Goal: Information Seeking & Learning: Learn about a topic

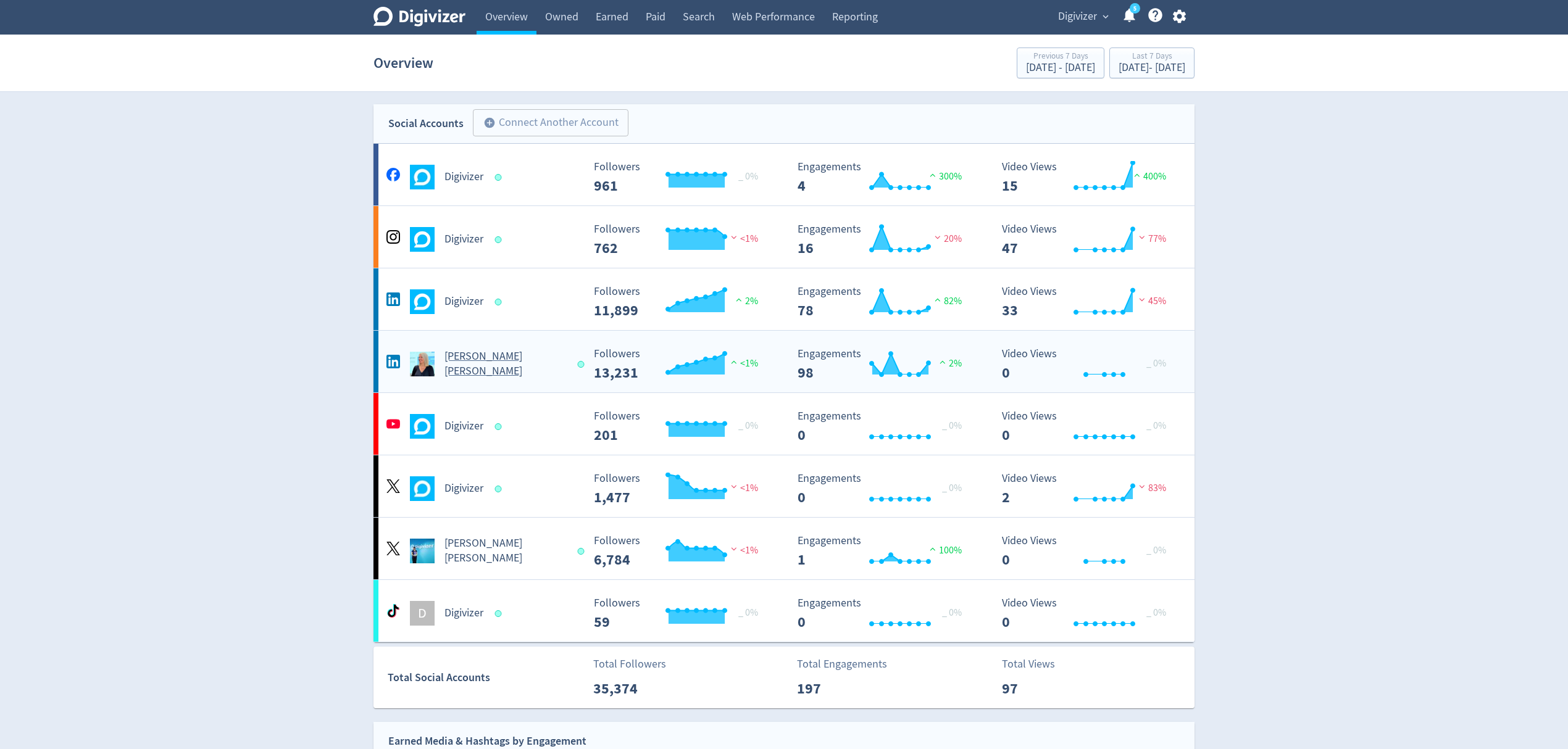
click at [558, 360] on div "[PERSON_NAME] [PERSON_NAME]" at bounding box center [483, 364] width 199 height 30
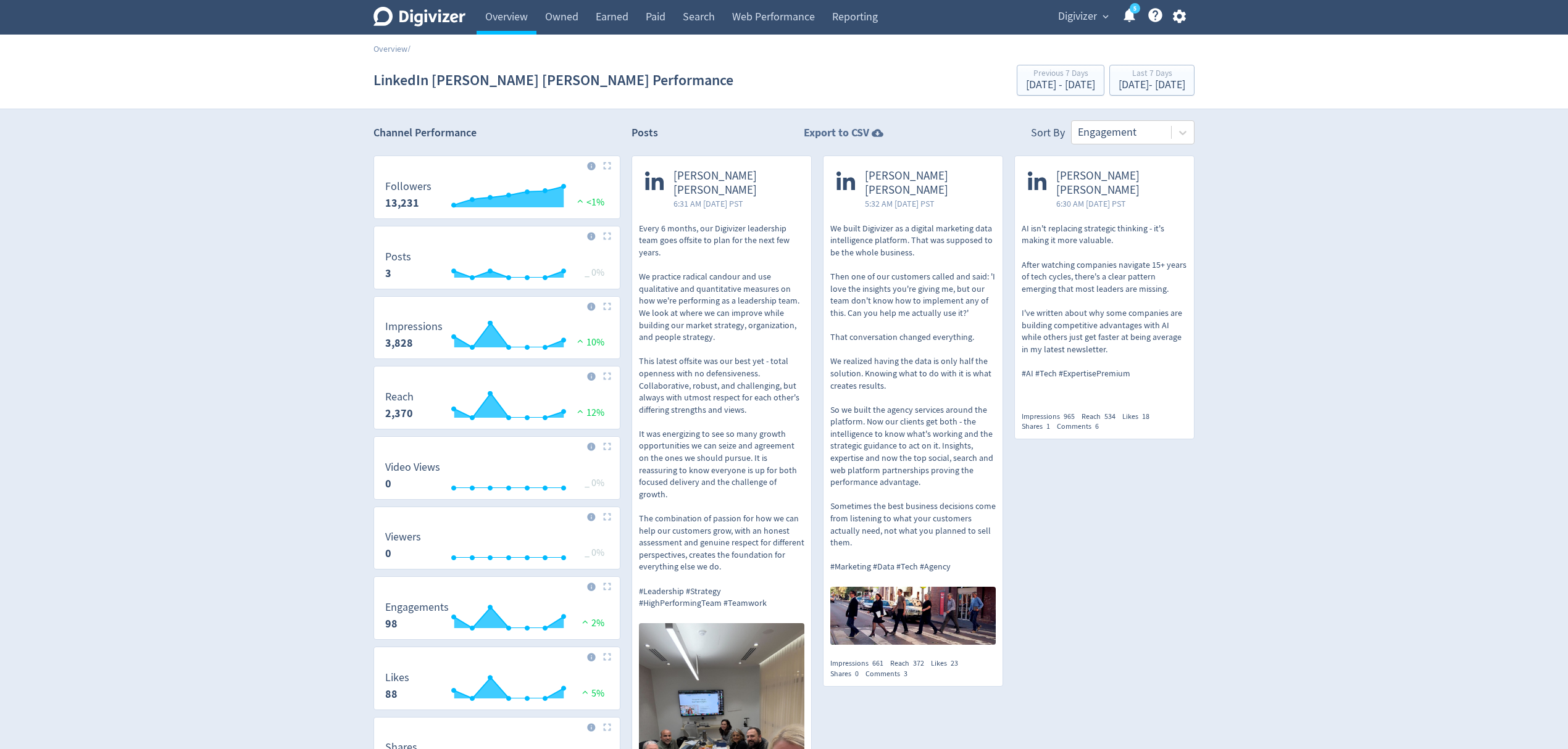
click at [865, 126] on strong "Export to CSV" at bounding box center [836, 133] width 66 height 15
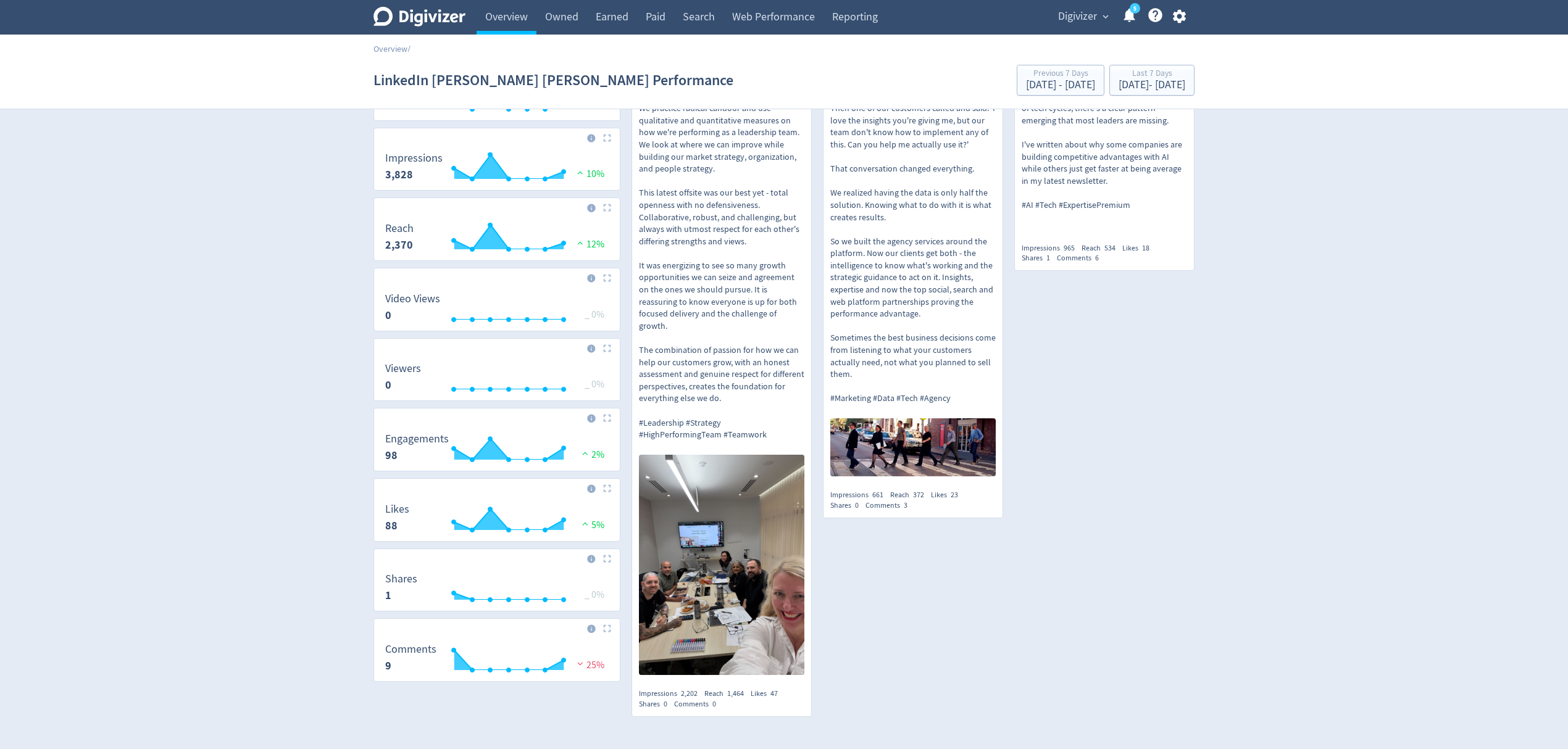
scroll to position [224, 0]
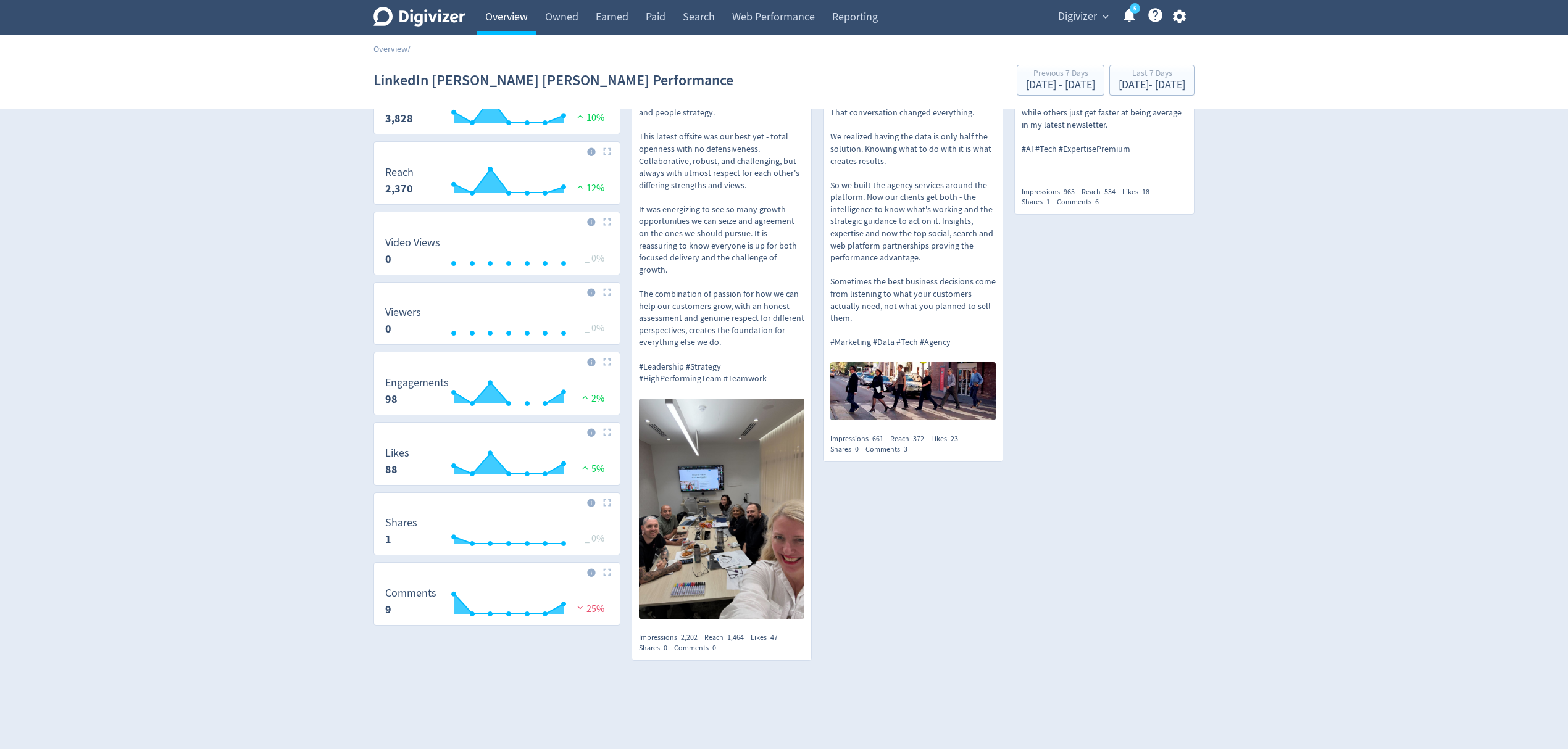
click at [513, 11] on link "Overview" at bounding box center [506, 17] width 60 height 35
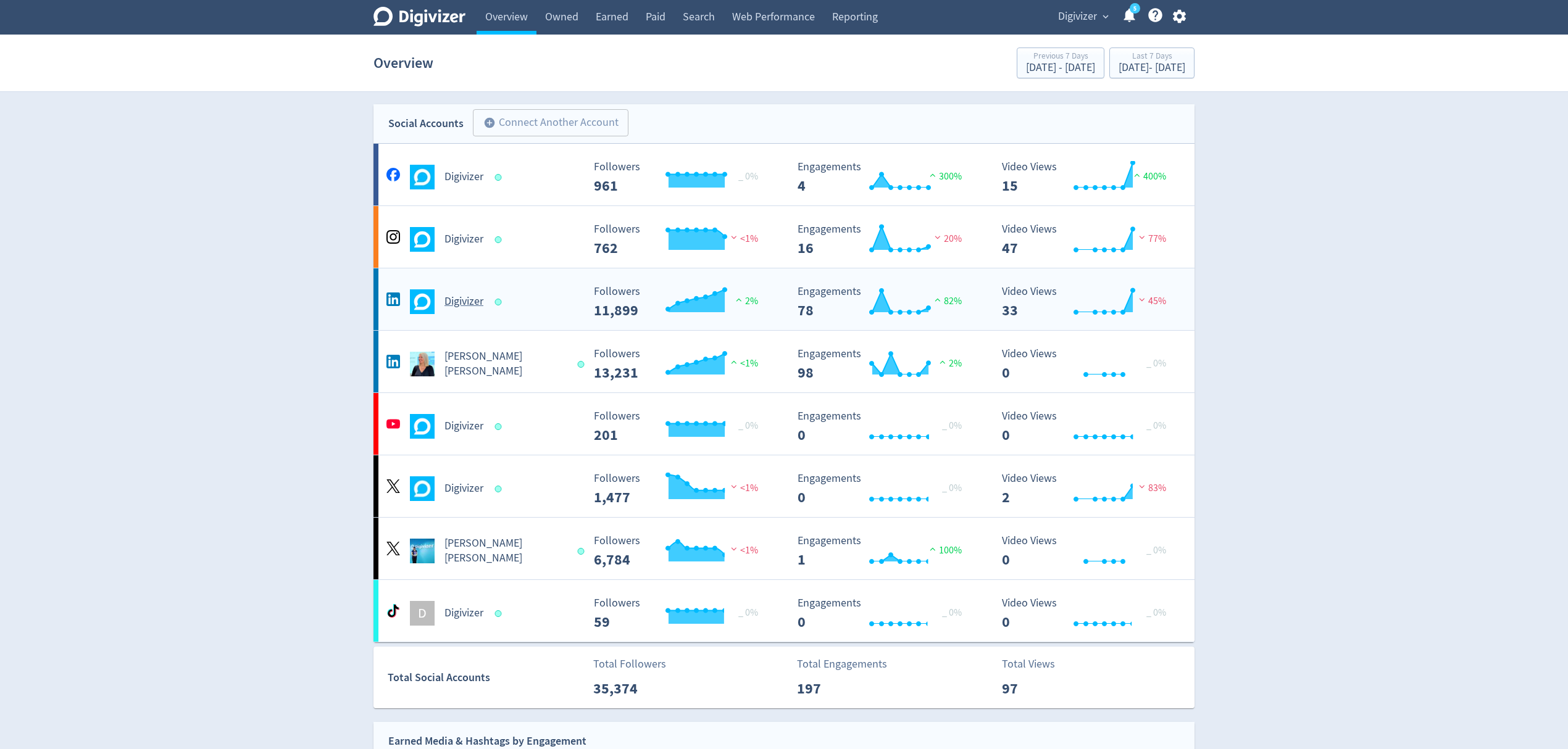
click at [541, 301] on div "Digivizer" at bounding box center [483, 302] width 199 height 25
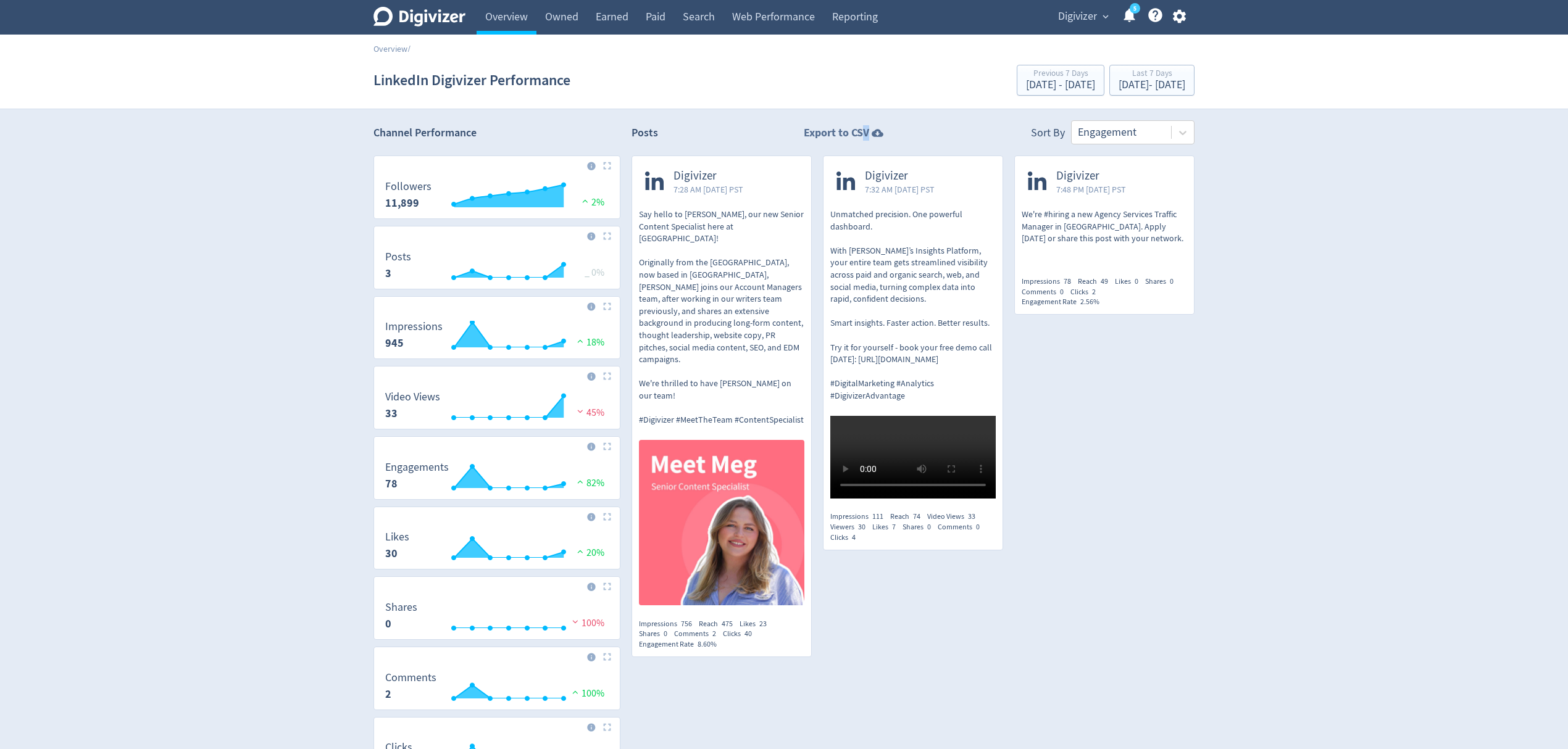
click at [865, 128] on strong "Export to CSV" at bounding box center [836, 133] width 66 height 15
click at [500, 25] on link "Overview" at bounding box center [506, 17] width 60 height 35
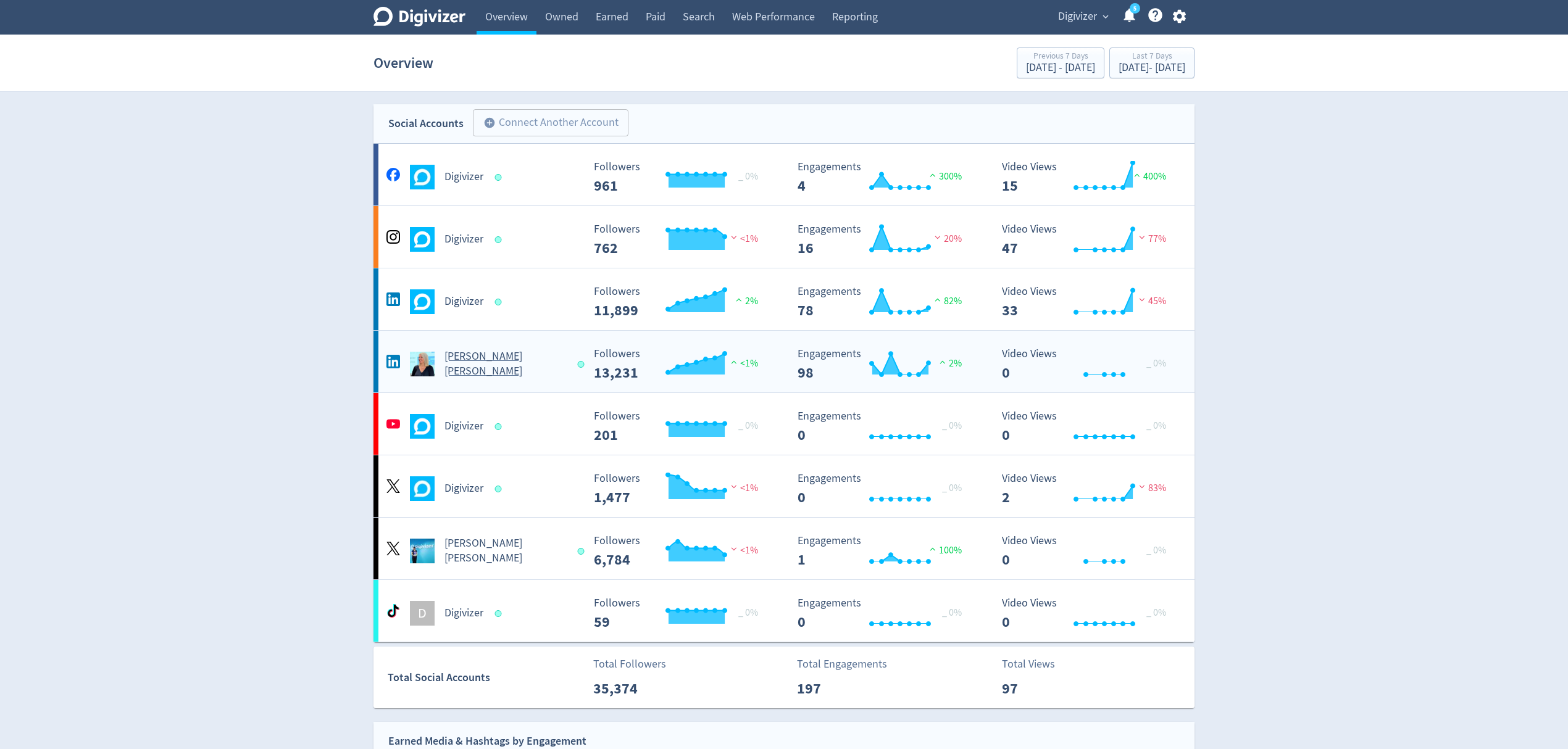
click at [573, 359] on span at bounding box center [582, 364] width 18 height 12
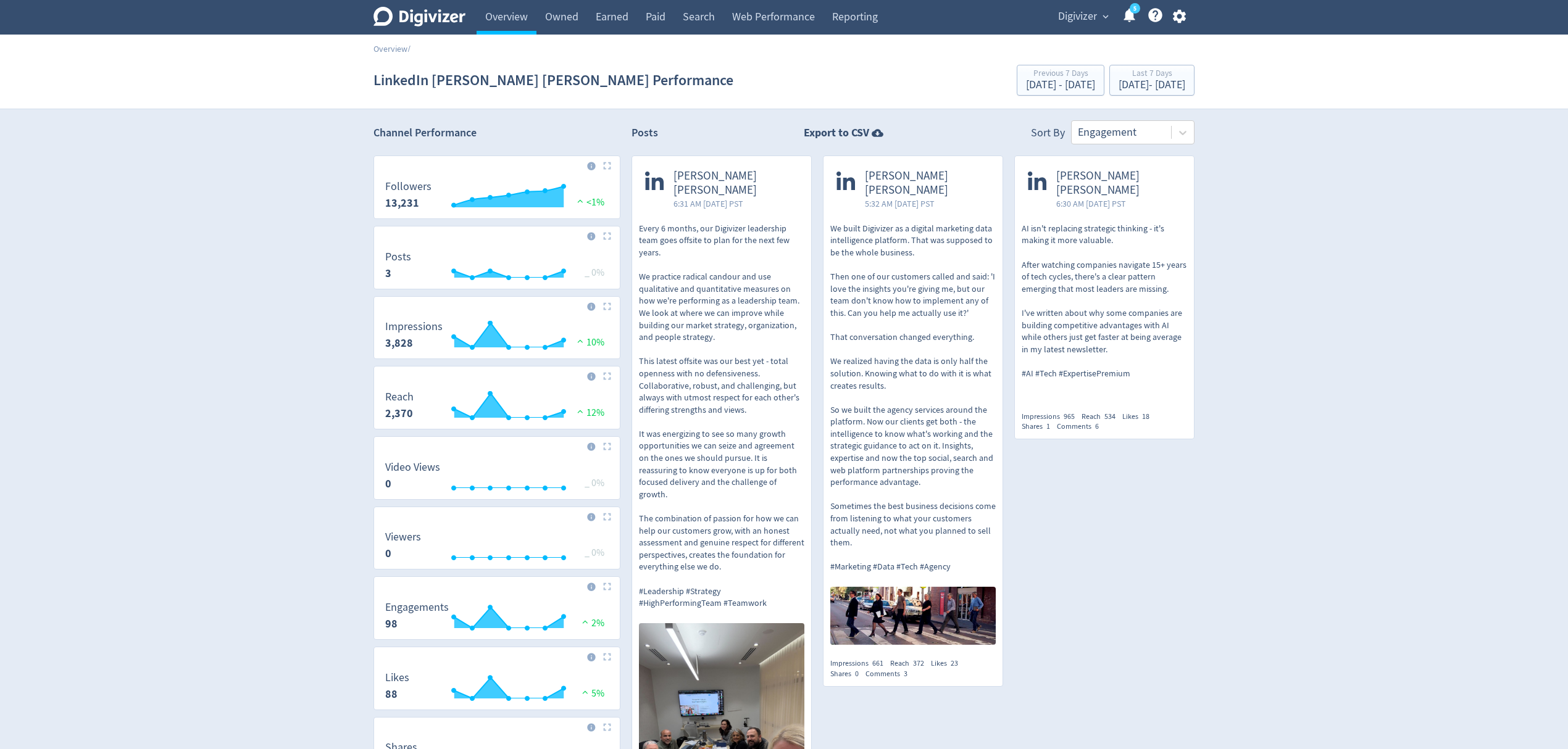
scroll to position [82, 0]
click at [822, 131] on strong "Export to CSV" at bounding box center [836, 133] width 66 height 15
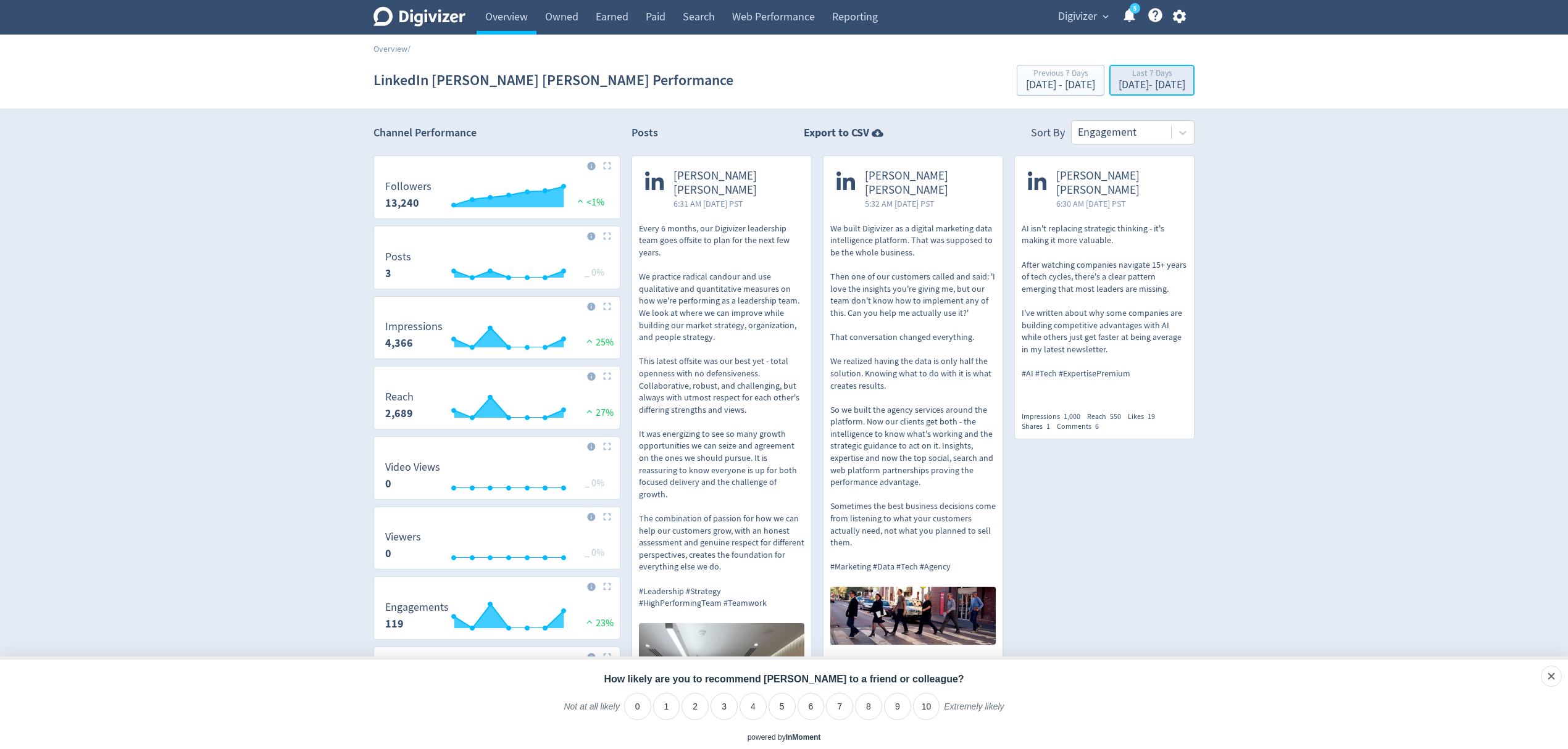
click at [1138, 89] on div "Oct 1, 2025 - Oct 7, 2025" at bounding box center [1151, 84] width 66 height 11
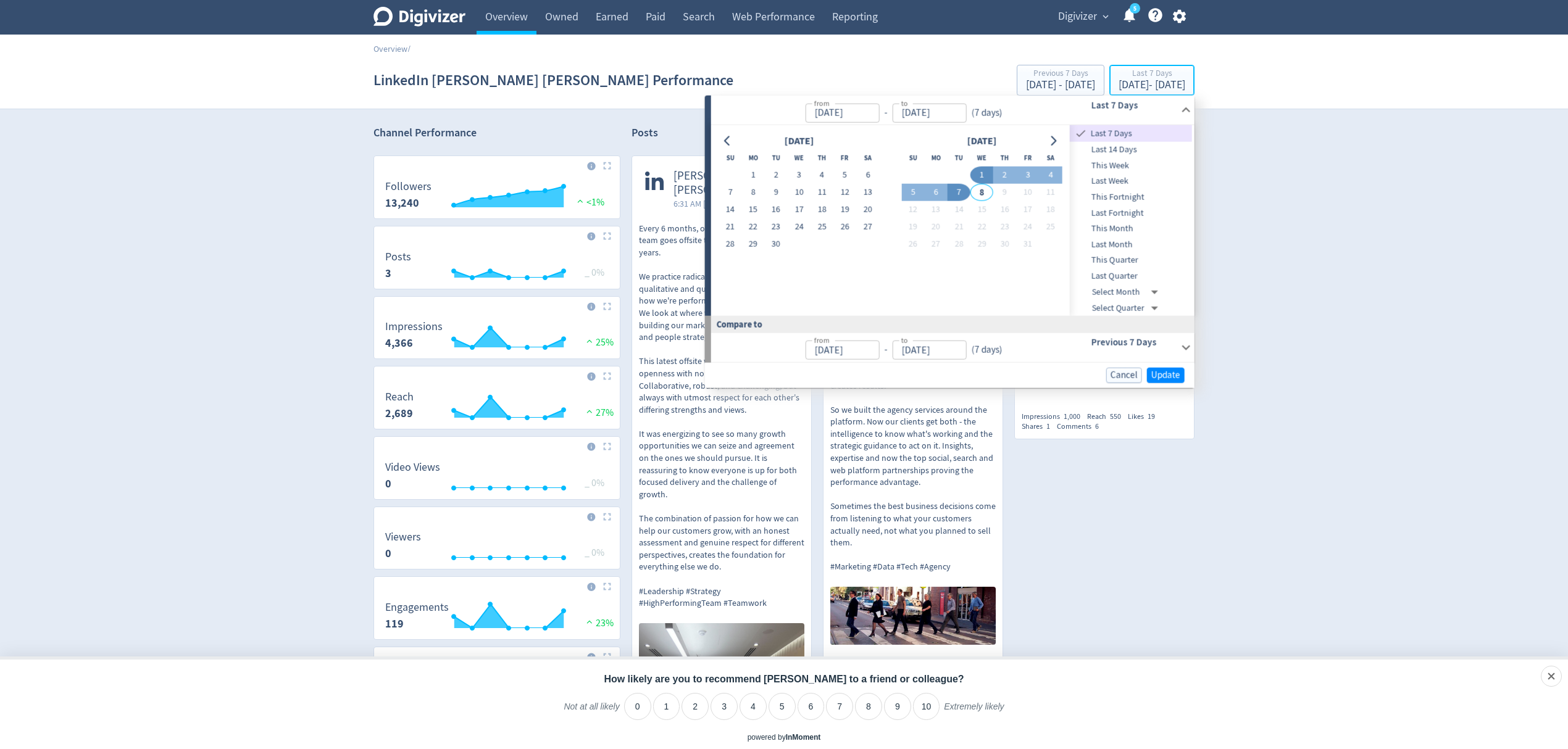
type input "Oct 01, 2025"
type input "Oct 07, 2025"
type input "[DATE]"
click at [1024, 172] on button "3" at bounding box center [1027, 175] width 23 height 17
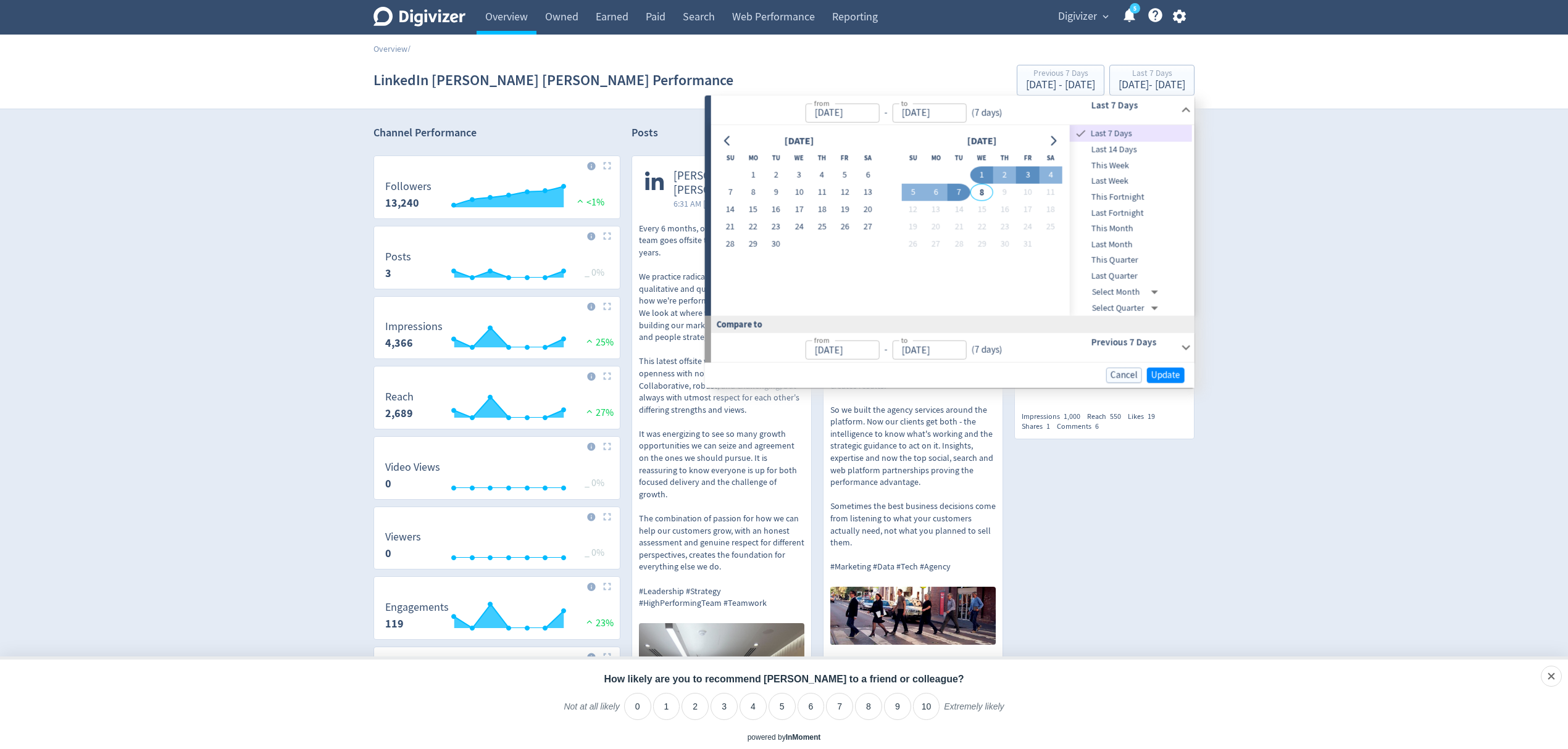
type input "Oct 03, 2025"
click at [1168, 372] on span "Update" at bounding box center [1165, 374] width 29 height 9
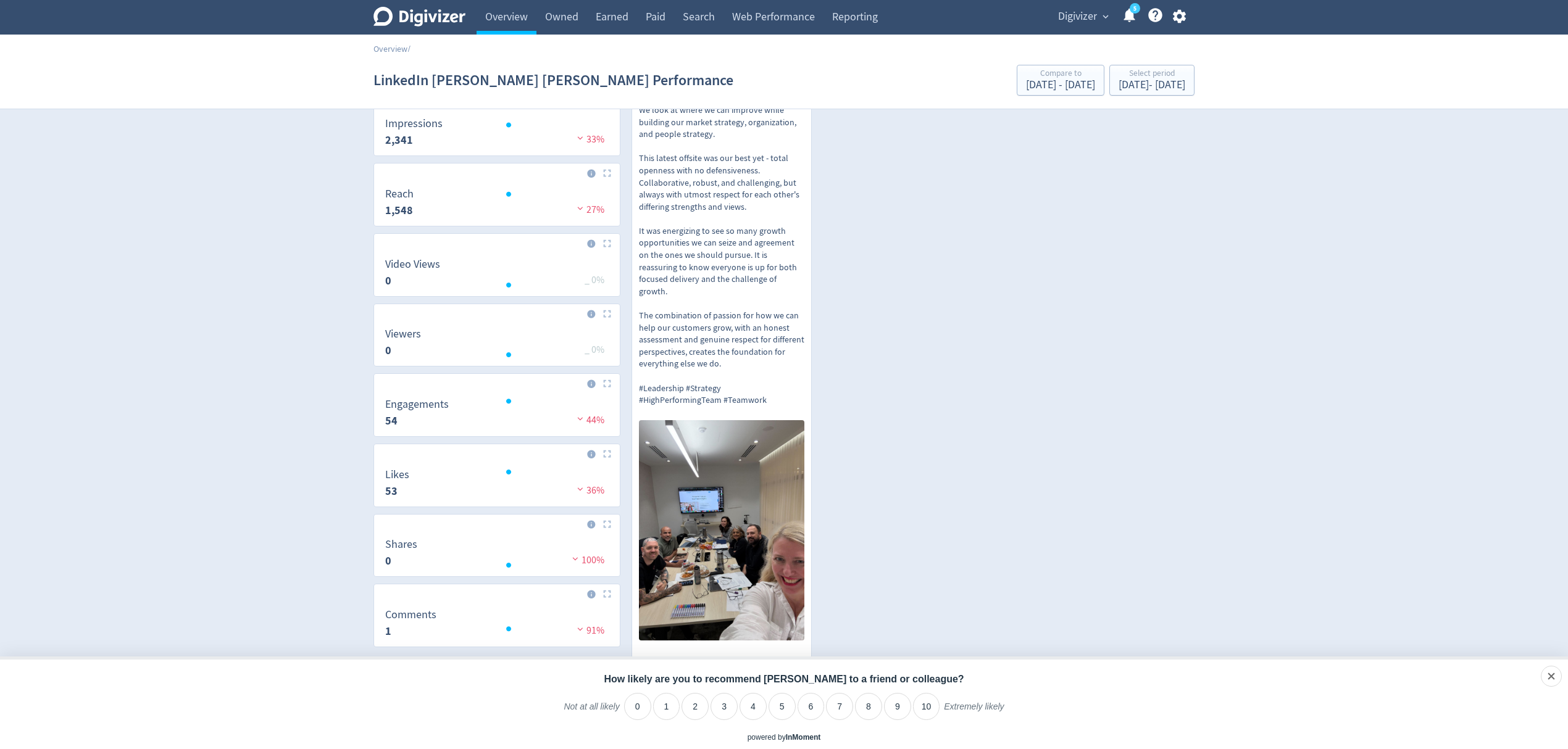
scroll to position [224, 0]
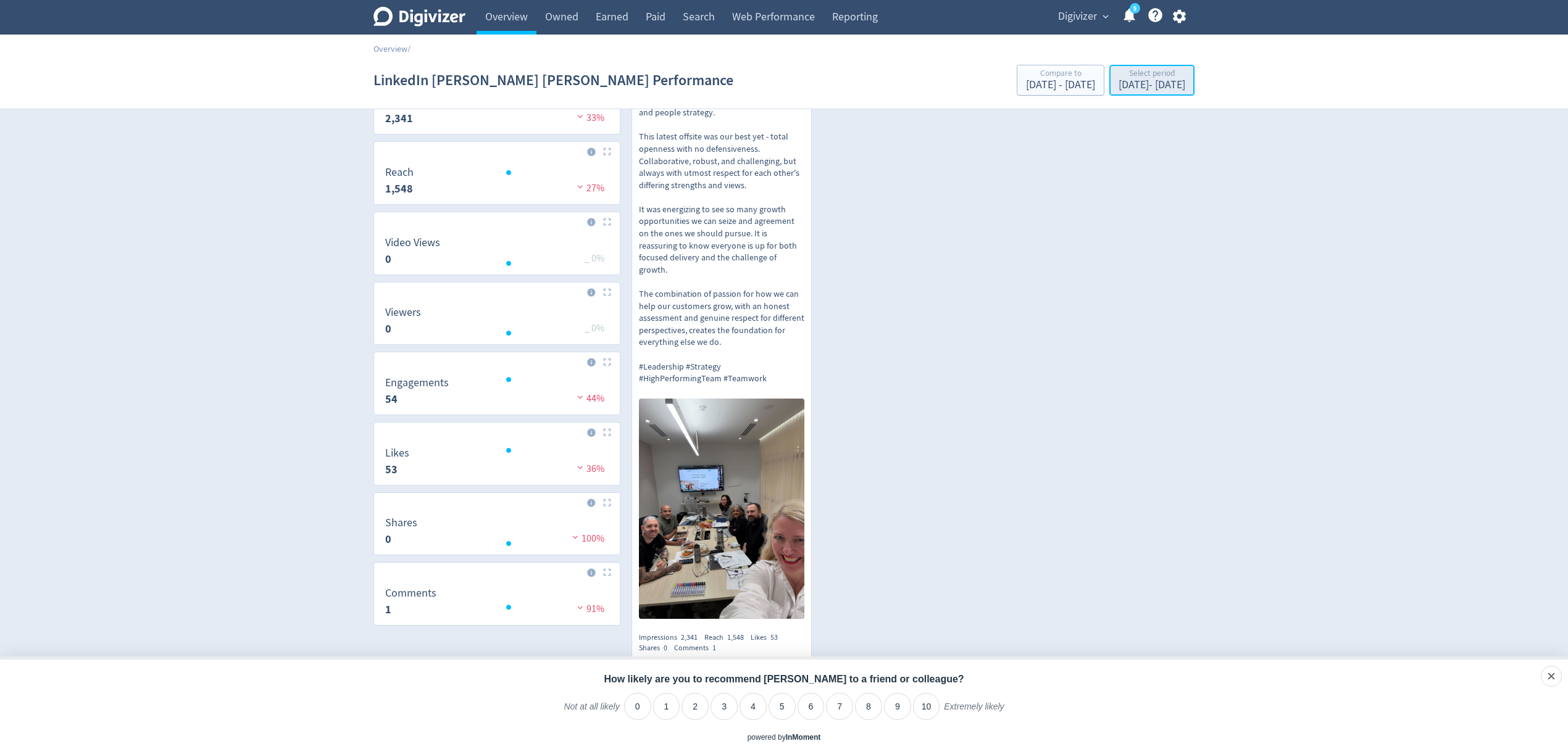
click at [1118, 82] on div "Oct 3, 2025 - Oct 3, 2025" at bounding box center [1151, 84] width 66 height 11
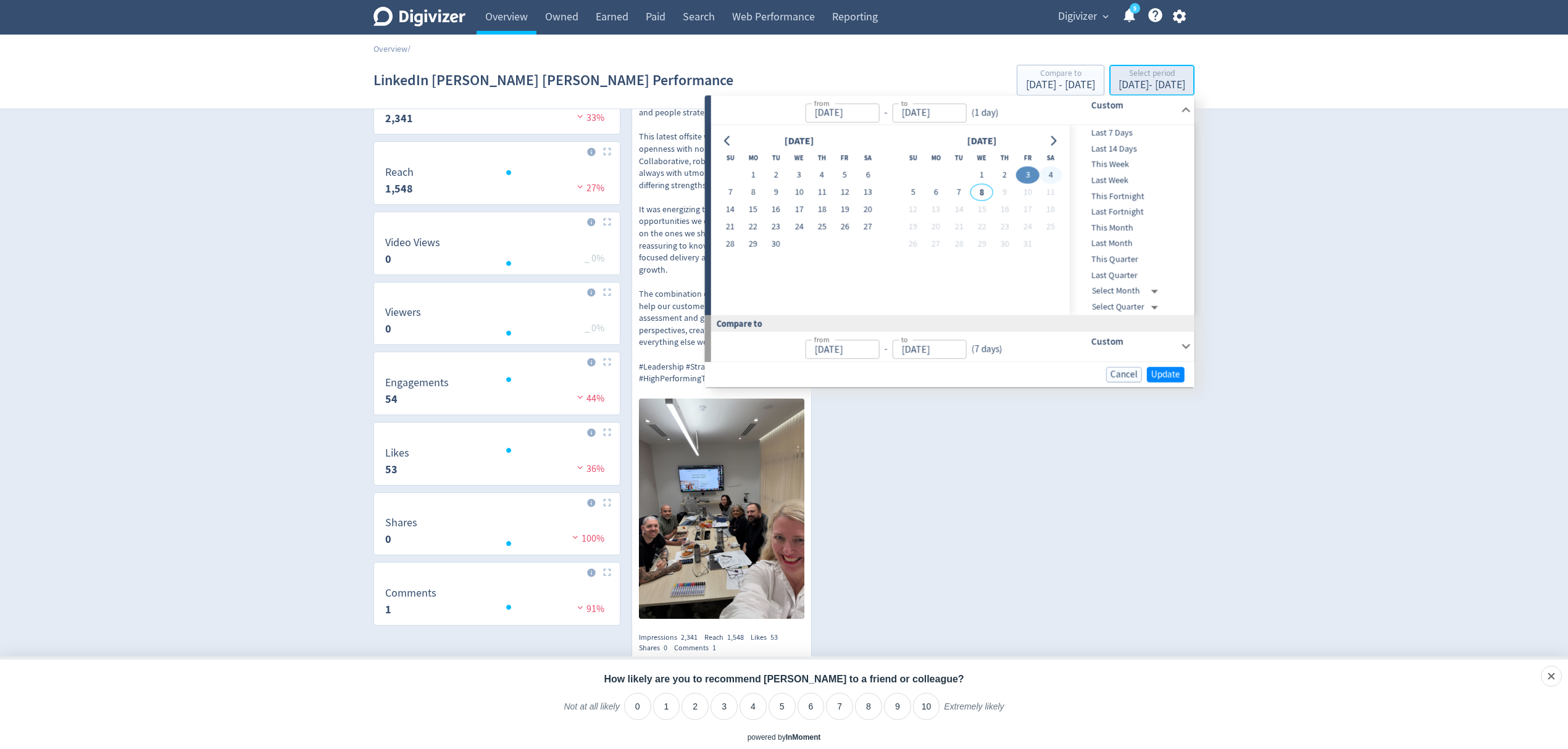
click at [1118, 79] on div "Select period" at bounding box center [1151, 74] width 66 height 11
click at [1116, 131] on span "Last 7 Days" at bounding box center [1131, 133] width 122 height 14
type input "Oct 01, 2025"
type input "Oct 07, 2025"
click at [1161, 371] on span "Update" at bounding box center [1165, 375] width 29 height 9
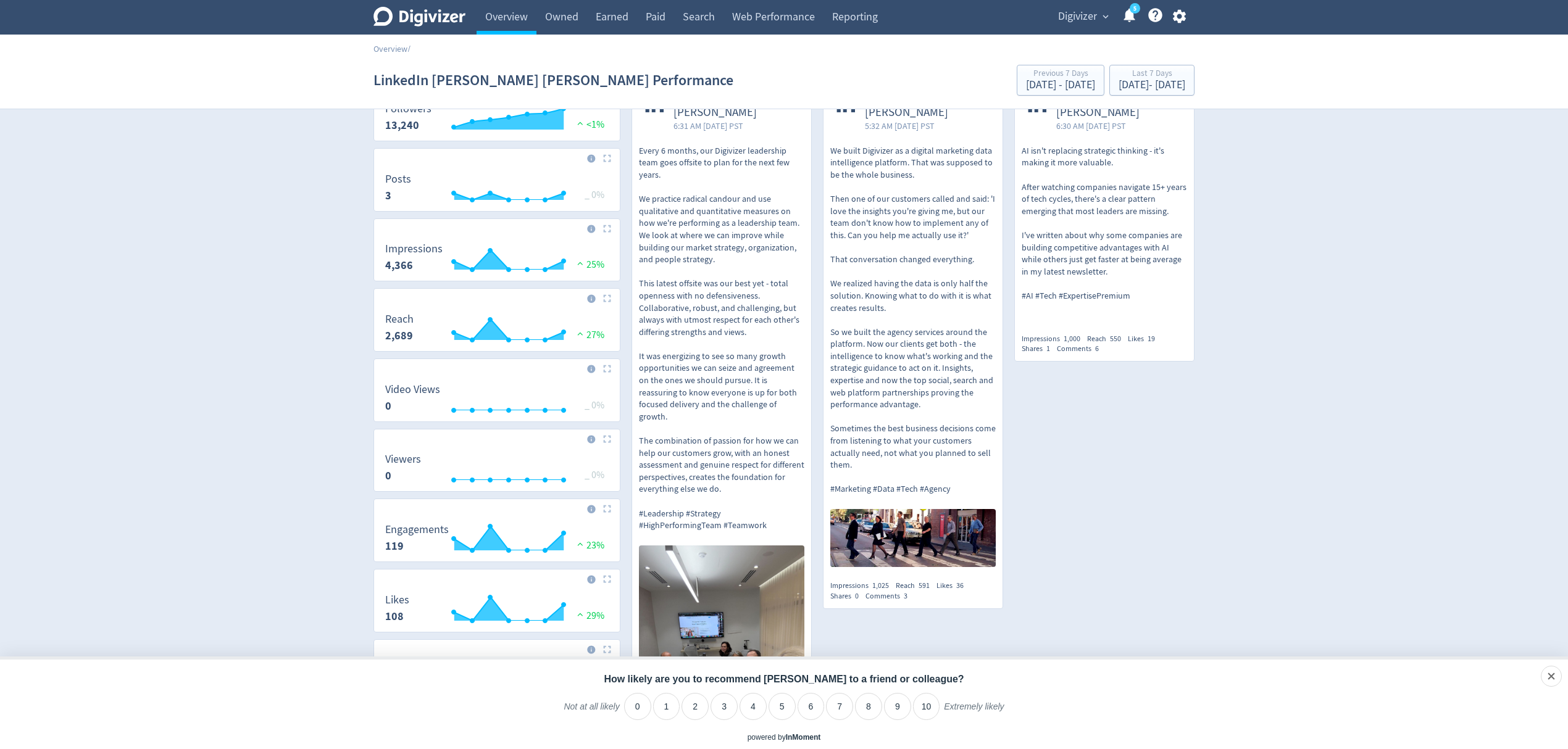
scroll to position [0, 0]
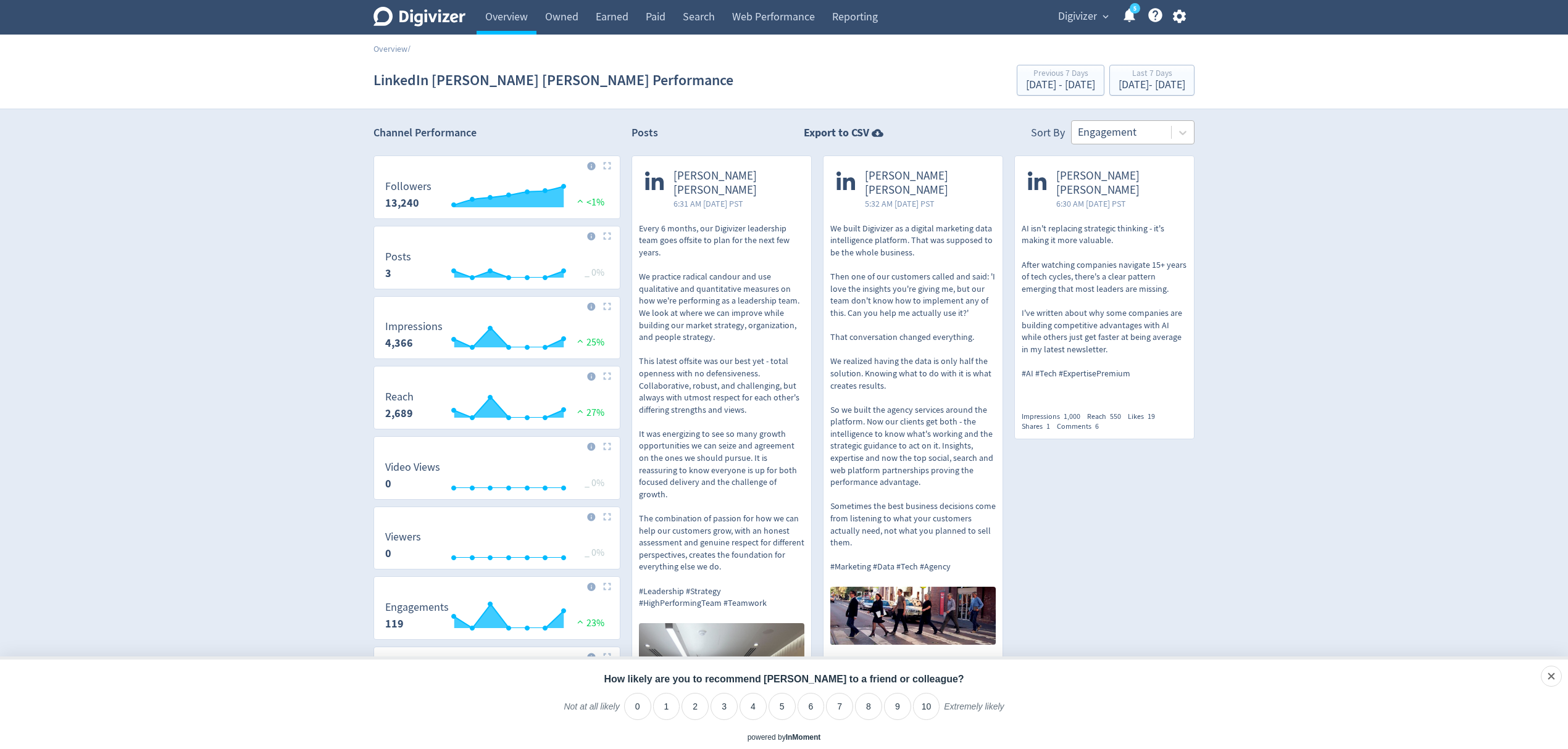
click at [1154, 134] on div at bounding box center [1121, 132] width 87 height 18
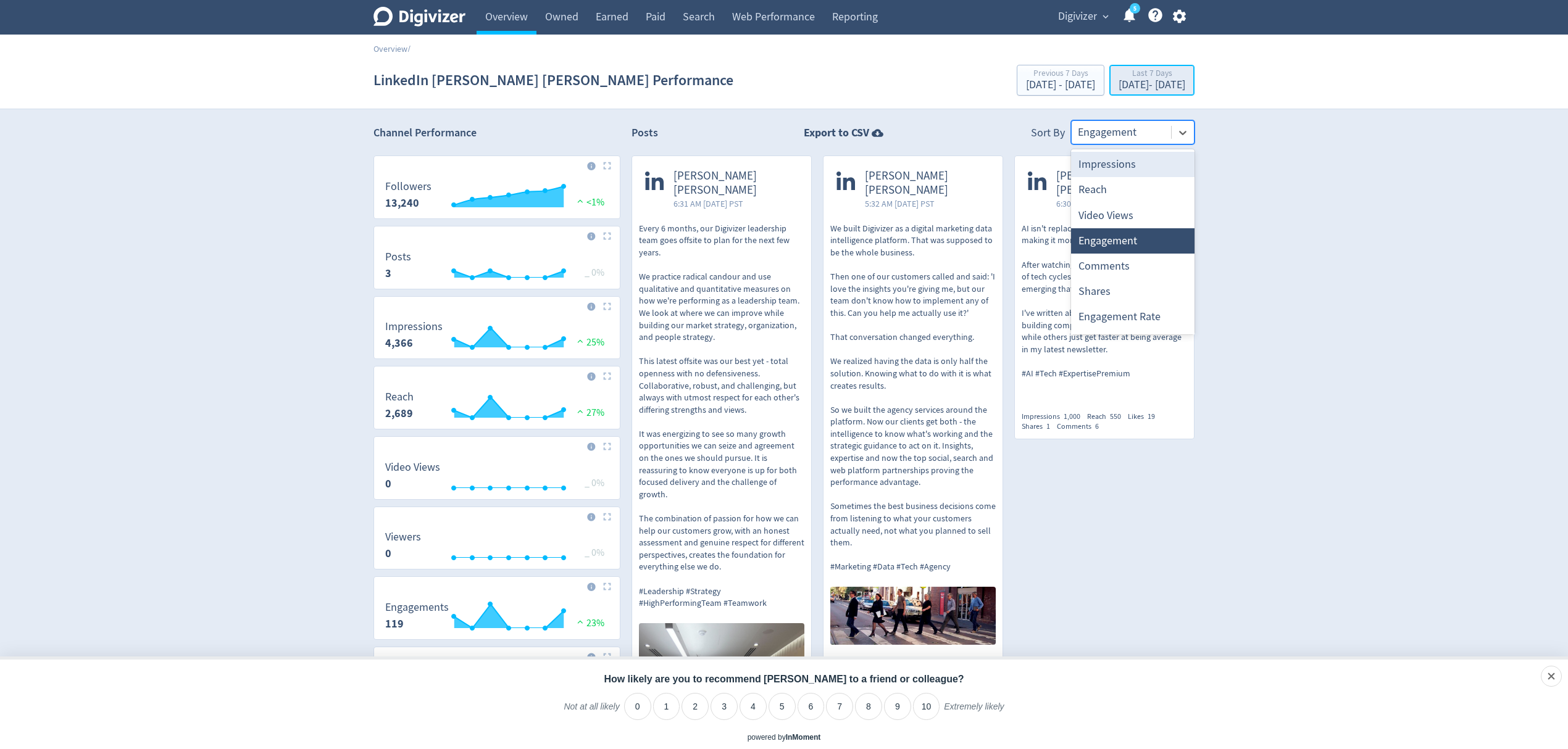
click at [1118, 83] on div "Oct 1, 2025 - Oct 7, 2025" at bounding box center [1151, 84] width 66 height 11
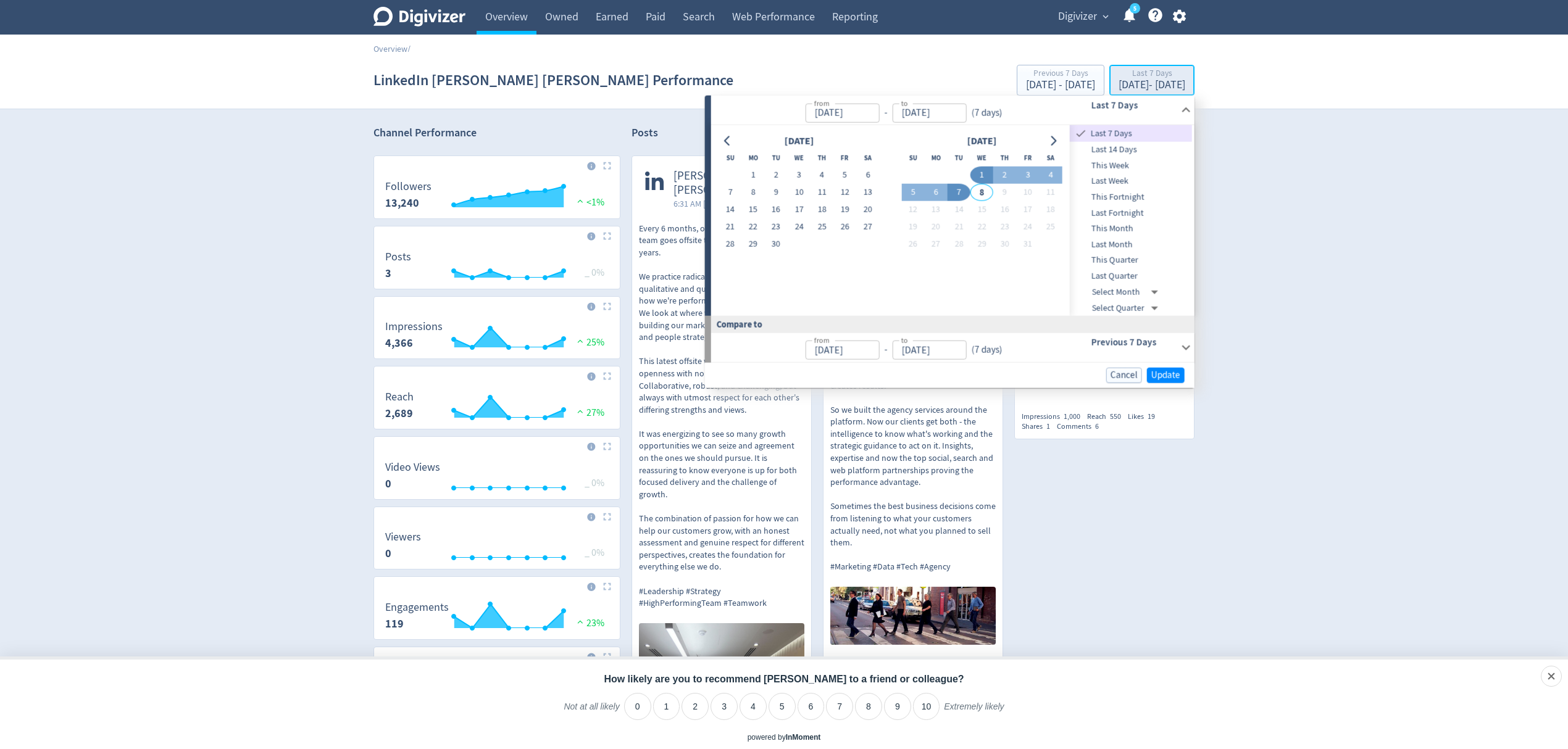
type input "Oct 01, 2025"
type input "Oct 07, 2025"
type input "[DATE]"
click at [1074, 419] on div "Emma Lo Russo 6:30 AM Wed 1-Oct-25 PST AI isn't replacing strategic thinking - …" at bounding box center [1105, 297] width 180 height 284
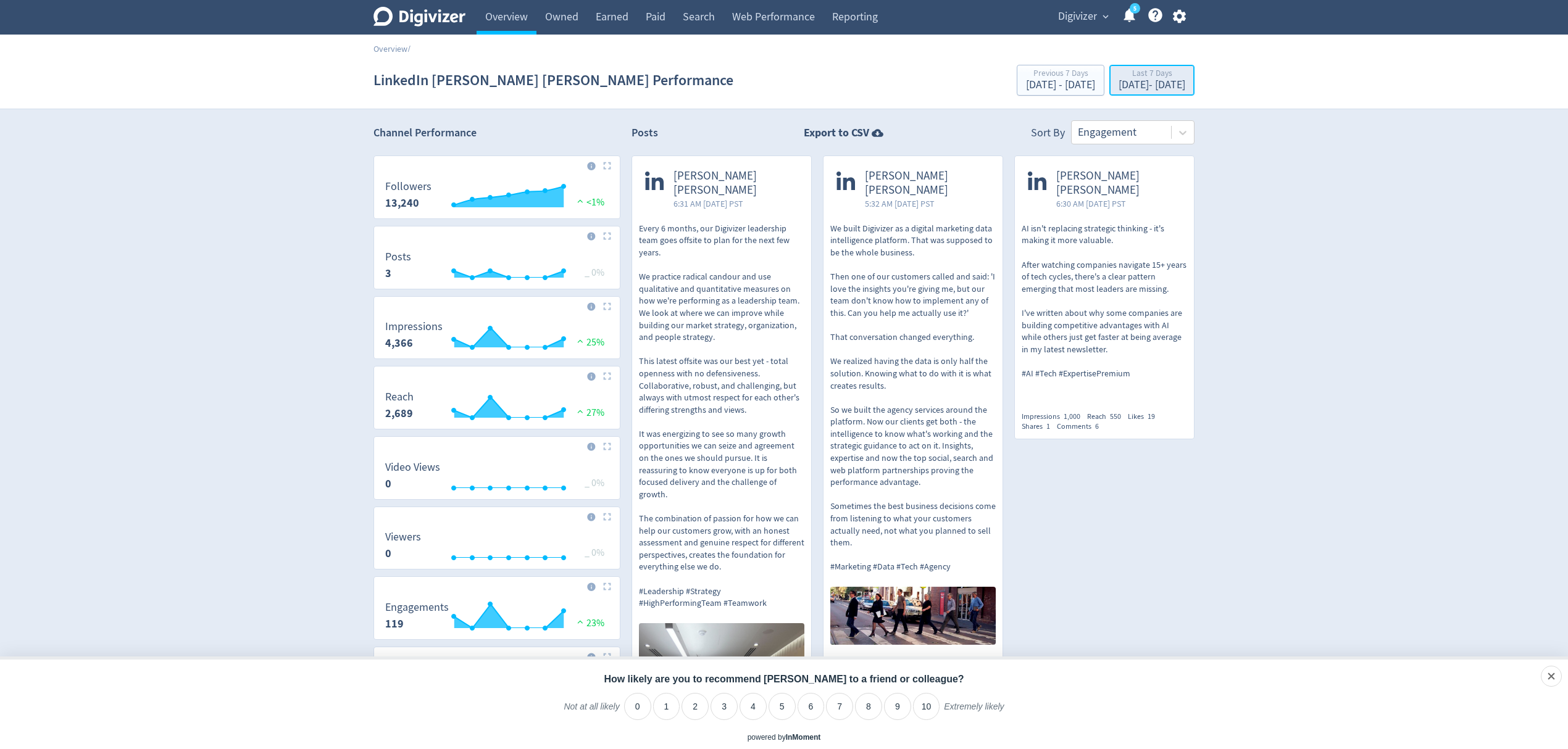
click at [1118, 82] on div "Oct 1, 2025 - Oct 7, 2025" at bounding box center [1151, 84] width 66 height 11
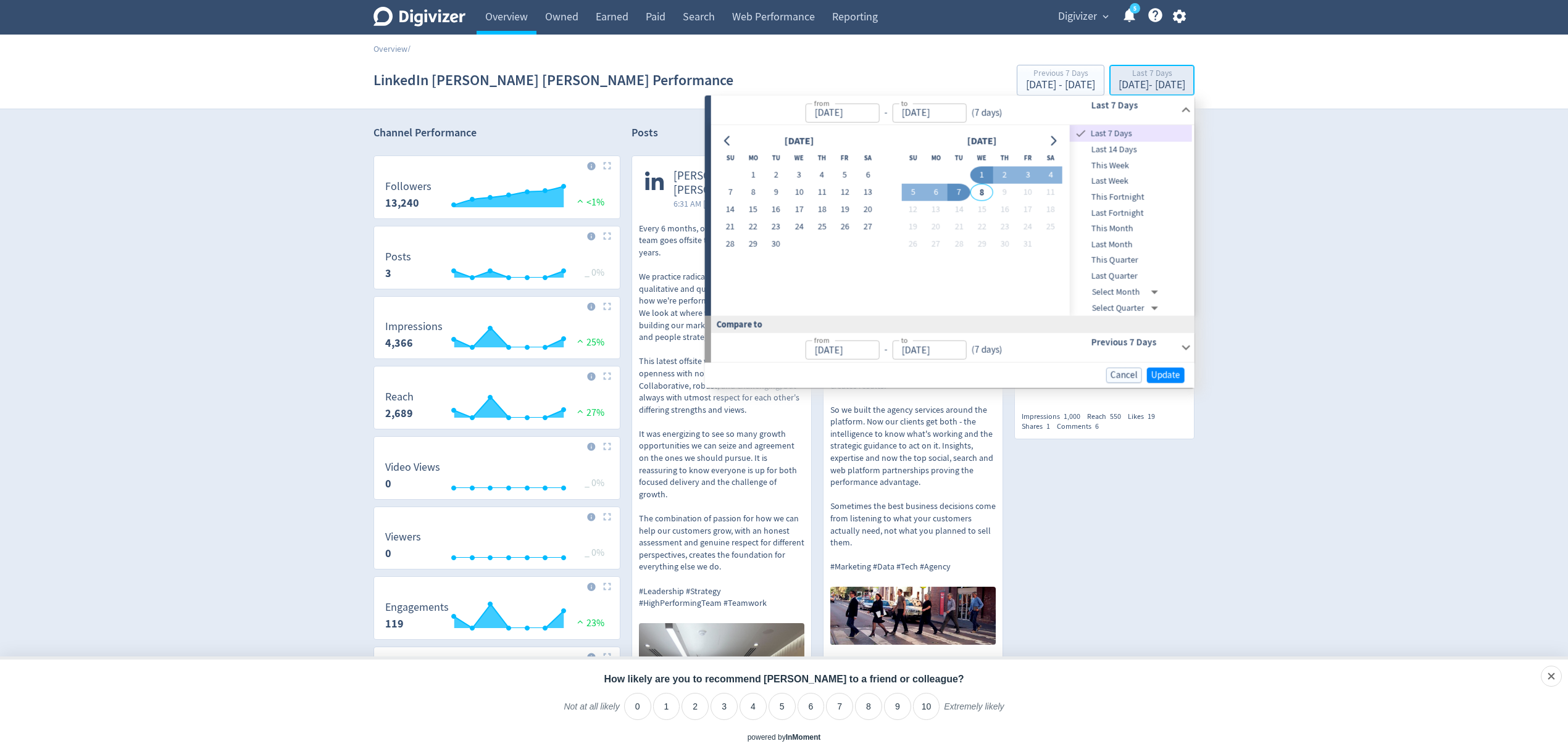
type input "Oct 01, 2025"
type input "Oct 07, 2025"
type input "[DATE]"
click at [955, 190] on button "7" at bounding box center [959, 193] width 23 height 17
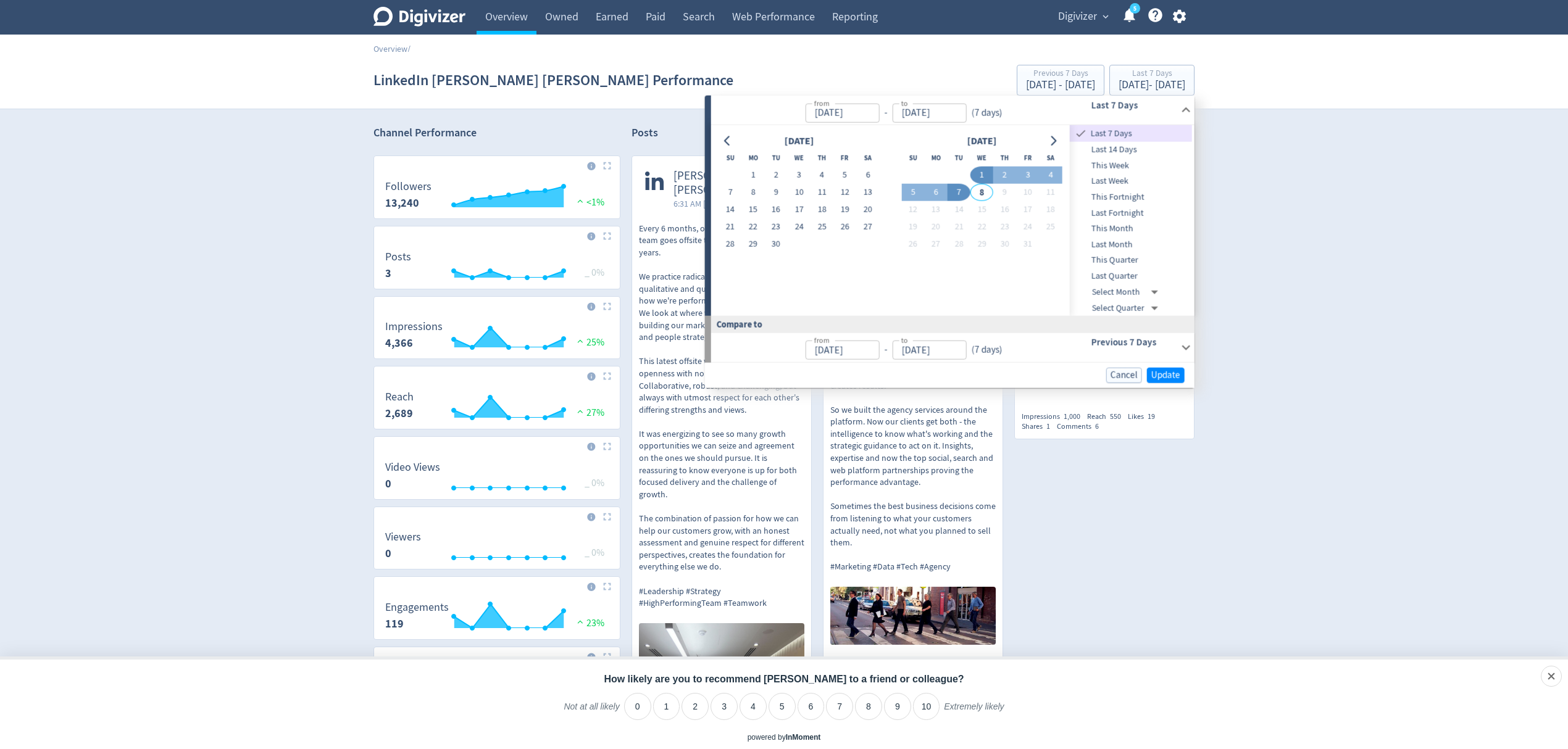
type input "Oct 07, 2025"
type input "Oct 06, 2025"
click at [1171, 372] on span "Update" at bounding box center [1165, 374] width 29 height 9
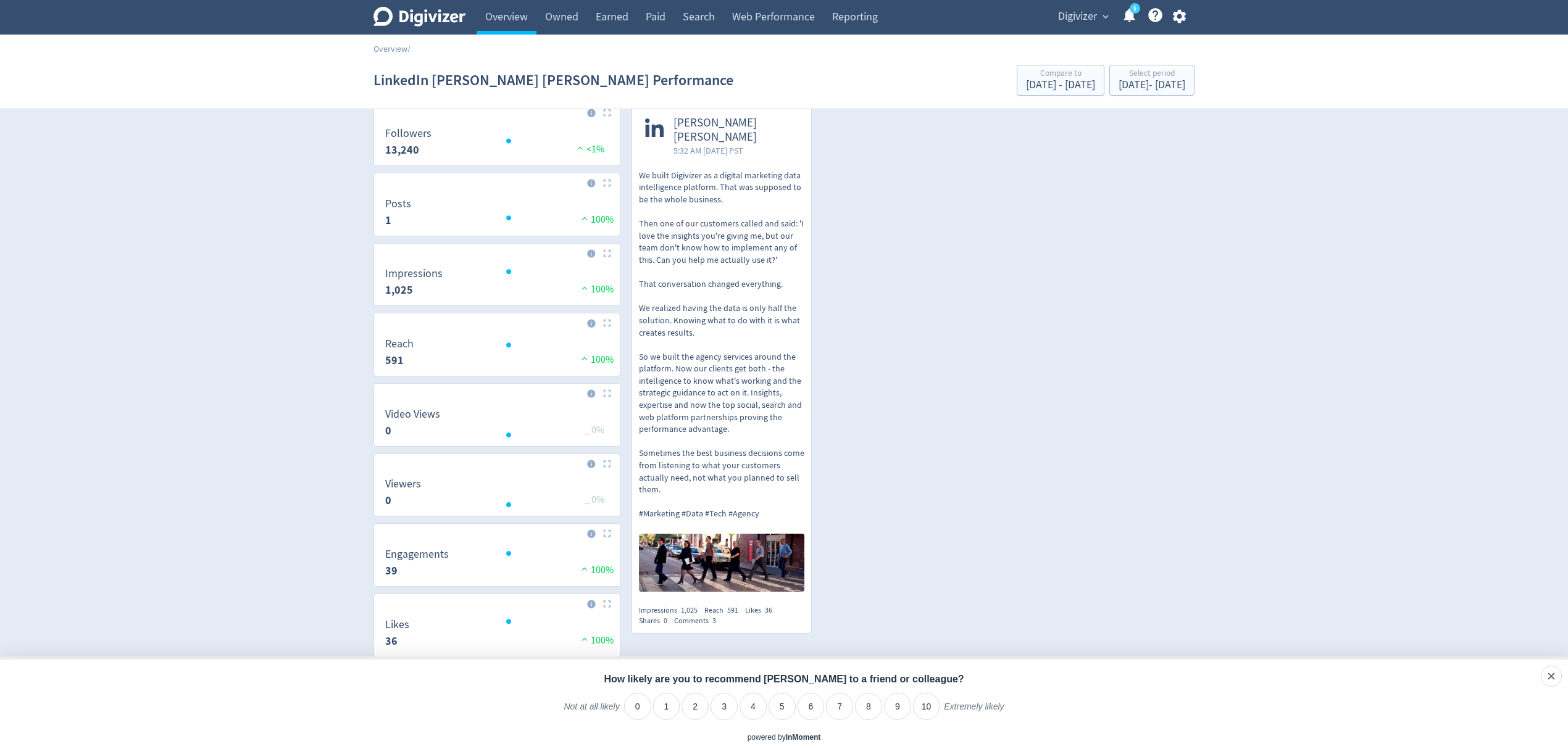
scroll to position [82, 0]
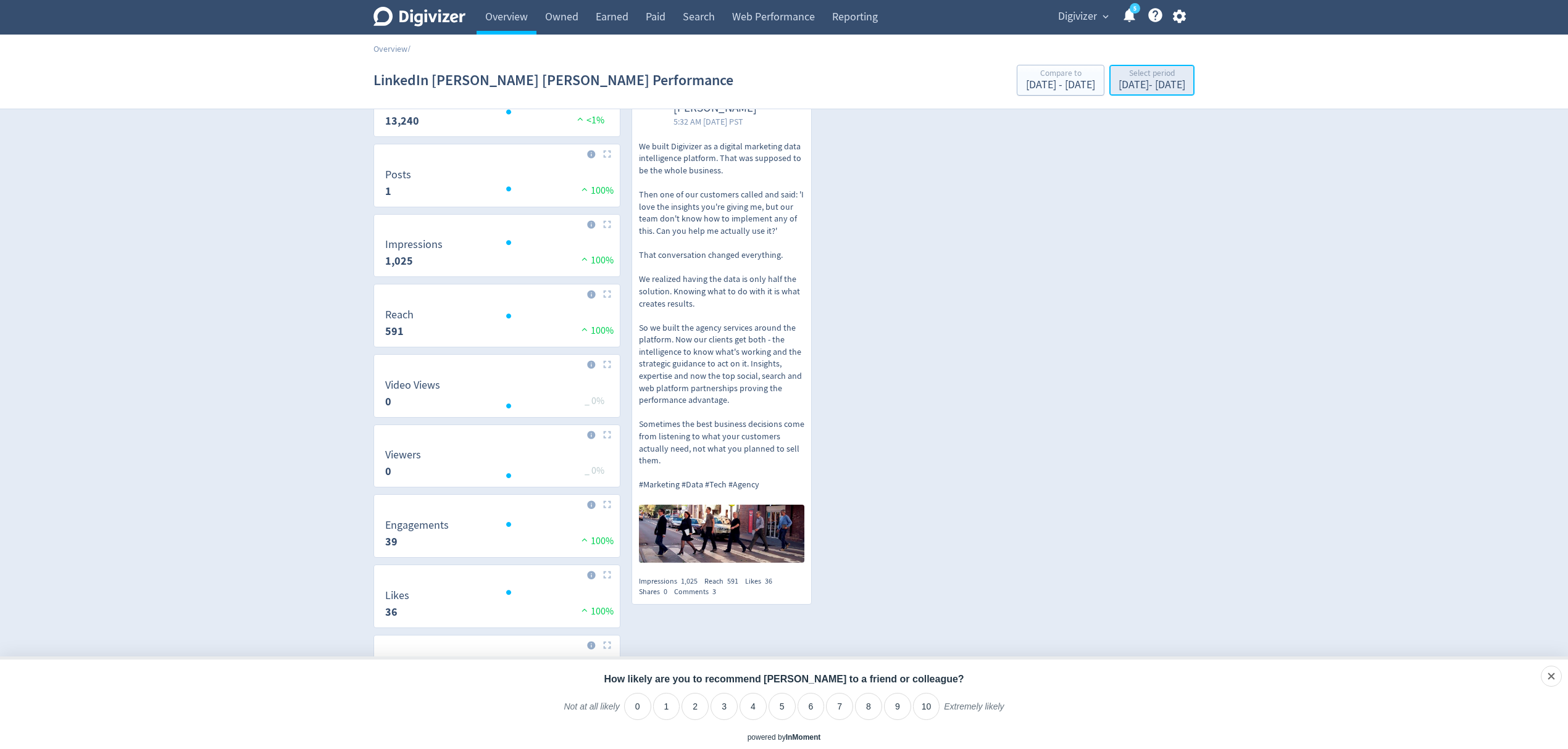
click at [1118, 83] on div "Oct 7, 2025 - Oct 7, 2025" at bounding box center [1151, 84] width 66 height 11
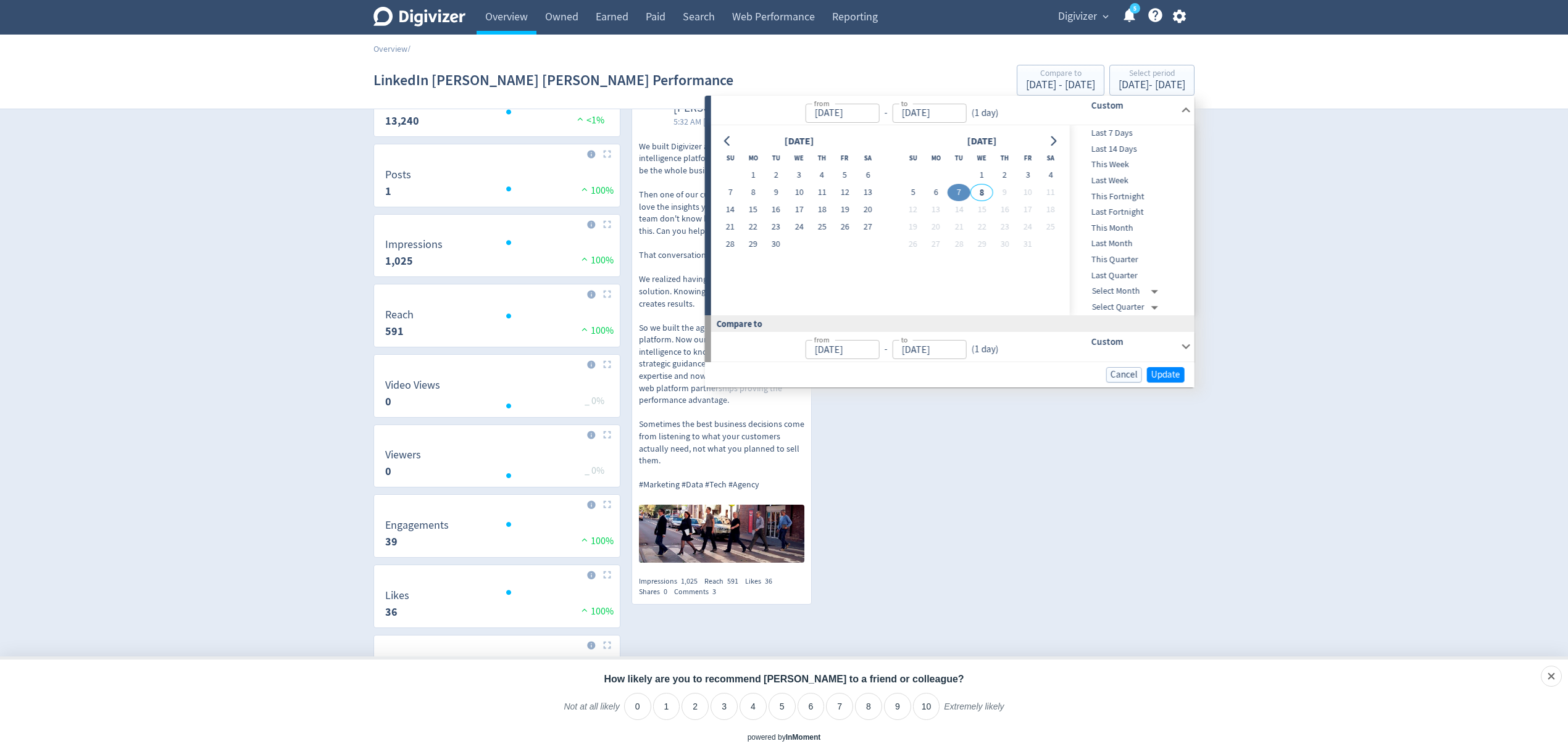
click at [1115, 133] on span "Last 7 Days" at bounding box center [1131, 133] width 122 height 14
type input "Oct 01, 2025"
type input "[DATE]"
click at [1181, 372] on button "Update" at bounding box center [1165, 375] width 38 height 15
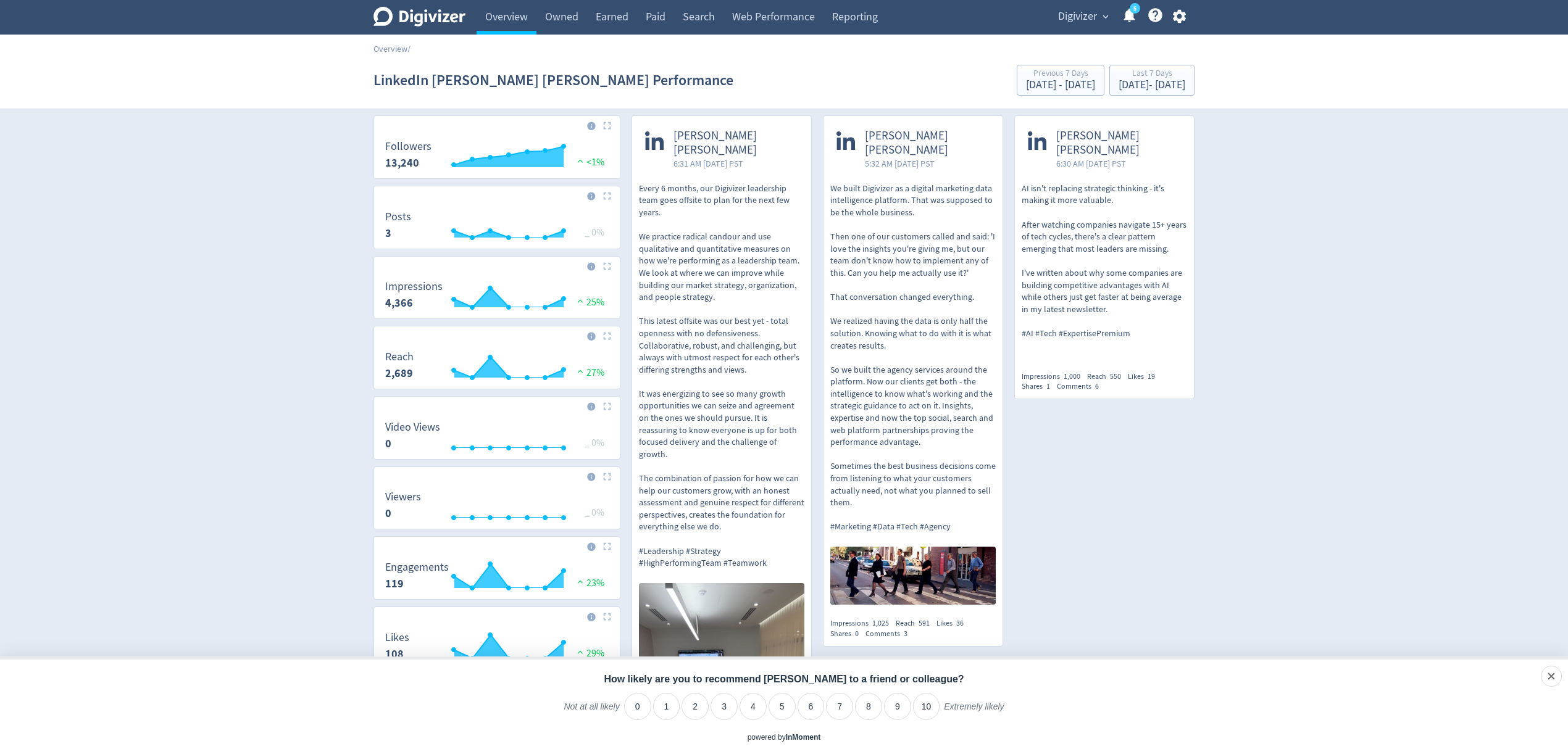
scroll to position [0, 0]
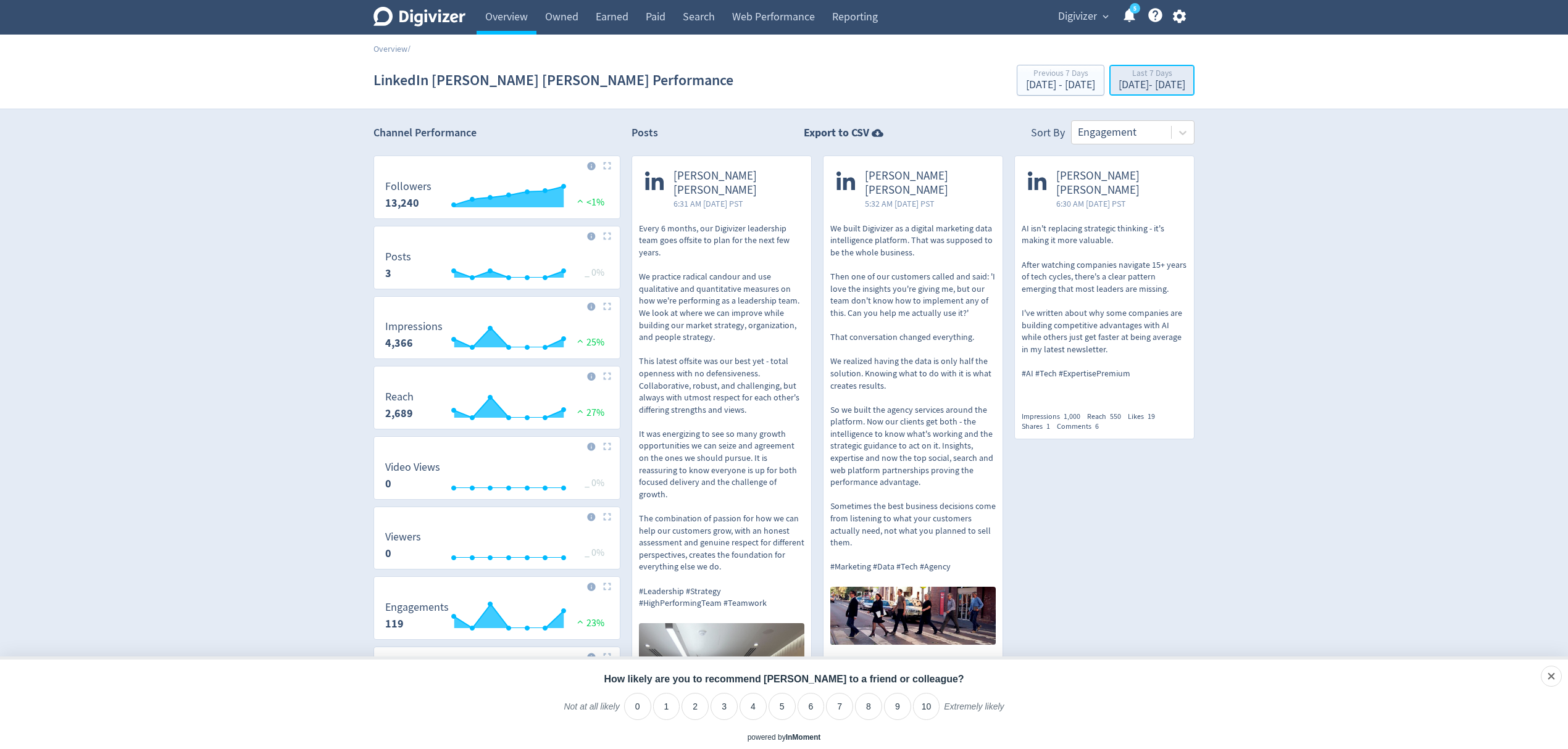
click at [1137, 84] on div "Oct 1, 2025 - Oct 7, 2025" at bounding box center [1151, 84] width 66 height 11
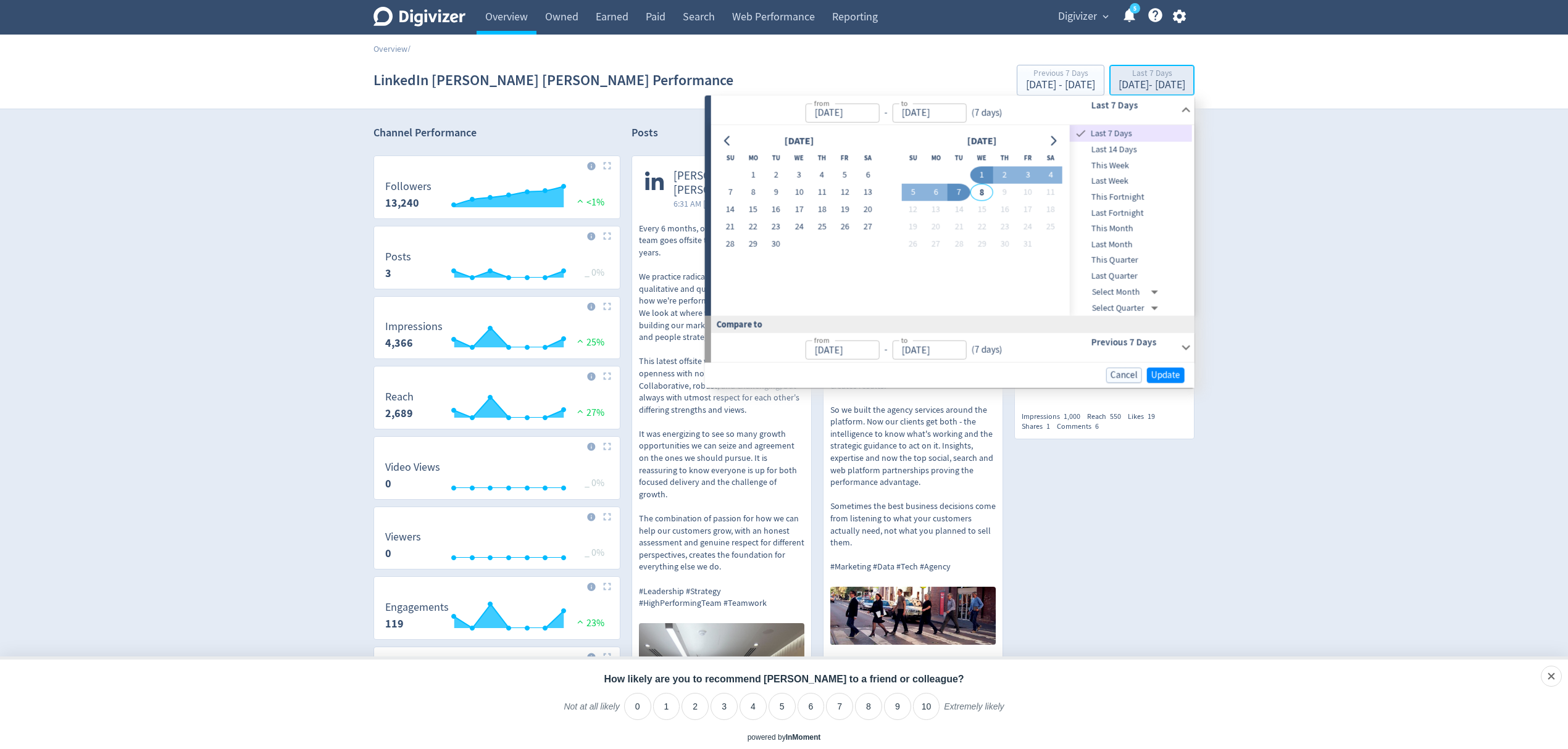
type input "Oct 01, 2025"
type input "Oct 07, 2025"
type input "[DATE]"
click at [983, 177] on button "1" at bounding box center [982, 175] width 23 height 17
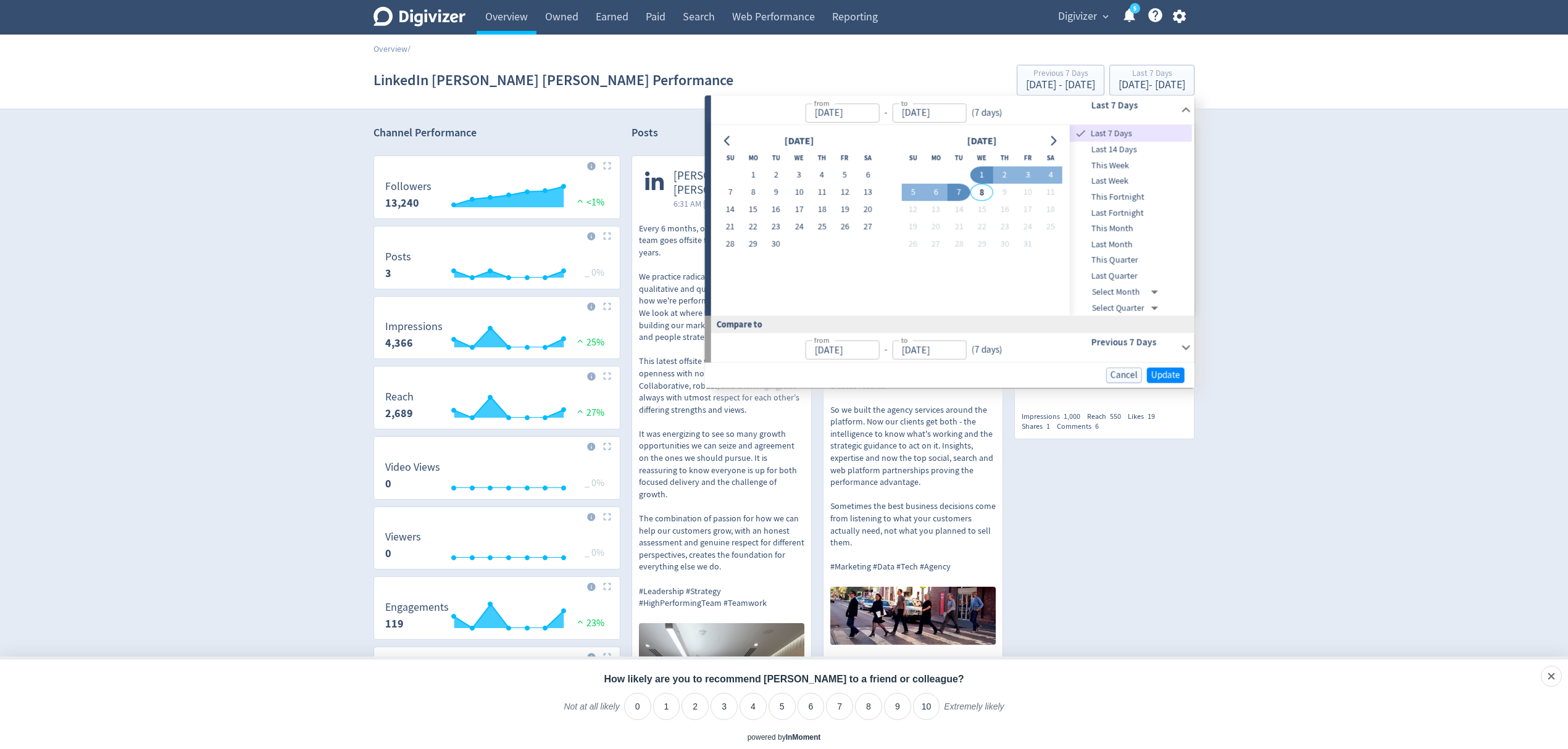
type input "Oct 01, 2025"
click at [1168, 370] on span "Update" at bounding box center [1165, 374] width 29 height 9
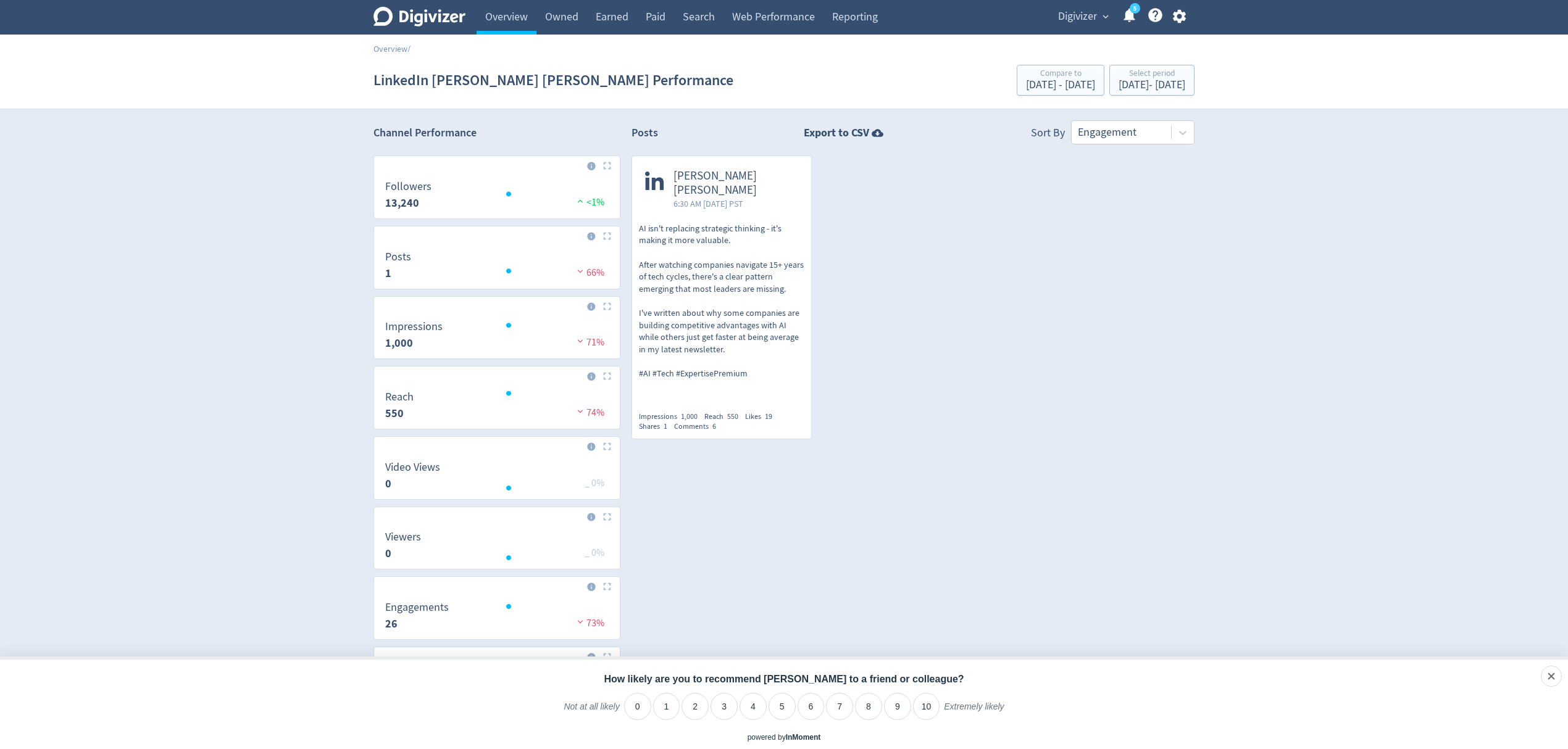
click at [1070, 22] on span "Digivizer" at bounding box center [1077, 16] width 39 height 19
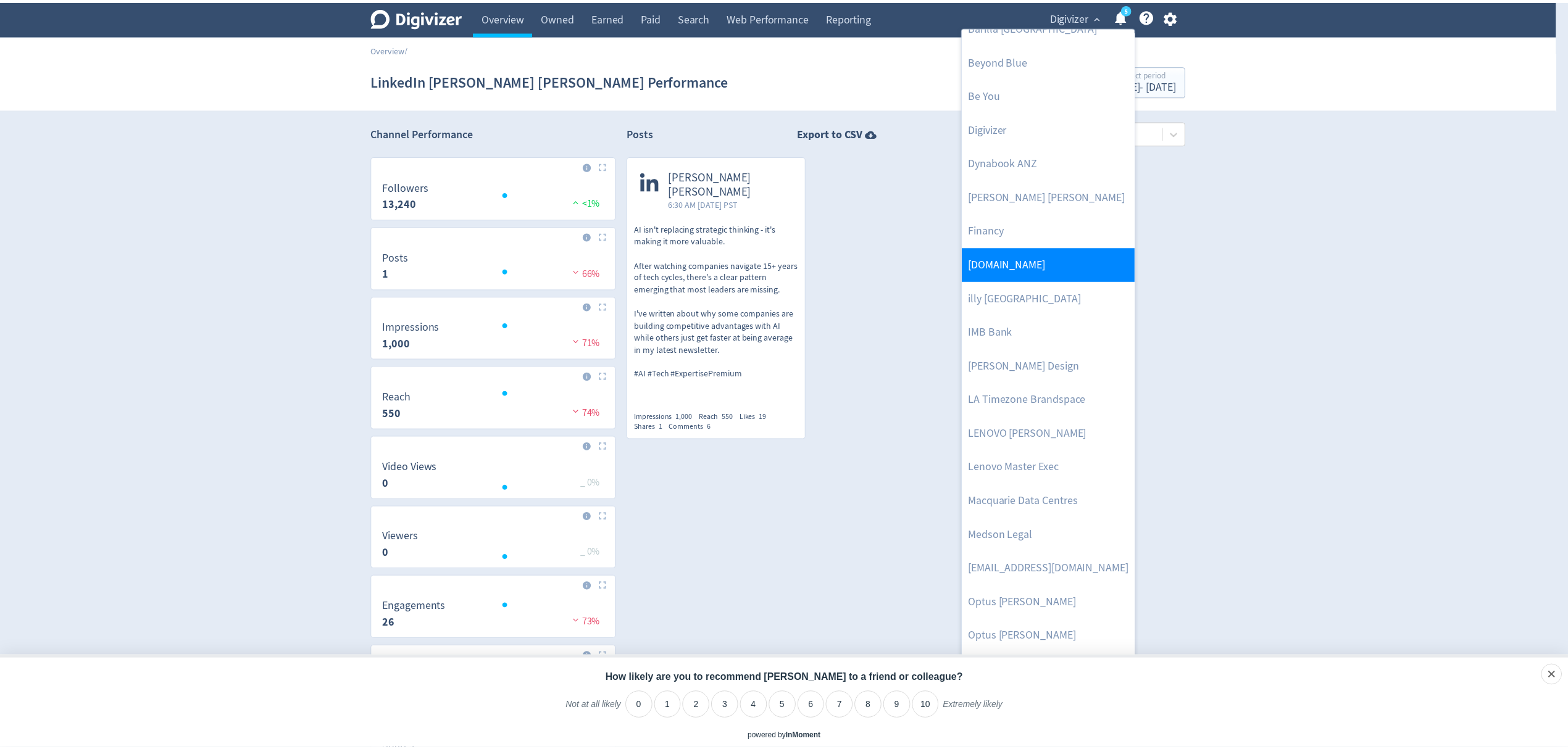
scroll to position [164, 0]
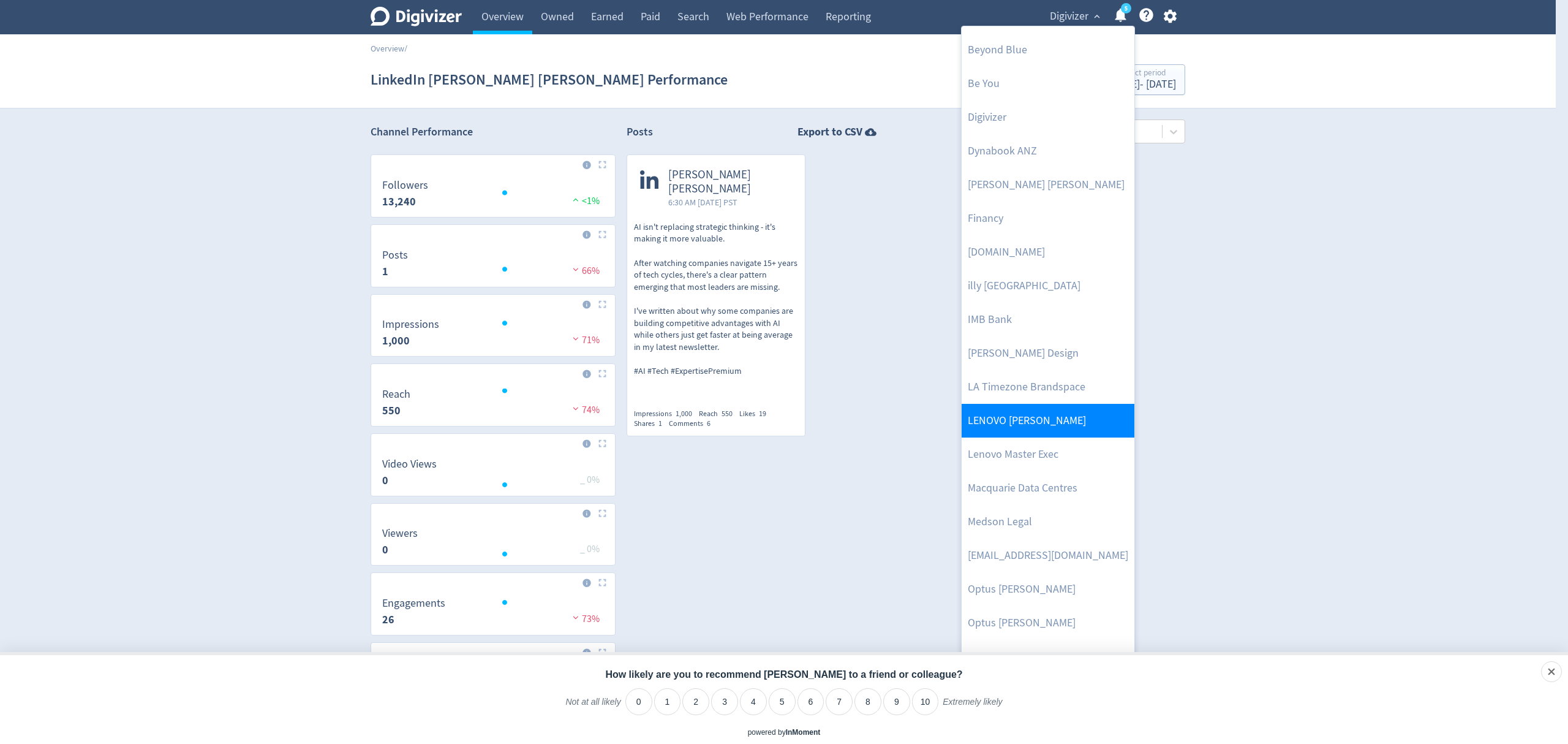
click at [1040, 419] on link "LENOVO [PERSON_NAME]" at bounding box center [1047, 420] width 173 height 34
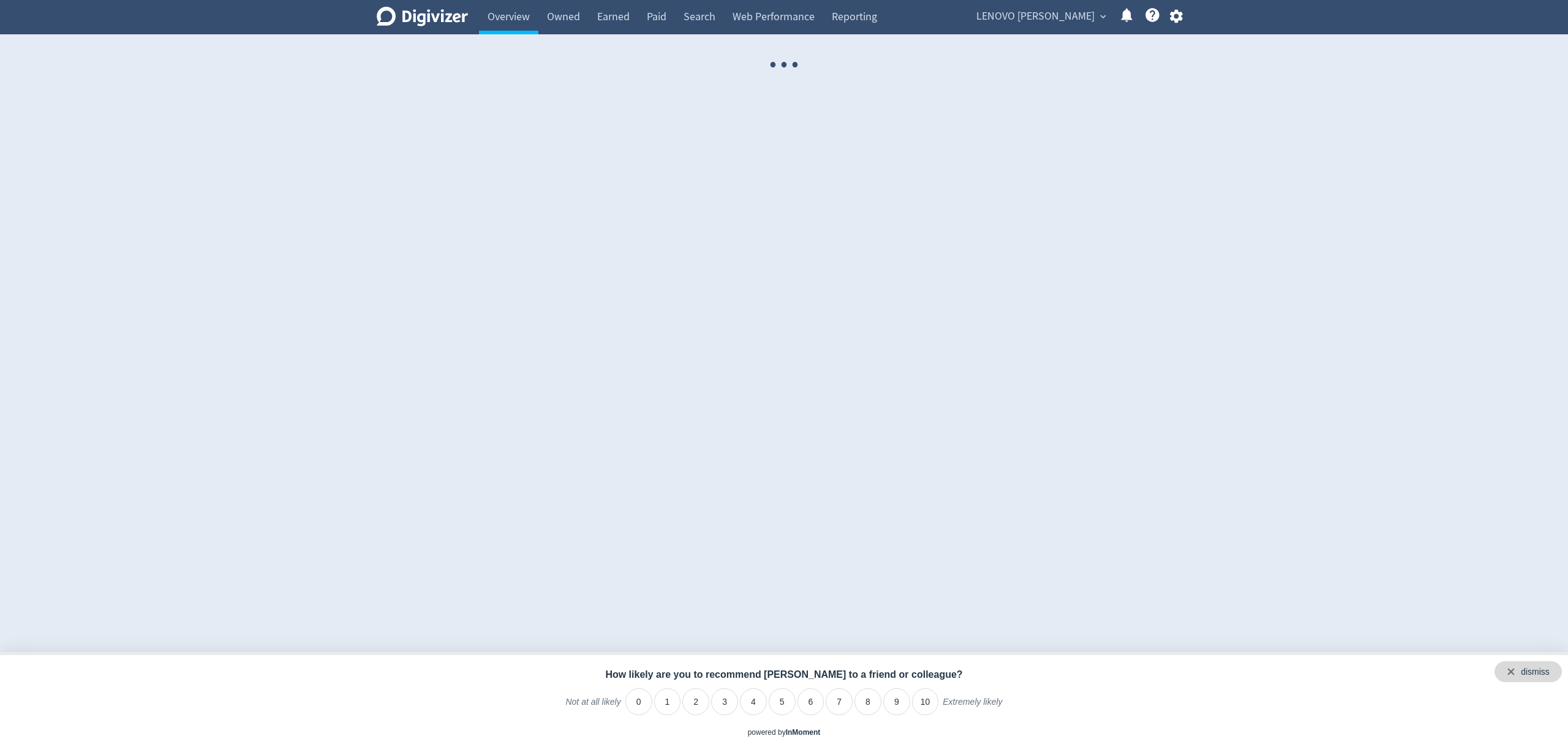
click at [1553, 669] on div "dismiss" at bounding box center [1528, 671] width 67 height 21
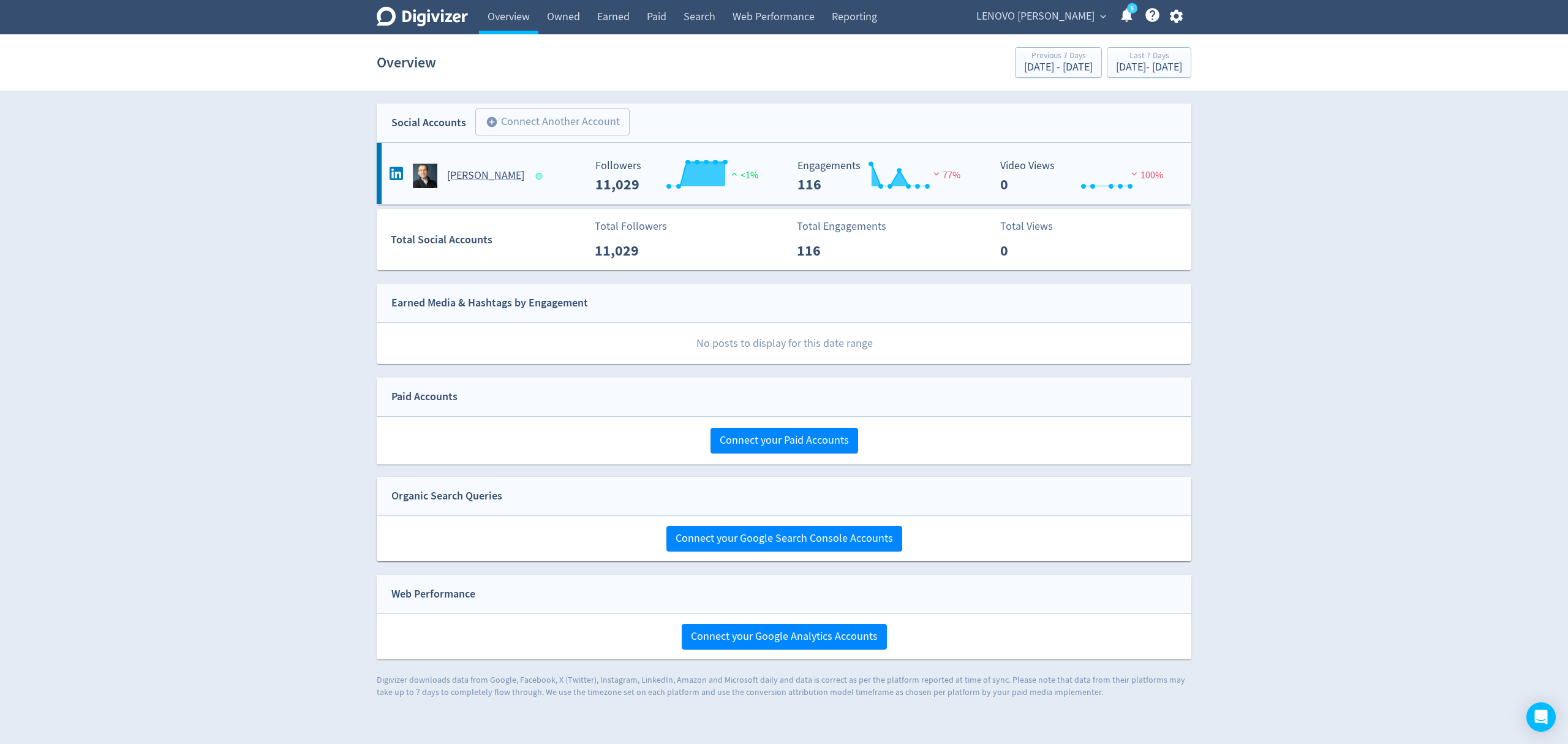
click at [552, 173] on div "Luca Rossi" at bounding box center [485, 176] width 198 height 24
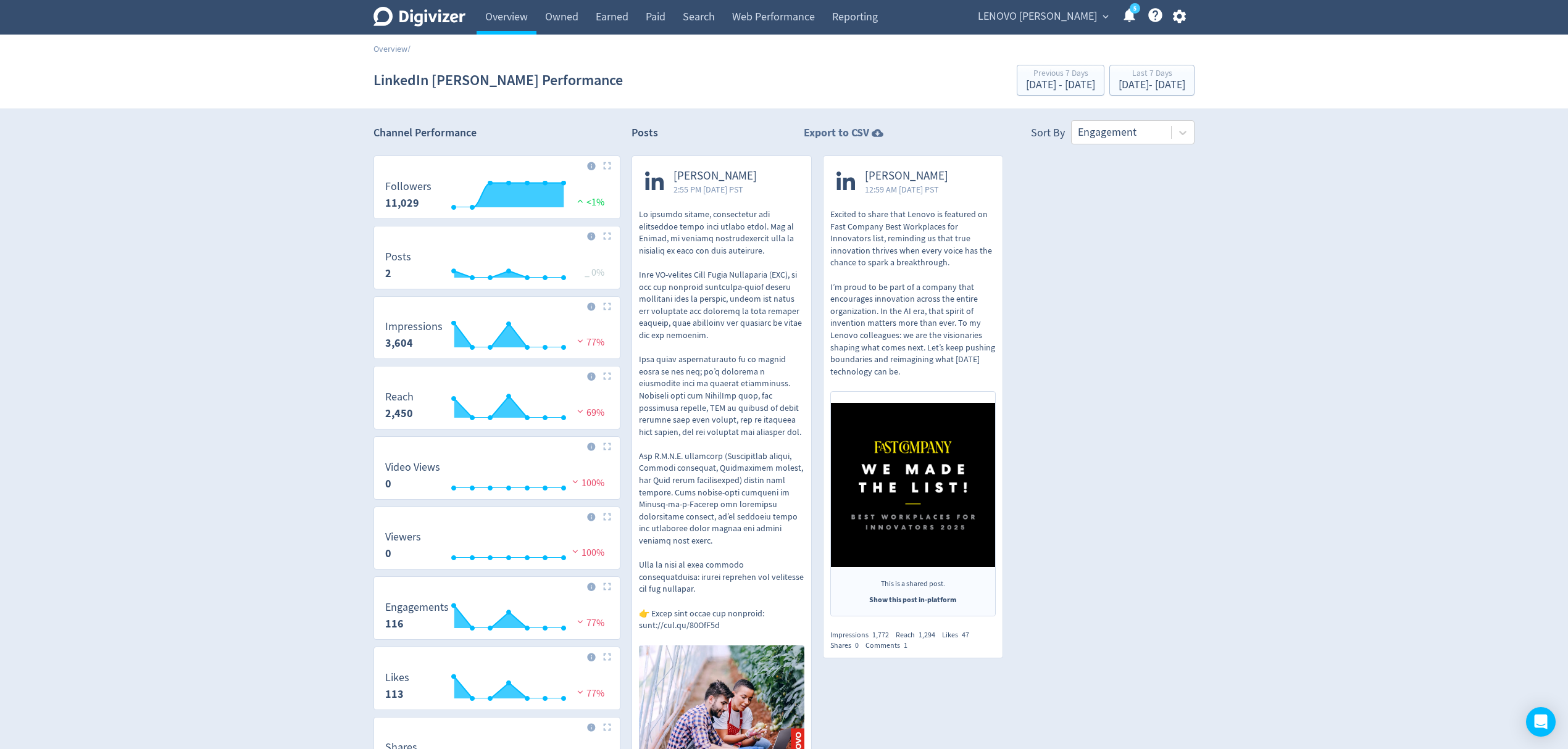
click at [815, 130] on strong "Export to CSV" at bounding box center [836, 133] width 66 height 15
click at [1118, 84] on div "Oct 1, 2025 - Oct 7, 2025" at bounding box center [1151, 84] width 66 height 11
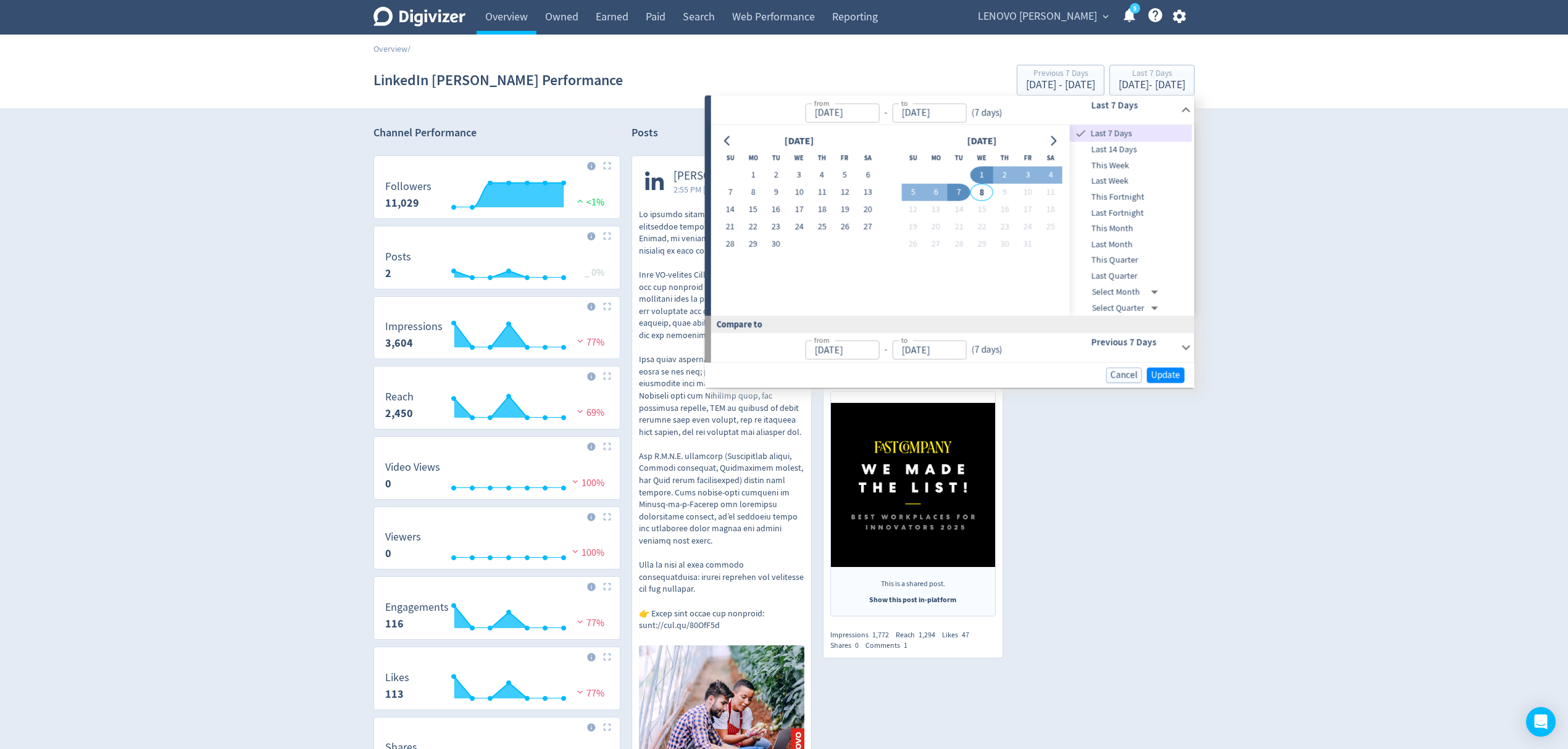
click at [981, 171] on button "1" at bounding box center [982, 175] width 23 height 17
type input "Oct 01, 2025"
click at [1170, 374] on span "Update" at bounding box center [1165, 374] width 29 height 9
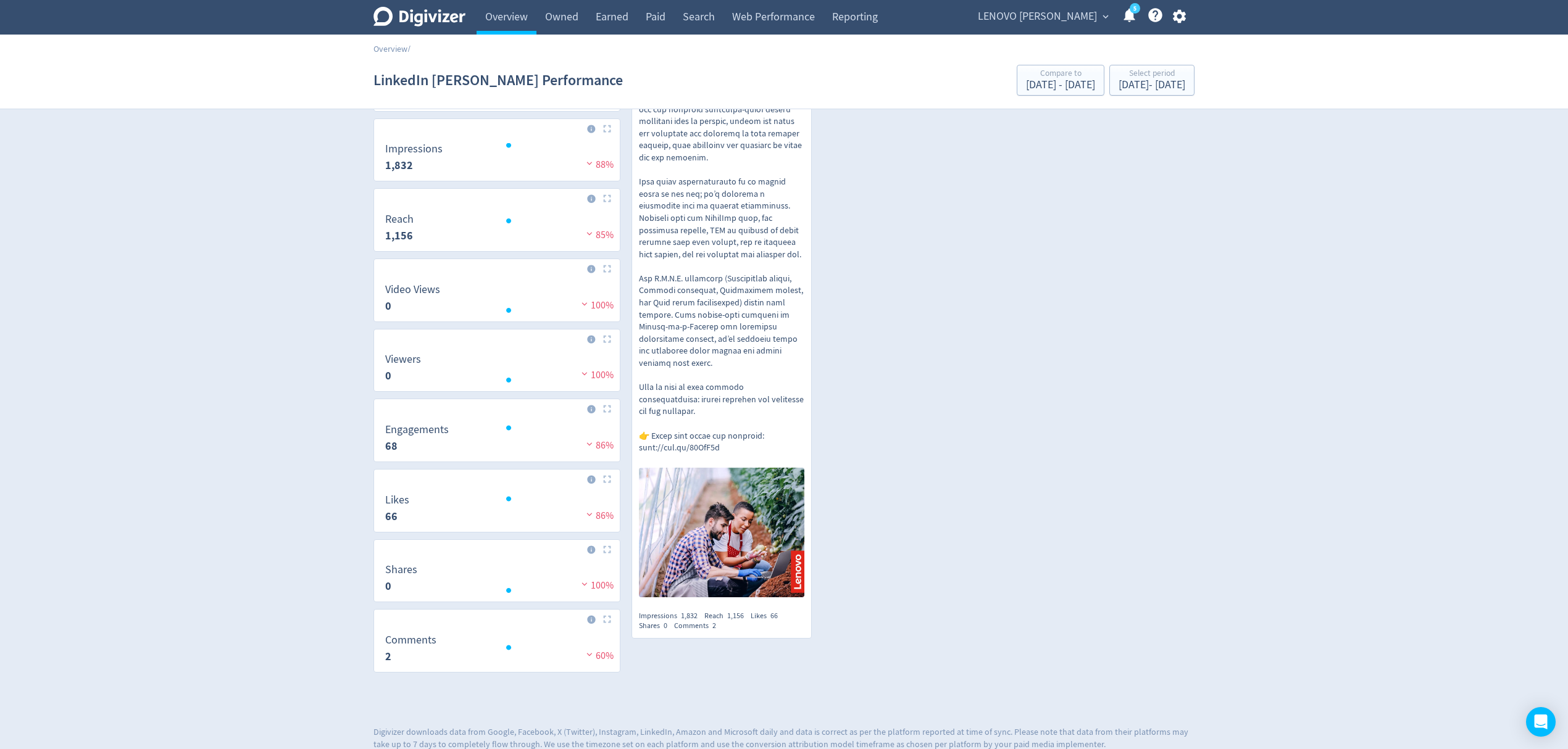
scroll to position [181, 0]
click at [1118, 87] on div "Oct 1, 2025 - Oct 1, 2025" at bounding box center [1151, 84] width 66 height 11
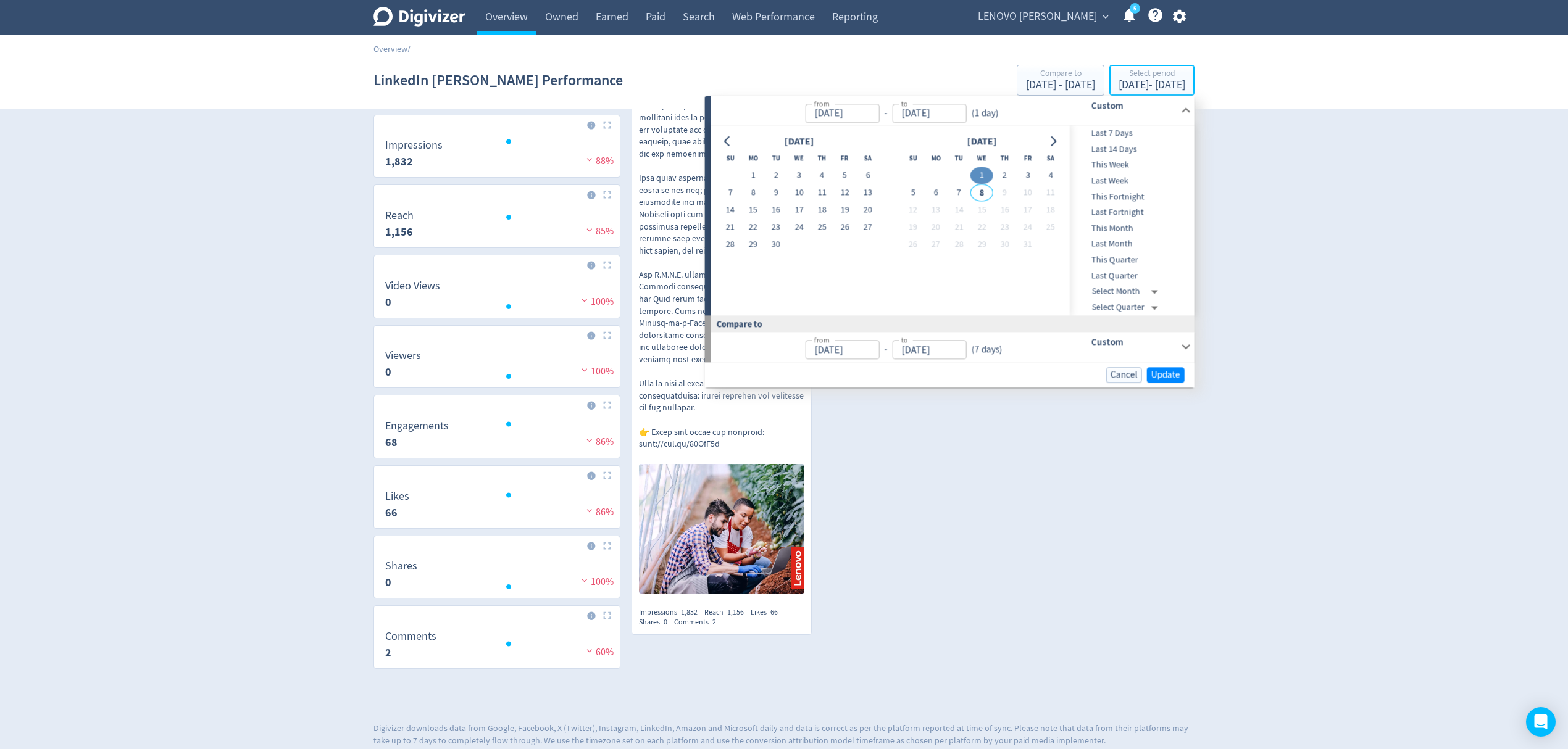
type input "Oct 01, 2025"
type input "[DATE]"
click at [1132, 131] on span "Last 7 Days" at bounding box center [1131, 133] width 122 height 14
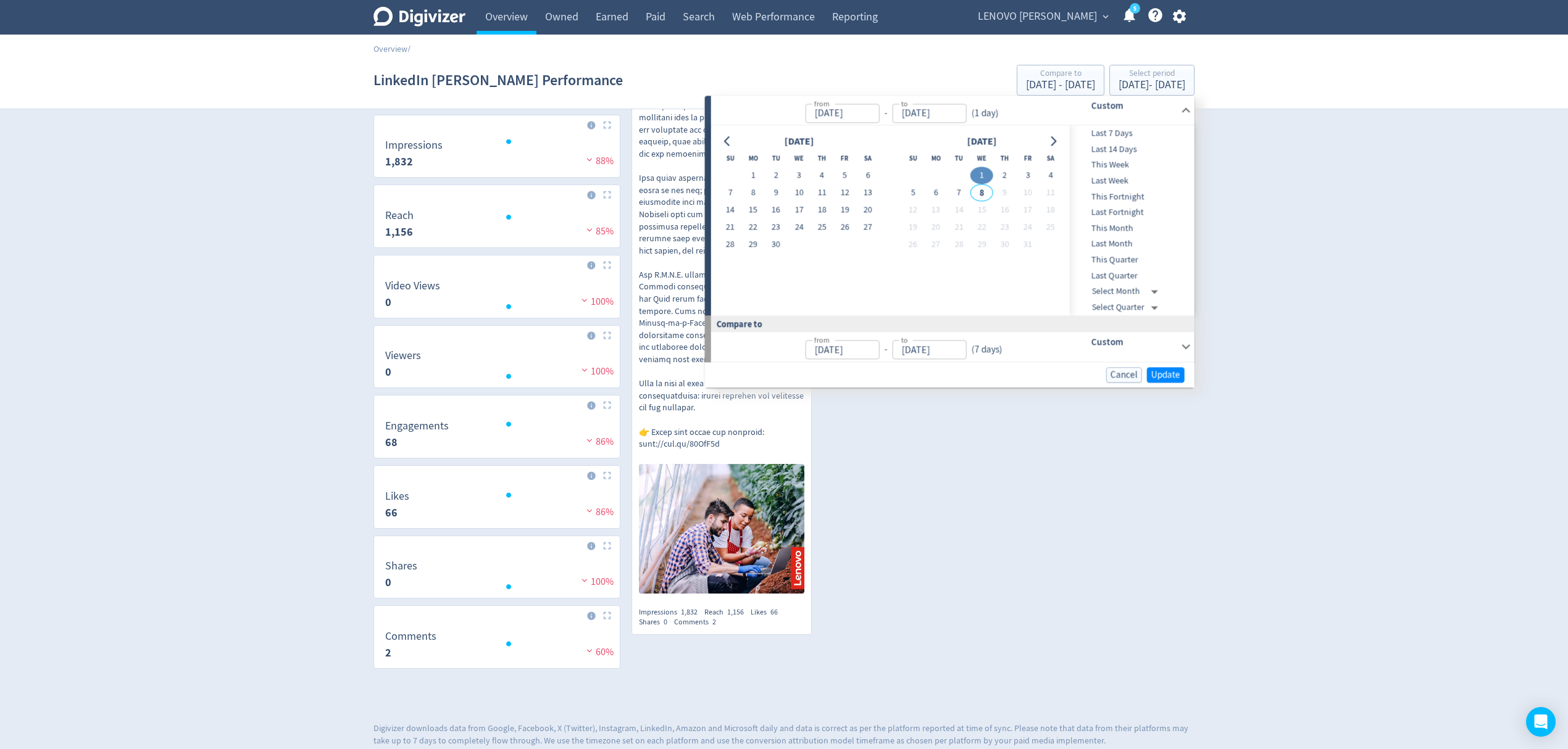
type input "Oct 07, 2025"
click at [1177, 379] on span "Update" at bounding box center [1165, 375] width 29 height 9
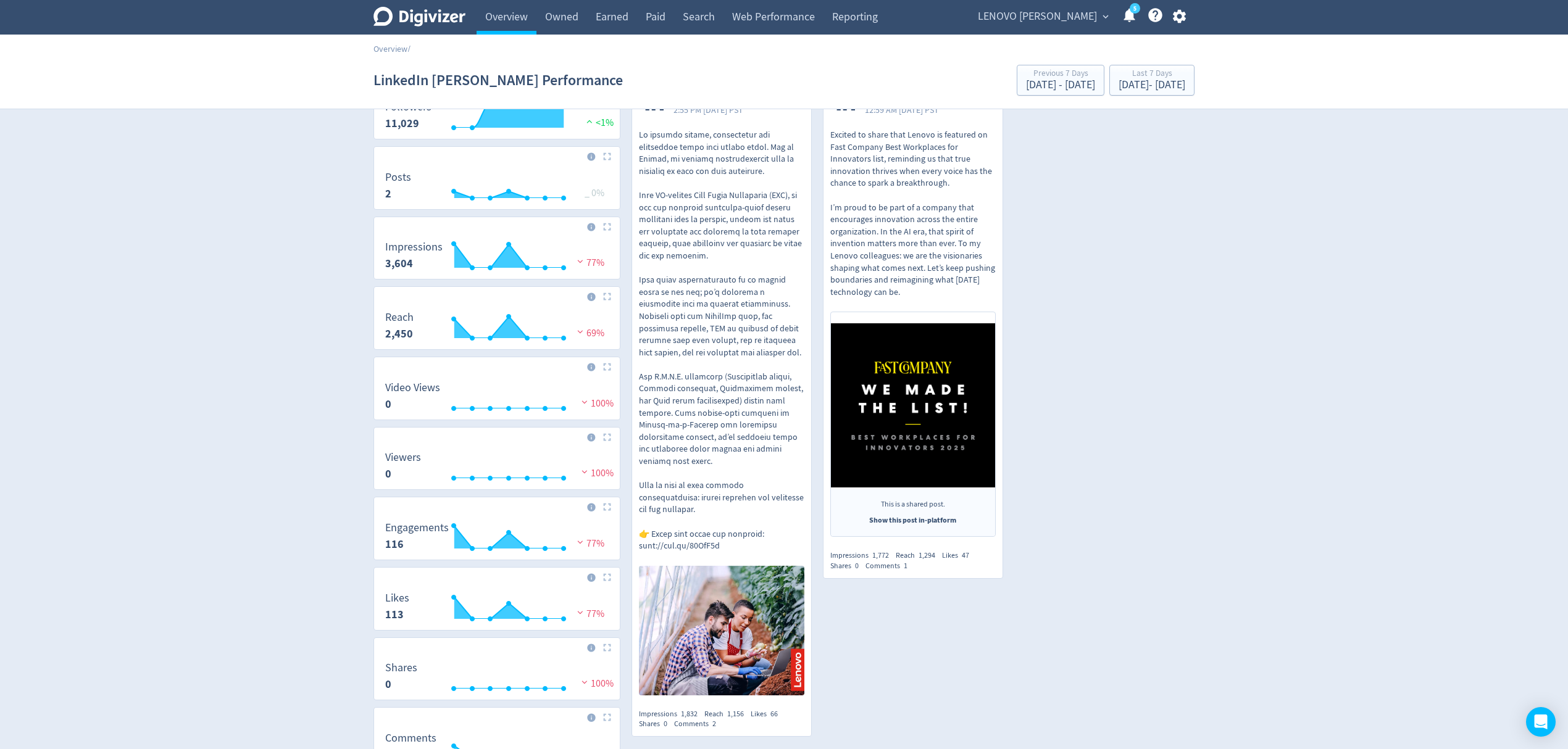
scroll to position [0, 0]
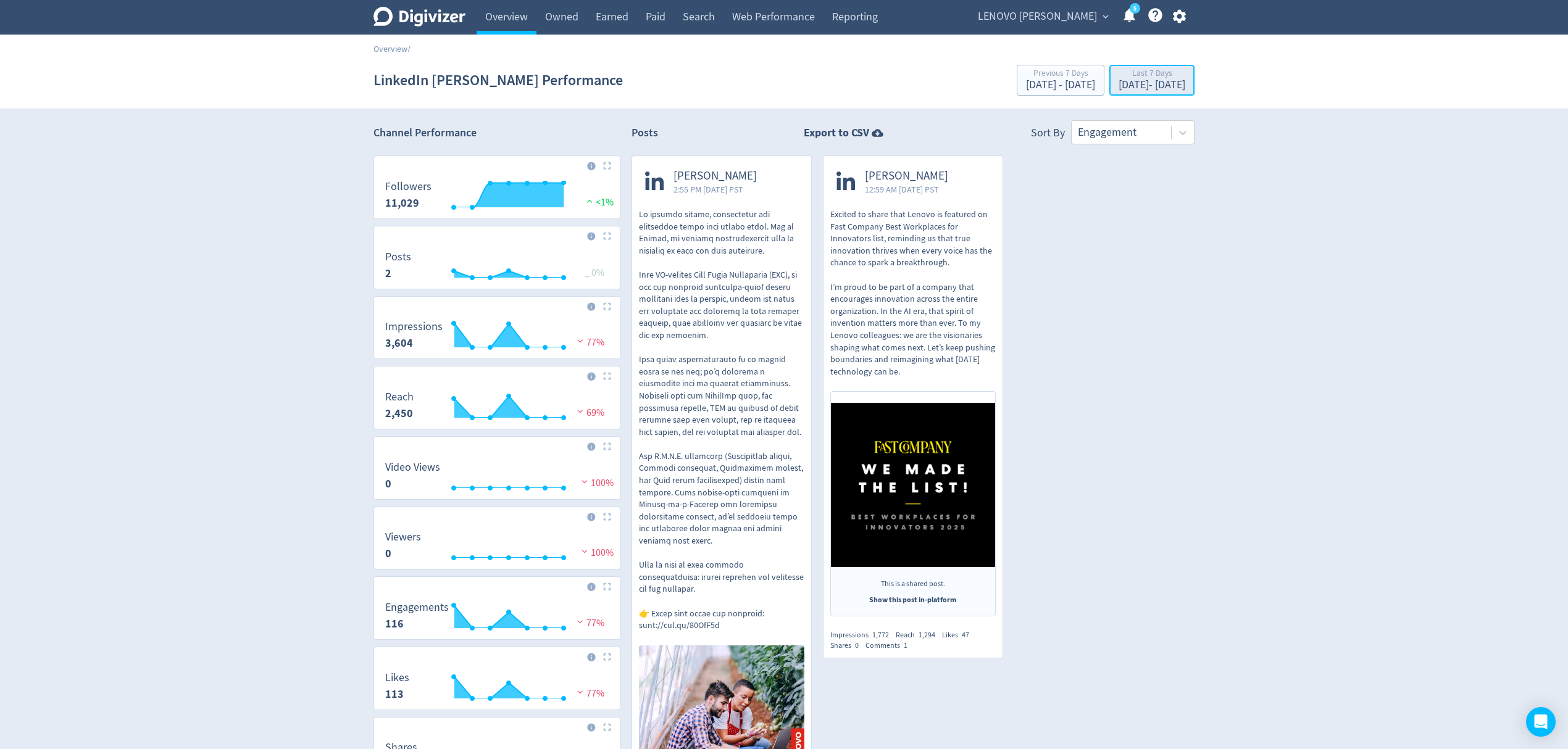
click at [1144, 79] on div "Last 7 Days Oct 1, 2025 - Oct 7, 2025" at bounding box center [1151, 81] width 78 height 25
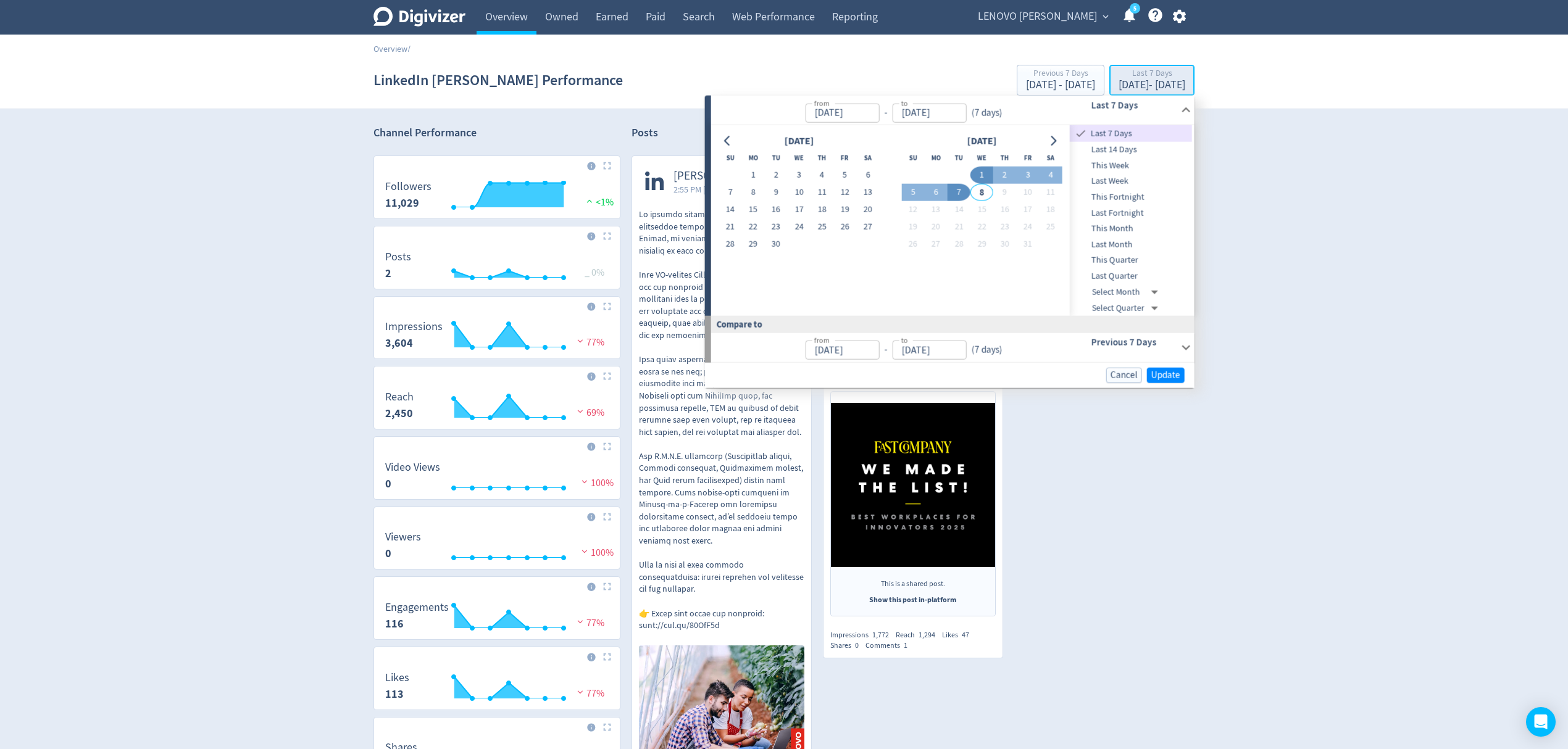
type input "Oct 01, 2025"
type input "Oct 07, 2025"
type input "[DATE]"
click at [1058, 172] on button "4" at bounding box center [1050, 175] width 23 height 17
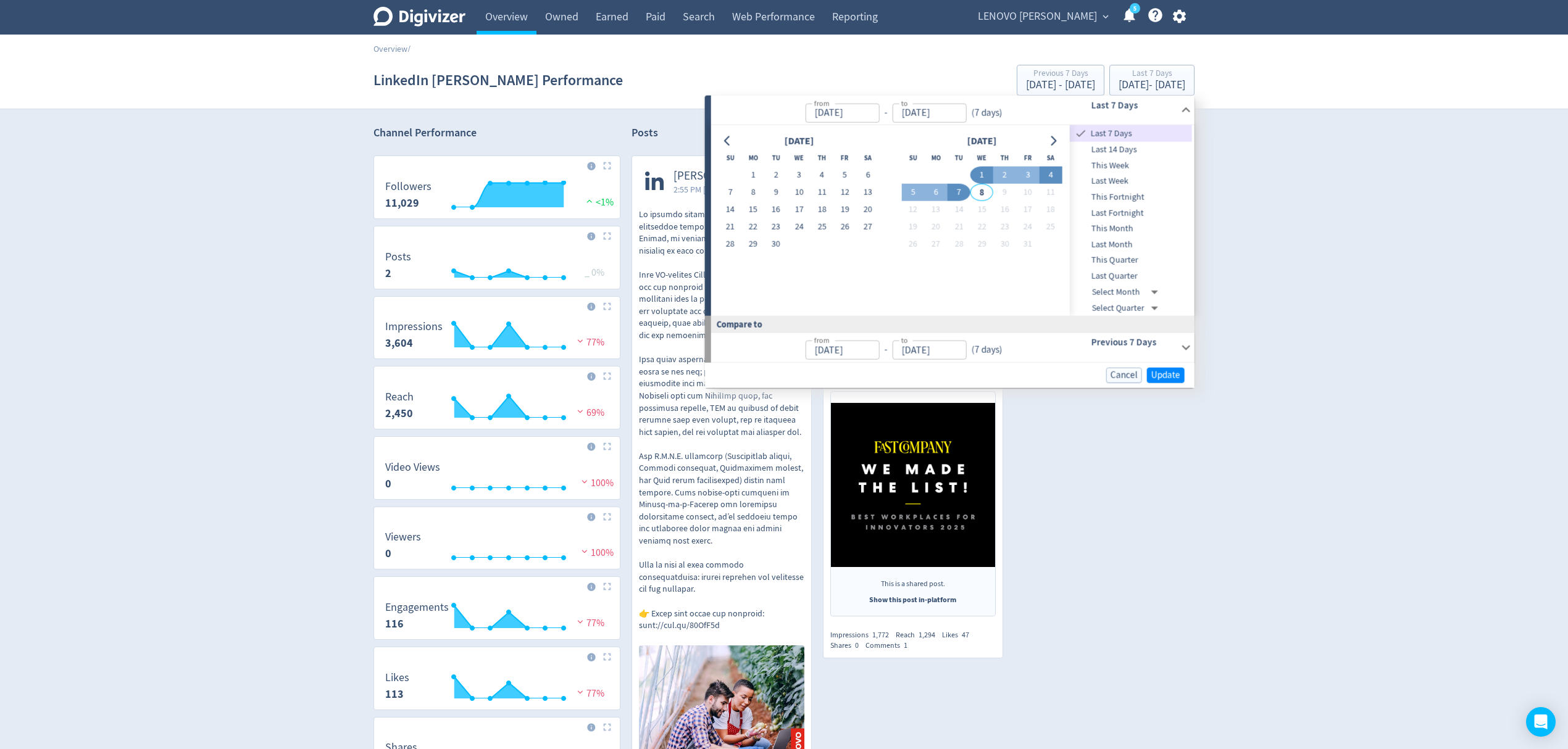
type input "Oct 04, 2025"
type input "Oct 03, 2025"
click at [1160, 375] on span "Update" at bounding box center [1165, 374] width 29 height 9
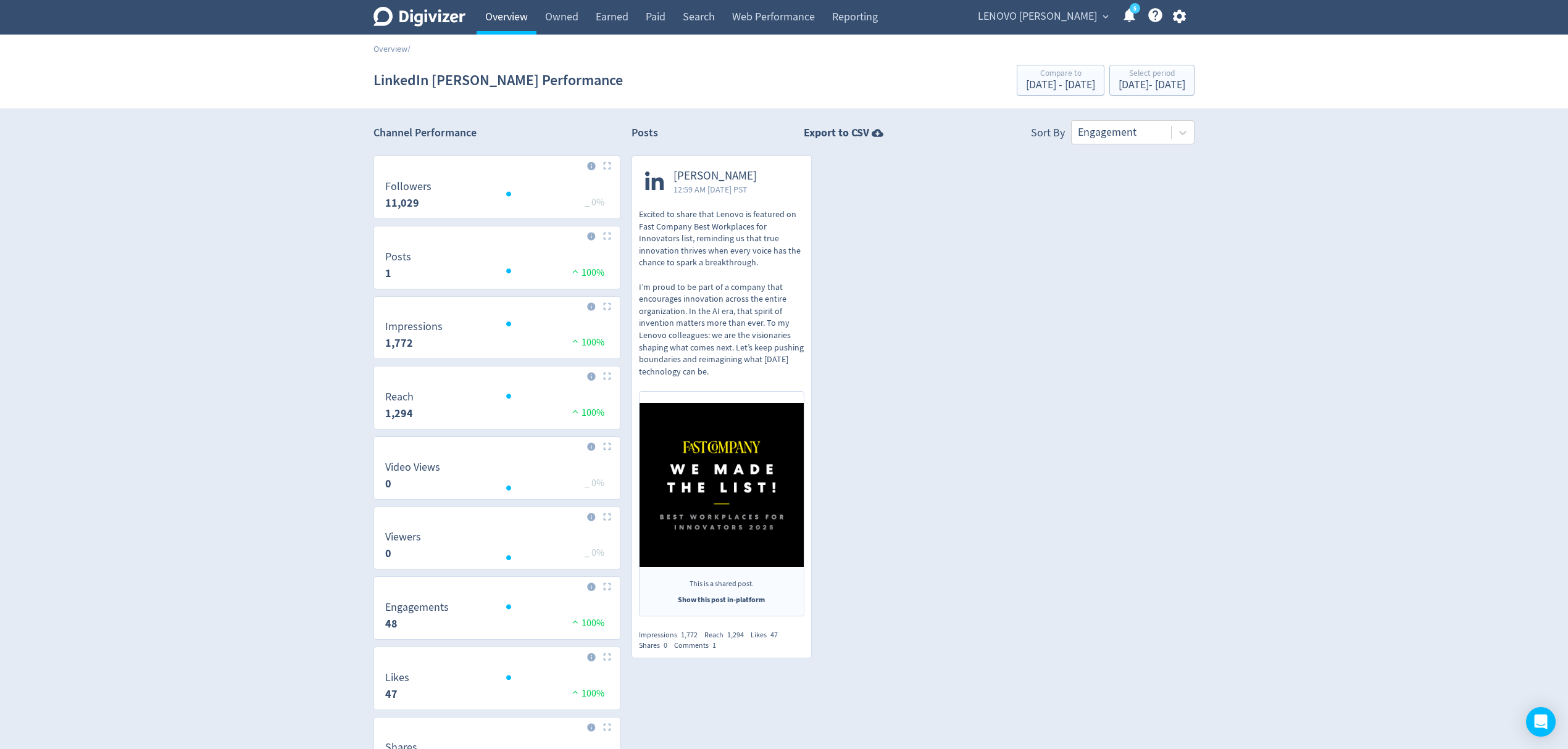
click at [505, 17] on link "Overview" at bounding box center [506, 17] width 60 height 35
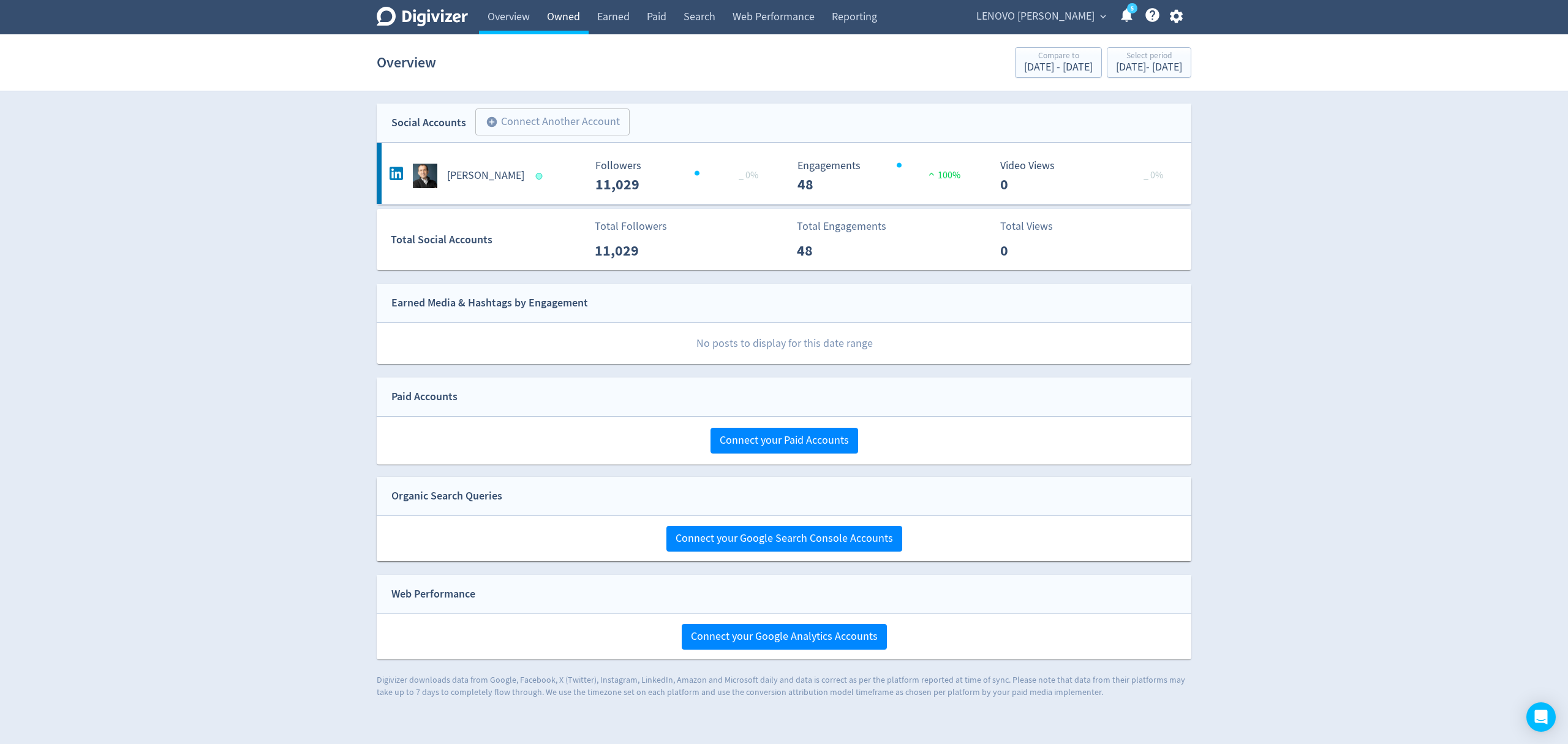
click at [564, 18] on link "Owned" at bounding box center [563, 17] width 50 height 34
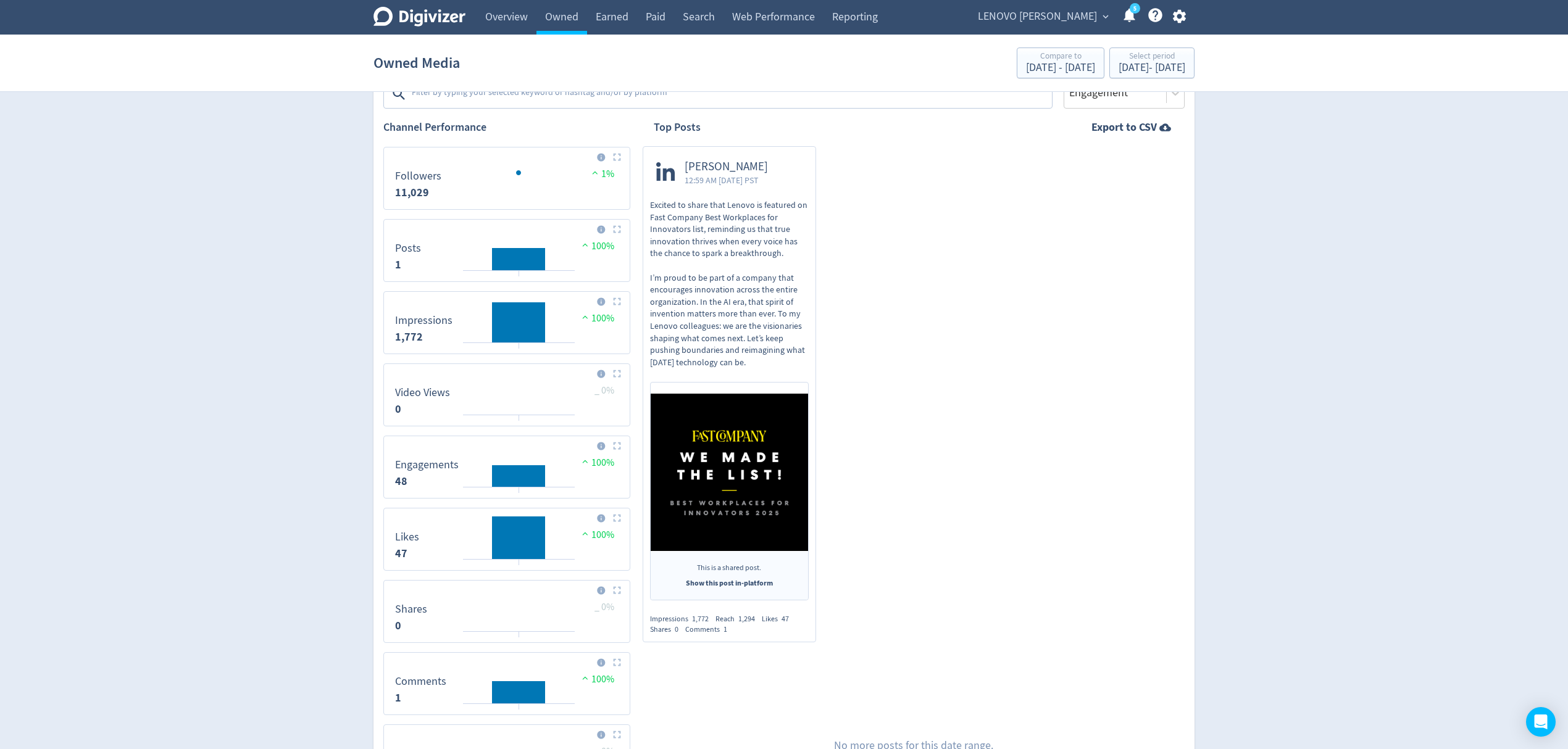
scroll to position [70, 0]
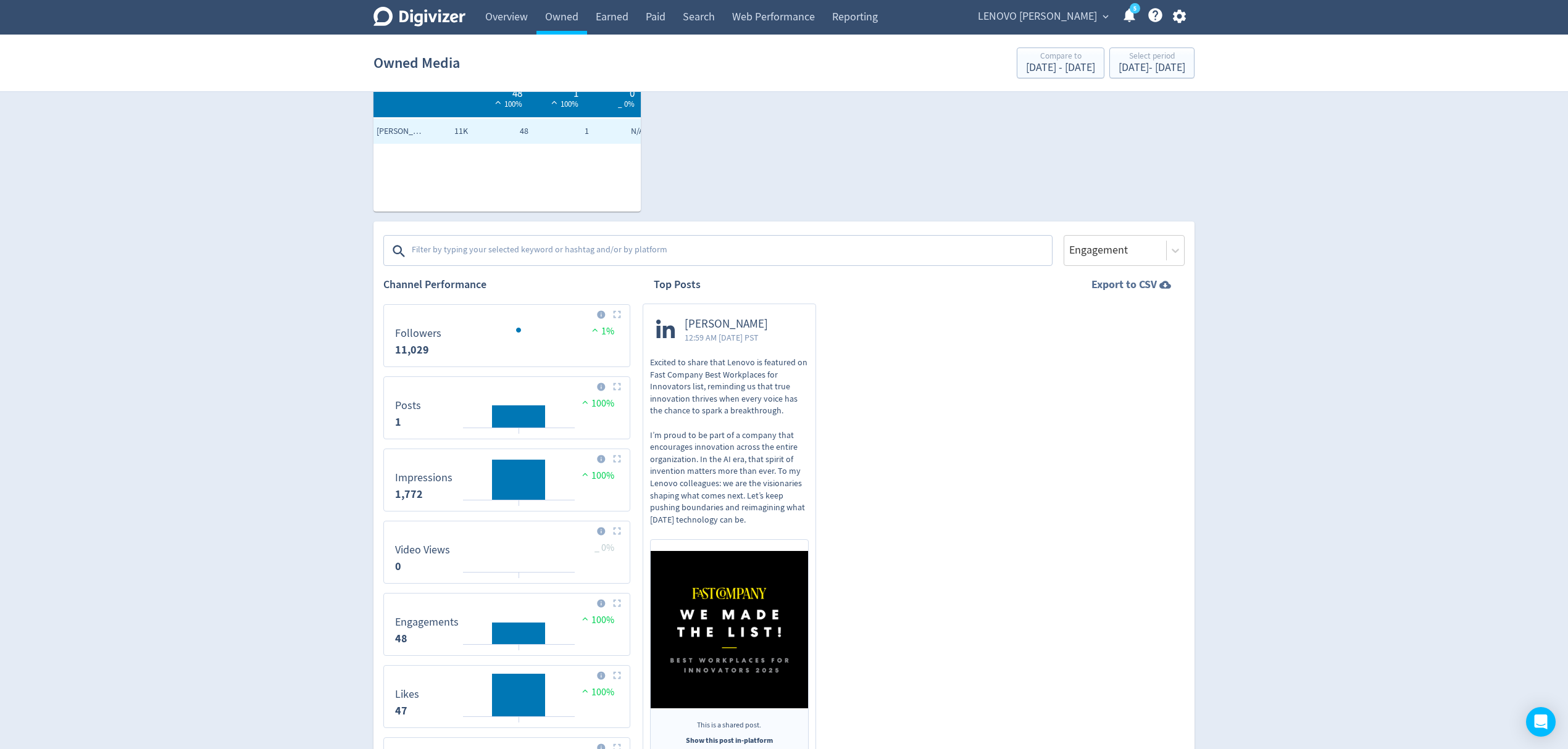
click at [1121, 289] on strong "Export to CSV" at bounding box center [1124, 284] width 66 height 15
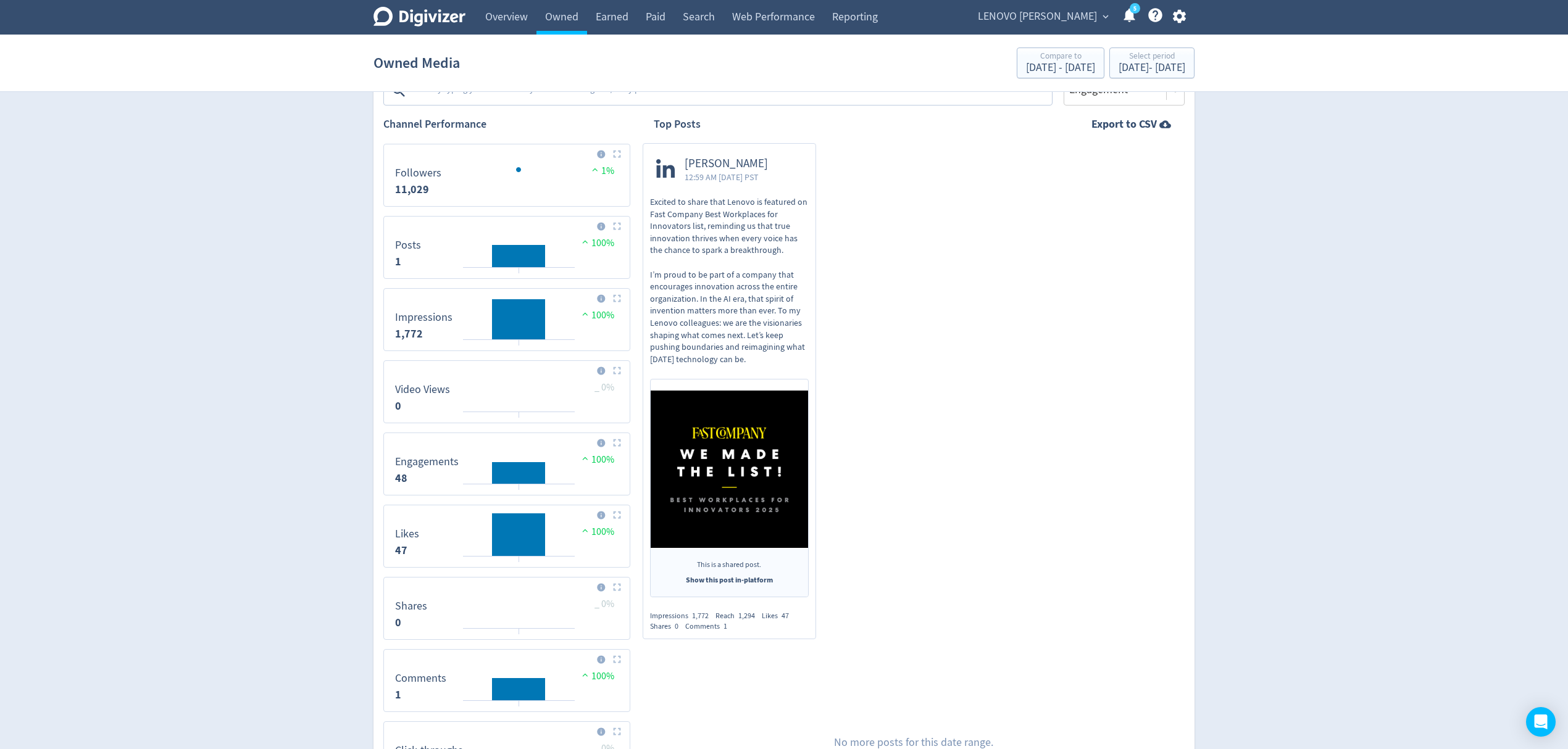
scroll to position [235, 0]
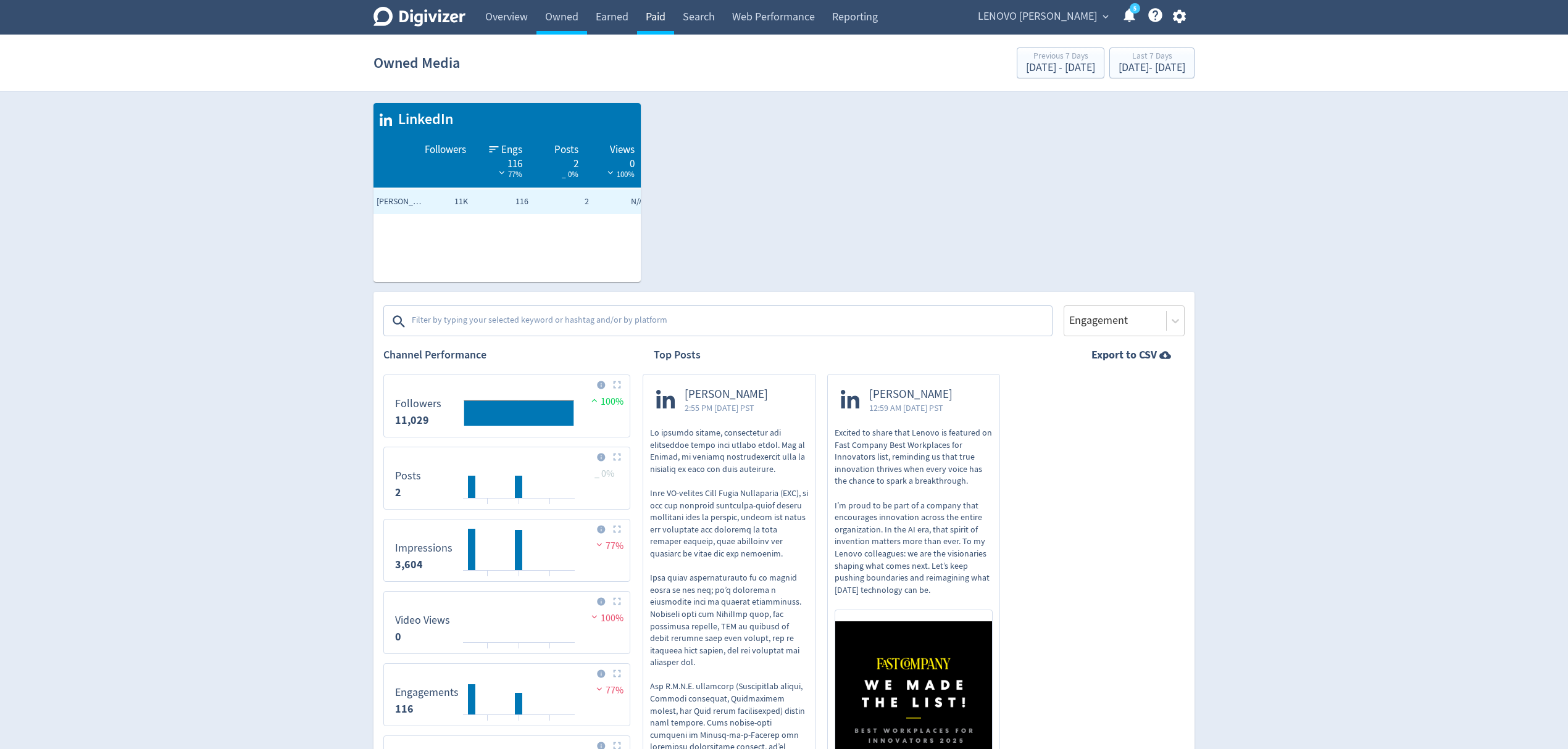
click at [657, 20] on link "Paid" at bounding box center [655, 17] width 37 height 35
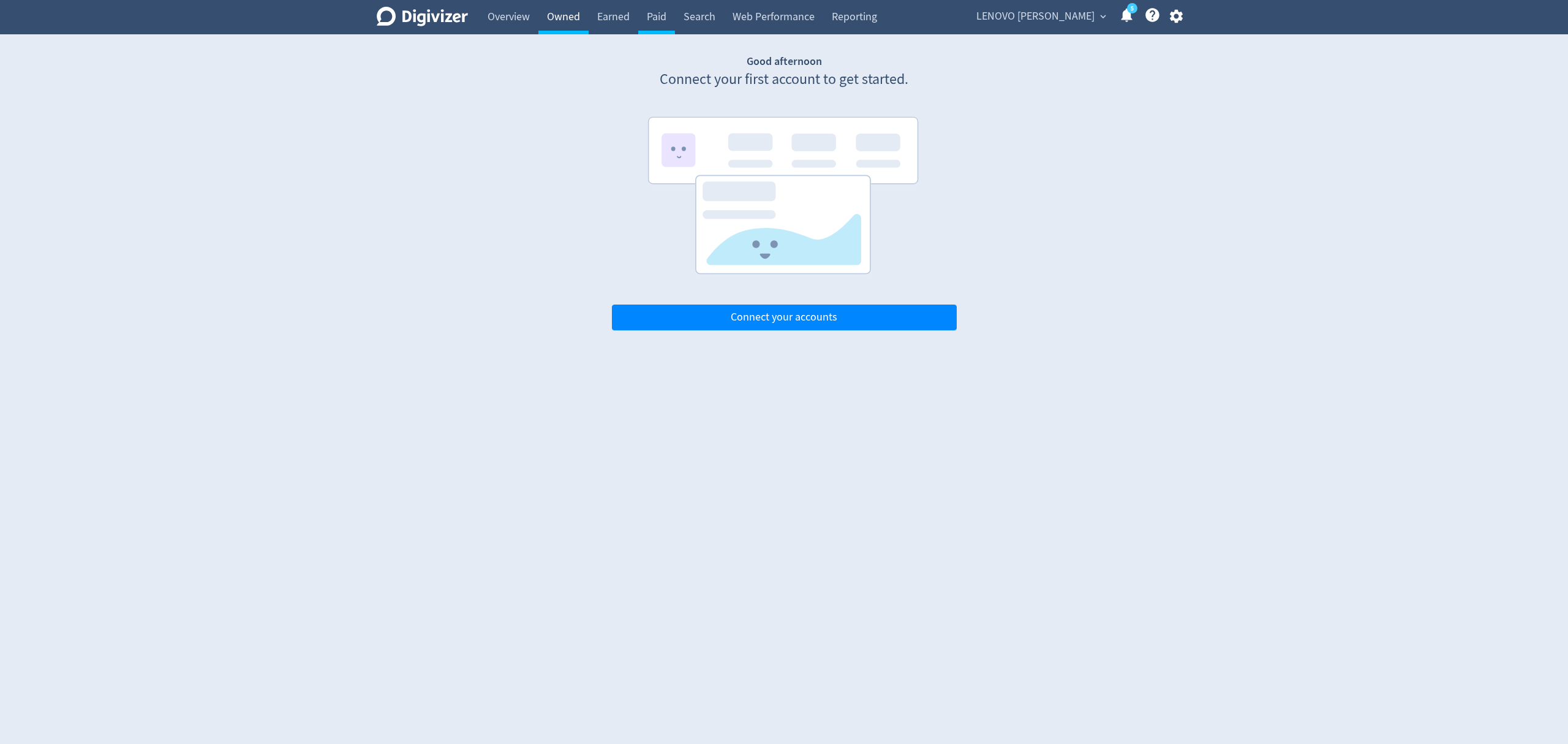
click at [556, 15] on link "Owned" at bounding box center [563, 17] width 50 height 34
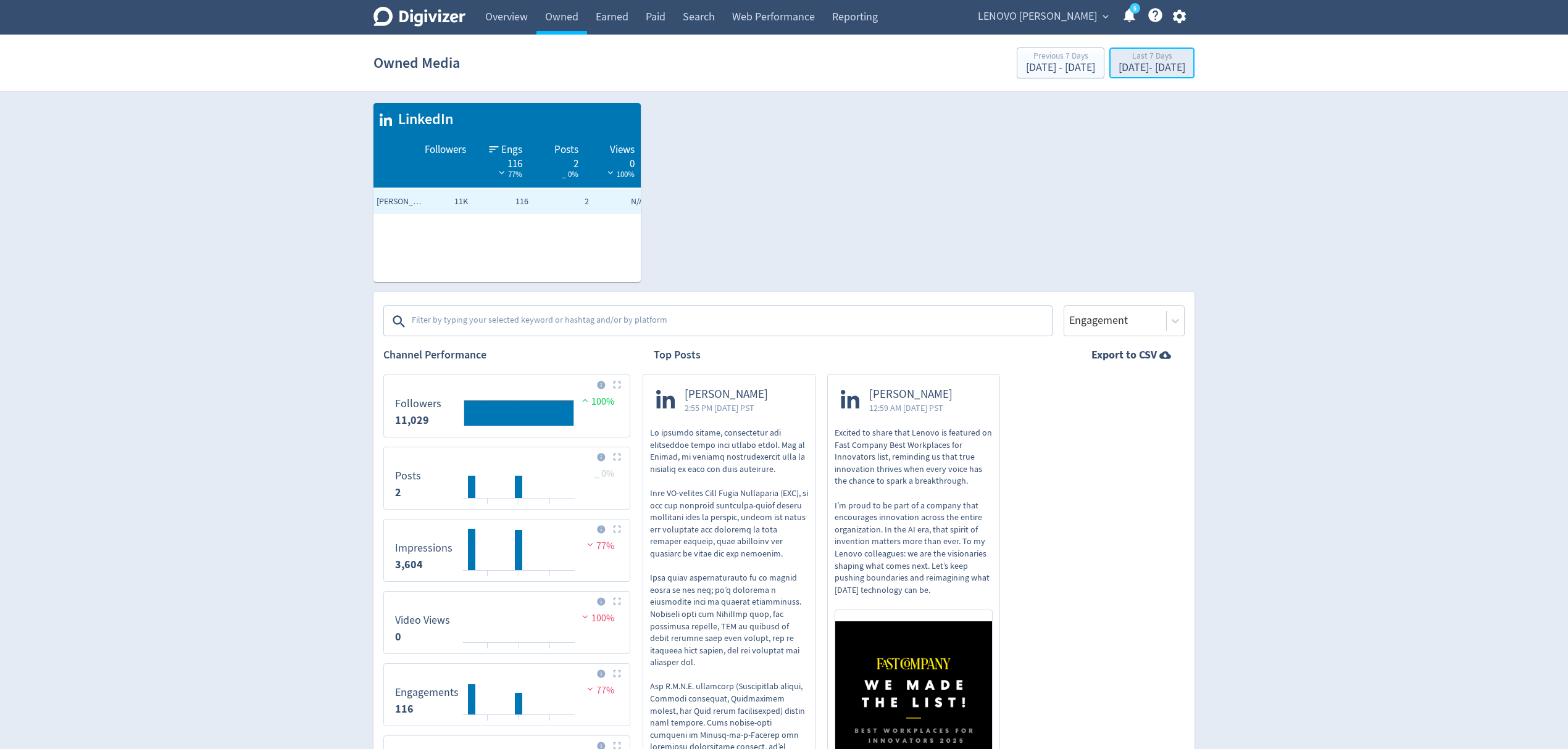
click at [1131, 65] on div "Oct 1, 2025 - Oct 7, 2025" at bounding box center [1151, 67] width 66 height 11
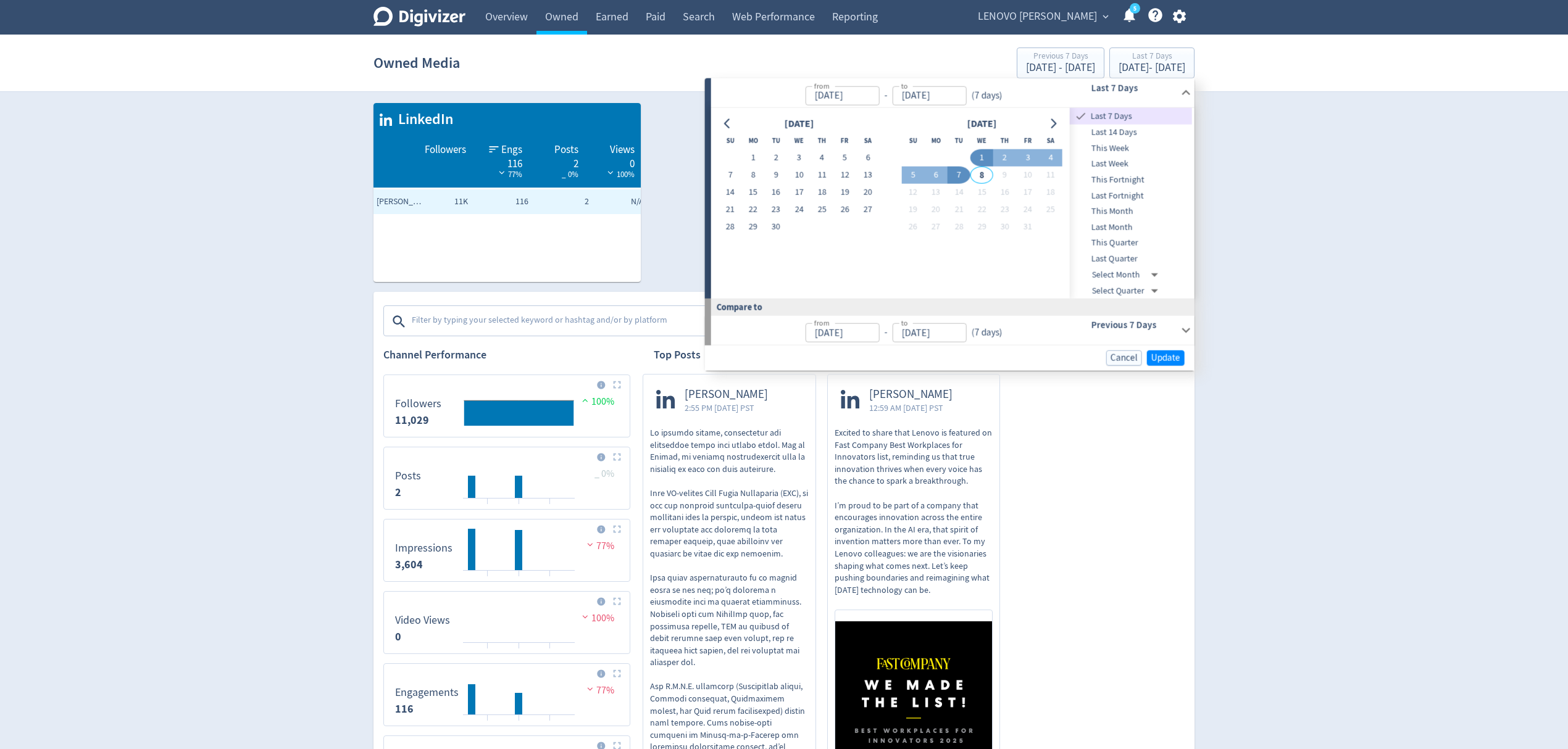
drag, startPoint x: 1078, startPoint y: 538, endPoint x: 1138, endPoint y: 365, distance: 183.1
click at [1079, 538] on div "Luca Rossi 2:55 PM Wed 1-Oct-25 PST Impressions 1,832 Reach 1,156 Likes 66 Shar…" at bounding box center [908, 713] width 553 height 678
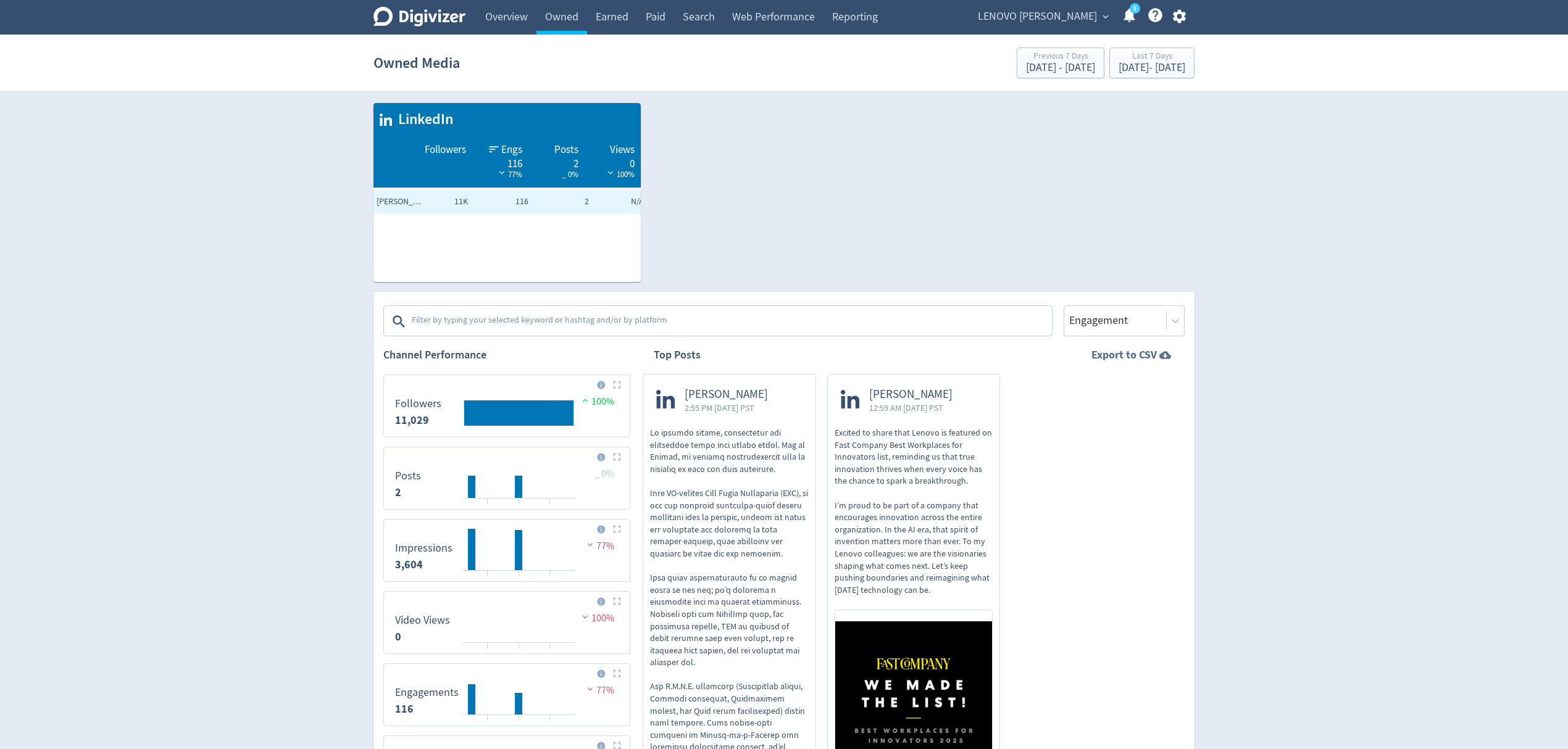
click at [1129, 361] on strong "Export to CSV" at bounding box center [1124, 354] width 66 height 15
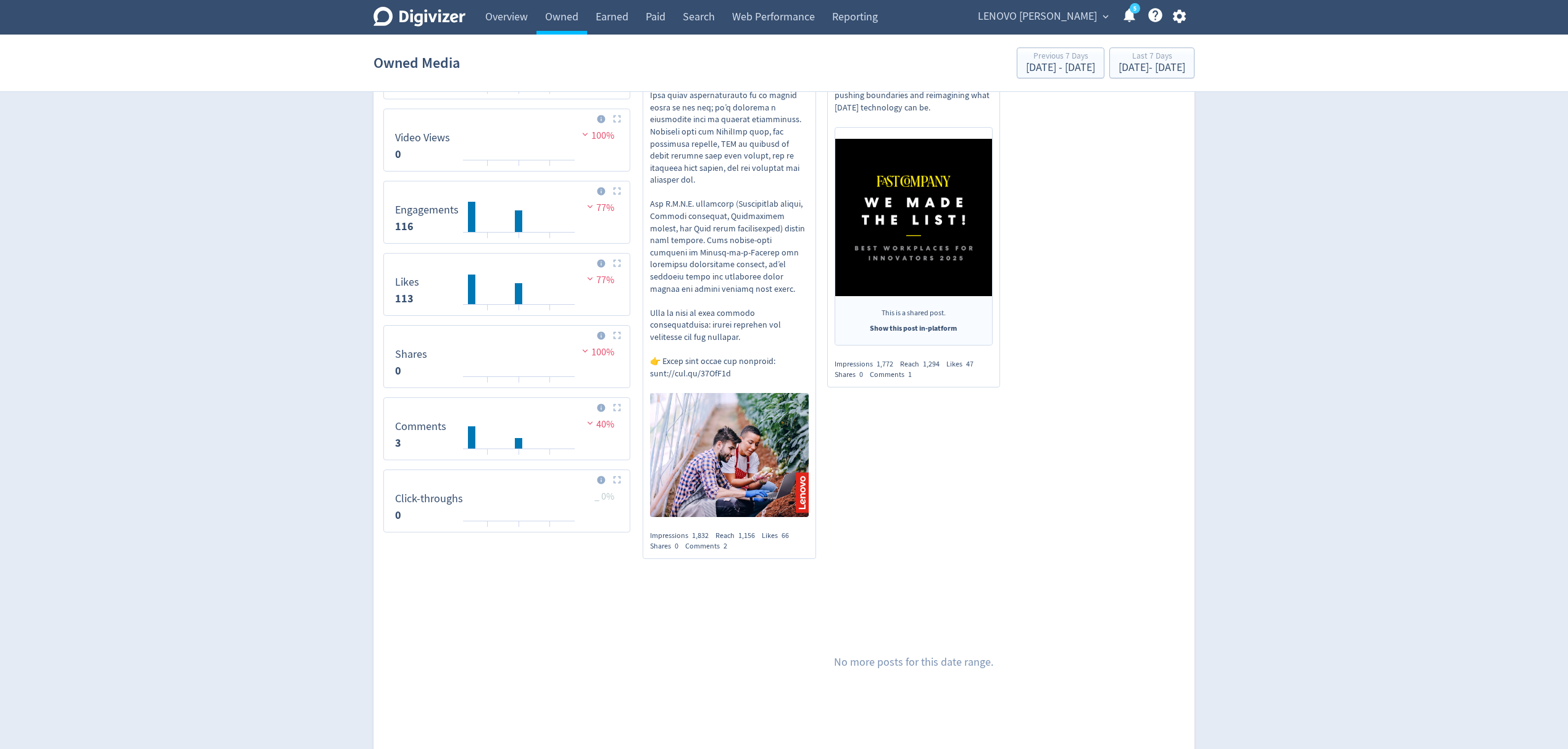
scroll to position [489, 0]
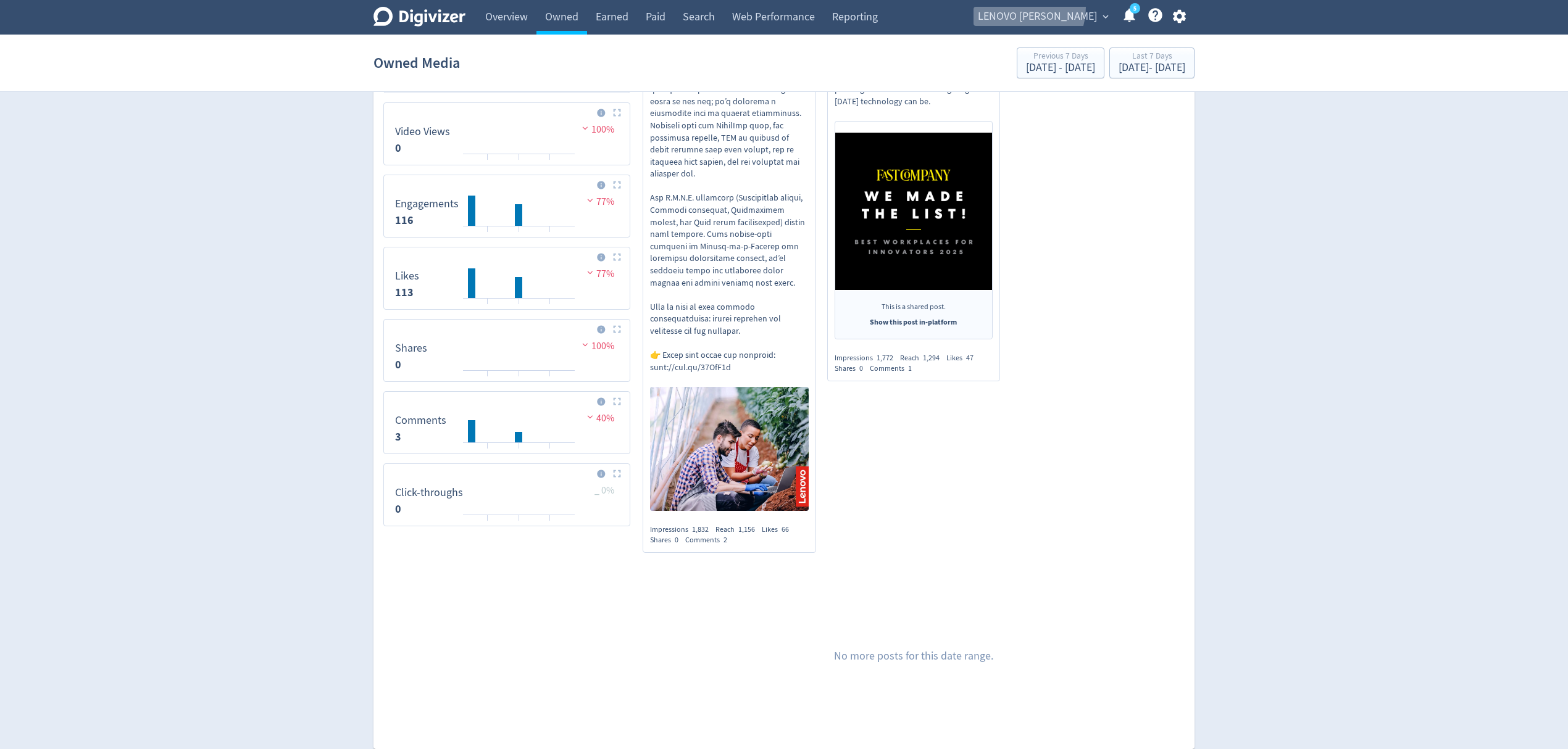
click at [1045, 7] on span "LENOVO [PERSON_NAME]" at bounding box center [1037, 16] width 119 height 19
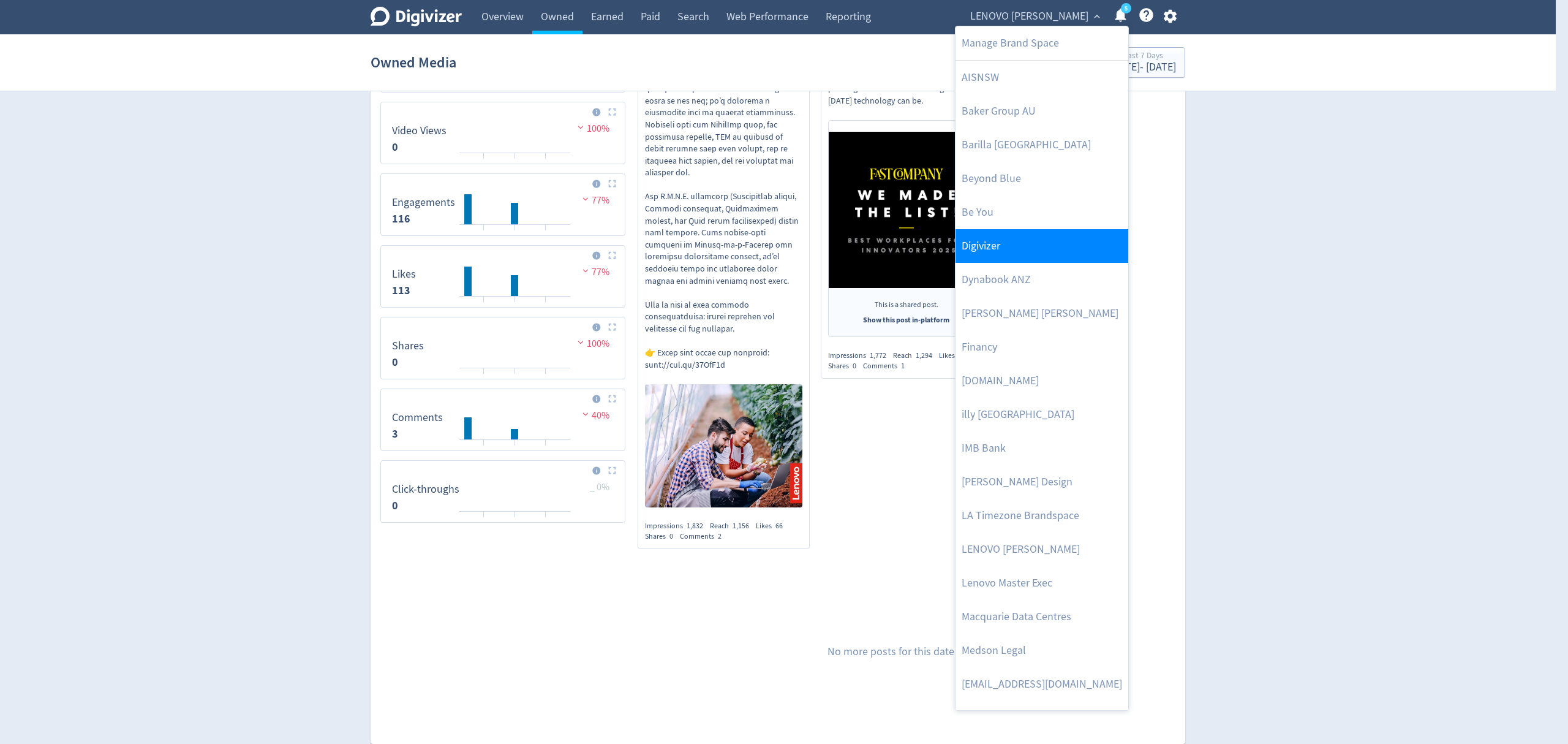
click at [1013, 252] on link "Digivizer" at bounding box center [1042, 246] width 173 height 34
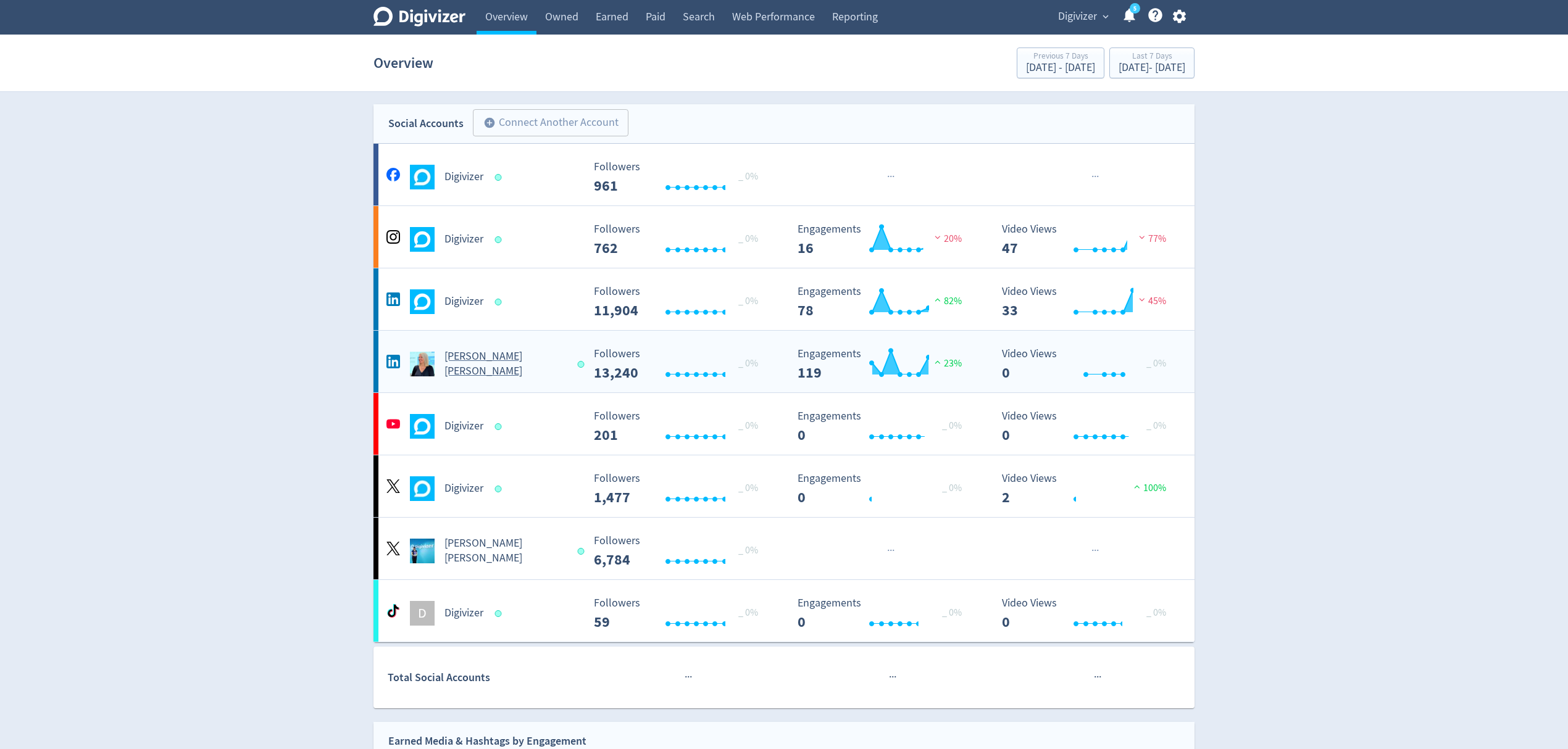
click at [551, 366] on div "[PERSON_NAME] [PERSON_NAME]" at bounding box center [483, 364] width 199 height 30
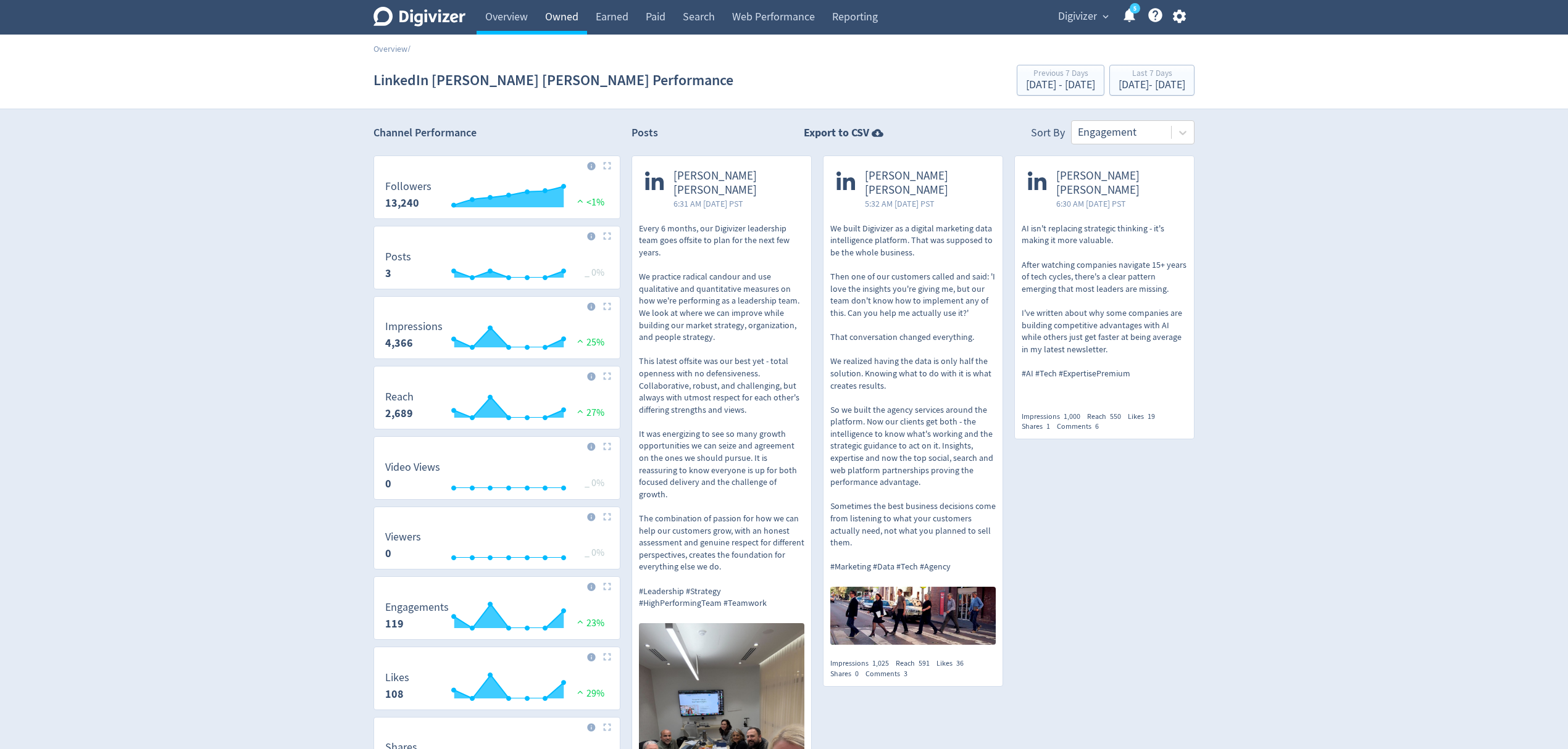
click at [575, 19] on link "Owned" at bounding box center [562, 17] width 51 height 35
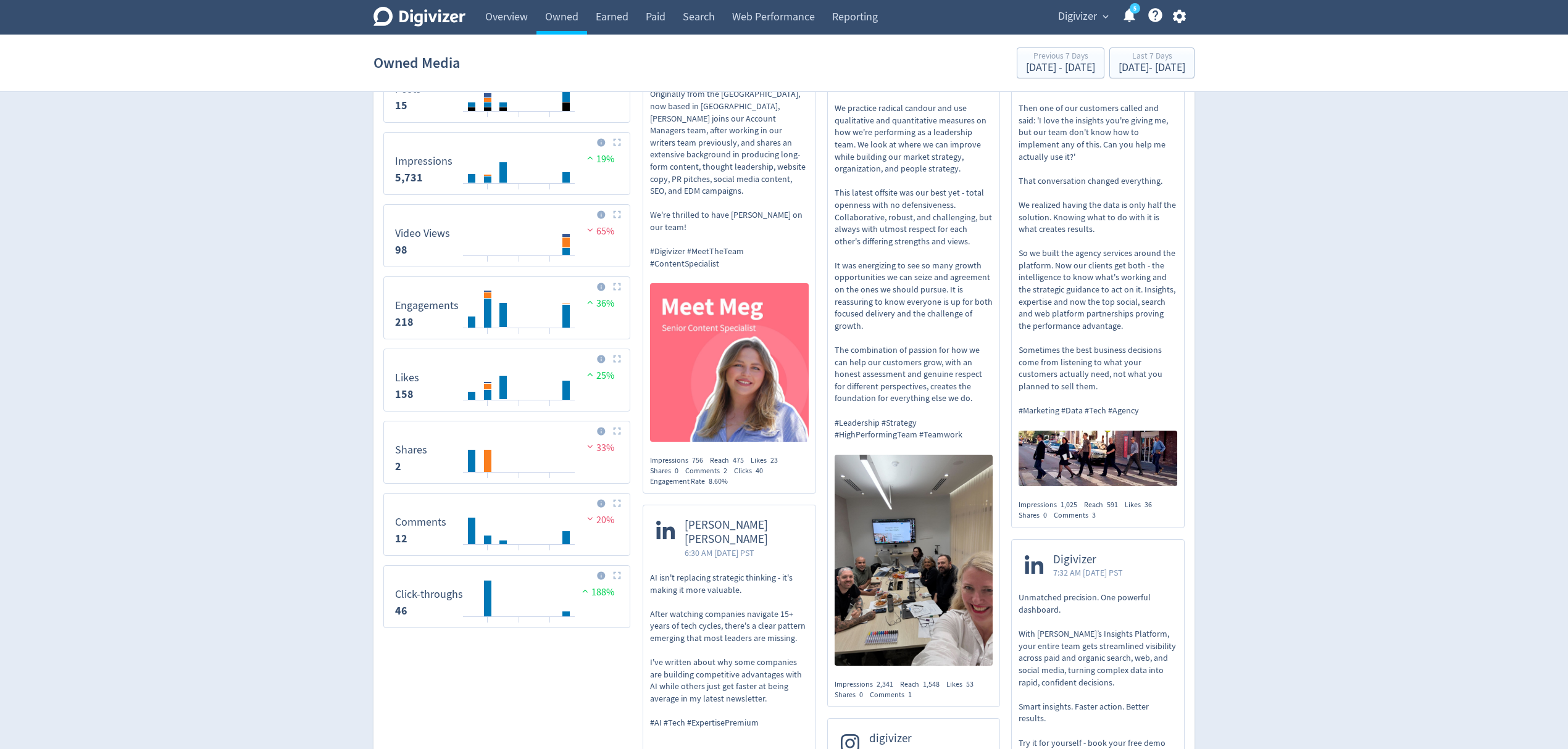
scroll to position [164, 0]
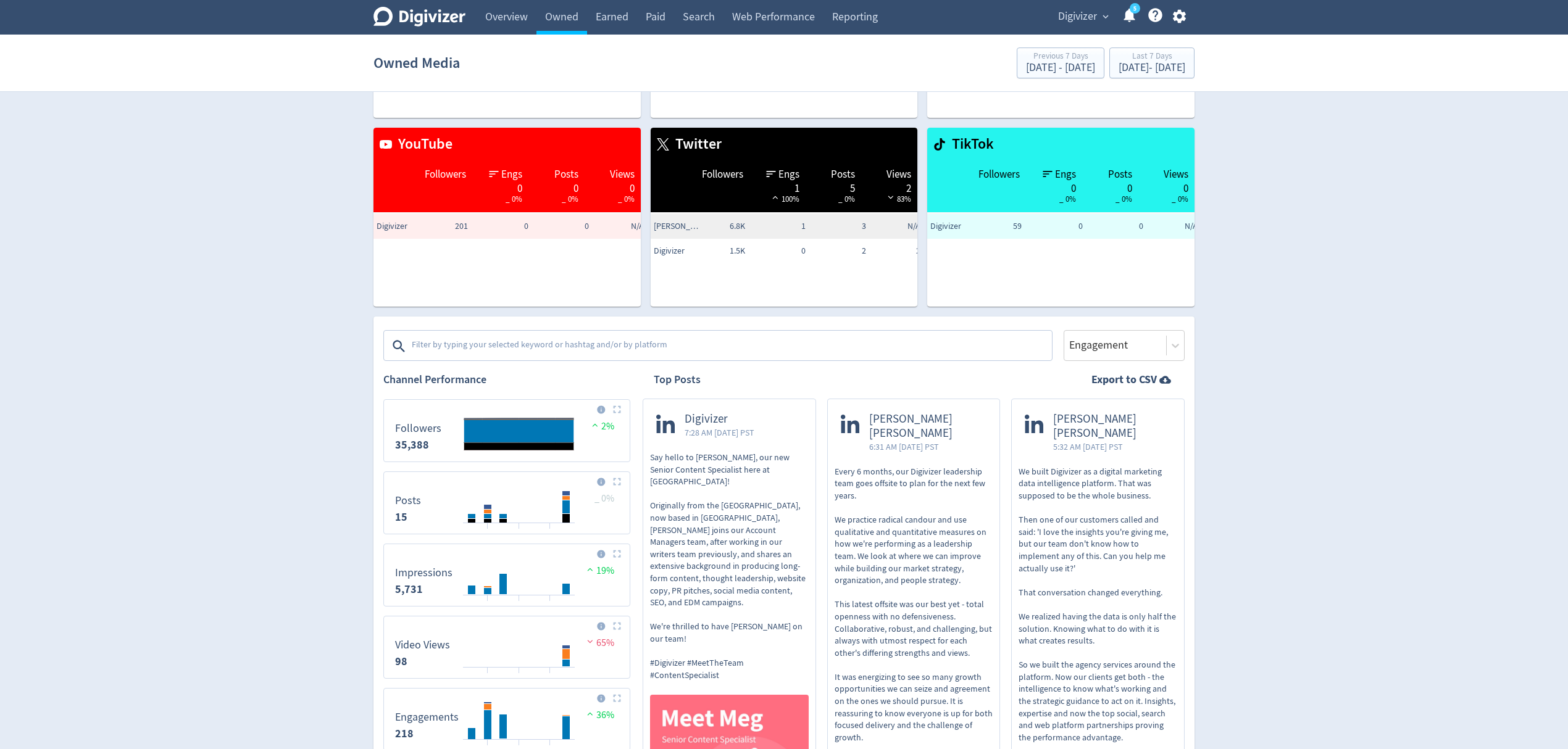
click at [536, 351] on textarea at bounding box center [731, 346] width 640 height 25
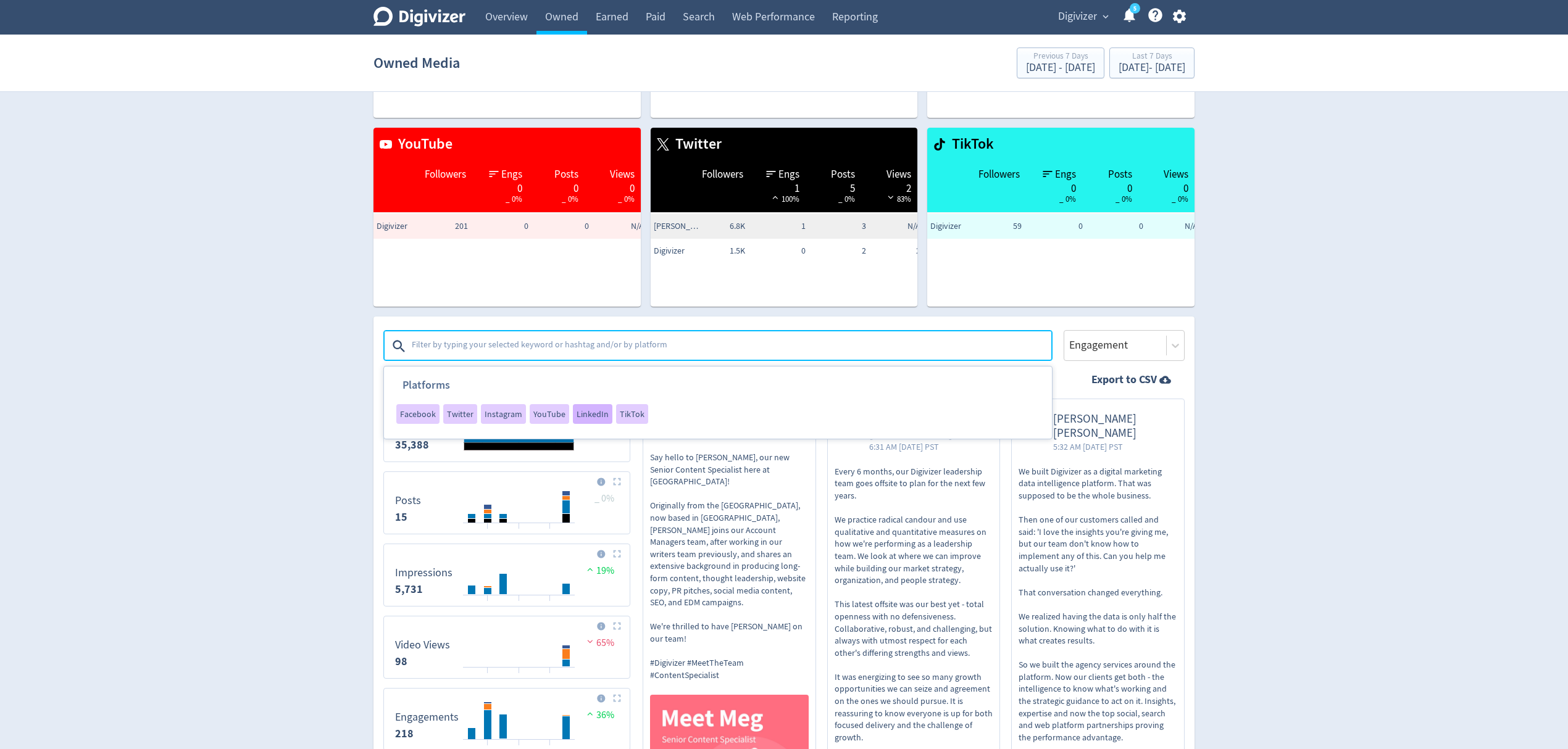
click at [586, 419] on div "LinkedIn" at bounding box center [592, 413] width 40 height 19
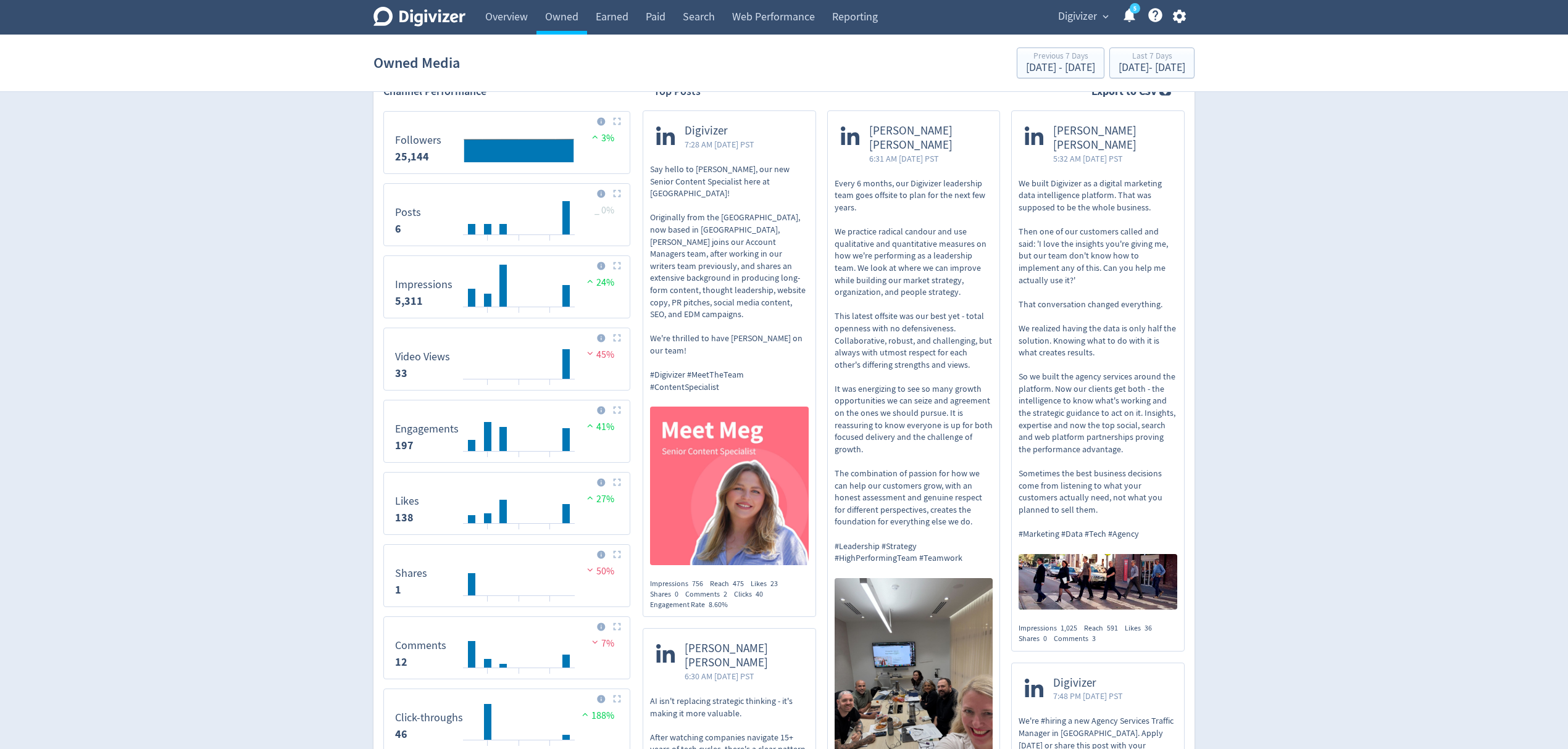
scroll to position [128, 0]
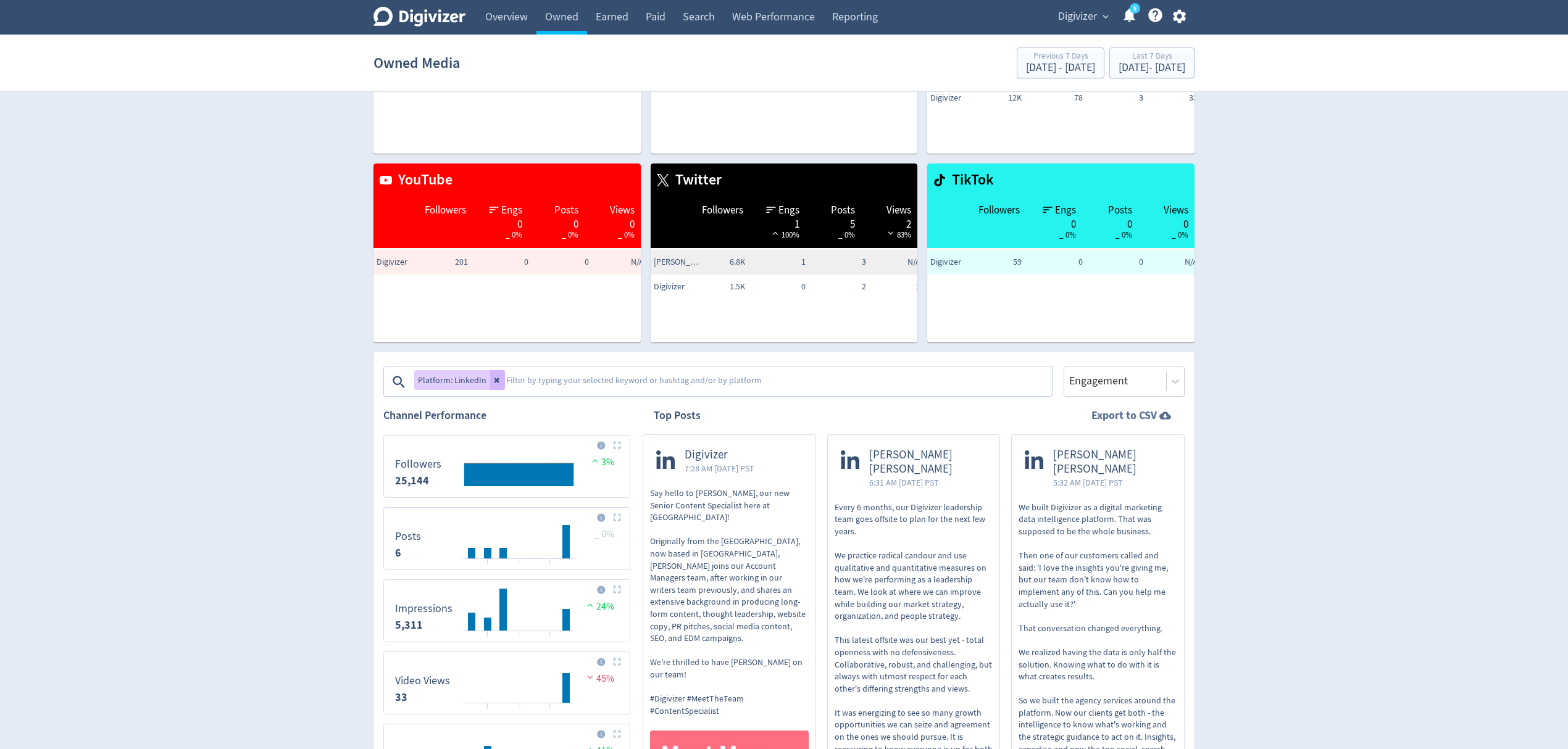
click at [1127, 416] on strong "Export to CSV" at bounding box center [1124, 415] width 66 height 15
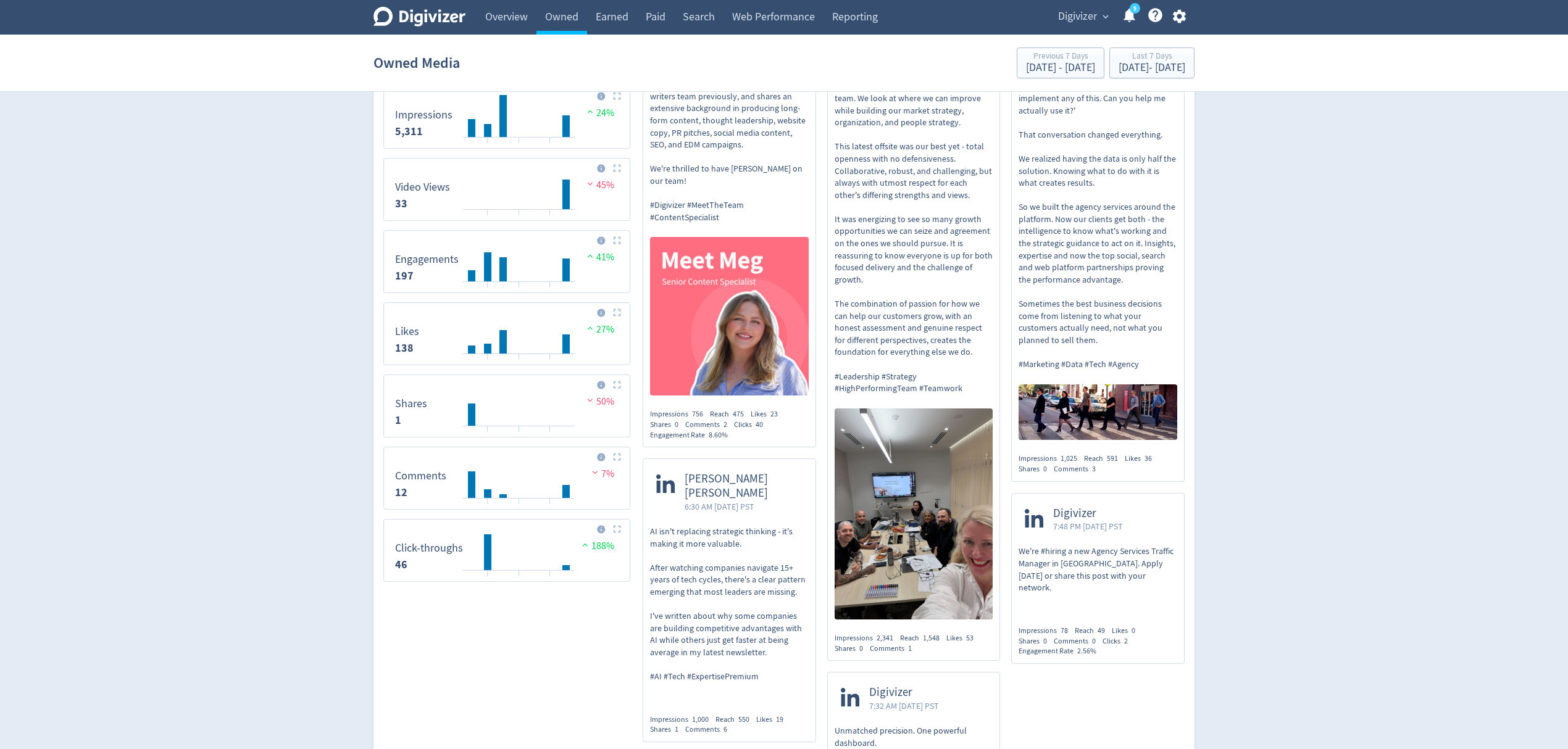
scroll to position [292, 0]
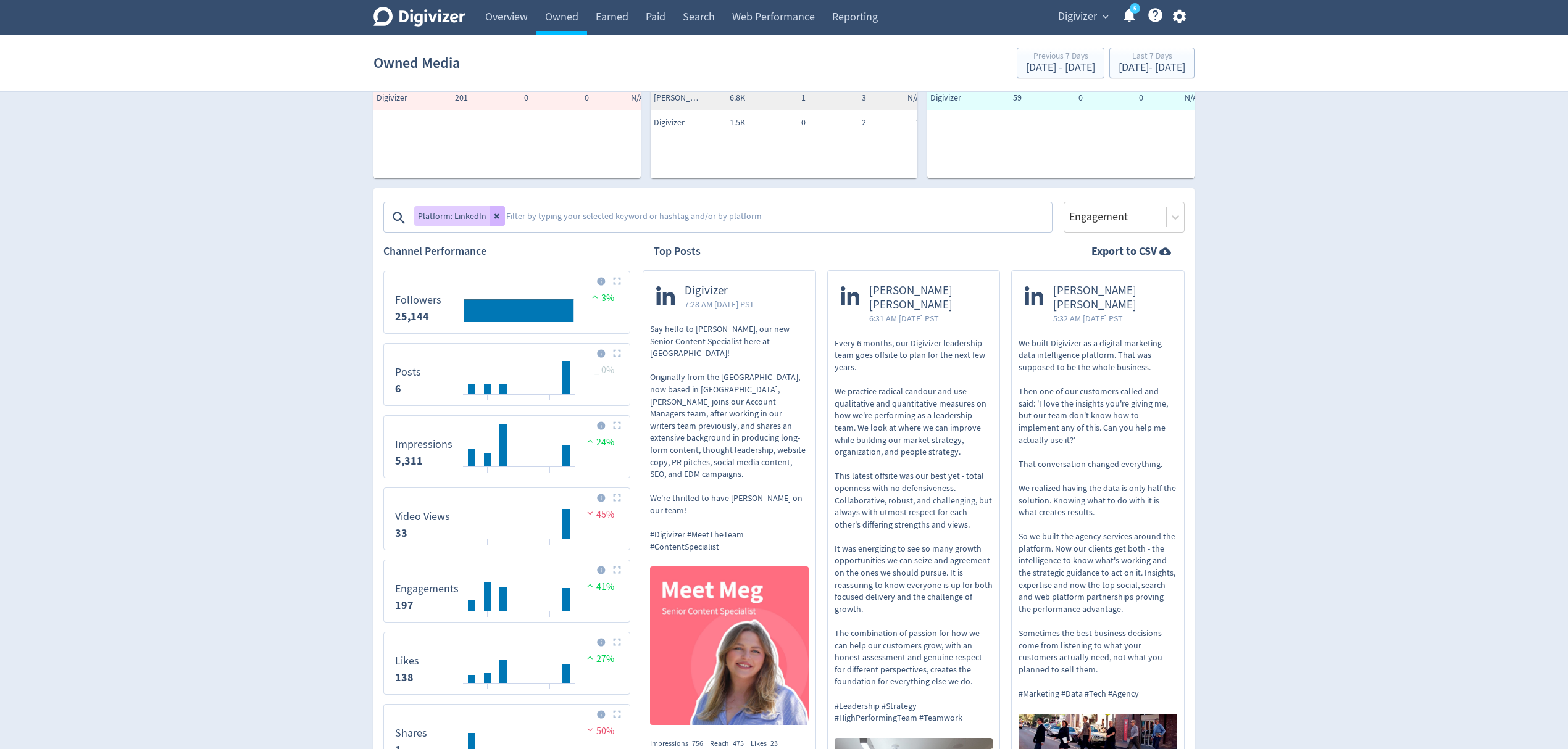
click at [1094, 21] on span "Digivizer" at bounding box center [1077, 16] width 39 height 19
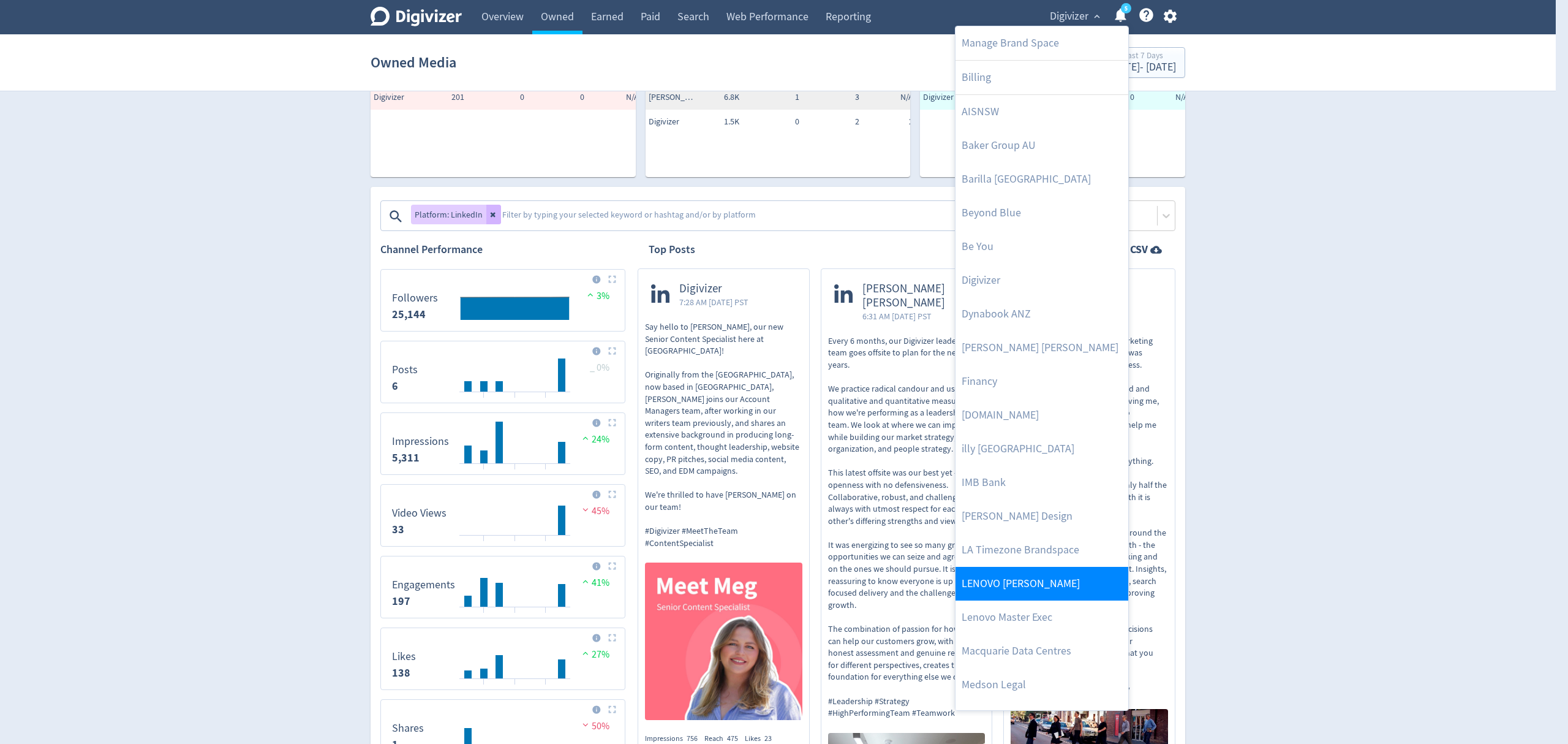
click at [1047, 591] on link "LENOVO [PERSON_NAME]" at bounding box center [1042, 583] width 173 height 34
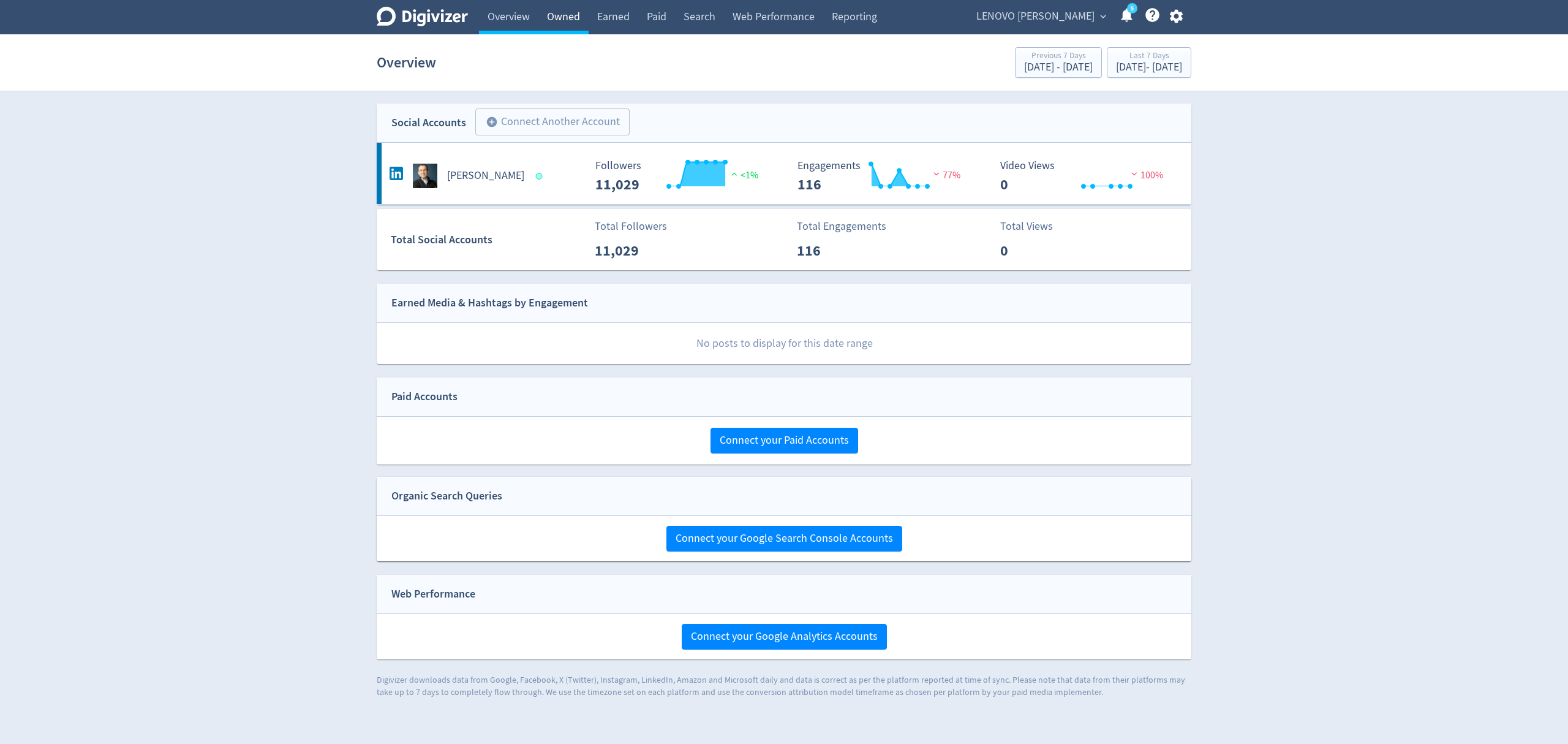
click at [557, 21] on link "Owned" at bounding box center [563, 17] width 50 height 34
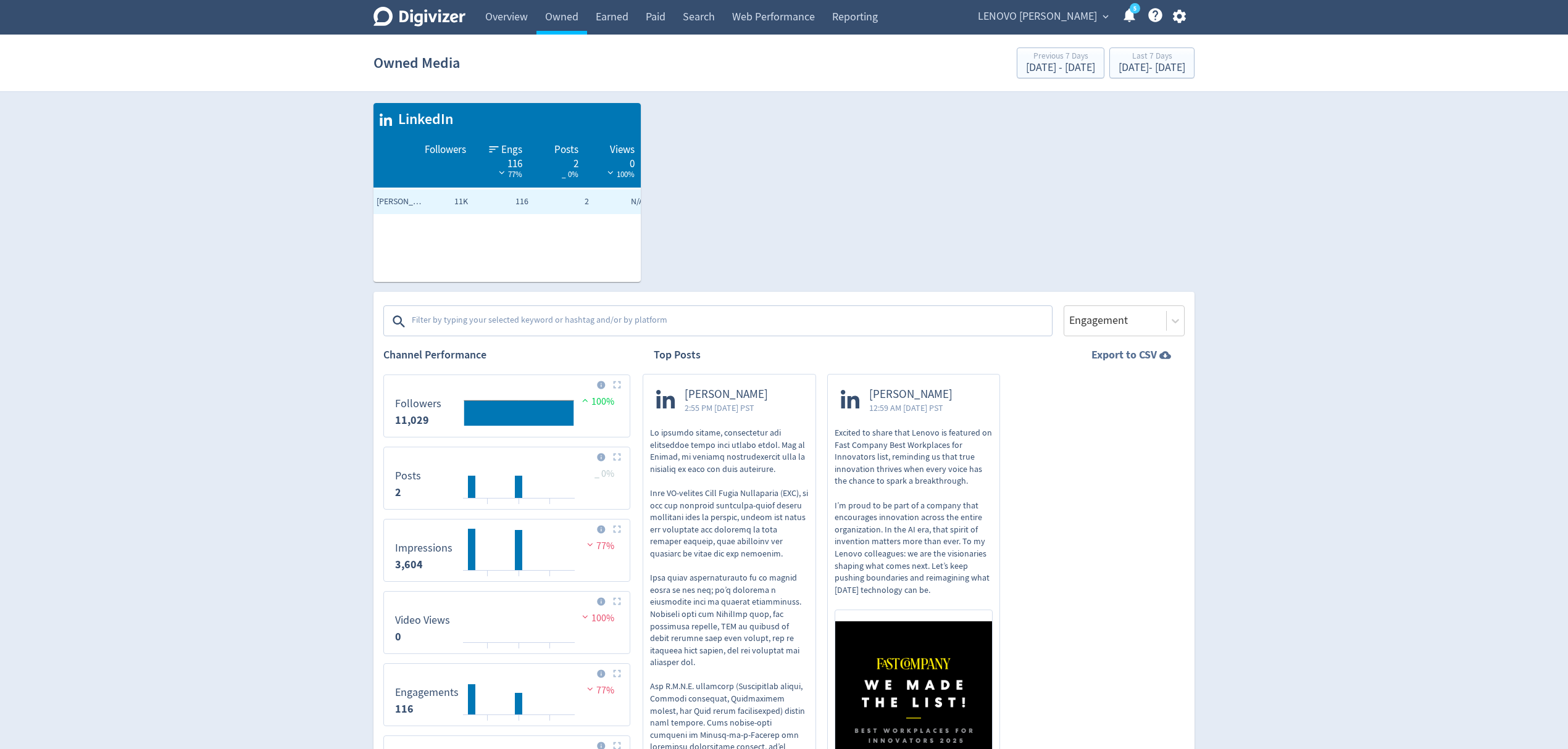
click at [1131, 351] on strong "Export to CSV" at bounding box center [1124, 354] width 66 height 15
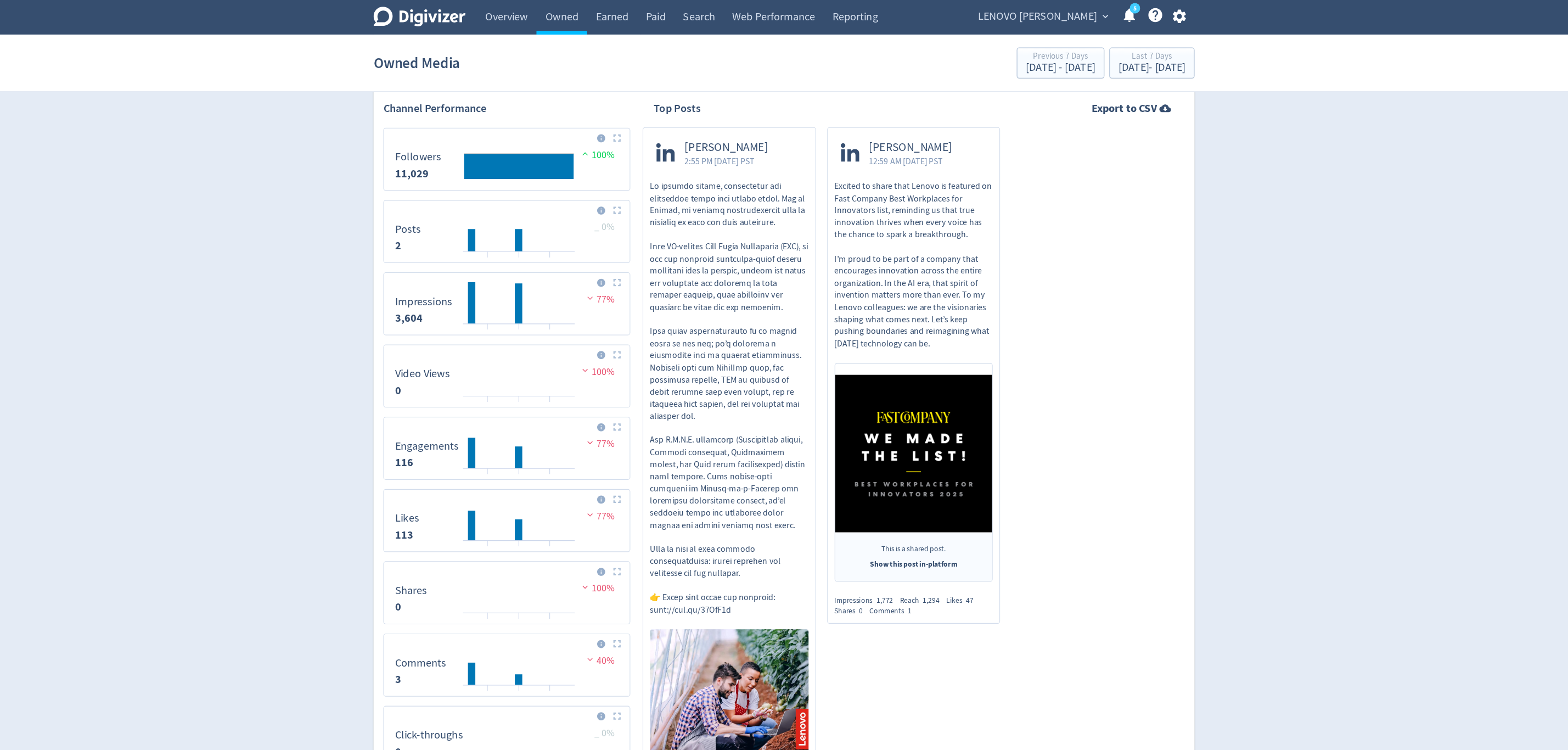
scroll to position [220, 0]
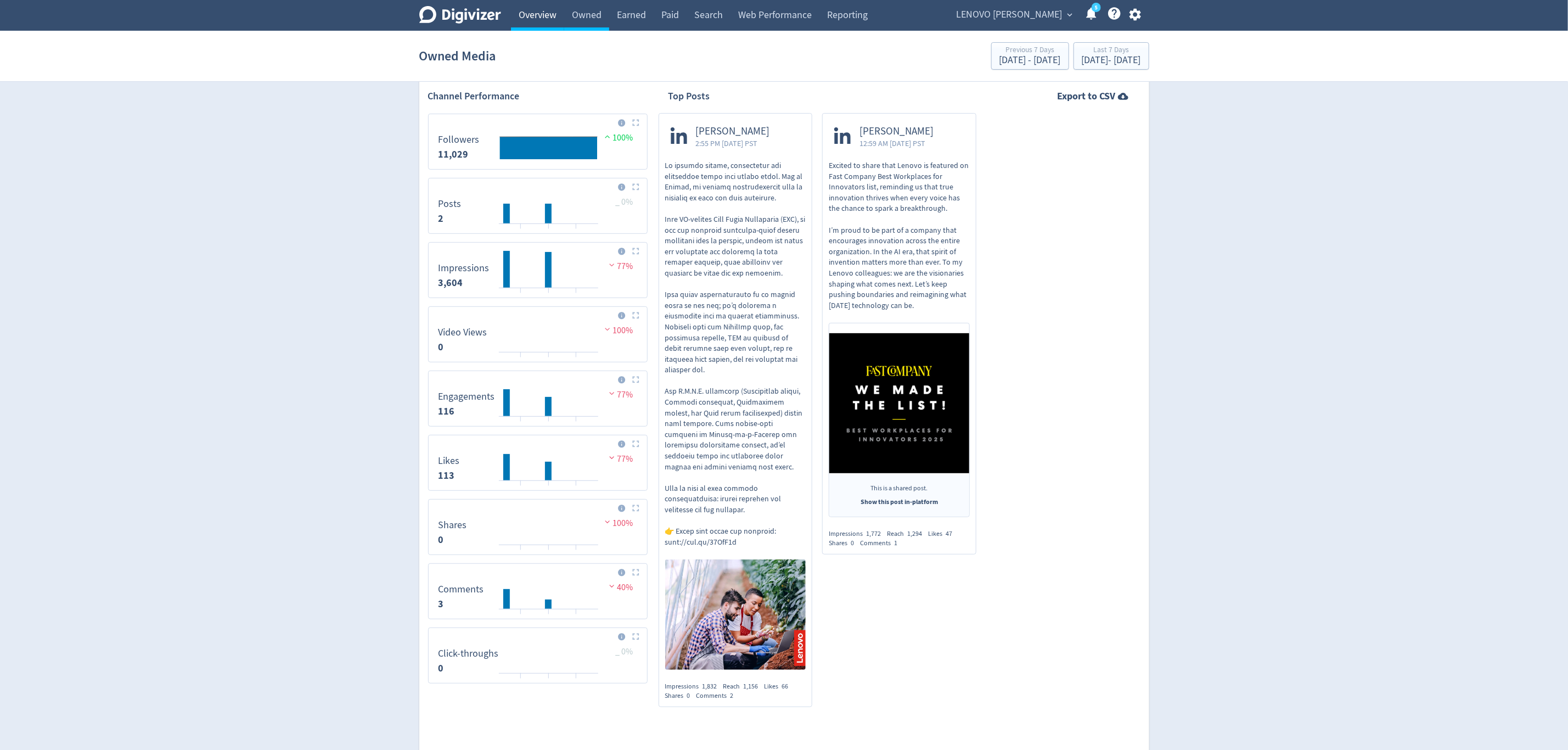
click at [535, 20] on link "Overview" at bounding box center [537, 15] width 53 height 31
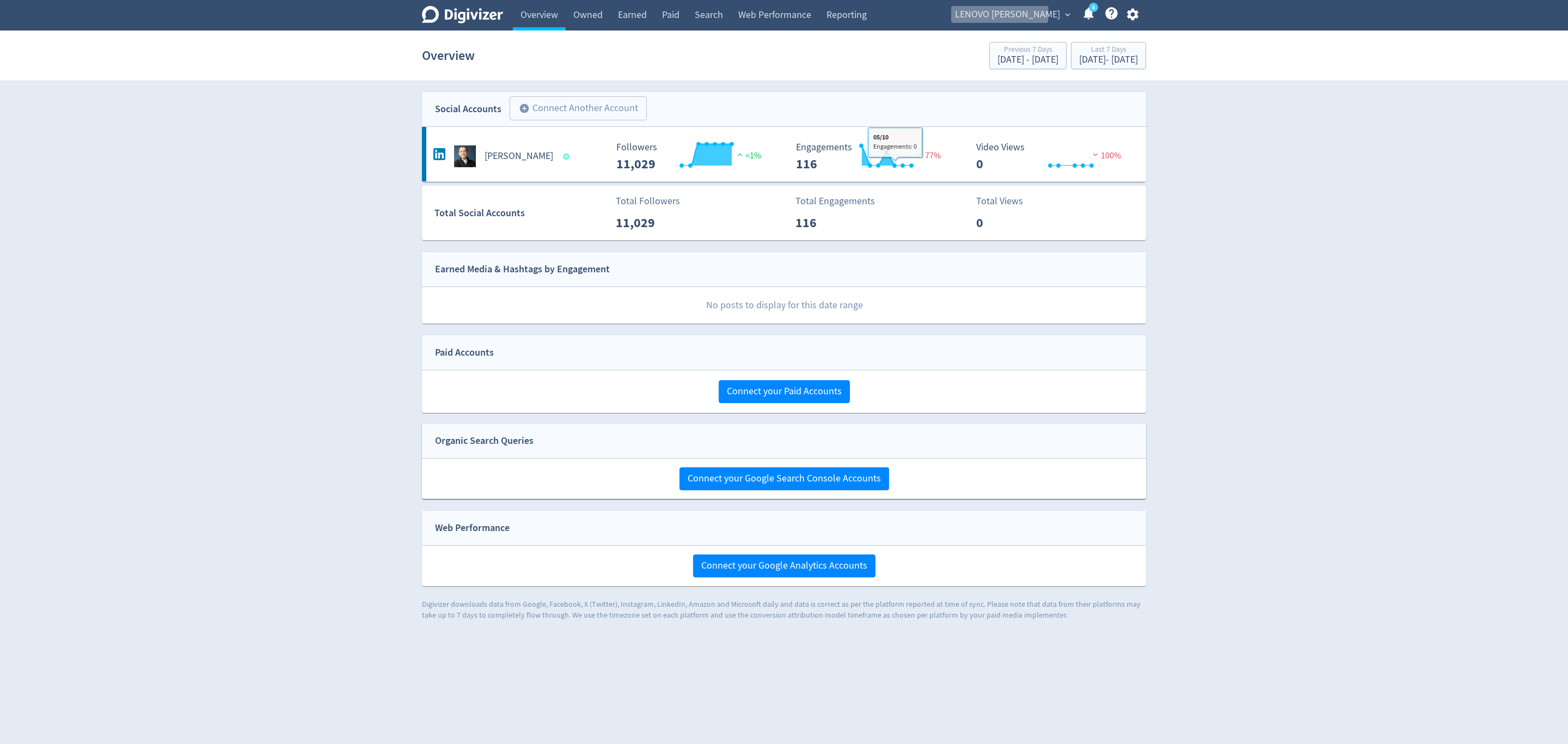
click at [1018, 13] on span "LENOVO [PERSON_NAME]" at bounding box center [1008, 14] width 105 height 17
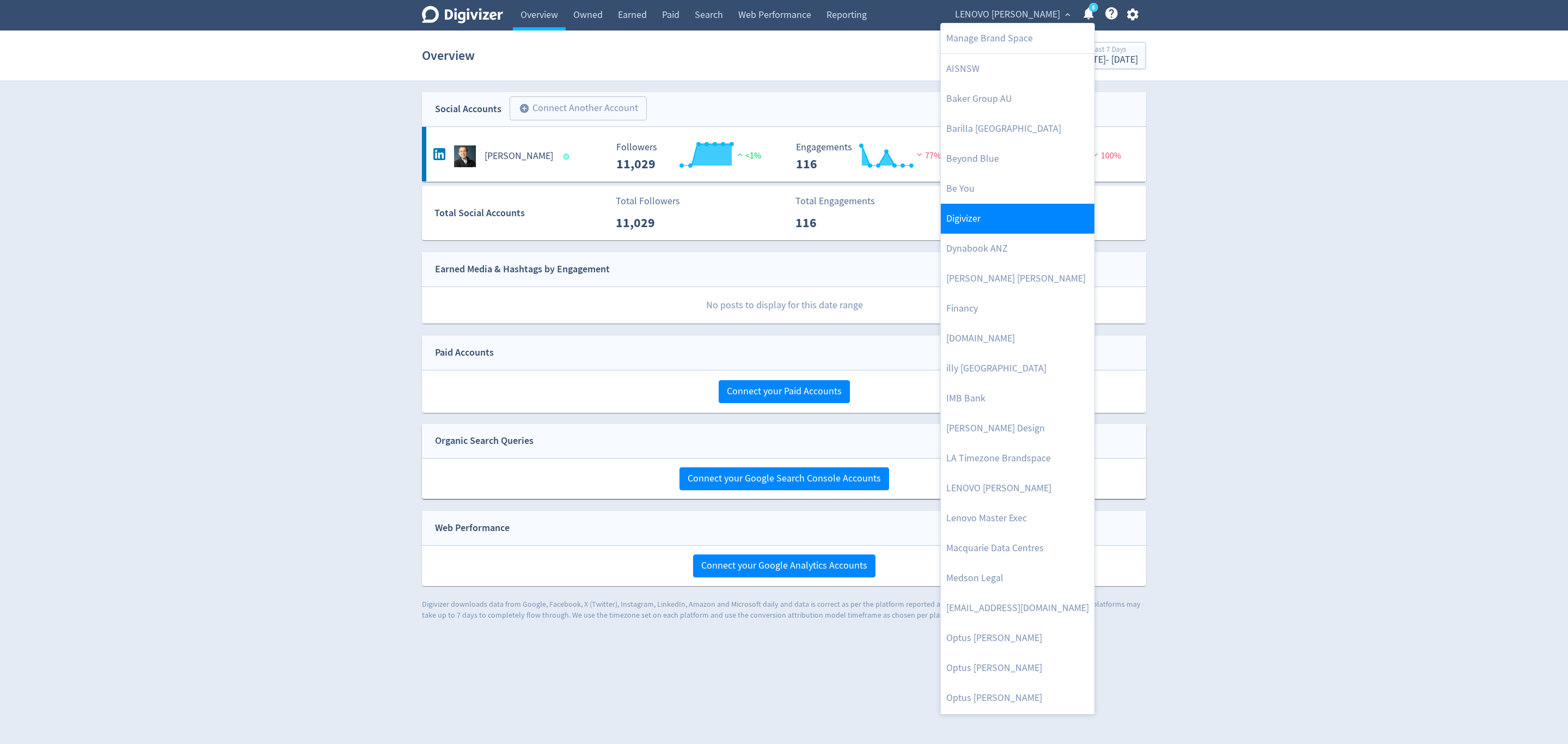
click at [997, 227] on link "Digivizer" at bounding box center [1017, 218] width 153 height 30
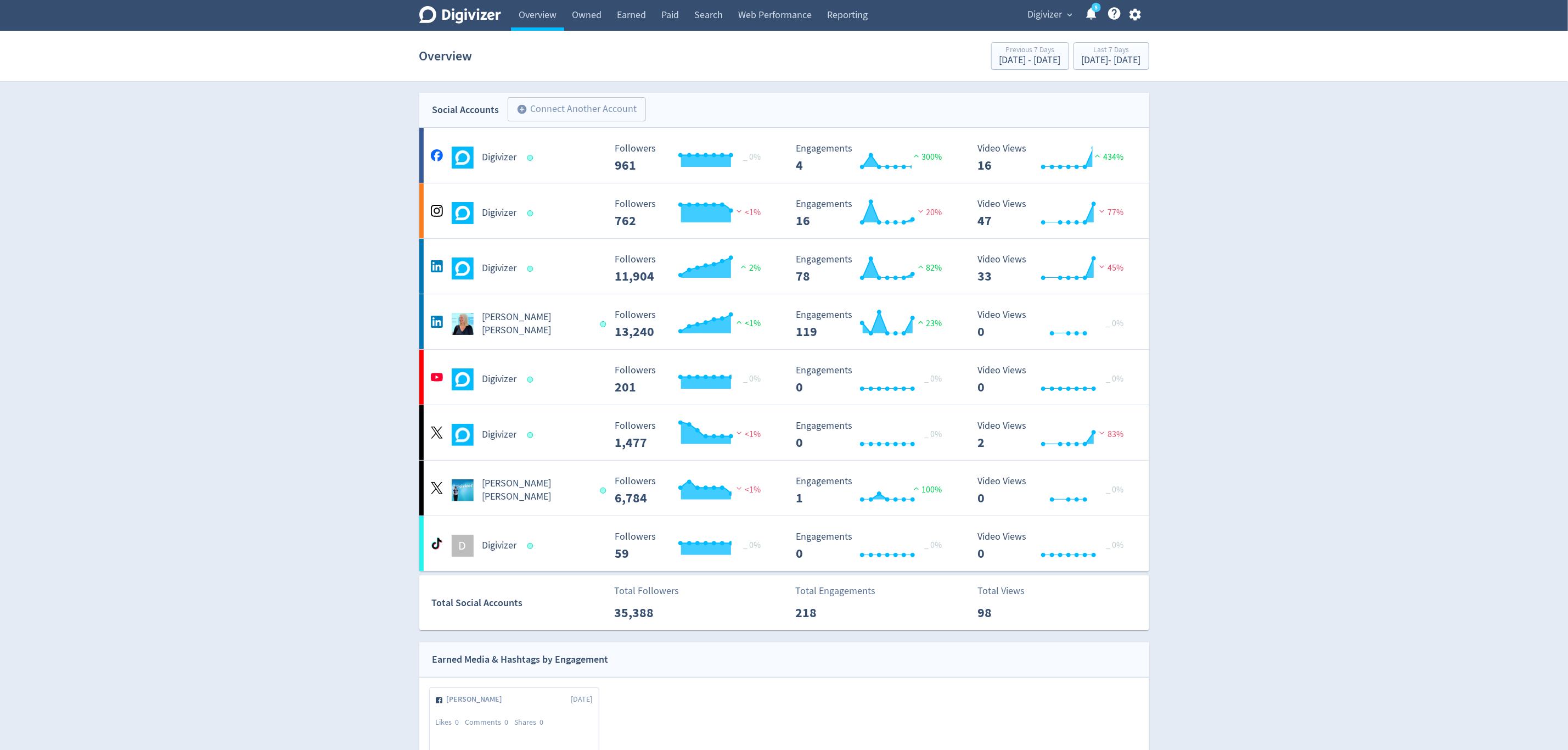
click at [1061, 10] on span "Digivizer" at bounding box center [1045, 14] width 35 height 17
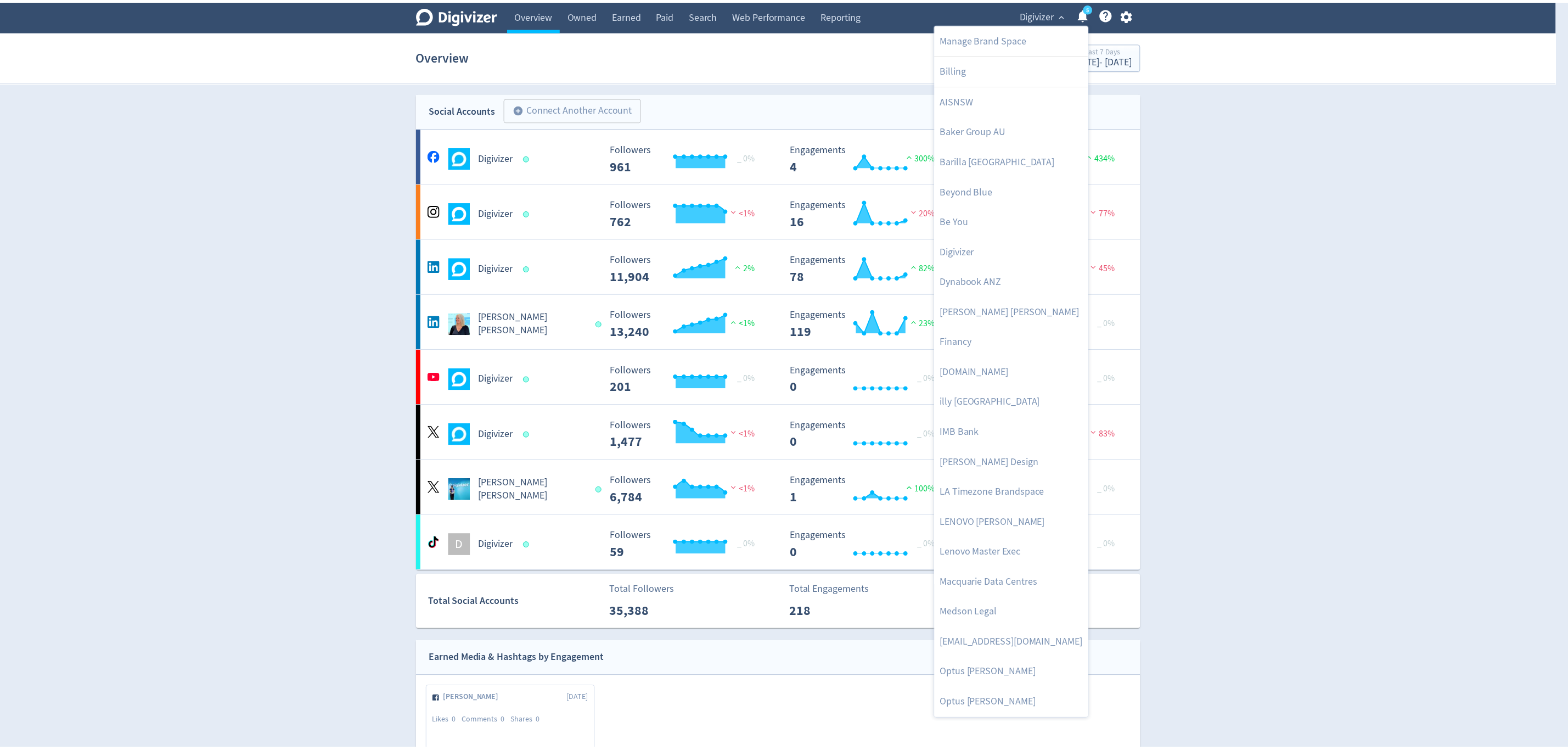
scroll to position [483, 0]
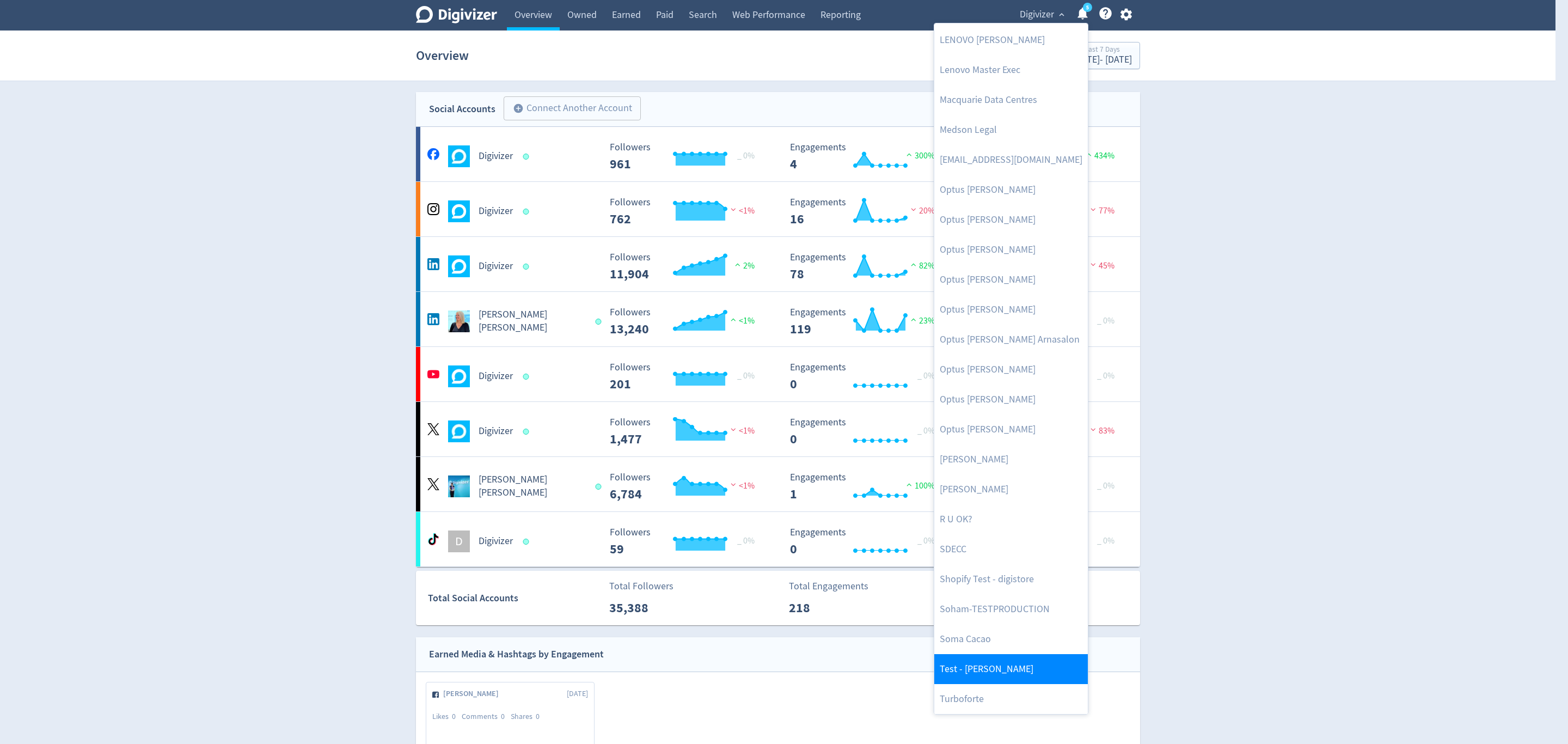
click at [988, 660] on link "Test - [PERSON_NAME]" at bounding box center [1011, 669] width 153 height 30
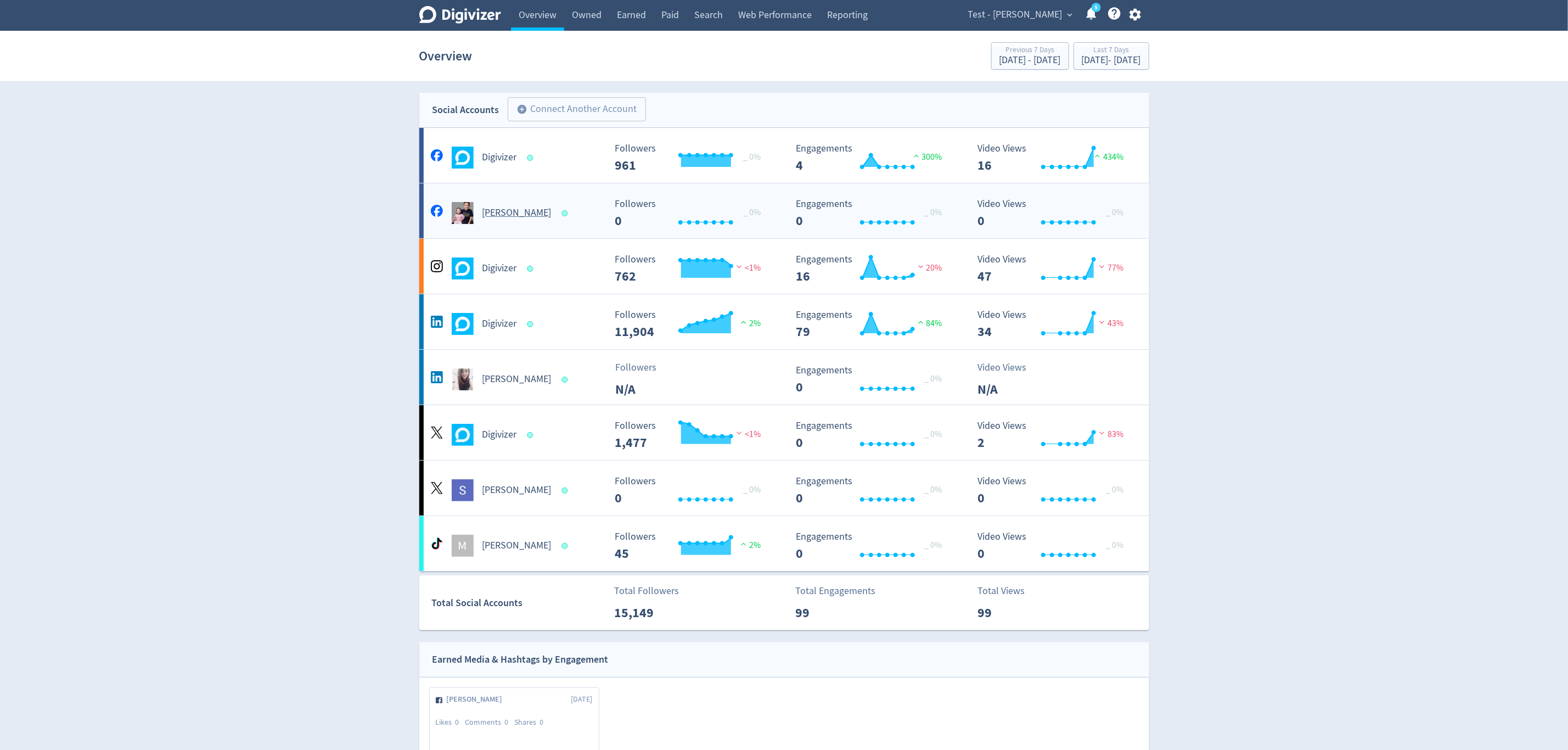
click at [555, 232] on Diaz-platform1 "Malyn Diaz Created with Highcharts 10.3.3 _ 0% Followers 0 Created with Highcha…" at bounding box center [784, 211] width 730 height 55
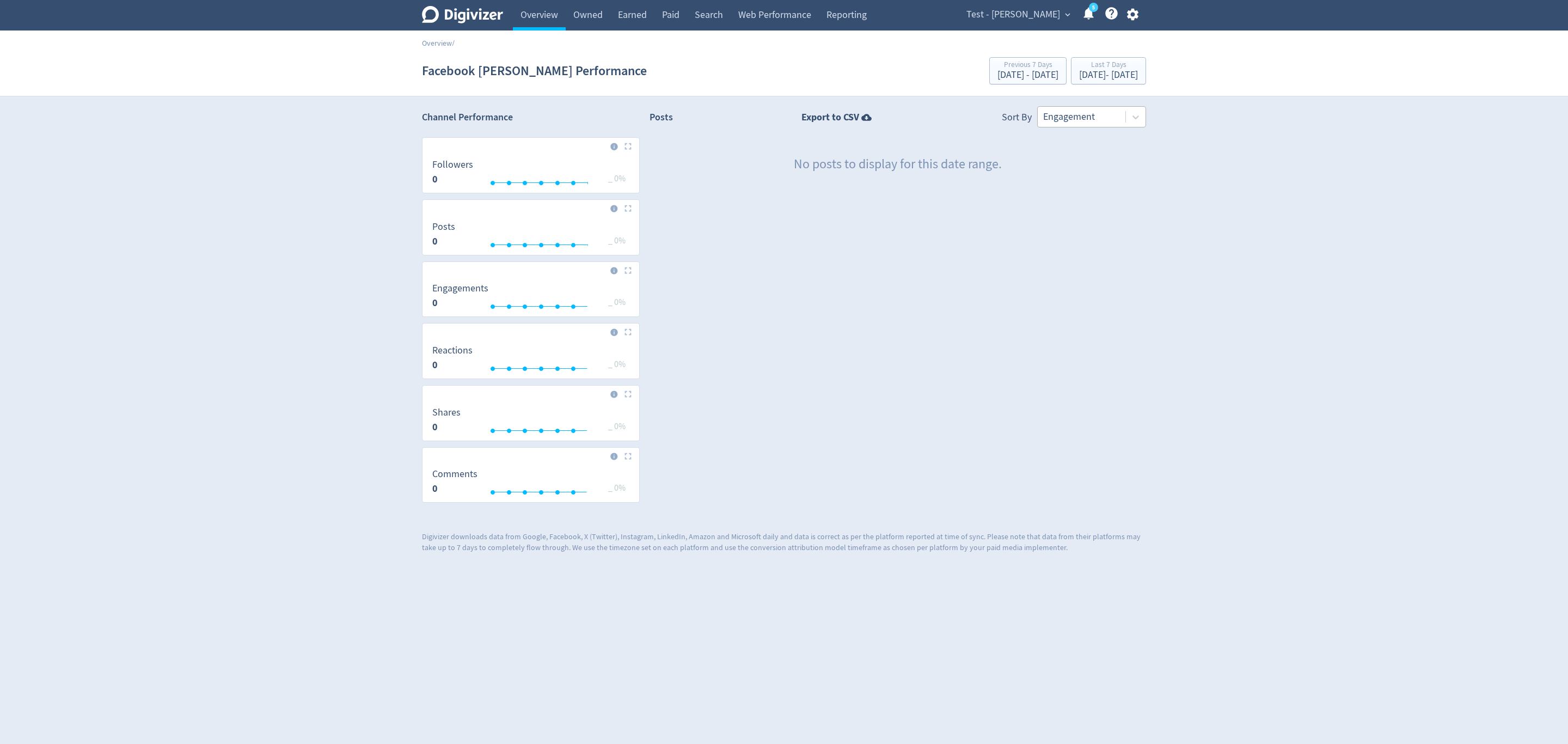
click at [1094, 118] on div at bounding box center [1081, 117] width 77 height 16
click at [1062, 118] on div at bounding box center [1081, 117] width 77 height 16
click at [531, 15] on link "Overview" at bounding box center [539, 15] width 53 height 31
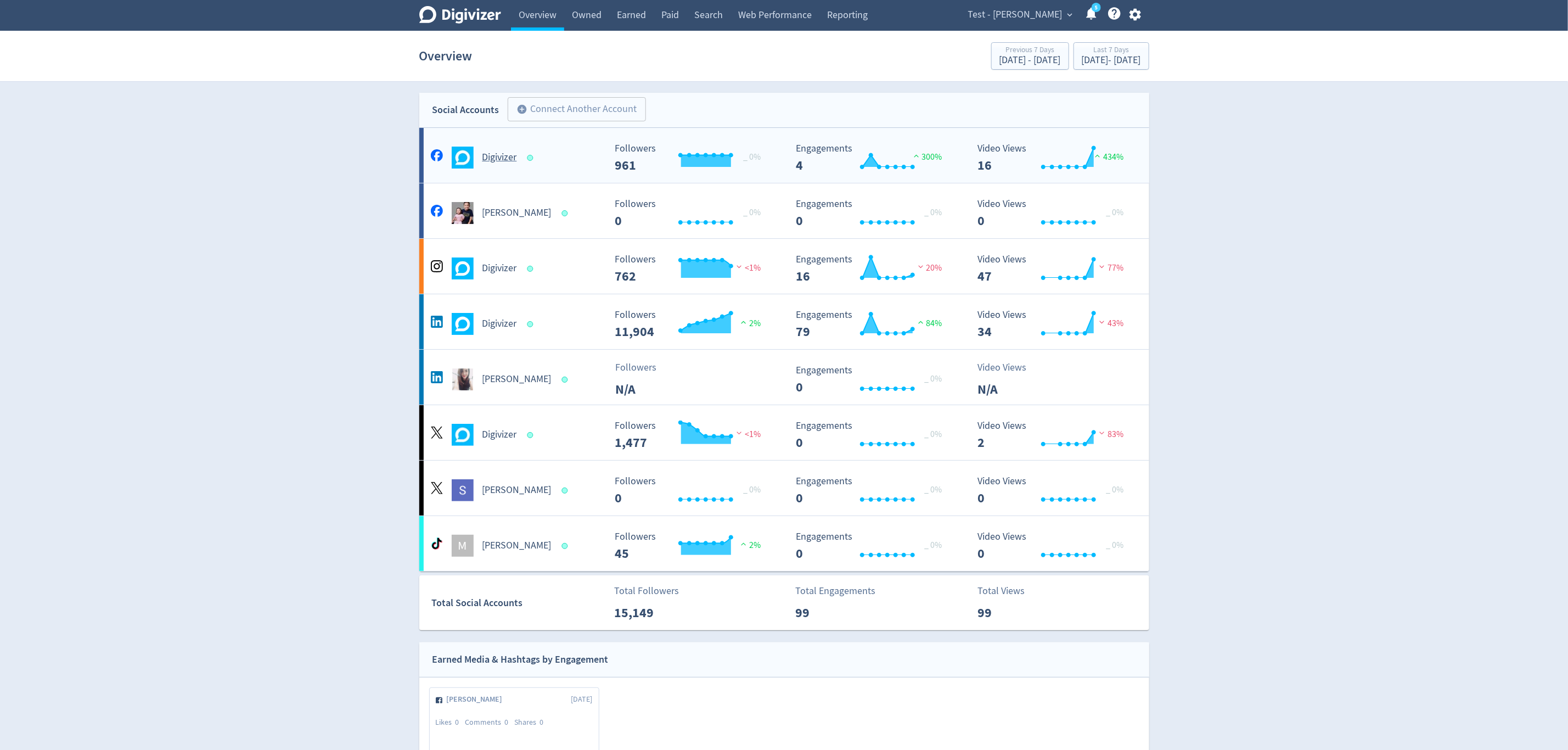
click at [552, 163] on div "Digivizer" at bounding box center [517, 157] width 177 height 22
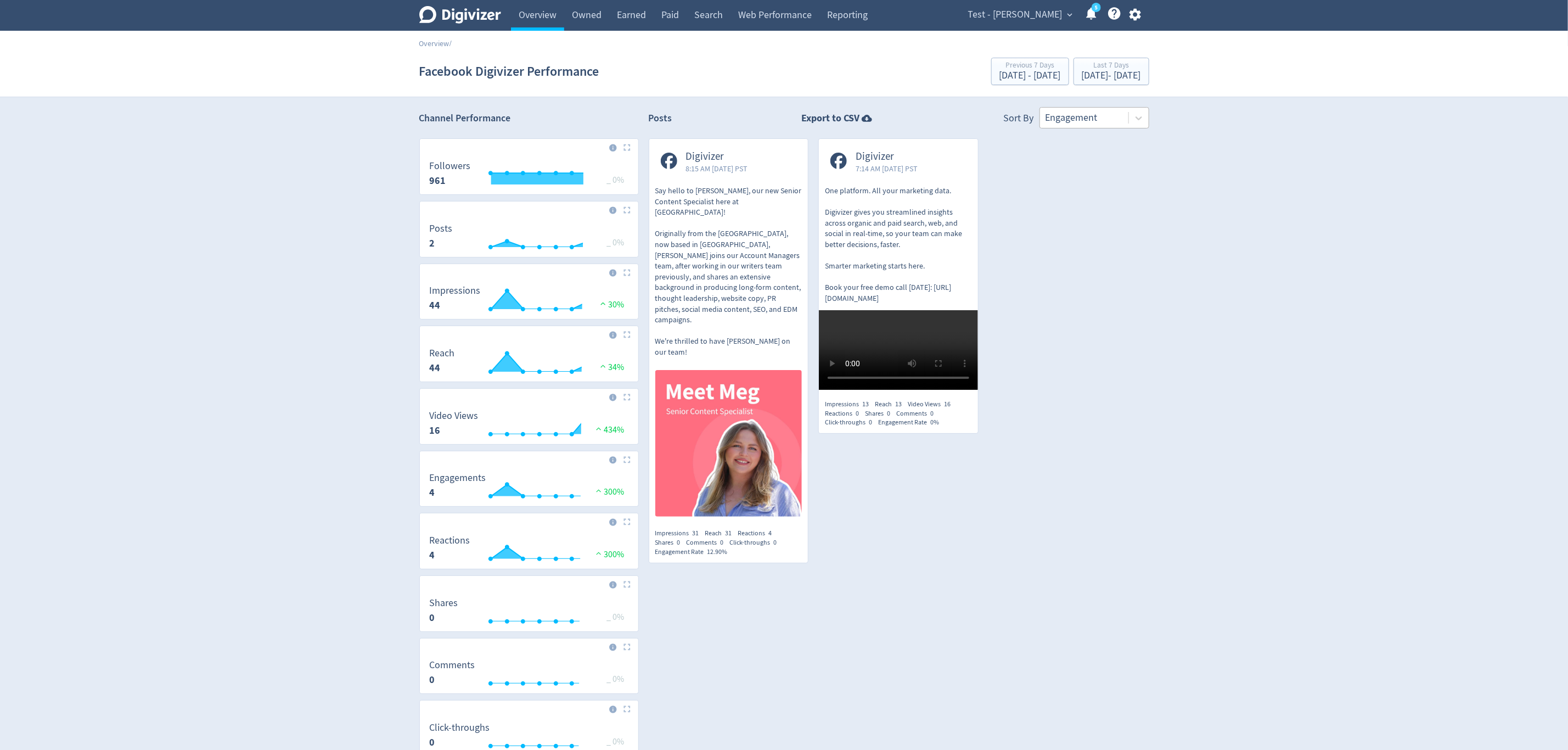
click at [1107, 122] on div at bounding box center [1084, 118] width 78 height 16
click at [1084, 104] on div "Digivizer Logo Mark Digivizer Logo Overview Owned Earned Paid Search Web Perfor…" at bounding box center [784, 403] width 1568 height 807
click at [1090, 120] on div at bounding box center [1084, 118] width 78 height 16
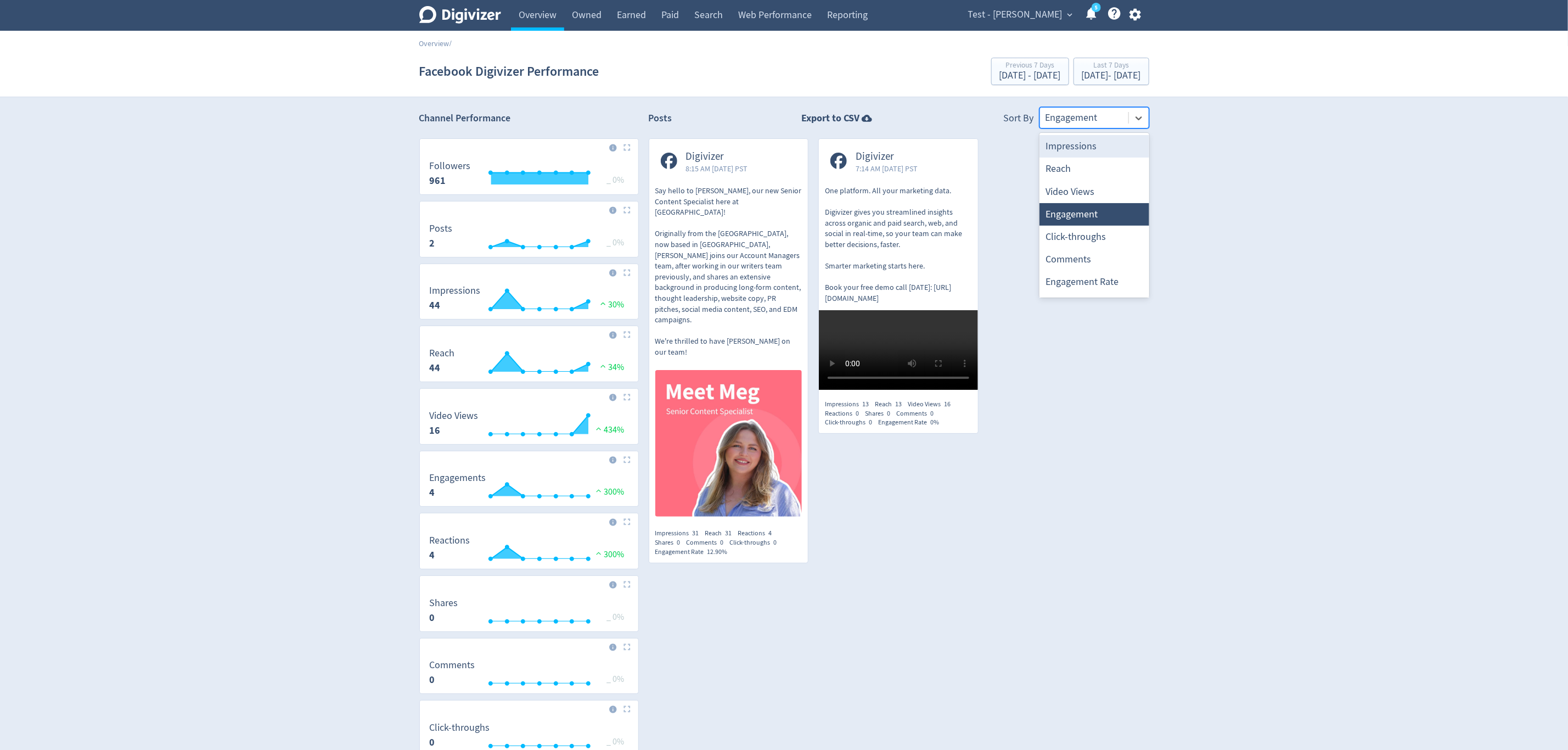
click at [1090, 120] on div at bounding box center [1084, 118] width 78 height 16
click at [543, 18] on link "Overview" at bounding box center [537, 15] width 53 height 31
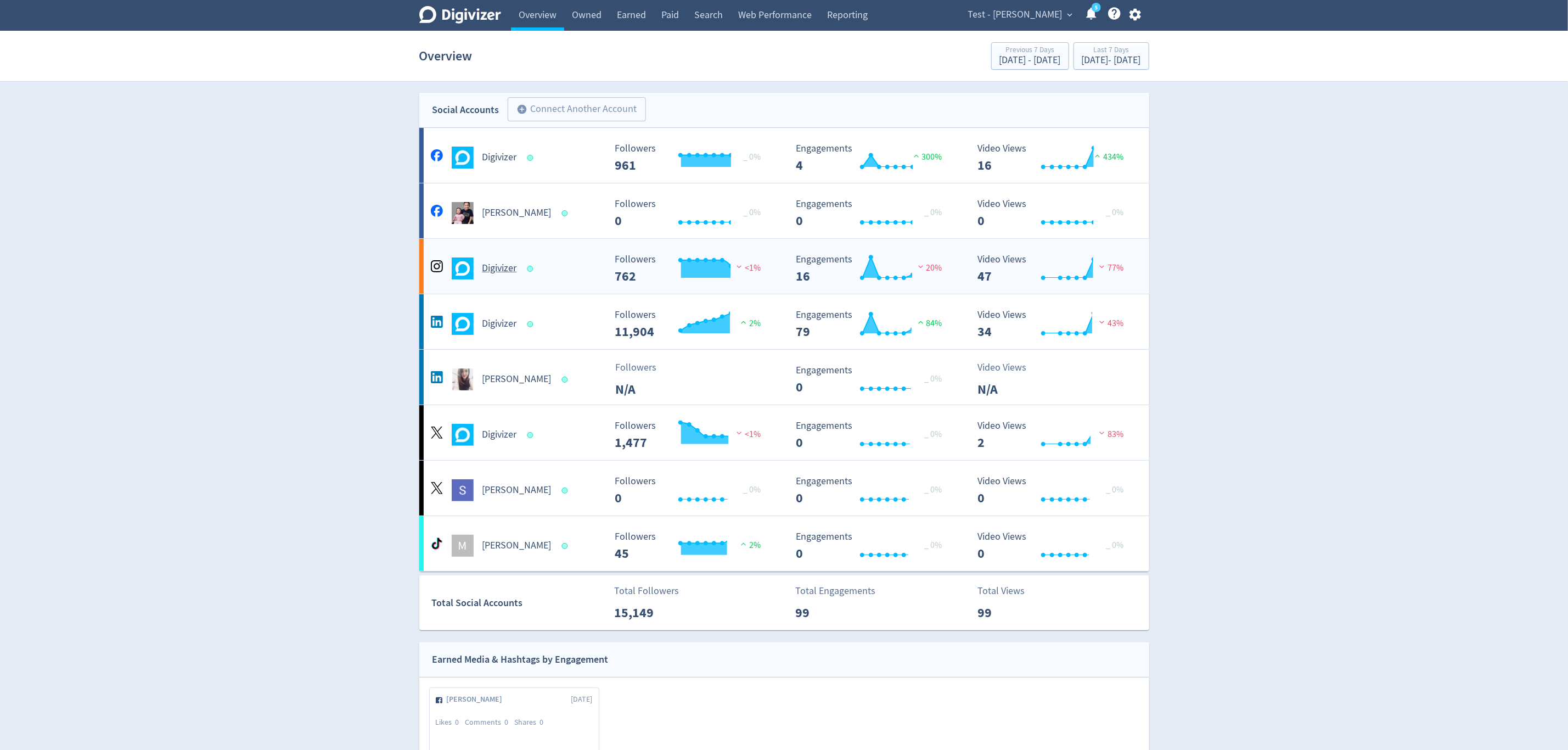
click at [549, 281] on div "Digivizer Created with Highcharts 10.3.3 Followers 762 <1% Created with Highcha…" at bounding box center [784, 266] width 730 height 55
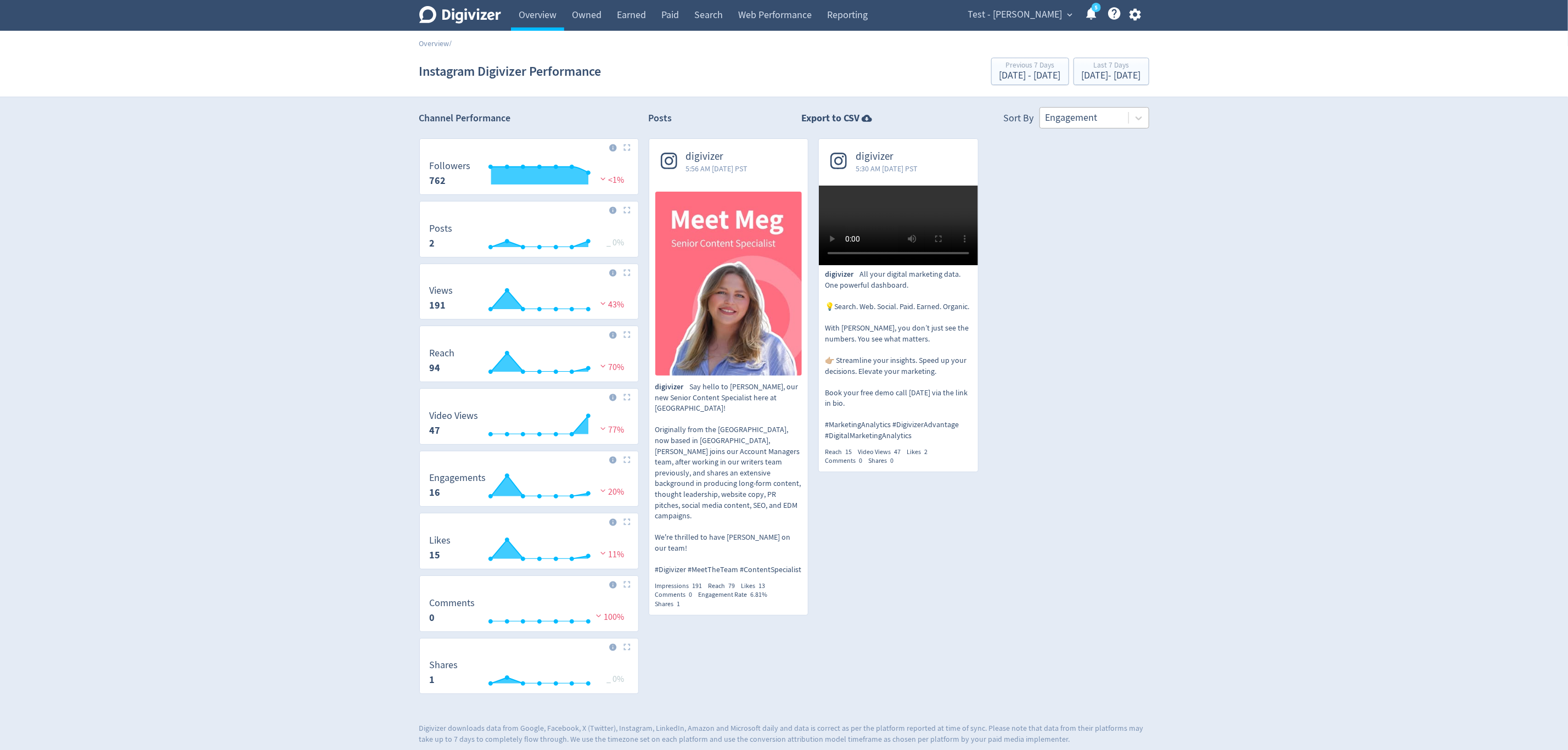
click at [1118, 119] on div at bounding box center [1084, 118] width 78 height 16
click at [1077, 120] on div at bounding box center [1084, 118] width 78 height 16
click at [1080, 123] on div at bounding box center [1084, 118] width 78 height 16
click at [1085, 119] on div at bounding box center [1084, 118] width 78 height 16
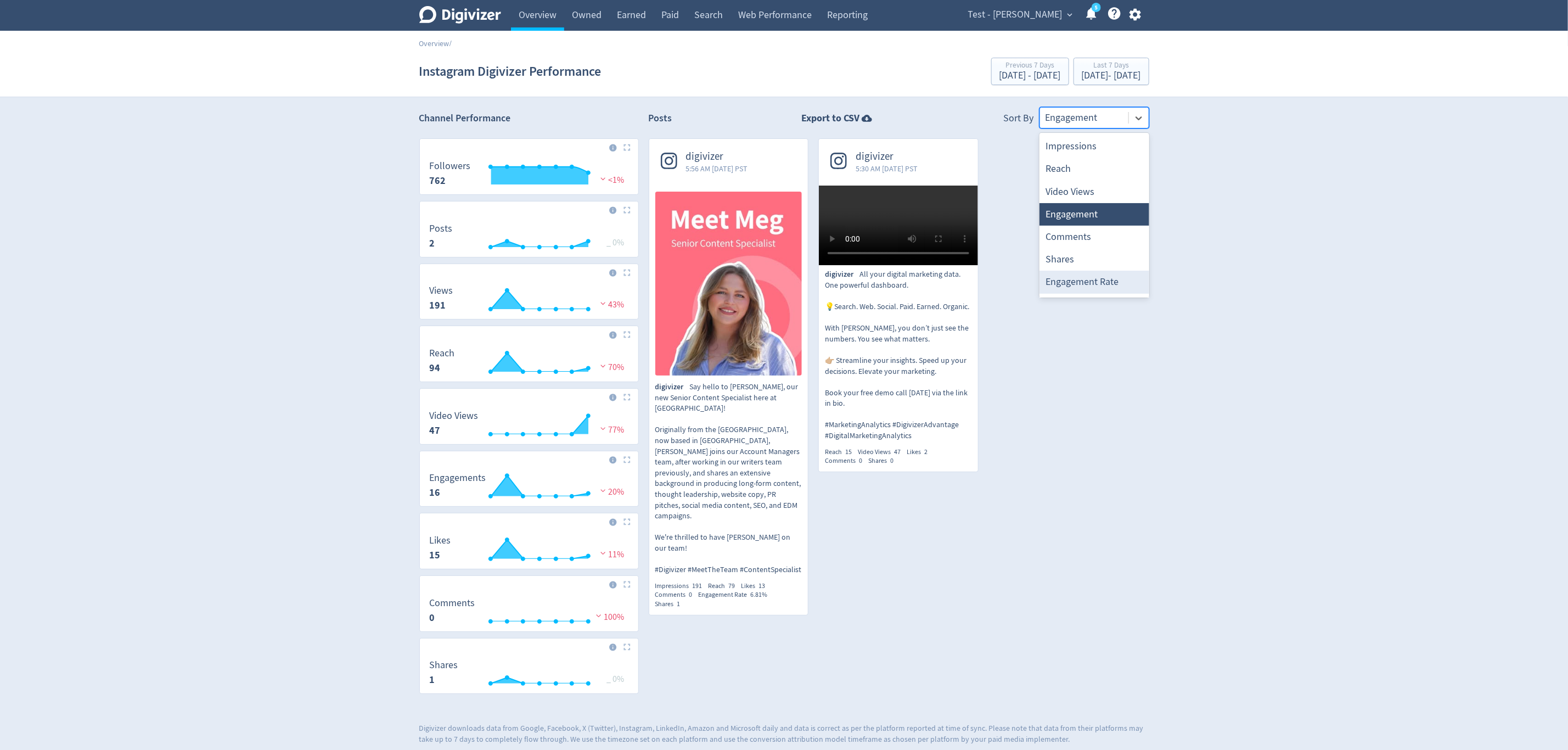
scroll to position [21, 0]
click at [1123, 132] on div "Posts Export to CSV Sort By option Engagement, selected. Select is focused ,typ…" at bounding box center [899, 408] width 501 height 603
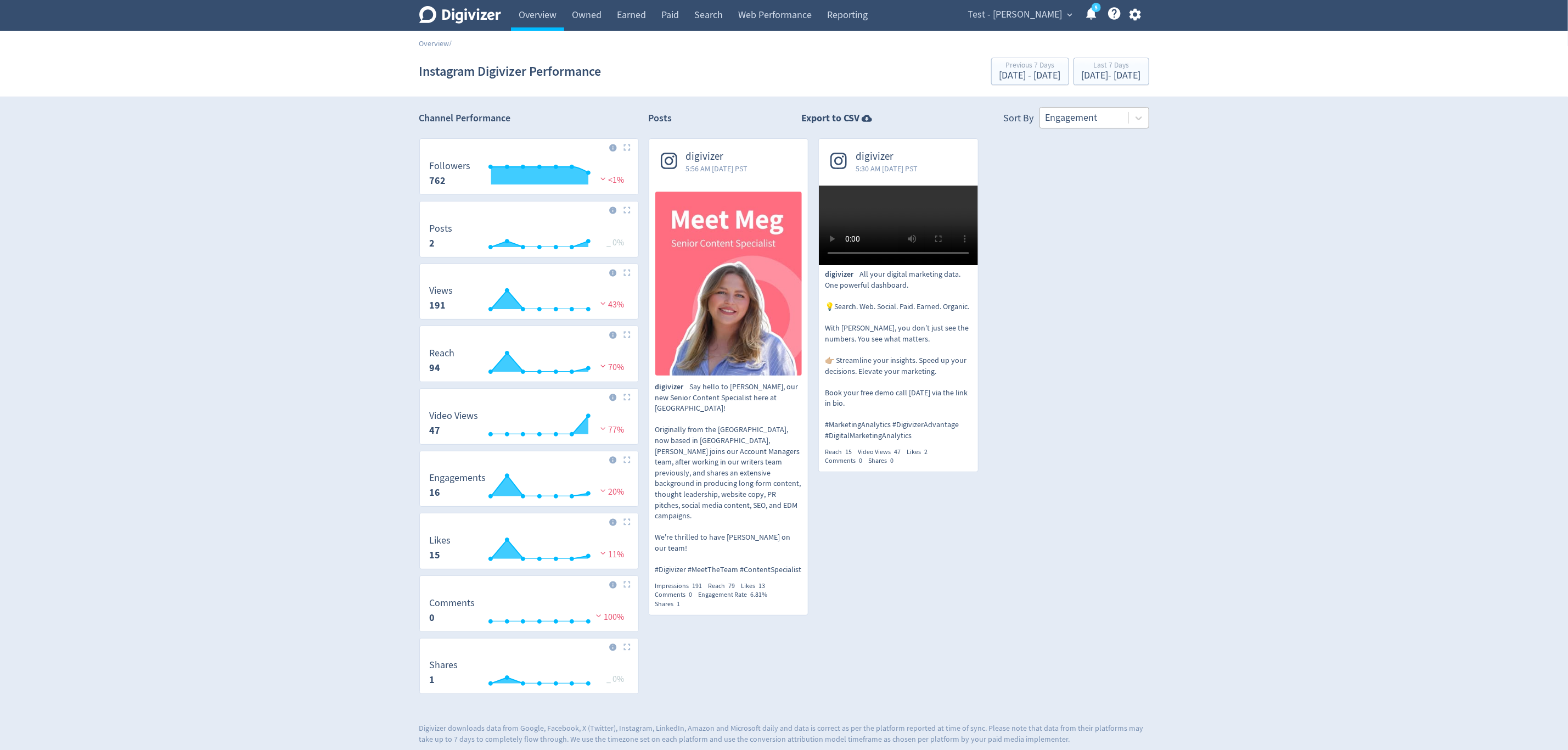
click at [1121, 123] on div at bounding box center [1084, 118] width 78 height 16
click at [548, 28] on link "Overview" at bounding box center [537, 15] width 53 height 31
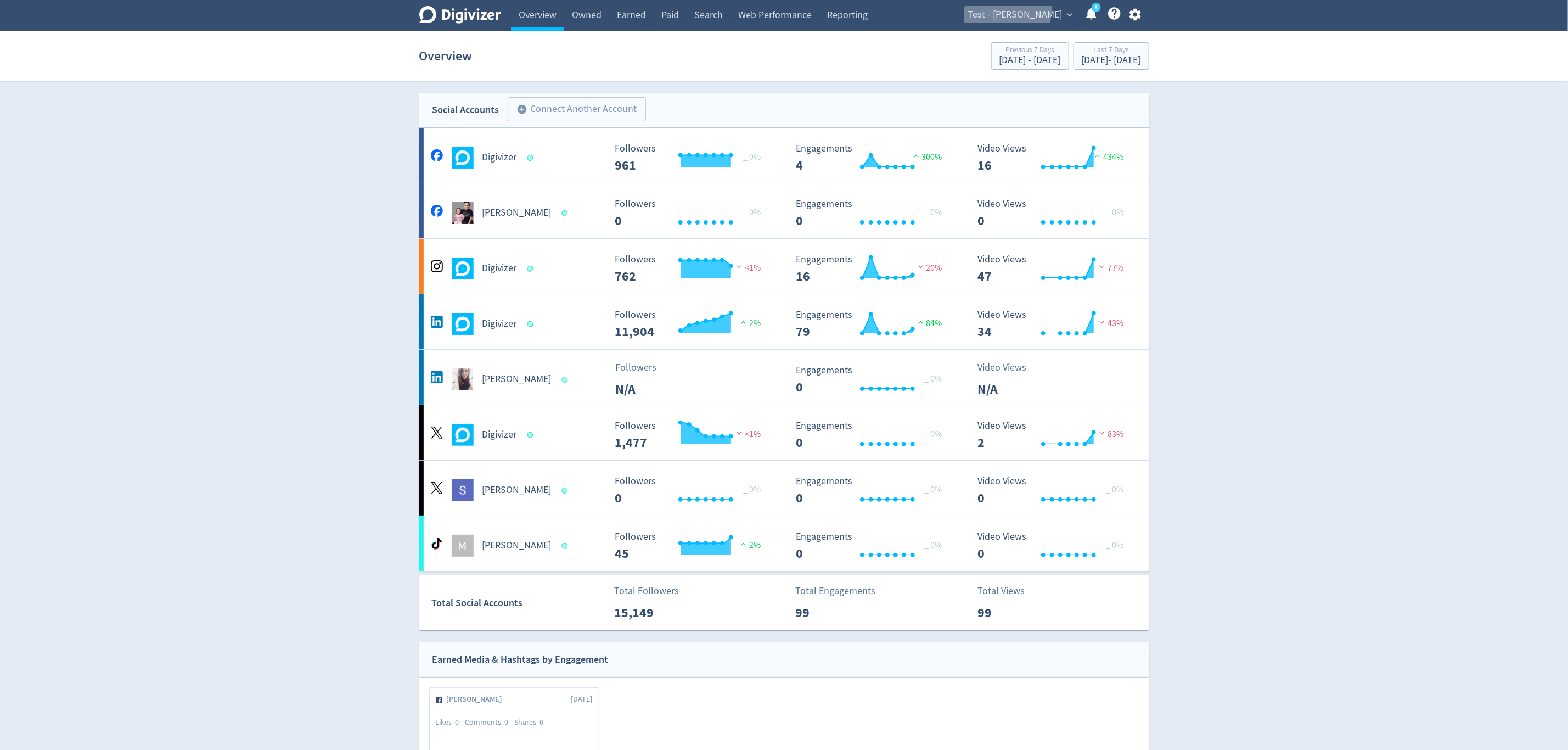
click at [1029, 8] on span "Test - [PERSON_NAME]" at bounding box center [1015, 14] width 94 height 17
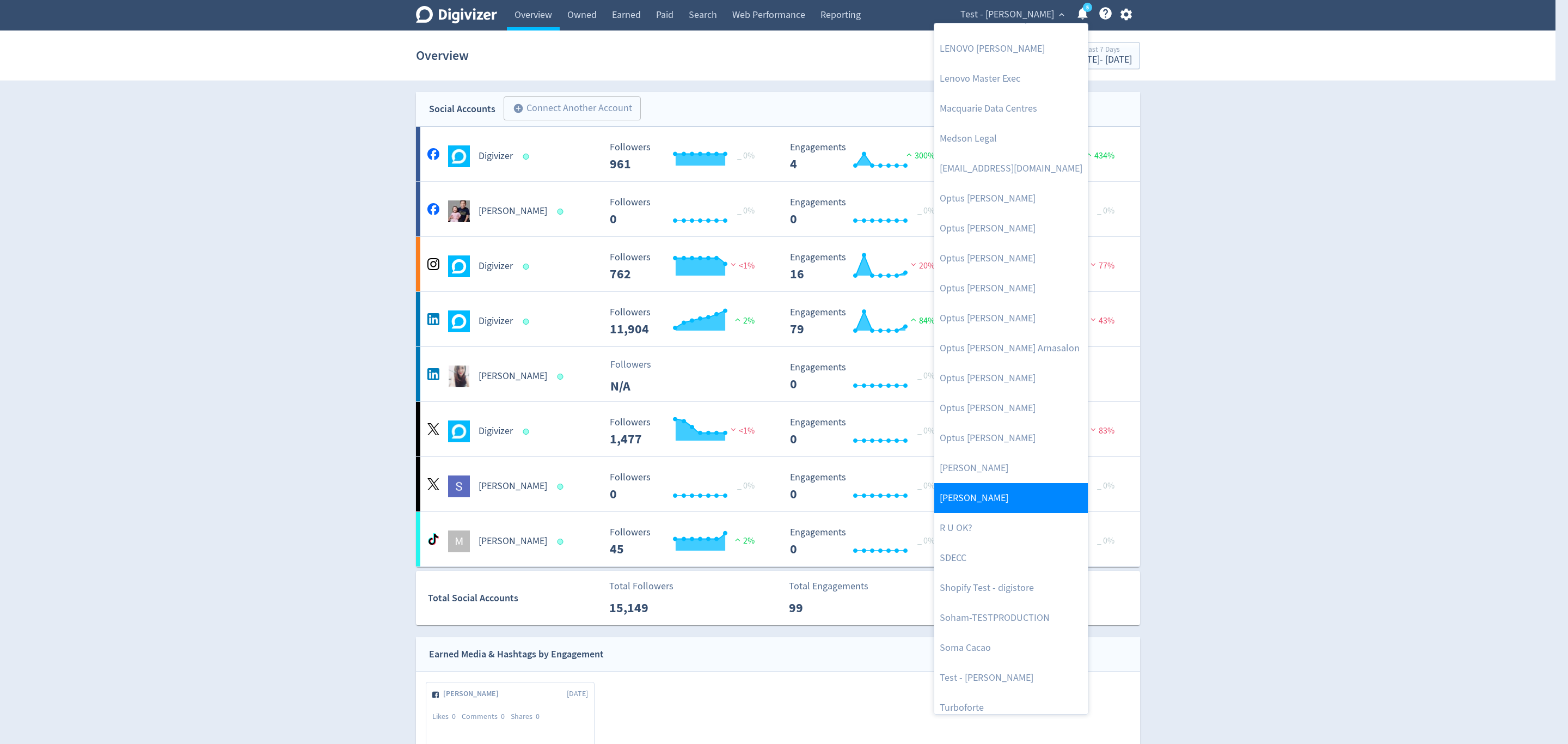
scroll to position [448, 0]
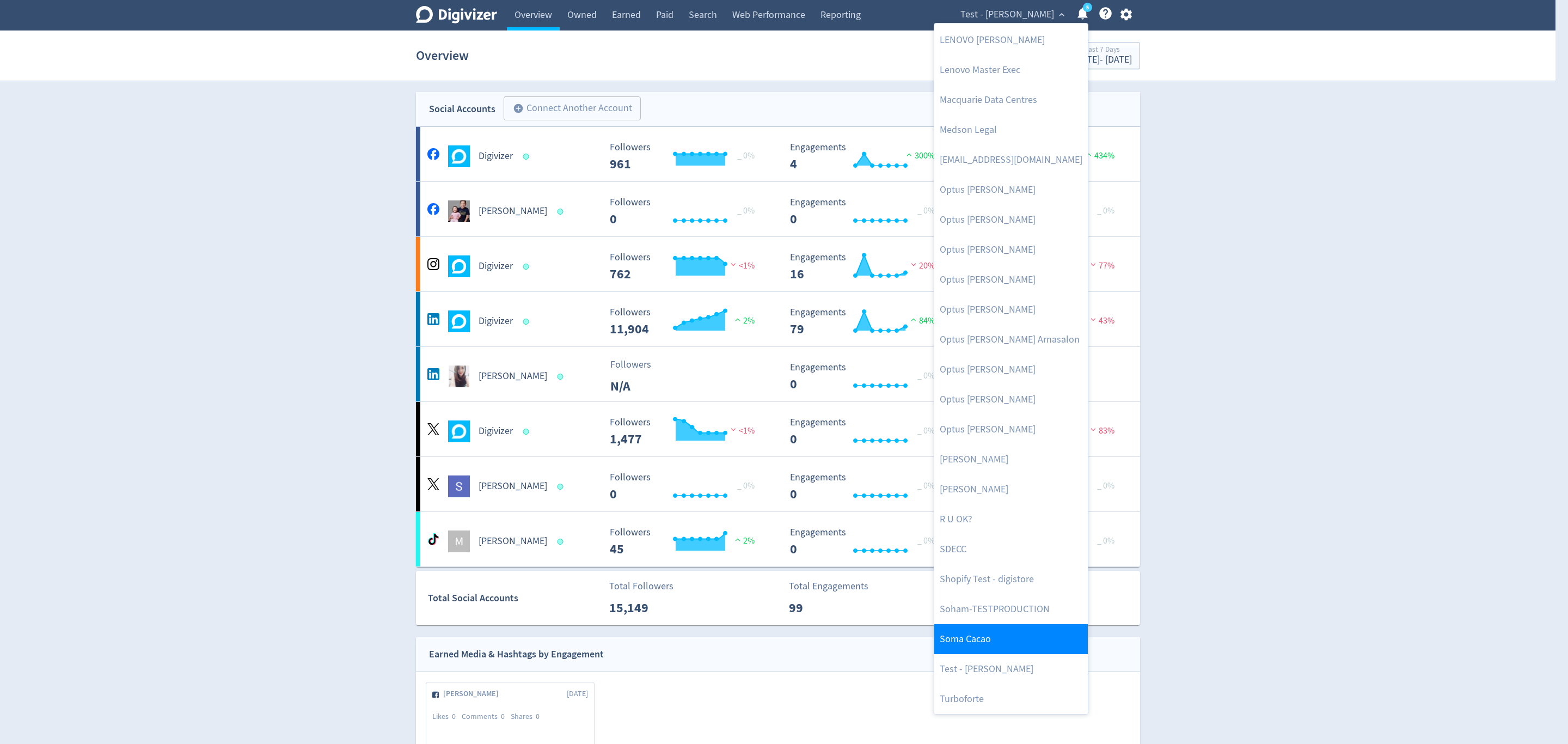
click at [980, 633] on link "Soma Cacao" at bounding box center [1011, 639] width 153 height 30
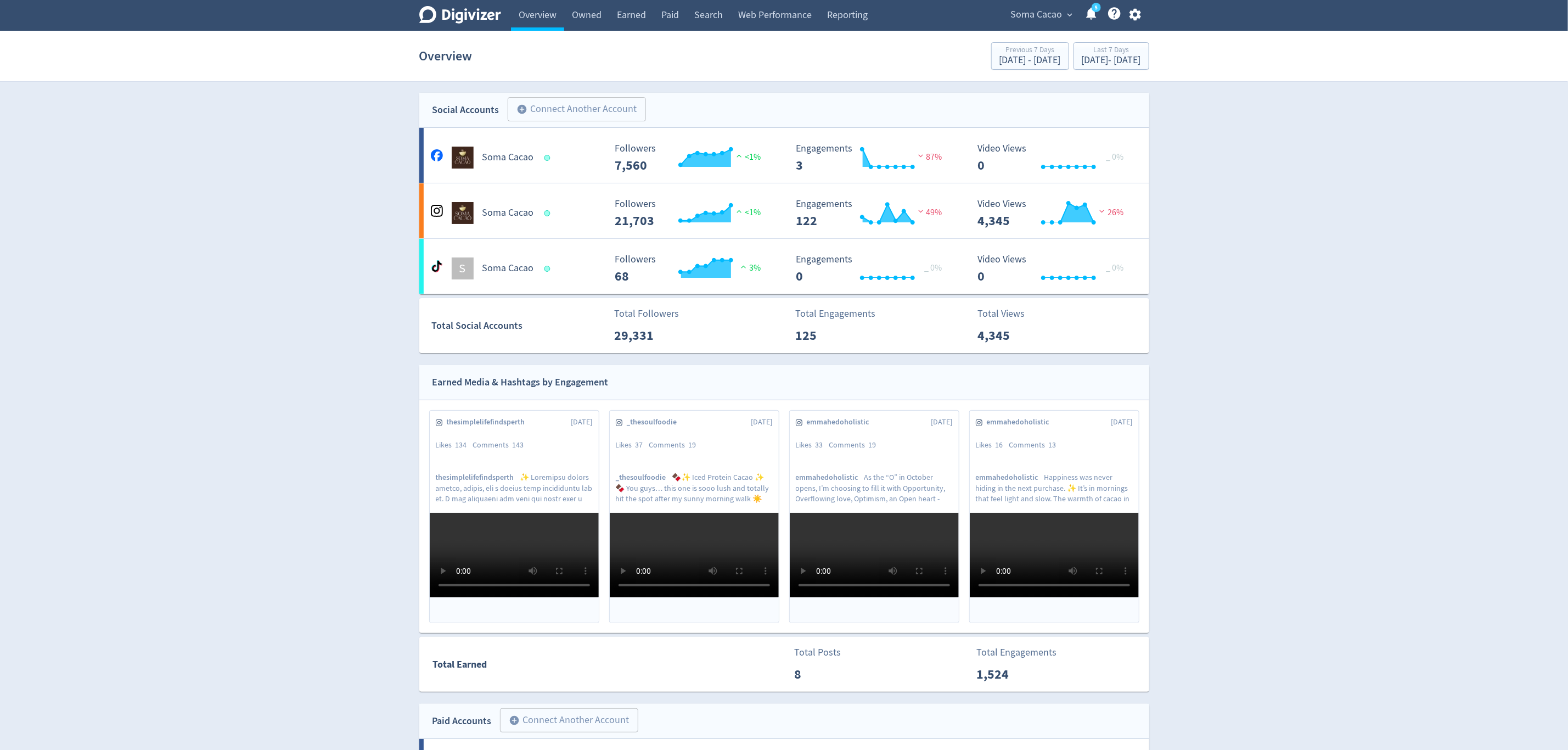
click at [1031, 9] on span "Soma Cacao" at bounding box center [1037, 14] width 51 height 17
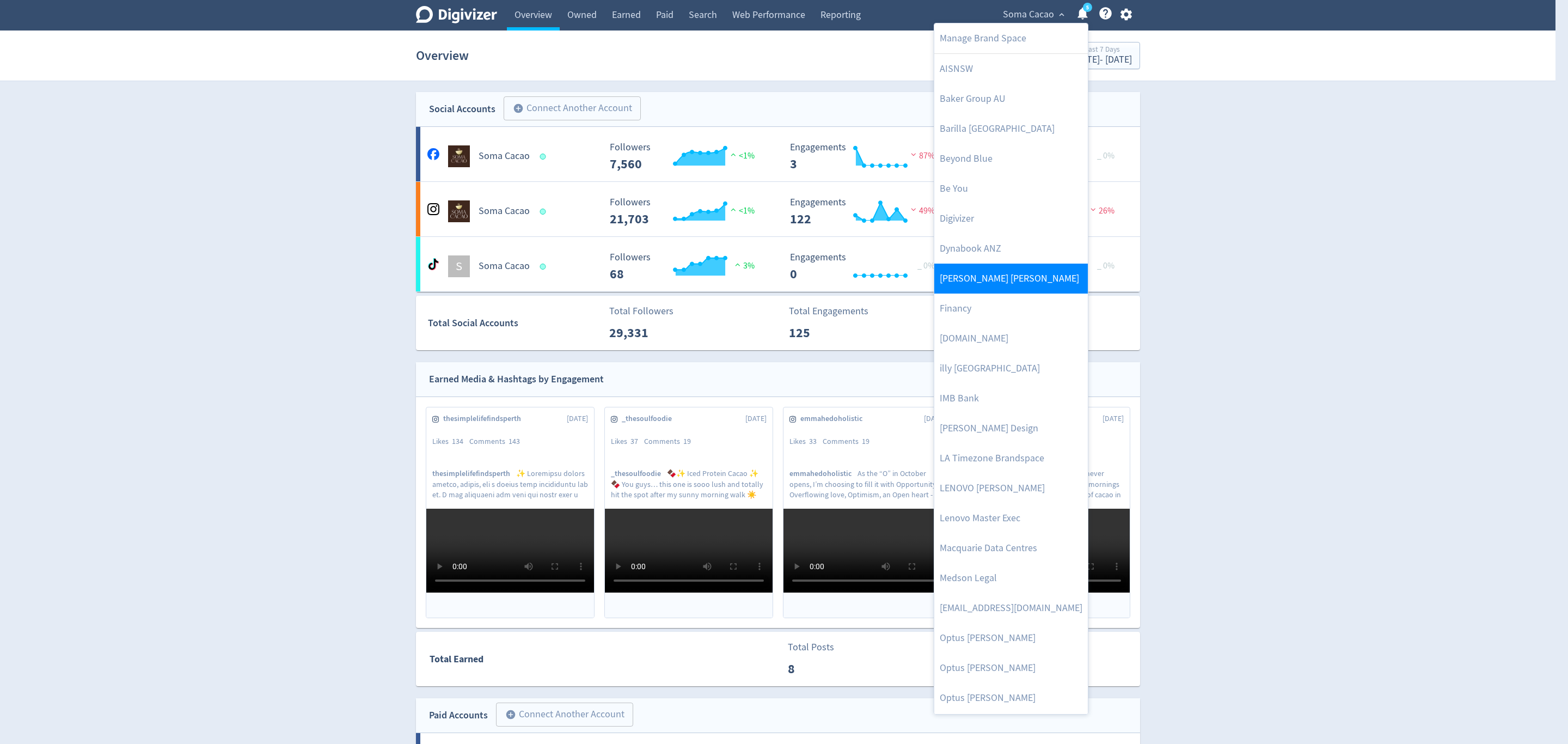
click at [972, 272] on link "[PERSON_NAME] [PERSON_NAME]" at bounding box center [1011, 278] width 153 height 30
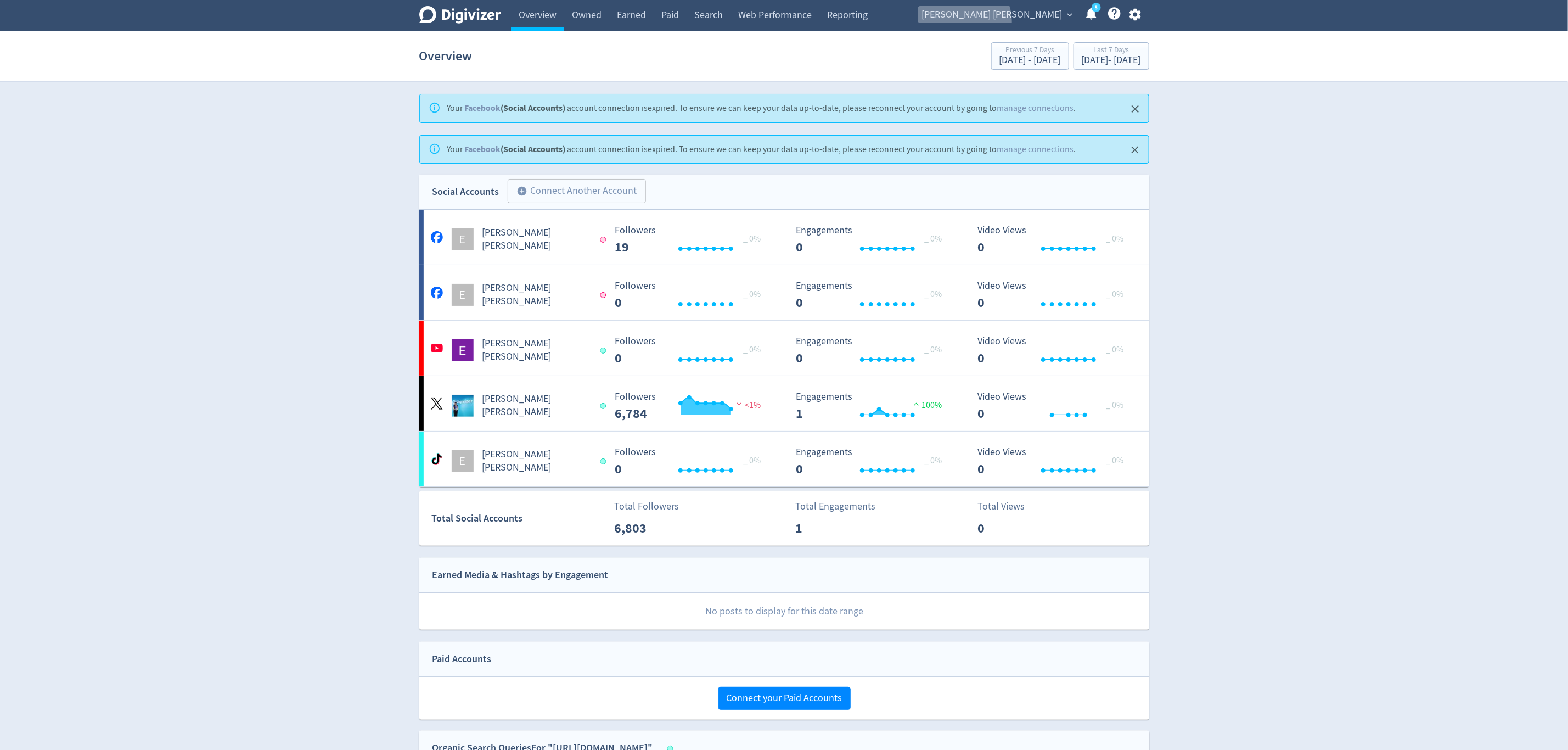
click at [1038, 21] on span "[PERSON_NAME] [PERSON_NAME]" at bounding box center [992, 14] width 141 height 17
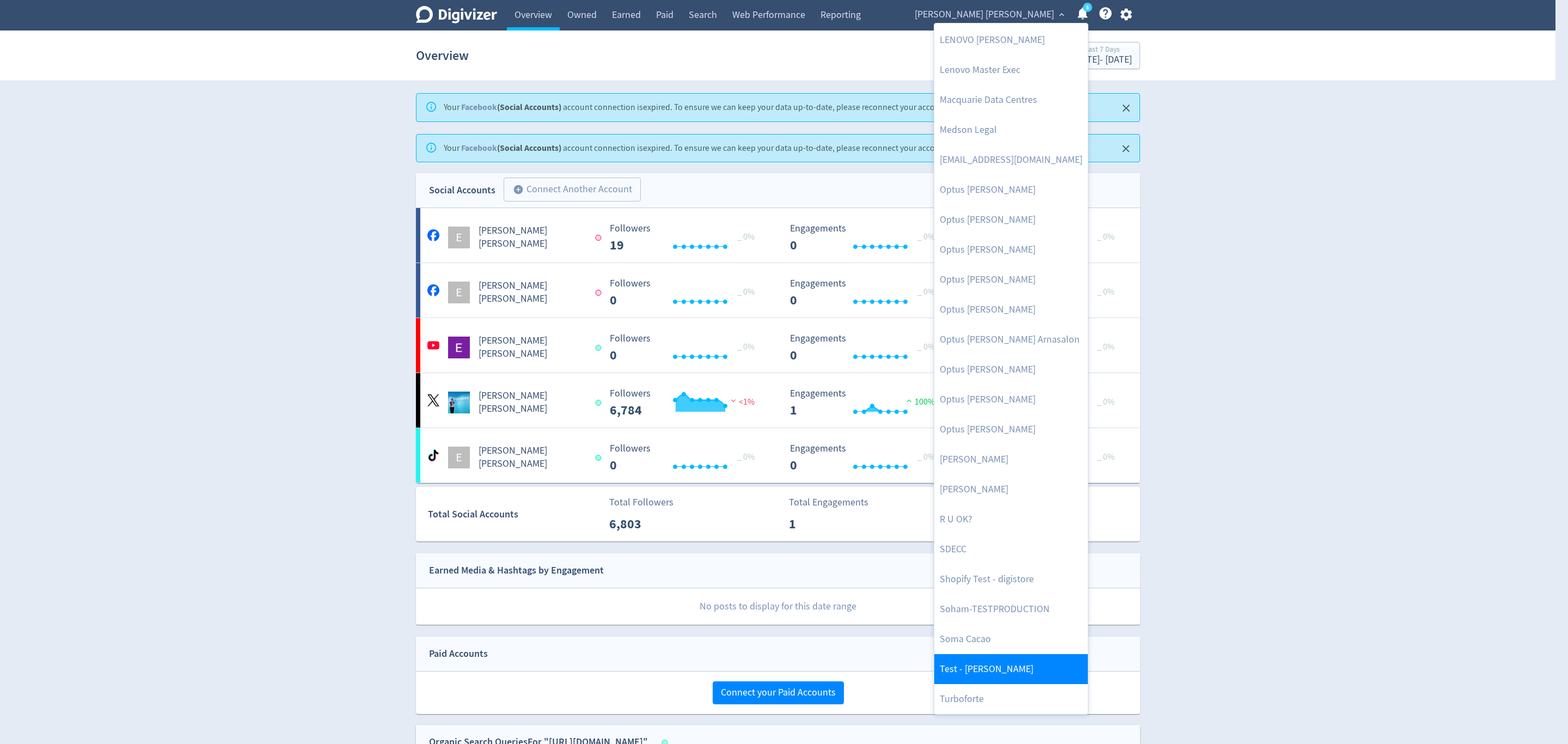
click at [1015, 661] on link "Test - [PERSON_NAME]" at bounding box center [1011, 669] width 153 height 30
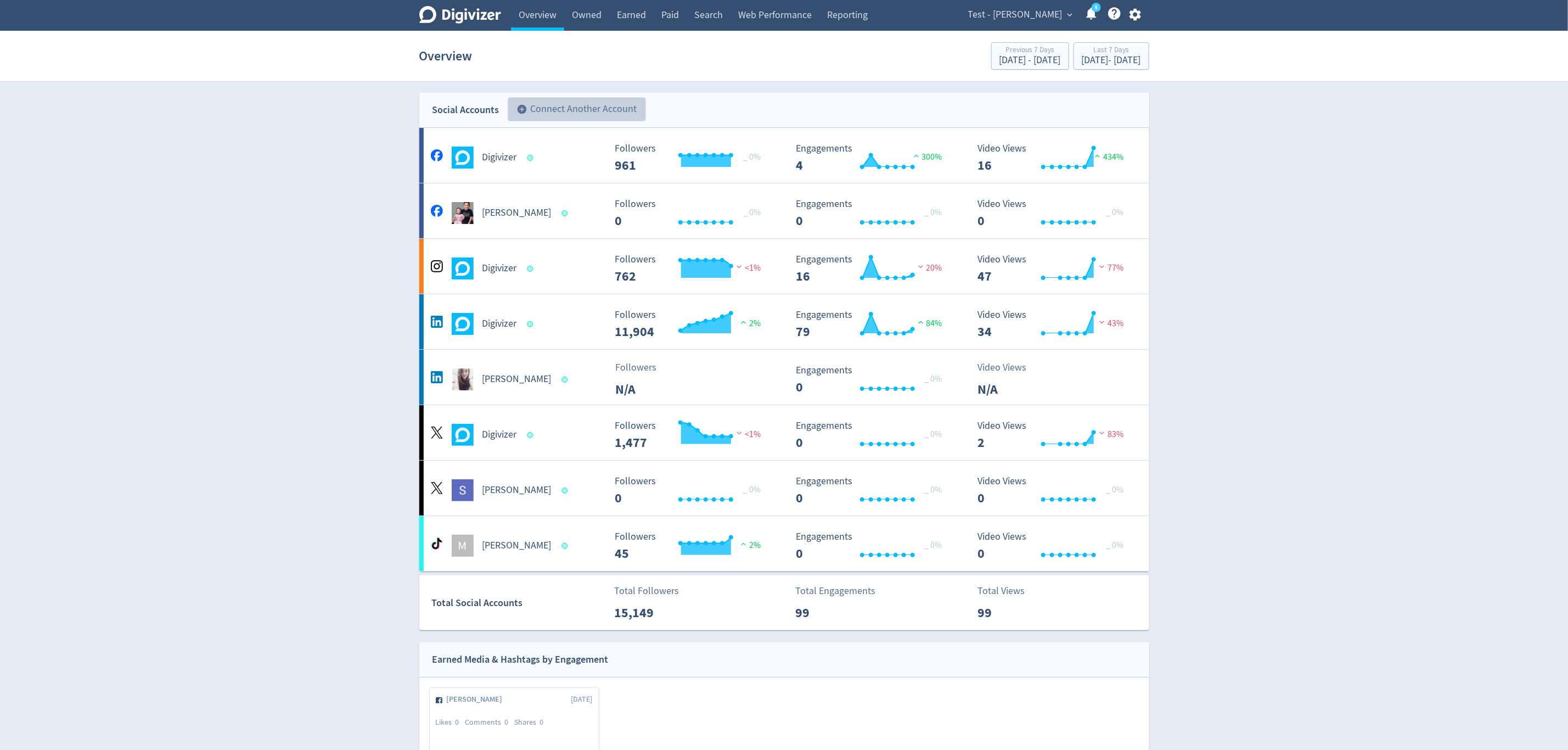
click at [577, 109] on button "add_circle Connect Another Account" at bounding box center [576, 109] width 138 height 24
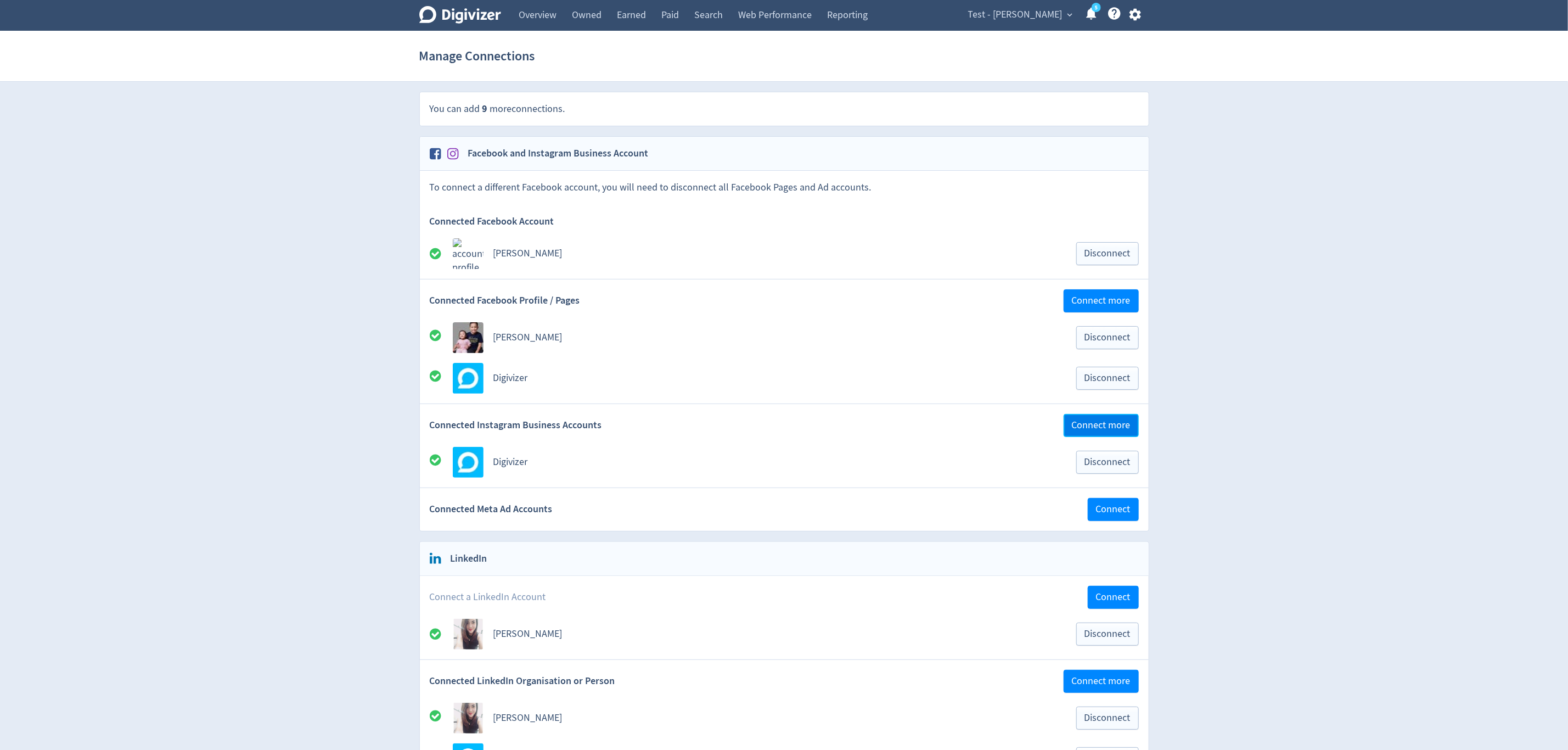
click at [1089, 425] on span "Connect more" at bounding box center [1101, 425] width 58 height 10
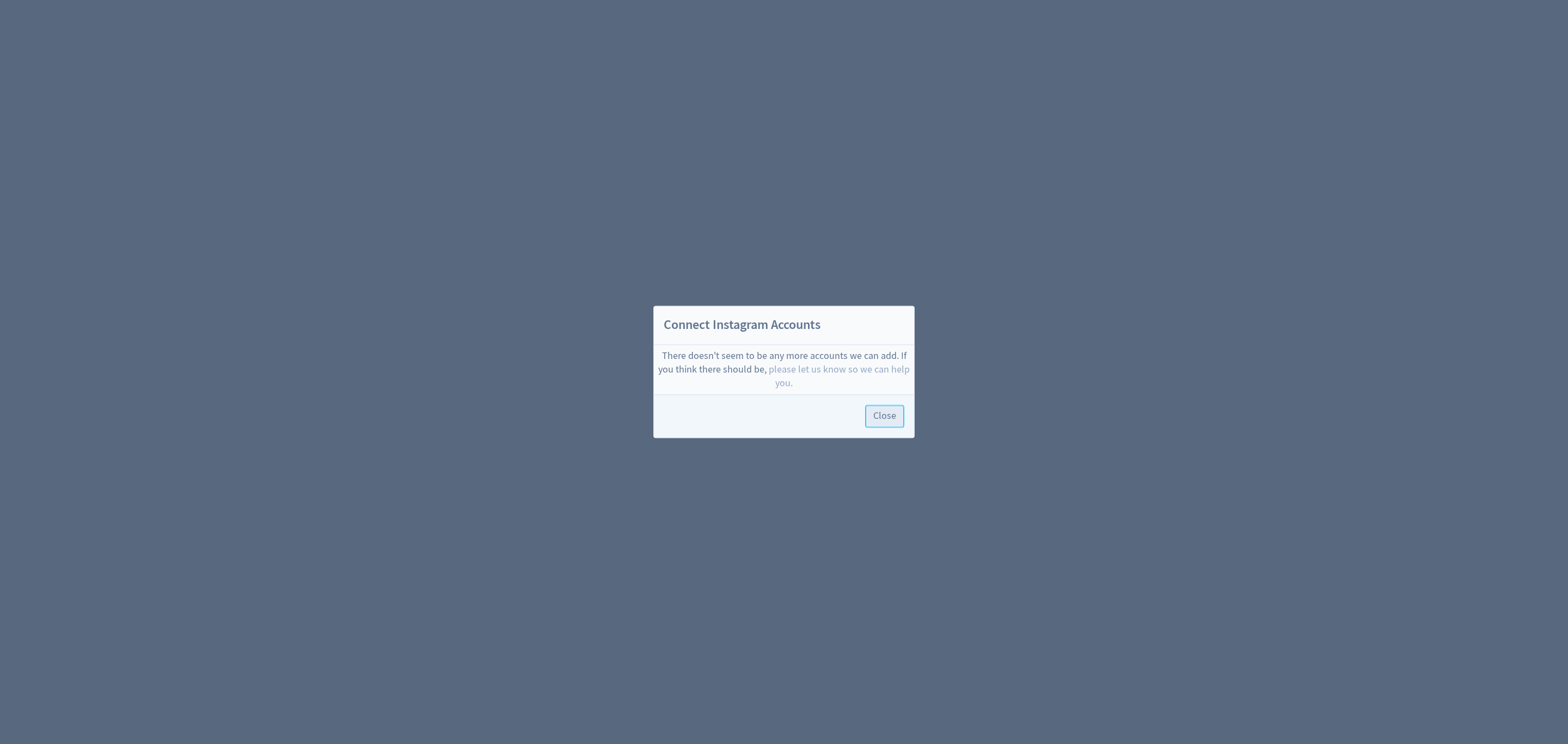
click at [891, 418] on span "Close" at bounding box center [885, 416] width 23 height 10
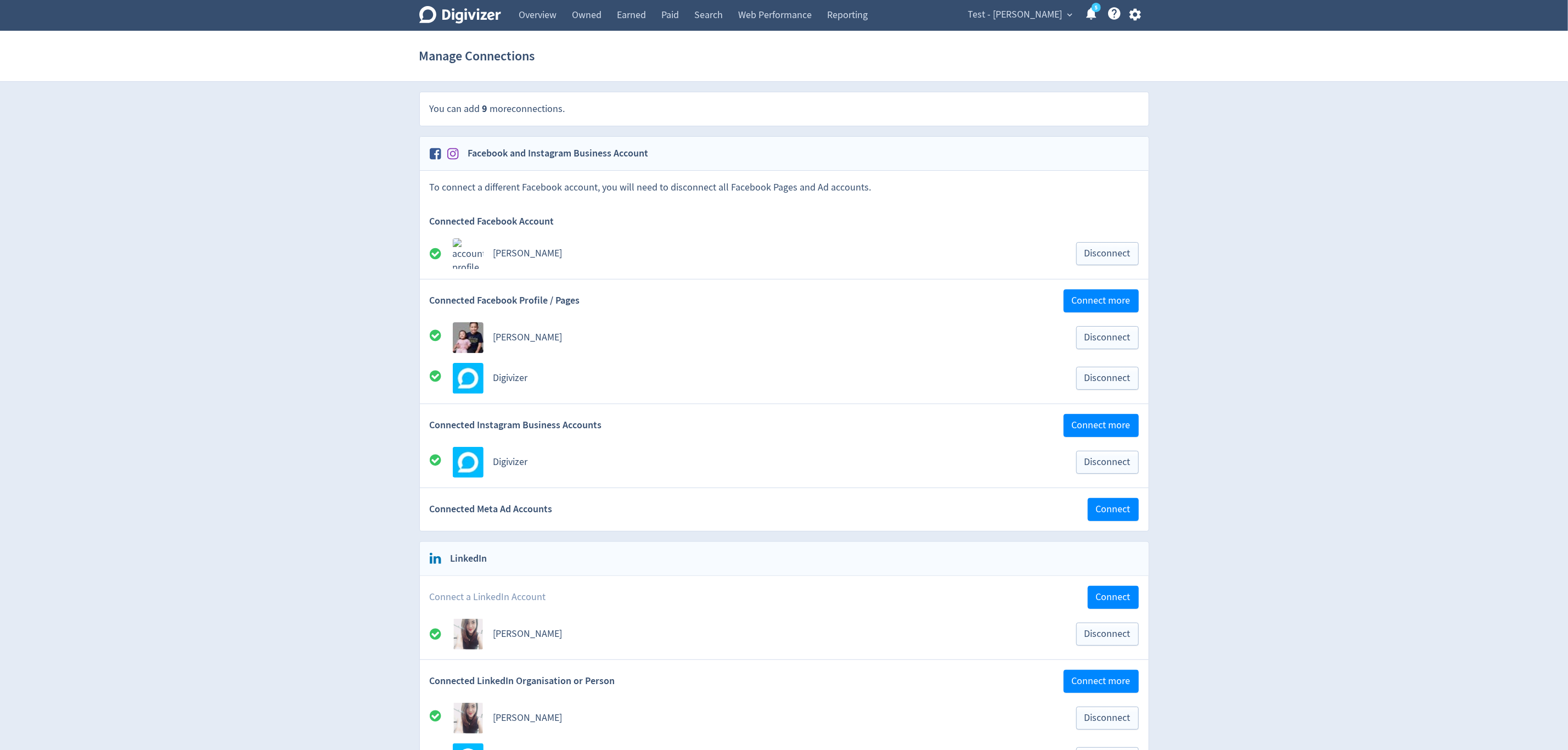
click at [1037, 10] on span "Test - [PERSON_NAME]" at bounding box center [1015, 14] width 94 height 17
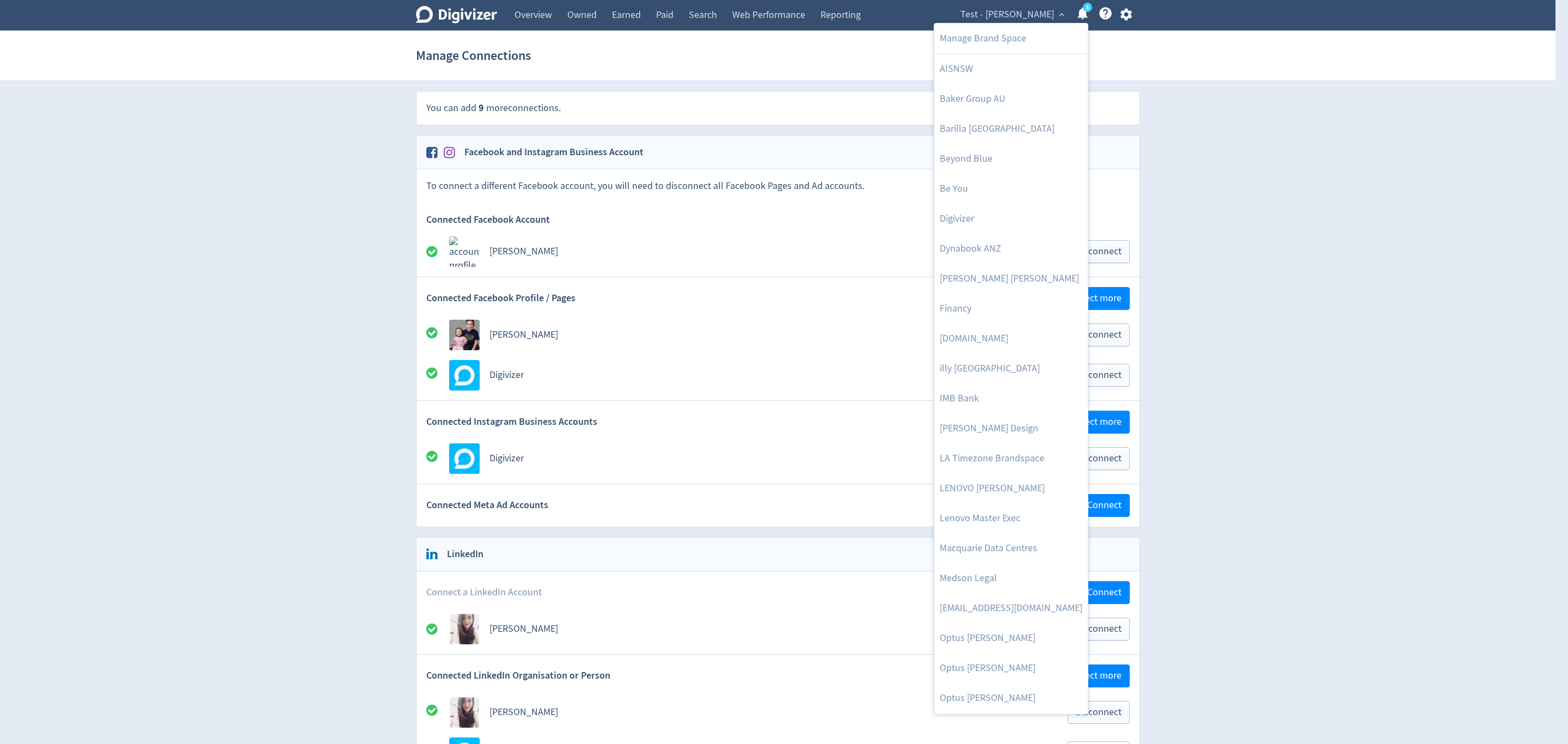
click at [1320, 304] on div at bounding box center [784, 372] width 1568 height 744
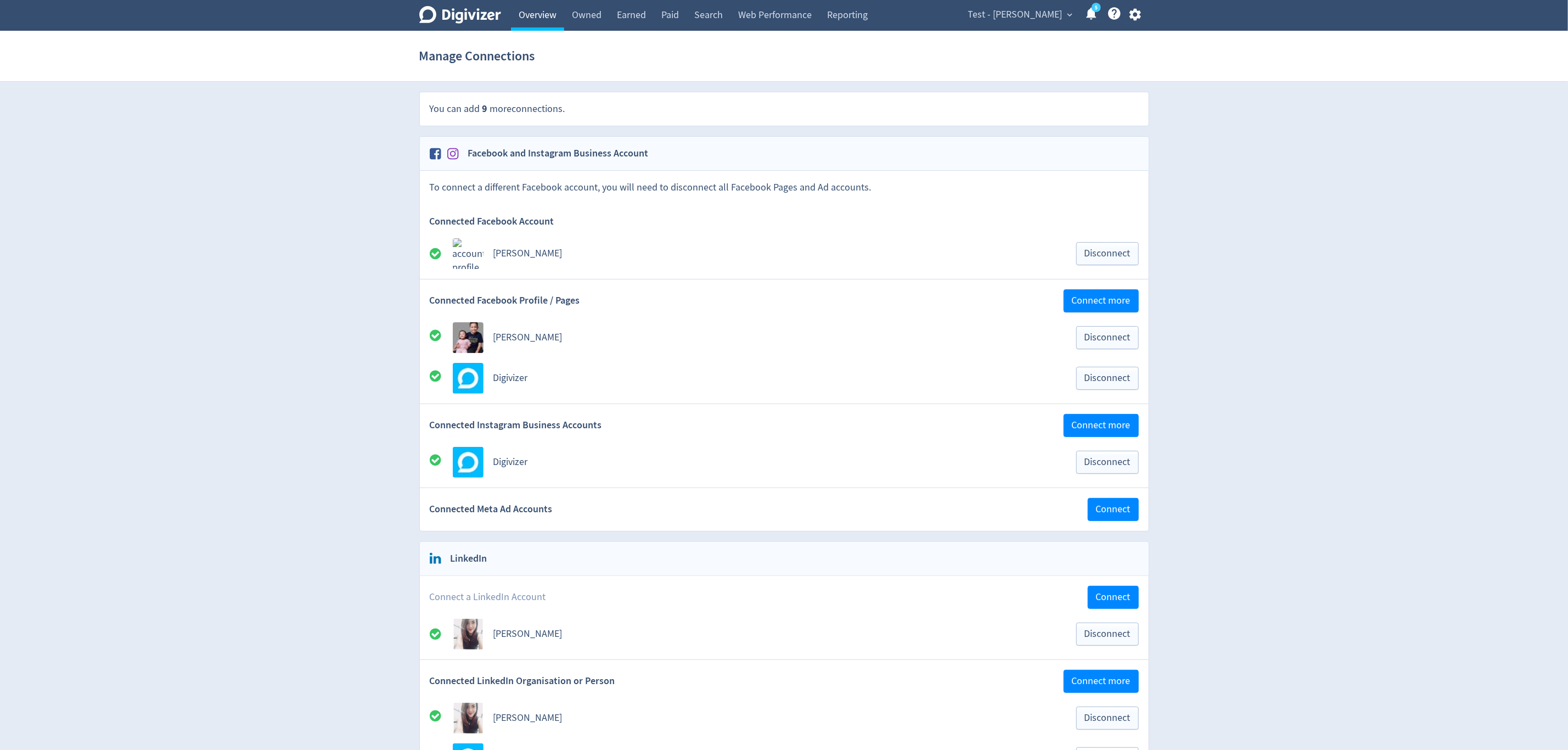
click at [528, 17] on link "Overview" at bounding box center [537, 15] width 53 height 31
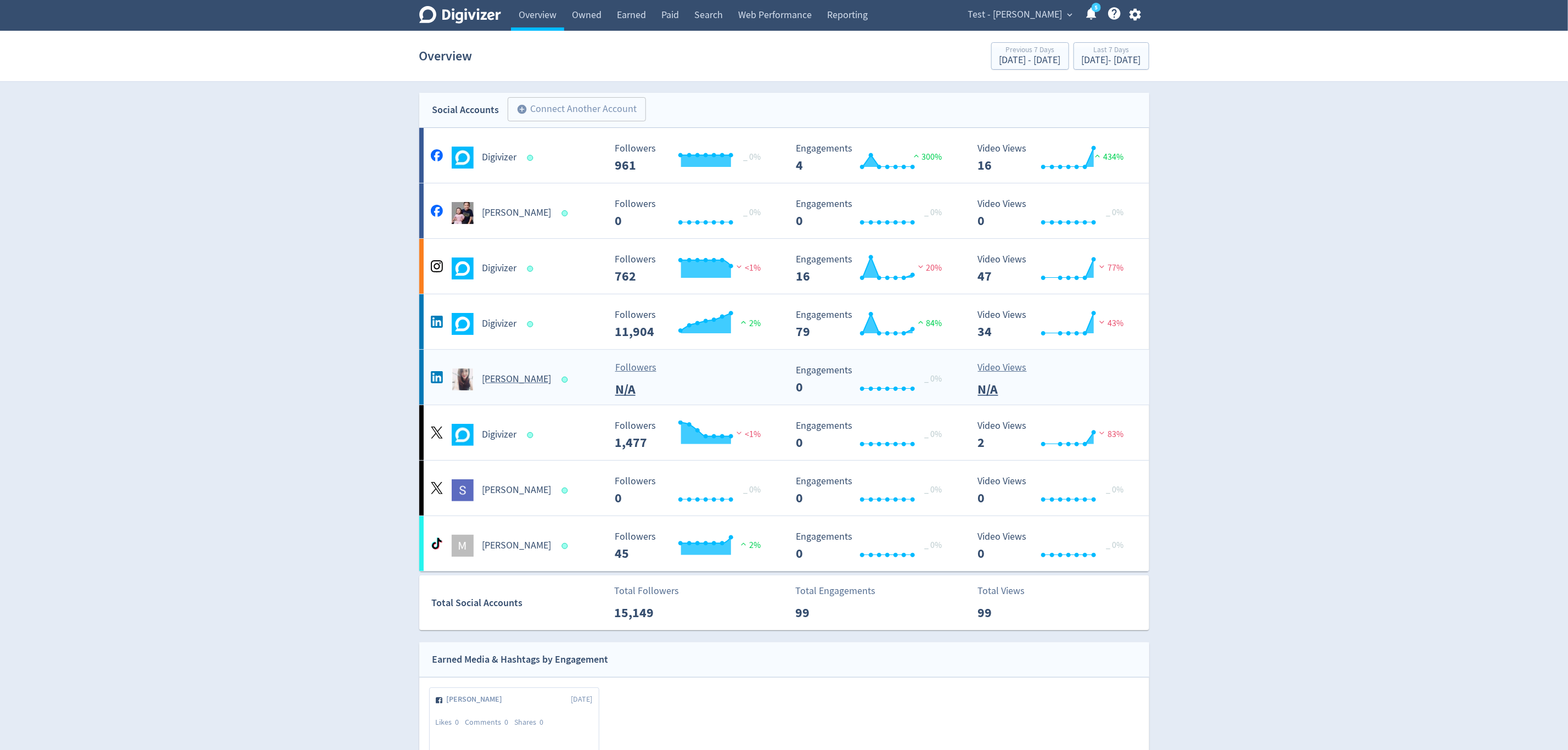
click at [582, 380] on div "[PERSON_NAME]" at bounding box center [517, 379] width 177 height 22
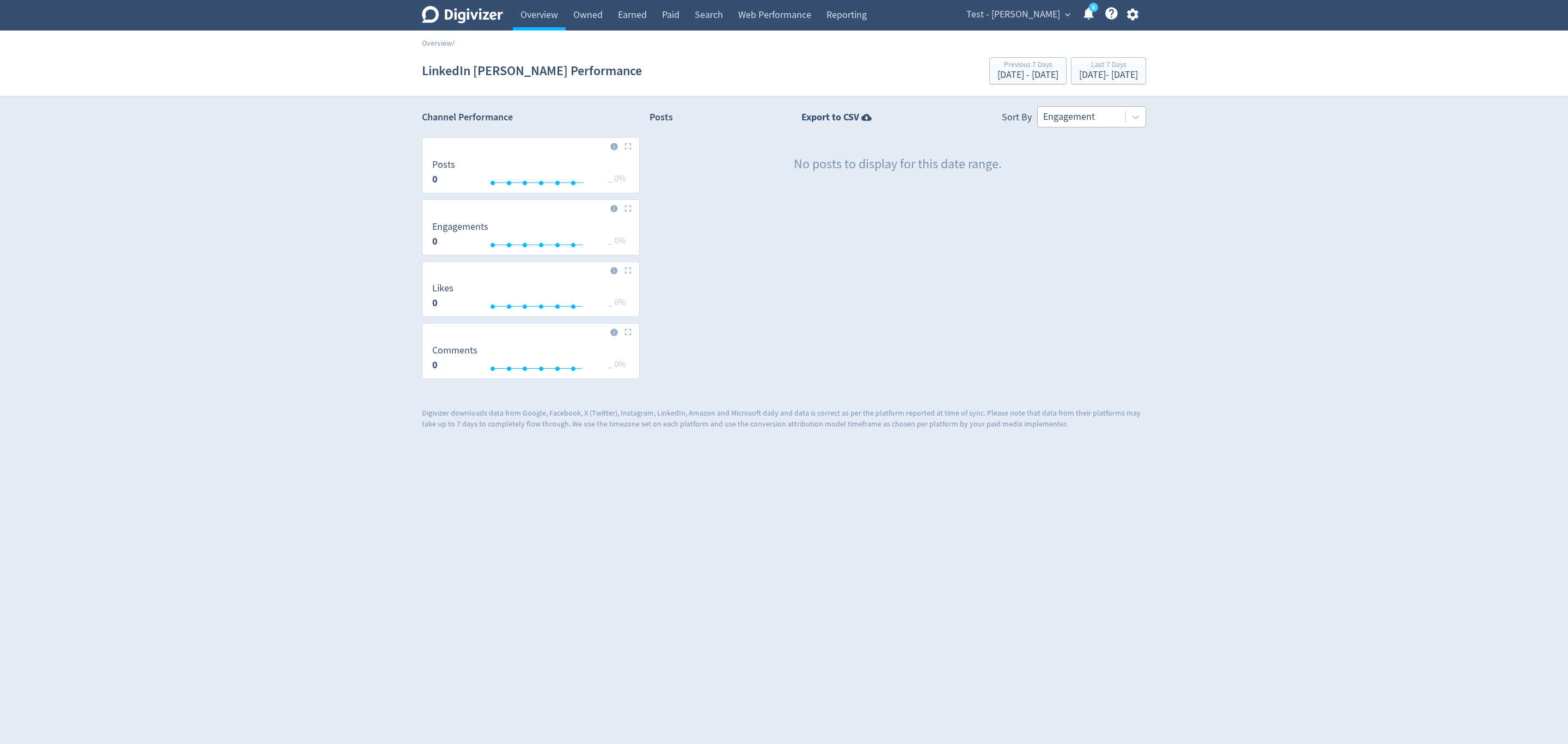
click at [1103, 117] on div at bounding box center [1081, 117] width 77 height 16
click at [1023, 13] on span "Test - [PERSON_NAME]" at bounding box center [1013, 14] width 94 height 17
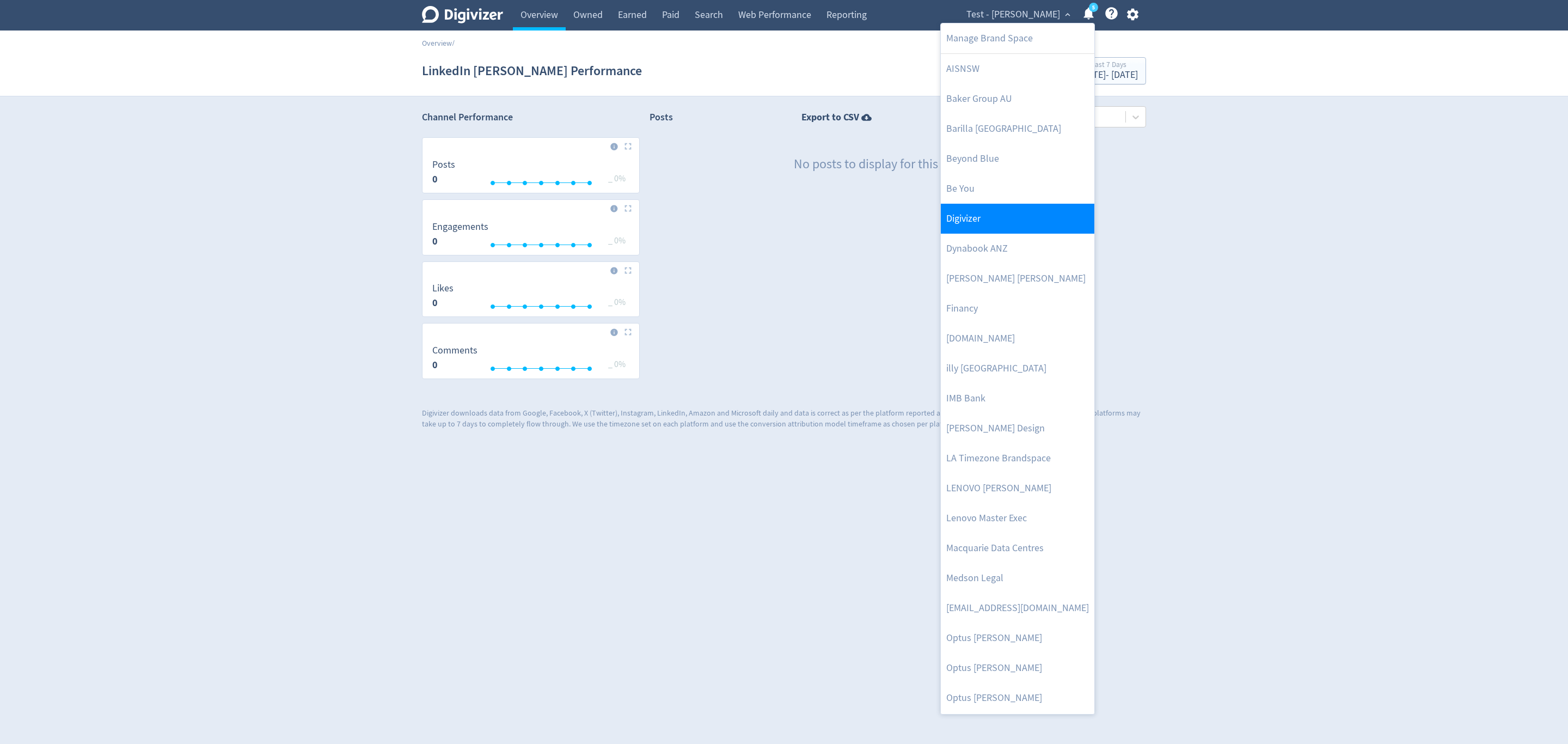
click at [977, 214] on link "Digivizer" at bounding box center [1017, 218] width 153 height 30
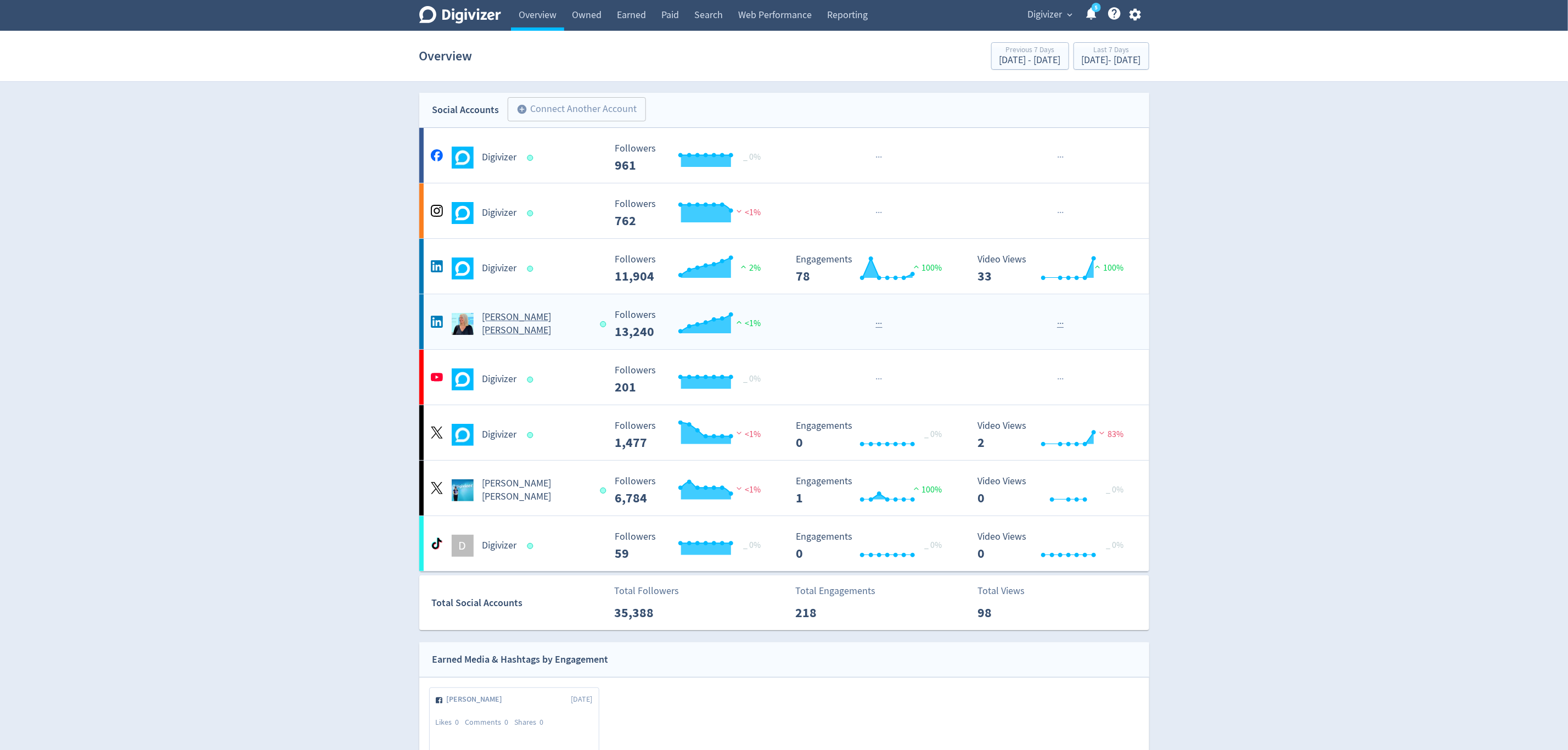
click at [558, 339] on Russo-platform2 "[PERSON_NAME] [PERSON_NAME] Created with Highcharts 10.3.3 Followers 13,240 <1%…" at bounding box center [784, 321] width 730 height 55
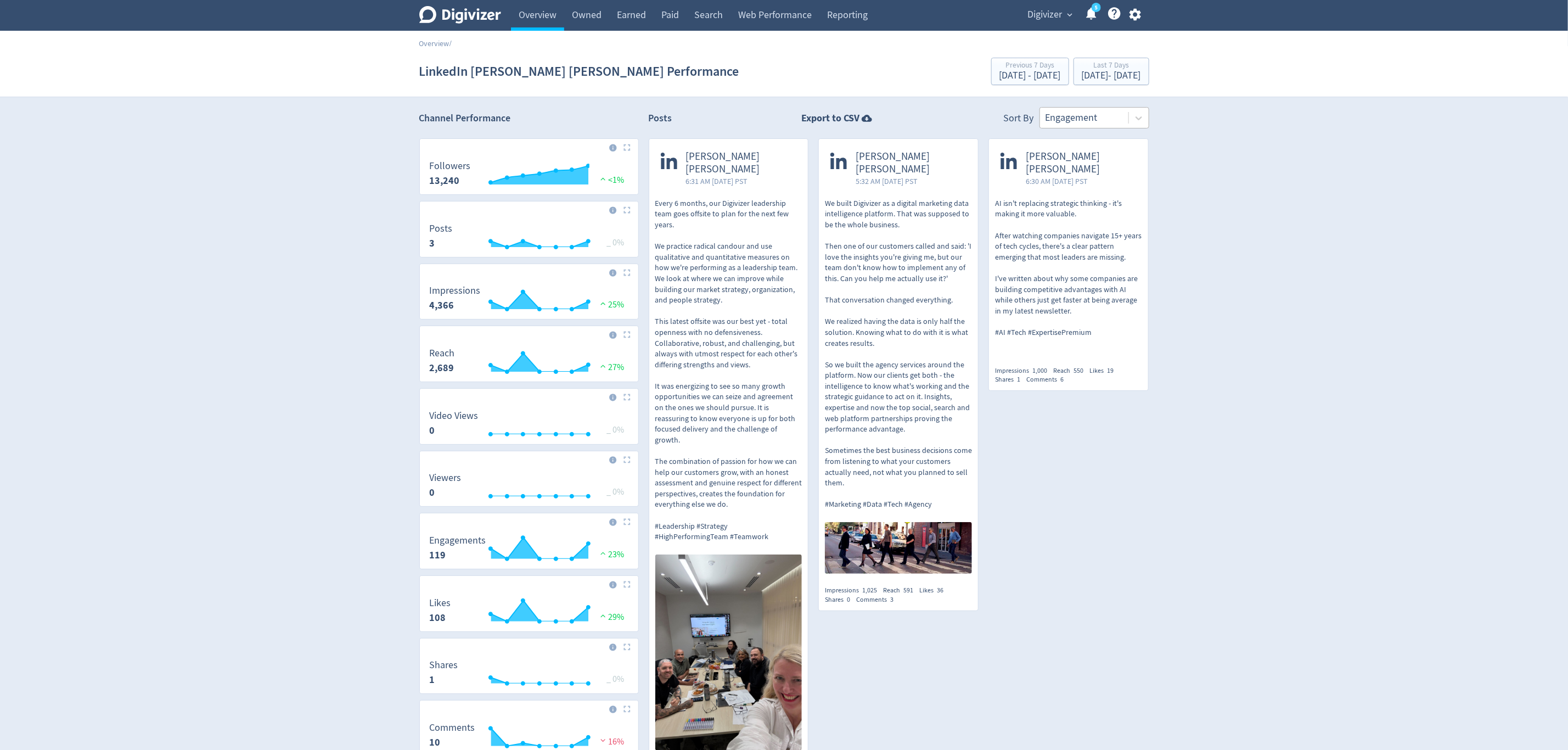
click at [1073, 119] on div at bounding box center [1084, 118] width 78 height 16
click at [1083, 118] on div at bounding box center [1084, 118] width 78 height 16
click at [1089, 123] on div at bounding box center [1084, 118] width 78 height 16
click at [1093, 119] on div at bounding box center [1084, 118] width 78 height 16
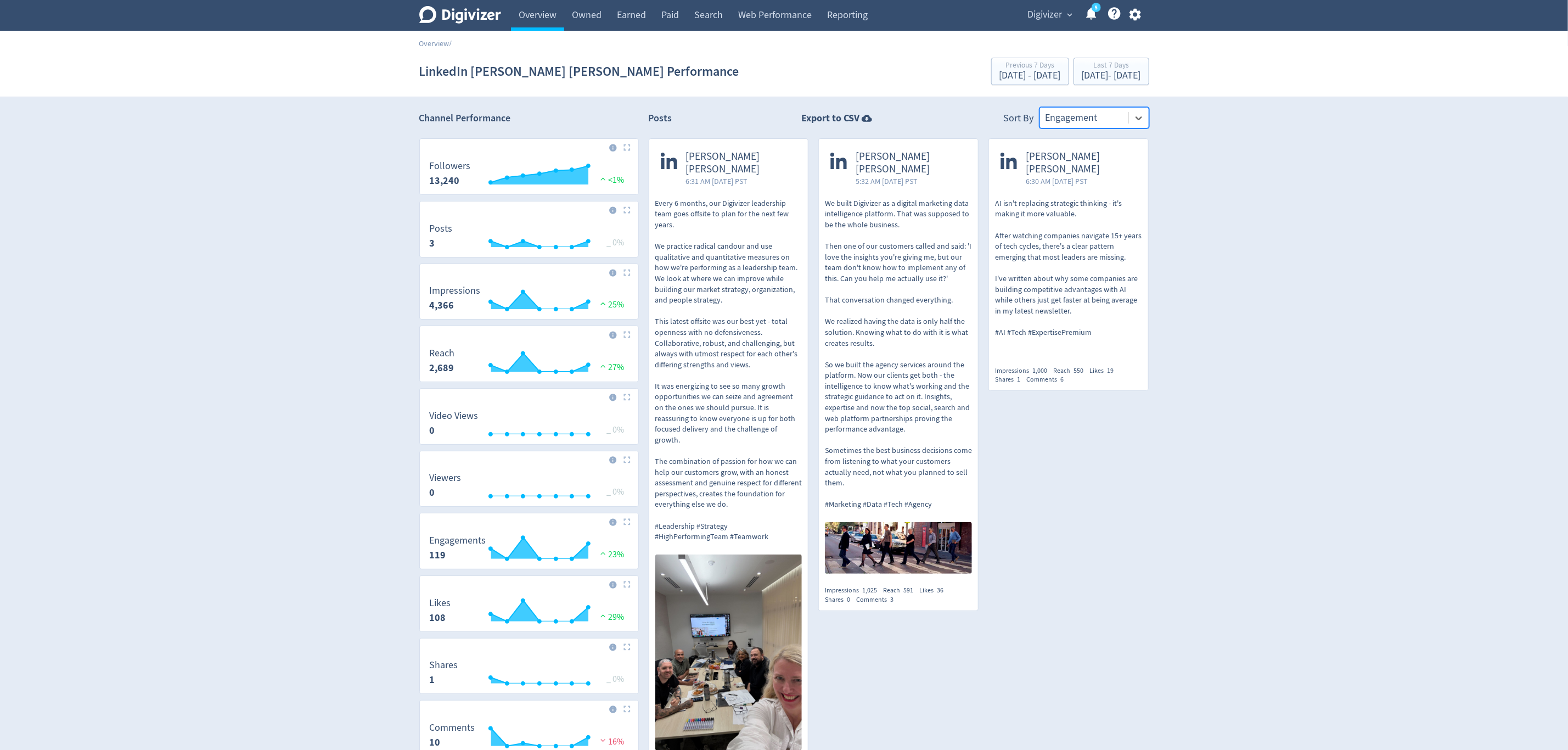
click at [1118, 119] on div at bounding box center [1084, 118] width 78 height 16
click at [1080, 118] on div at bounding box center [1084, 118] width 78 height 16
click at [1051, 15] on span "Digivizer" at bounding box center [1045, 14] width 35 height 17
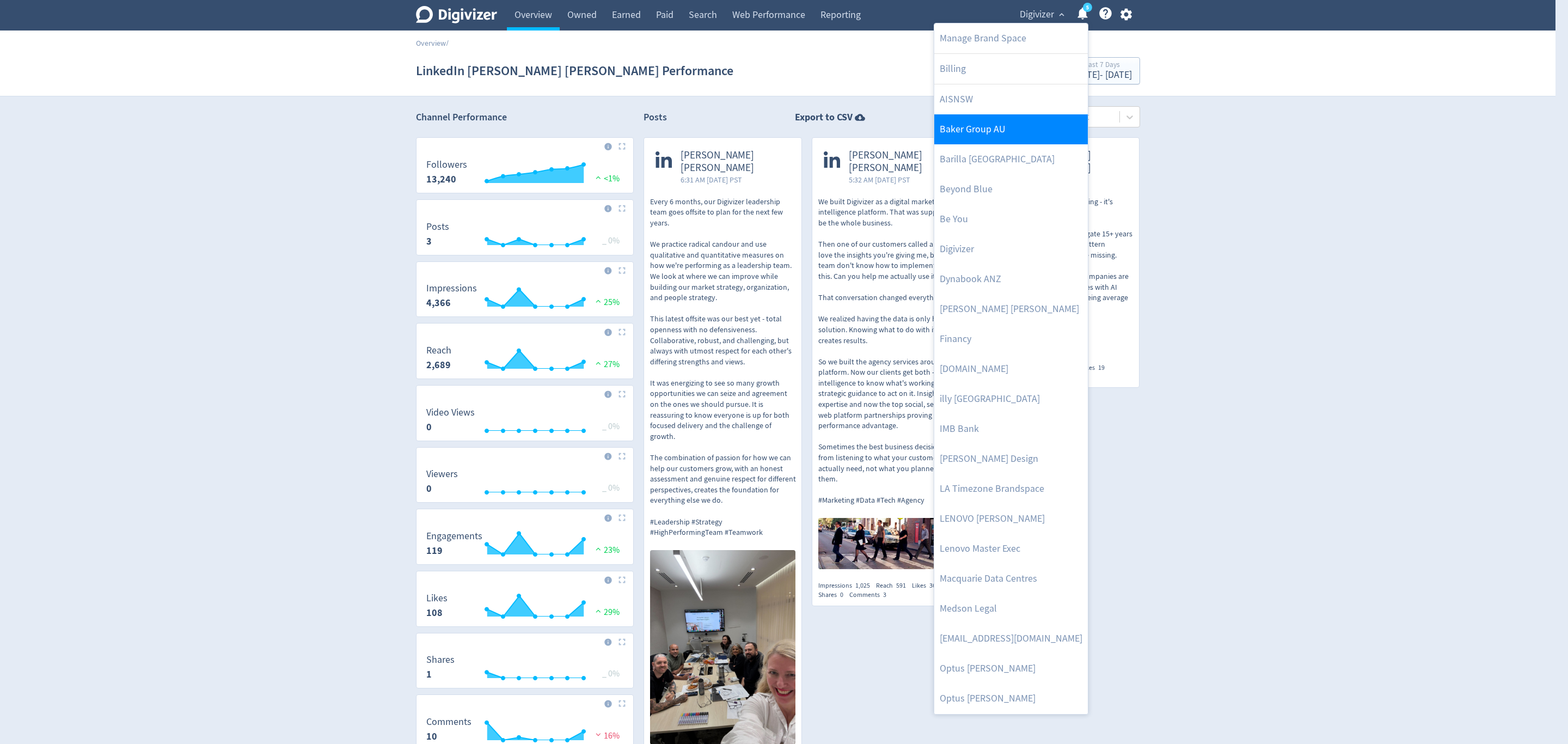
click at [993, 134] on link "Baker Group AU" at bounding box center [1011, 129] width 153 height 30
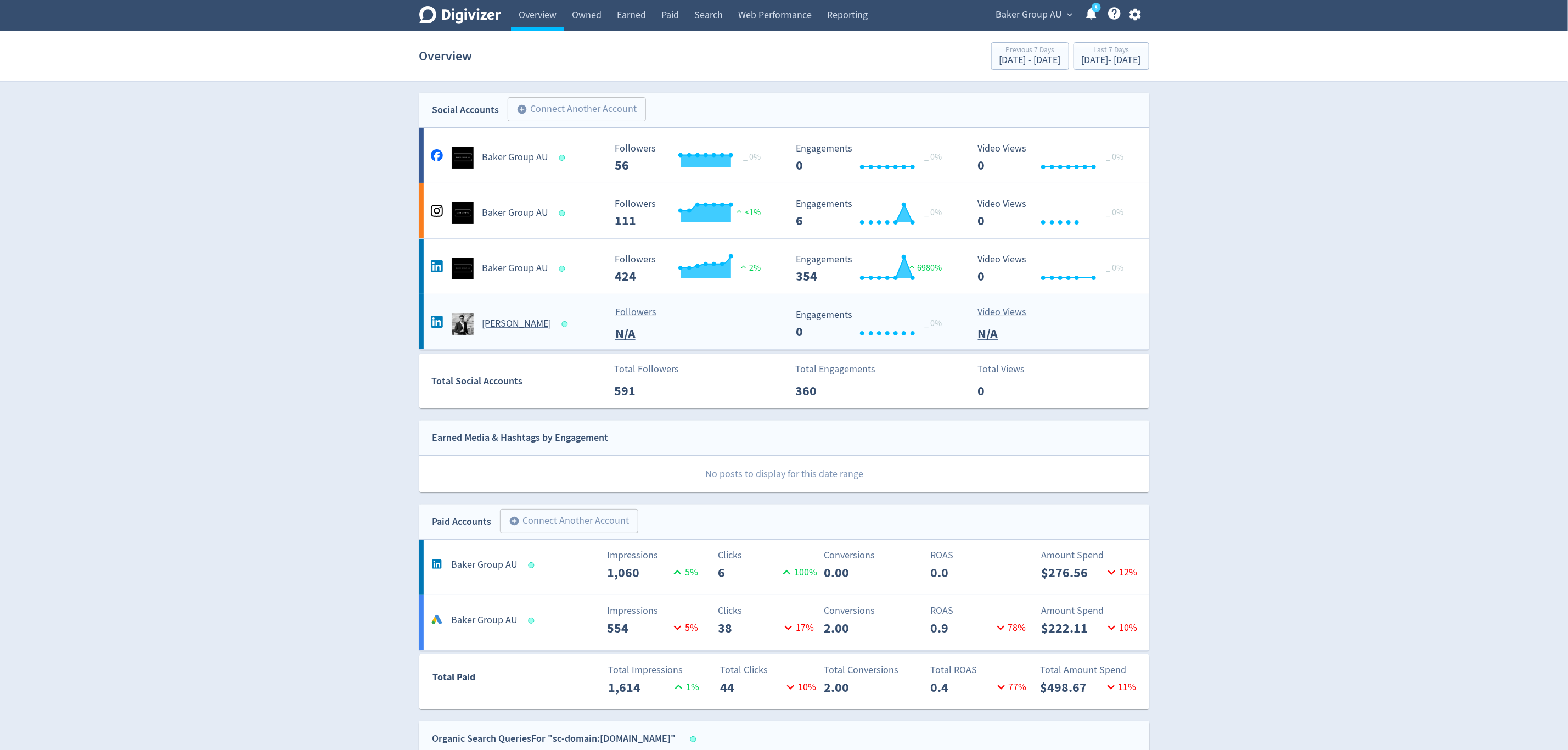
click at [592, 330] on div "[PERSON_NAME]" at bounding box center [517, 324] width 177 height 22
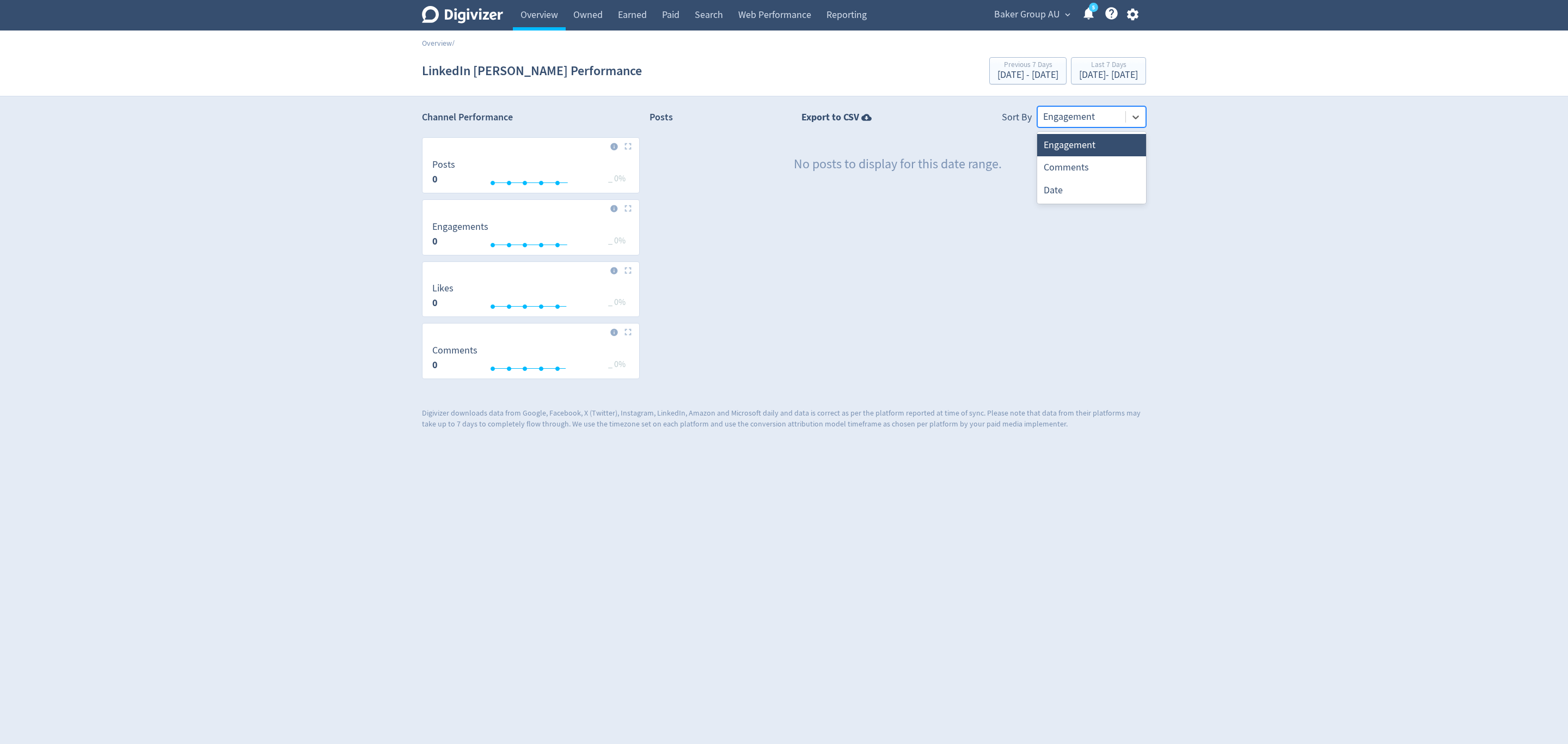
click at [1080, 121] on div at bounding box center [1081, 117] width 77 height 16
click at [541, 27] on link "Overview" at bounding box center [539, 15] width 53 height 31
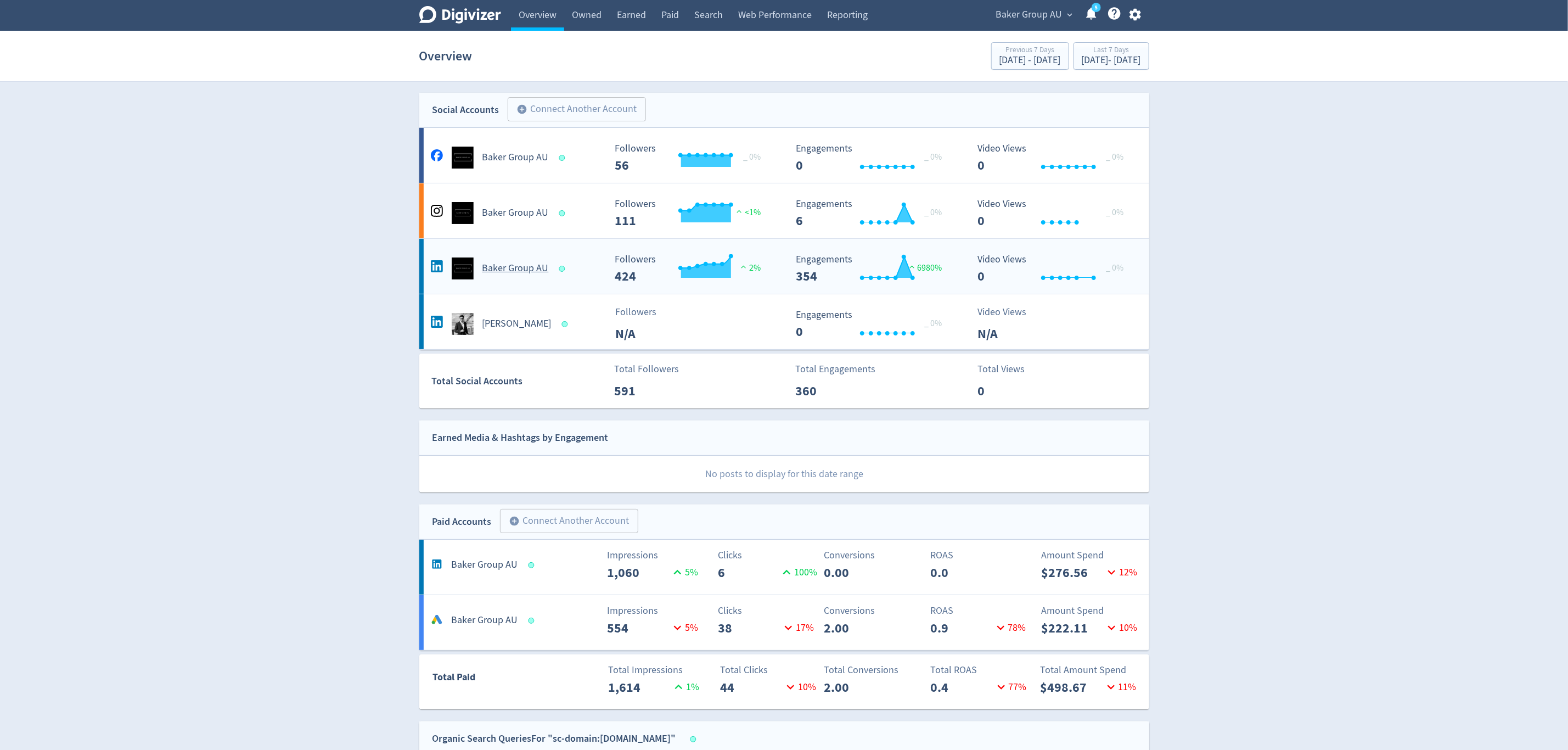
click at [580, 274] on div "Baker Group AU" at bounding box center [517, 268] width 177 height 22
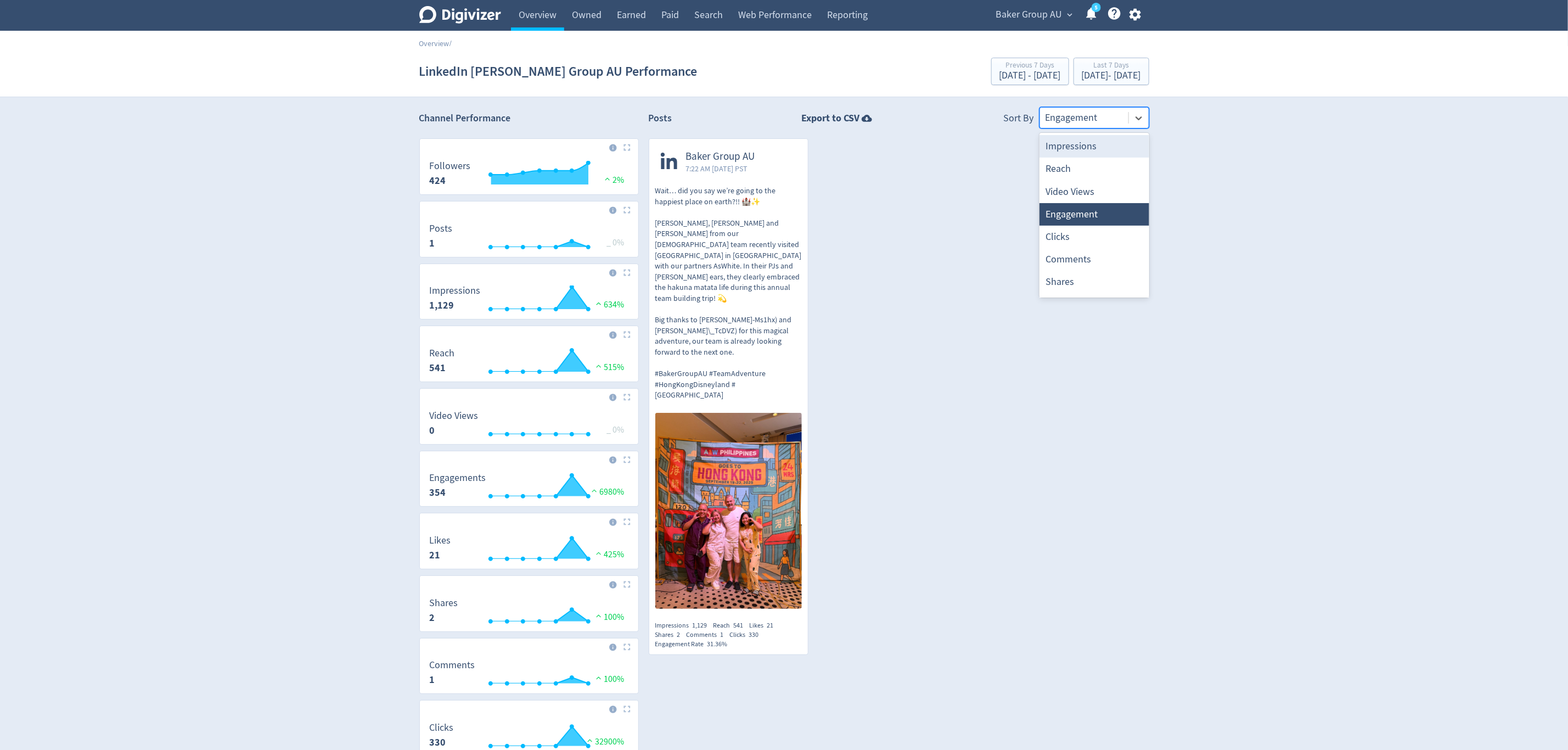
click at [1090, 126] on div at bounding box center [1084, 118] width 78 height 16
click at [1077, 120] on div at bounding box center [1084, 118] width 78 height 16
click at [1097, 124] on div at bounding box center [1084, 118] width 78 height 16
click at [1098, 116] on div at bounding box center [1084, 118] width 78 height 16
click at [1079, 111] on div at bounding box center [1084, 118] width 78 height 16
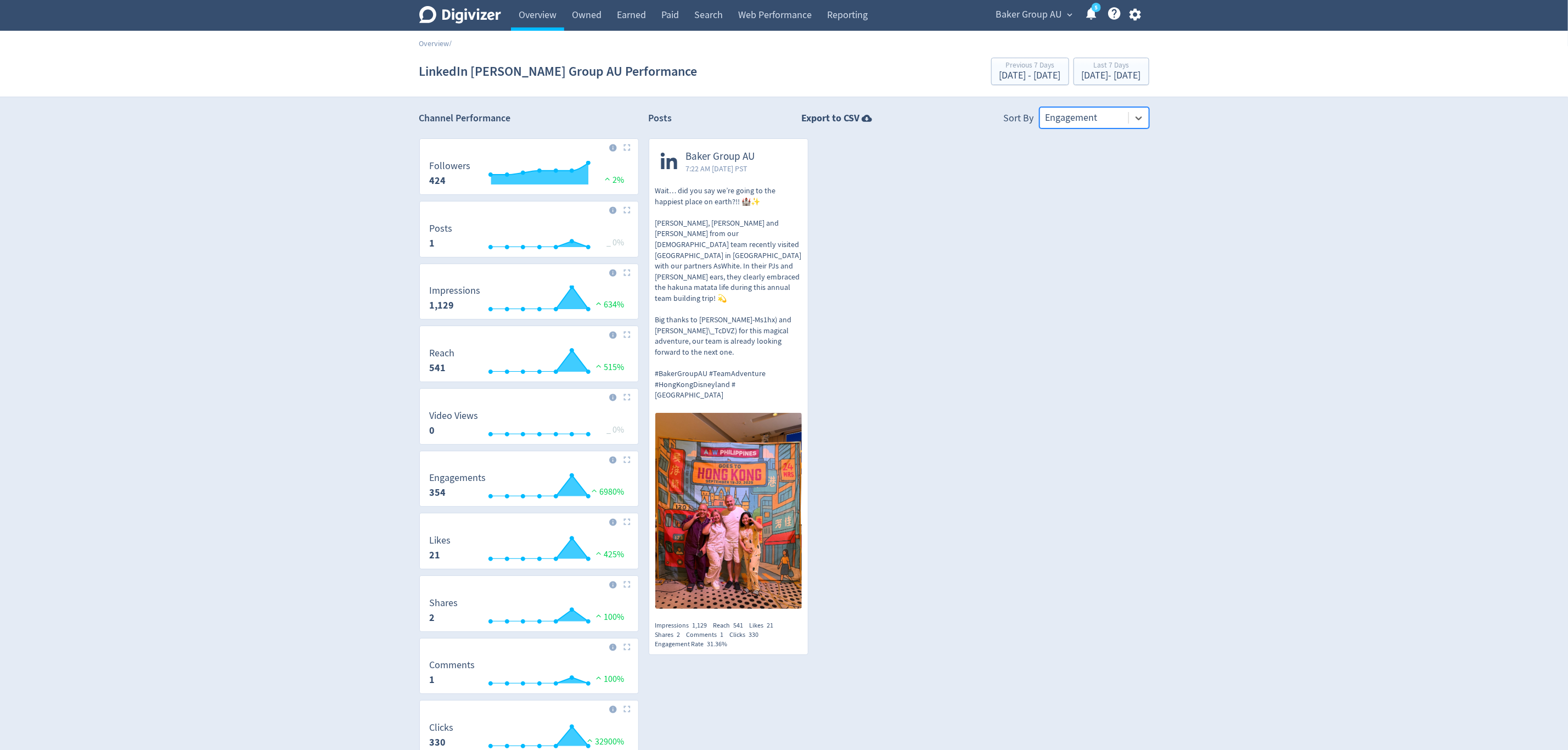
click at [1073, 130] on div "Posts Export to CSV Sort By option Engagement, selected. Select is focused ,typ…" at bounding box center [899, 440] width 501 height 665
click at [1110, 130] on div "Posts Export to CSV Sort By Engagement [PERSON_NAME] Group AU 7:22 AM [DATE] PS…" at bounding box center [899, 440] width 501 height 665
click at [1114, 119] on div at bounding box center [1084, 118] width 78 height 16
click at [549, 17] on link "Overview" at bounding box center [537, 15] width 53 height 31
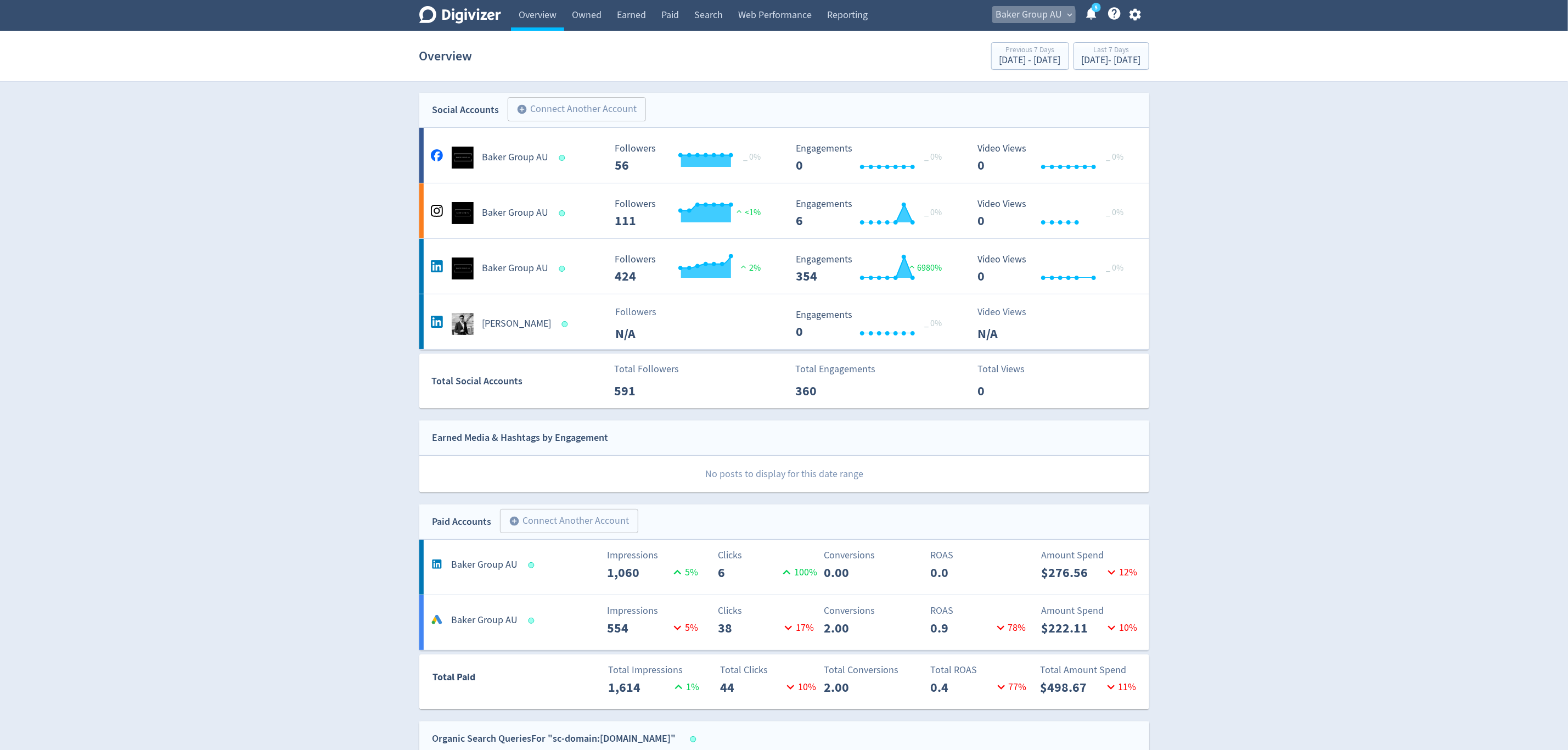
click at [1031, 21] on span "Baker Group AU" at bounding box center [1029, 14] width 66 height 17
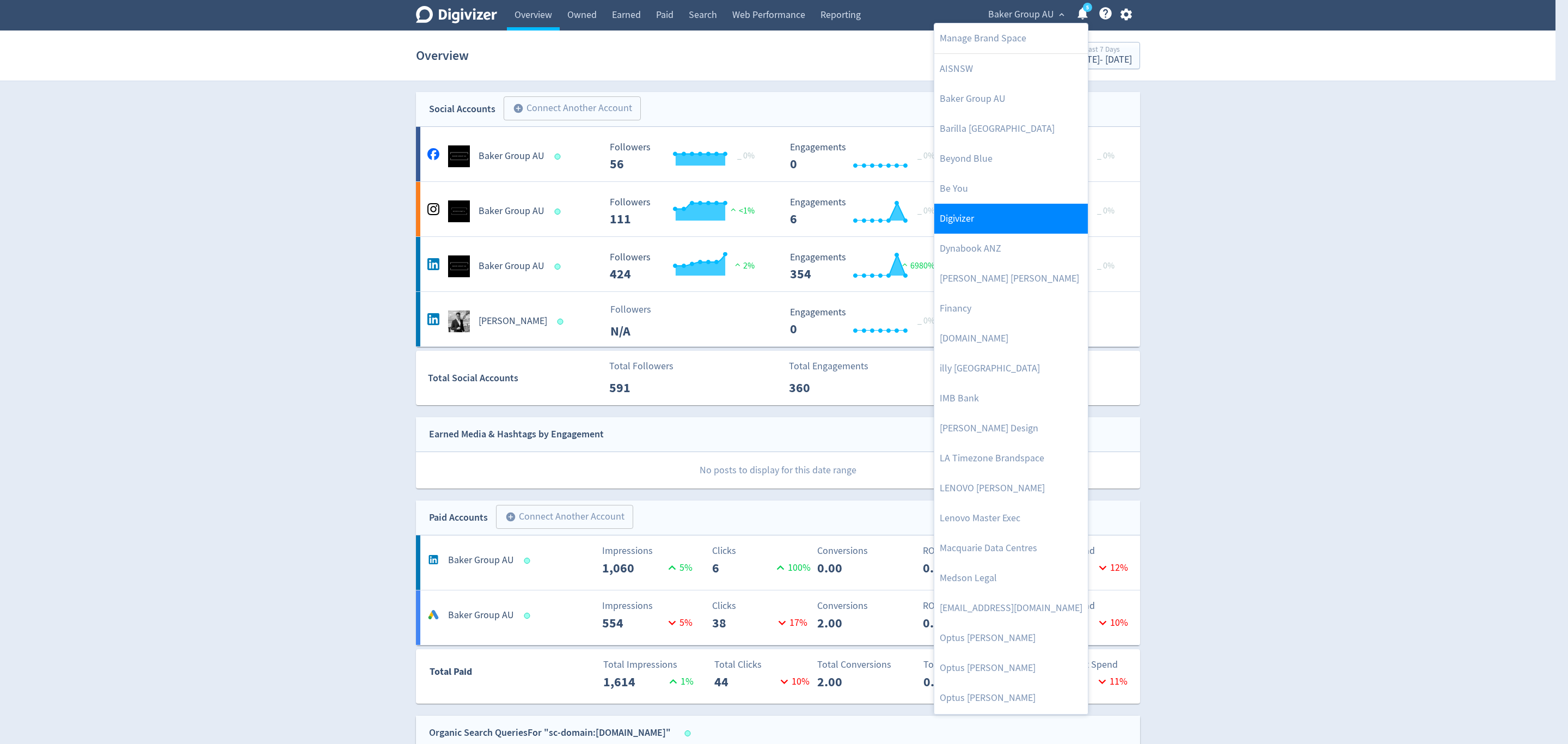
click at [988, 223] on link "Digivizer" at bounding box center [1011, 218] width 153 height 30
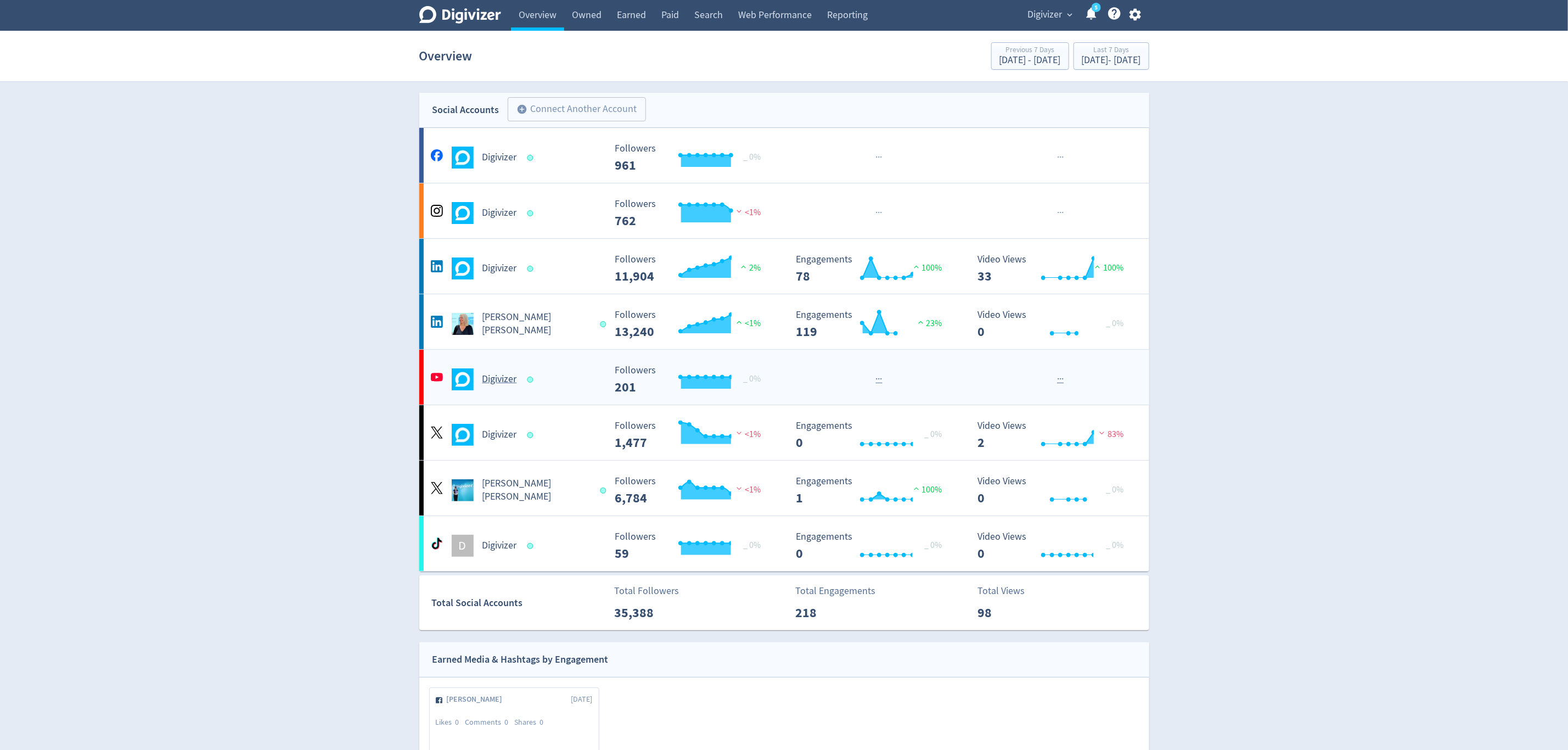
click at [554, 388] on div "Digivizer" at bounding box center [517, 379] width 177 height 22
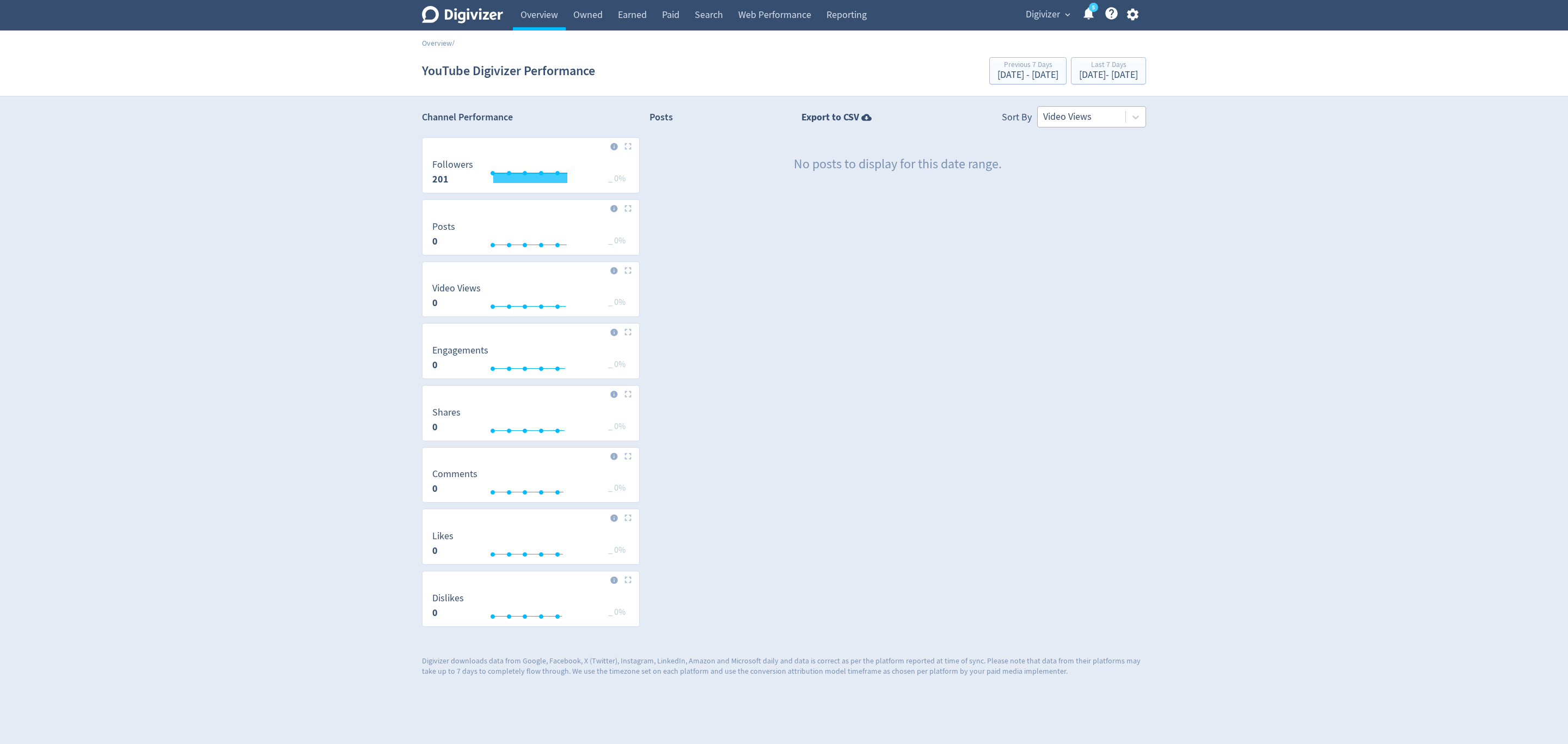
click at [1076, 118] on div at bounding box center [1081, 117] width 77 height 16
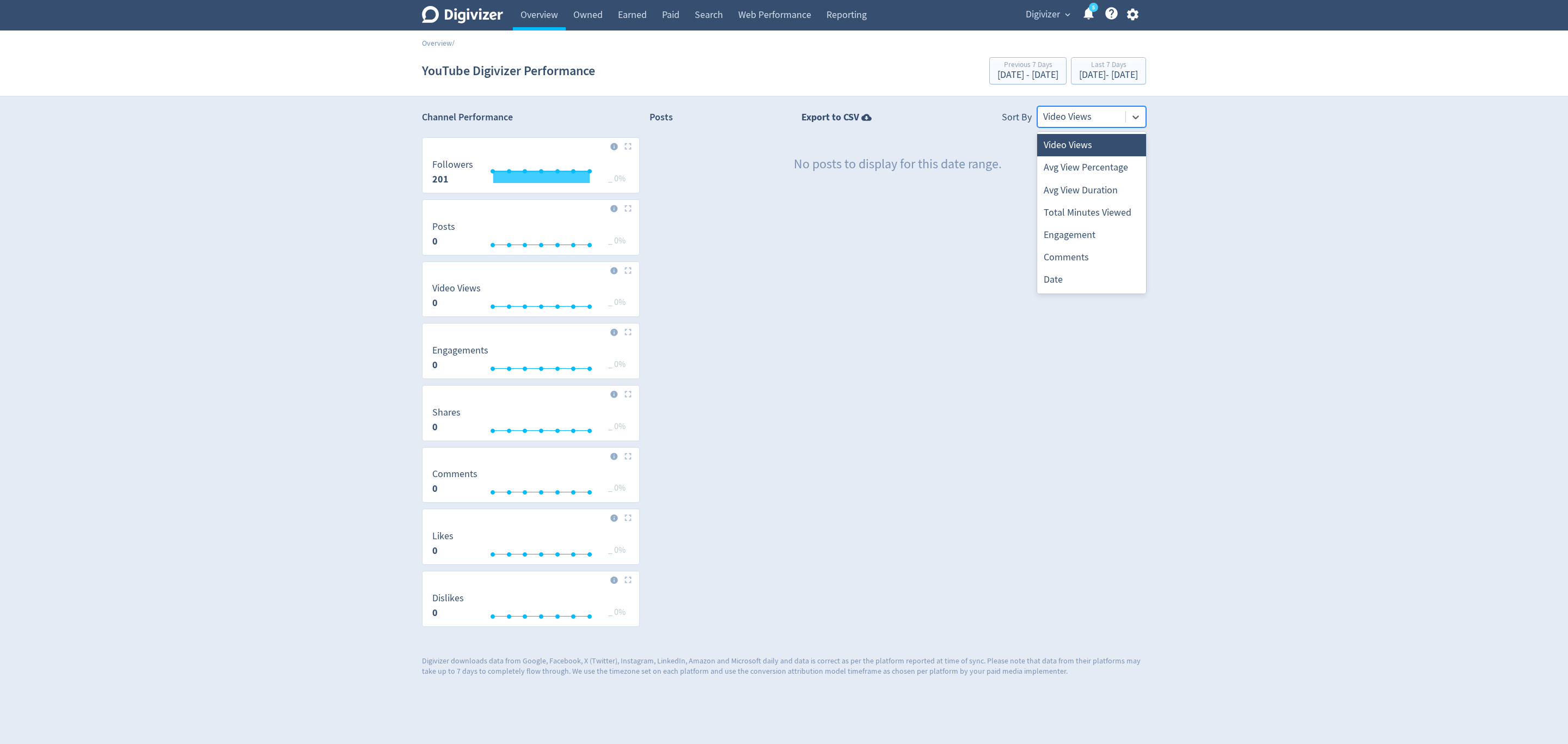
click at [1076, 122] on div at bounding box center [1081, 117] width 77 height 16
click at [1083, 113] on div at bounding box center [1081, 117] width 77 height 16
click at [1090, 123] on div at bounding box center [1081, 117] width 77 height 16
click at [1078, 121] on div at bounding box center [1081, 117] width 77 height 16
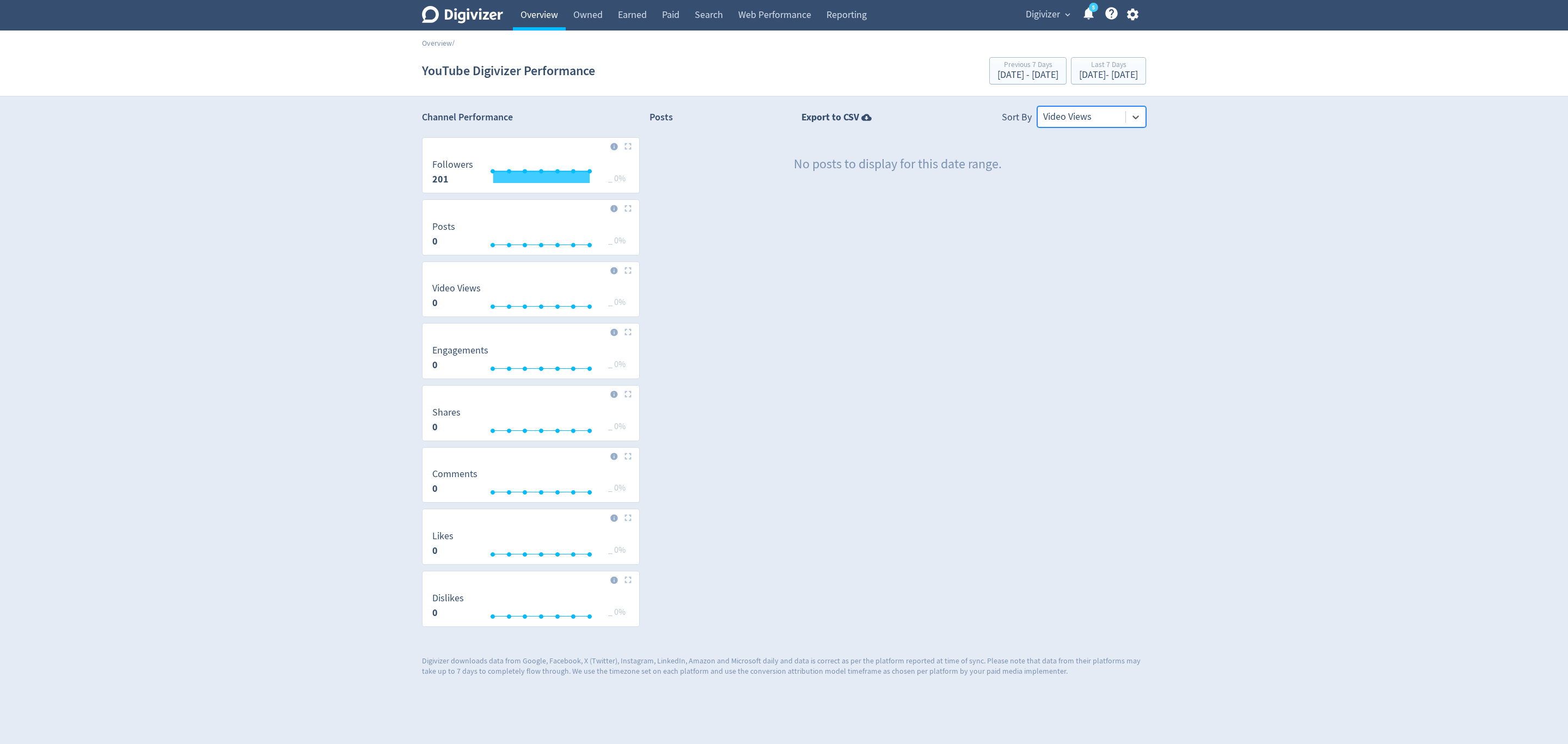
click at [548, 20] on link "Overview" at bounding box center [539, 15] width 53 height 31
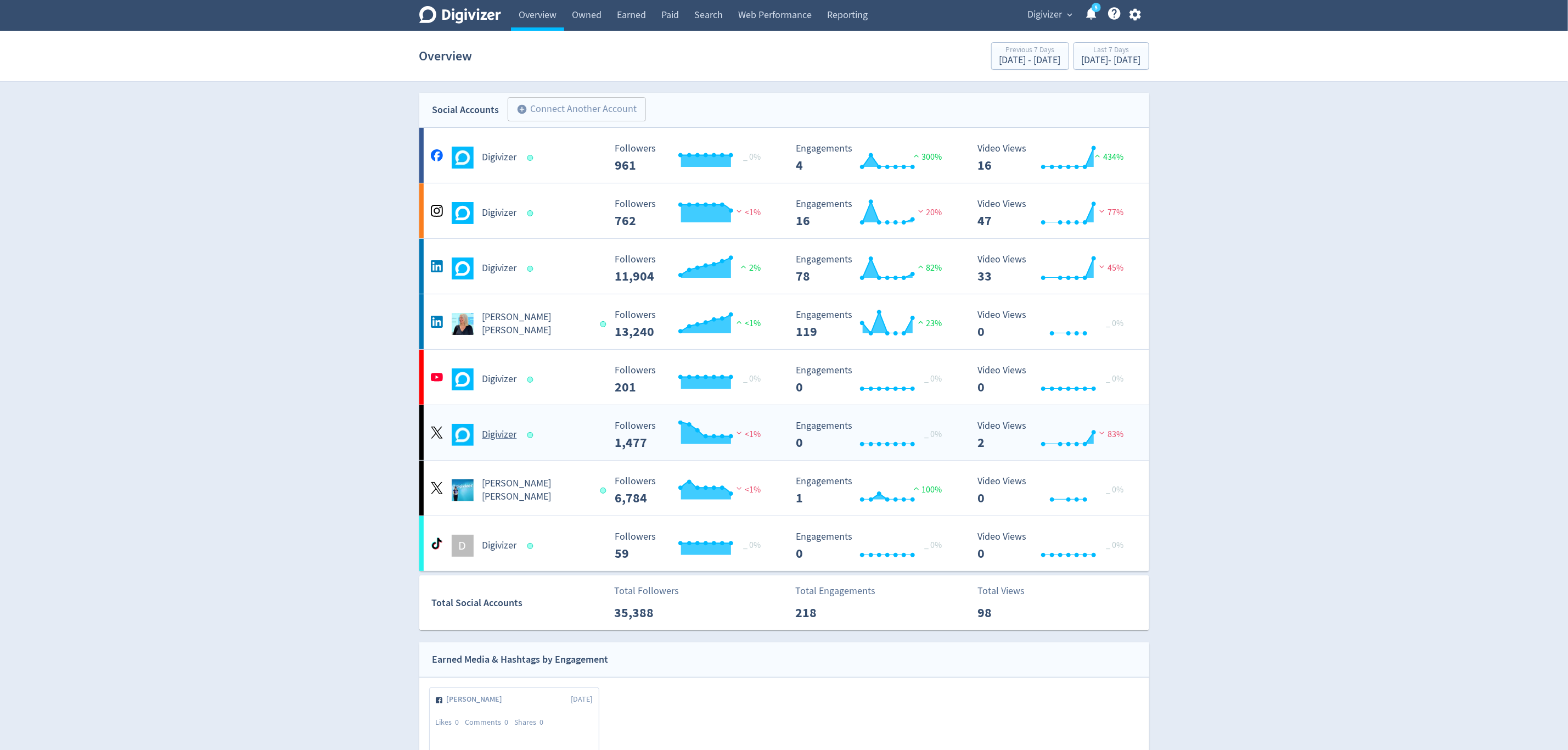
click at [569, 445] on div "Digivizer" at bounding box center [517, 435] width 177 height 22
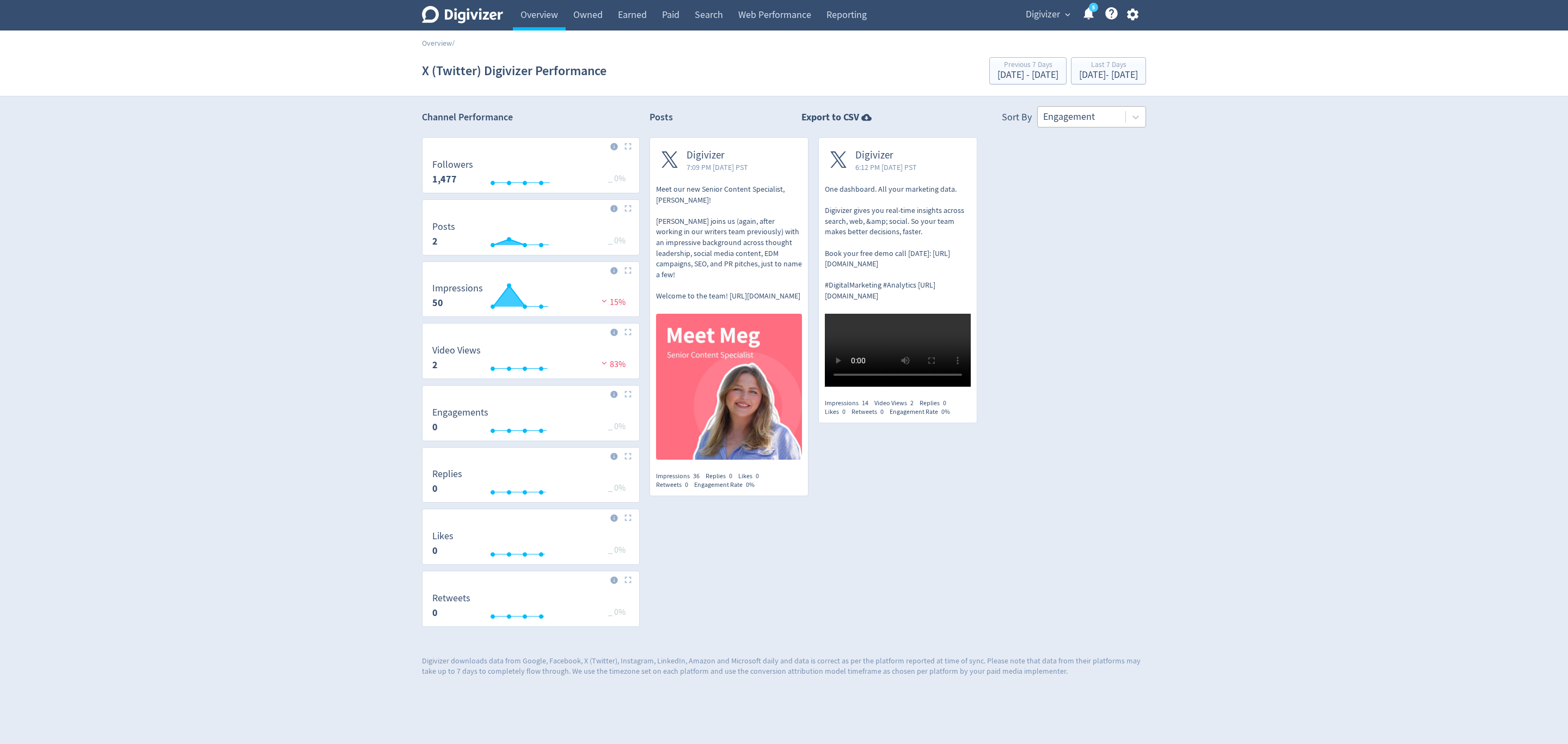
click at [1100, 119] on div at bounding box center [1081, 117] width 77 height 16
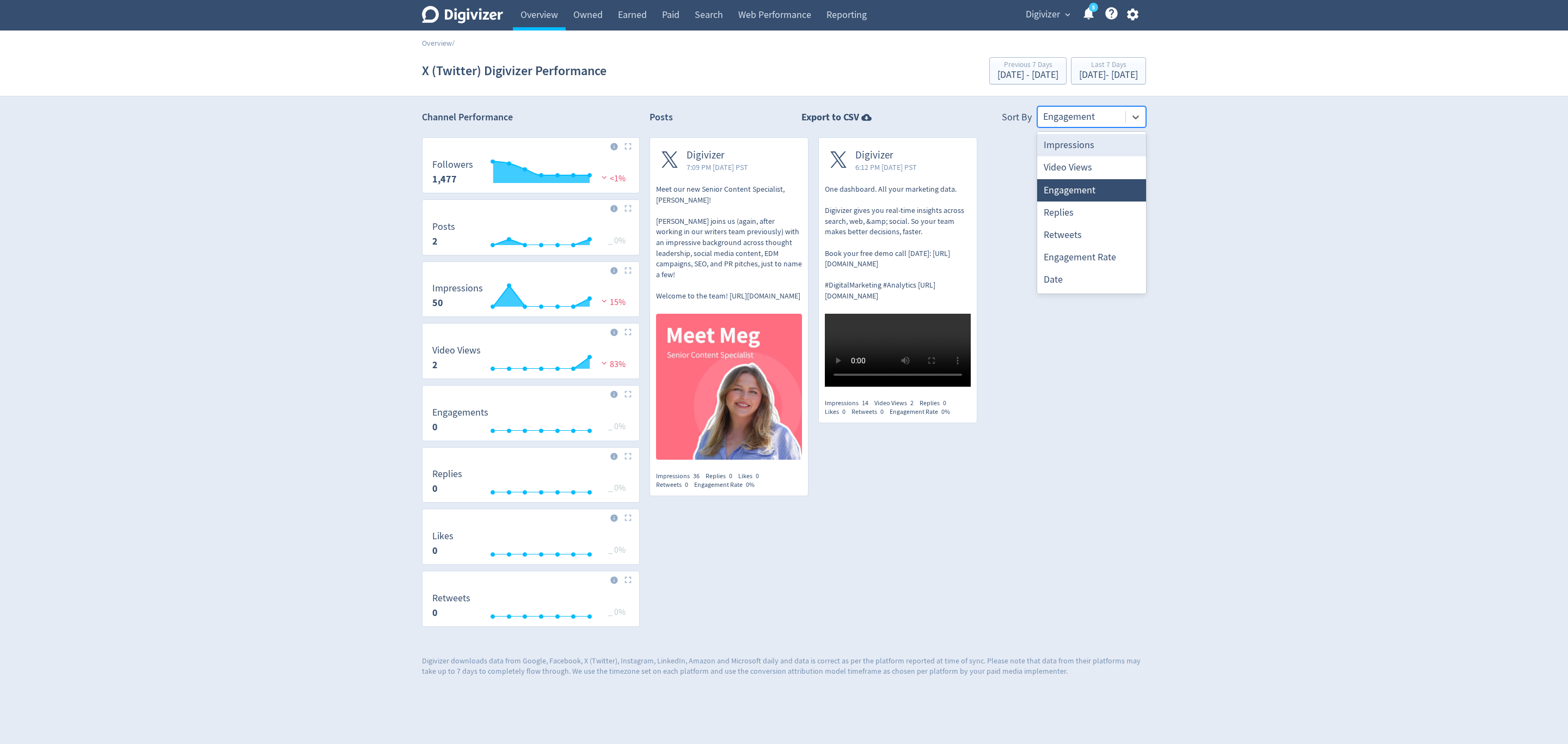
click at [1100, 119] on div at bounding box center [1081, 117] width 77 height 16
click at [1080, 109] on div at bounding box center [1081, 117] width 77 height 16
click at [1093, 117] on div at bounding box center [1081, 117] width 77 height 16
click at [1082, 120] on div at bounding box center [1081, 117] width 77 height 16
click at [1096, 111] on div at bounding box center [1081, 117] width 77 height 16
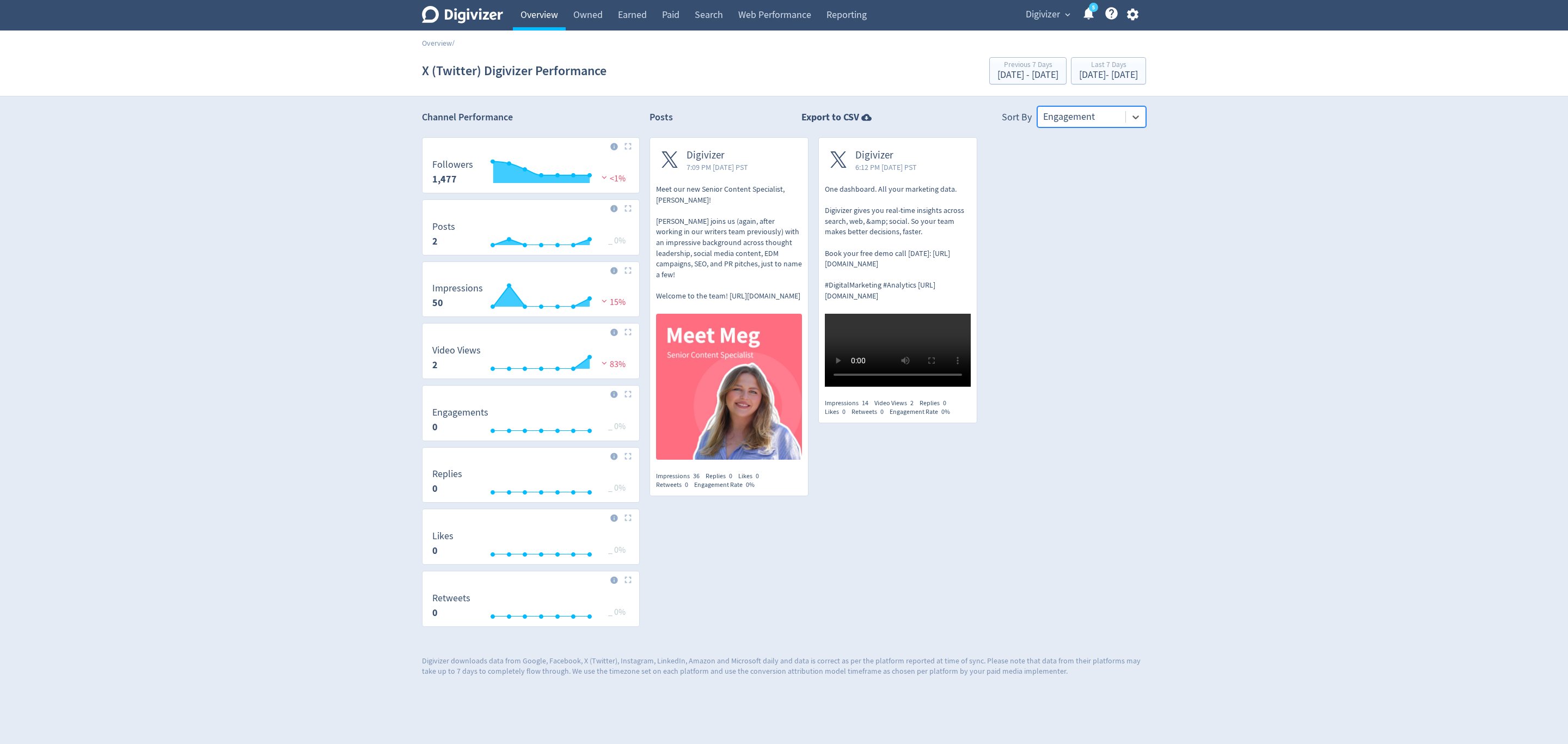
click at [539, 5] on link "Overview" at bounding box center [539, 15] width 53 height 31
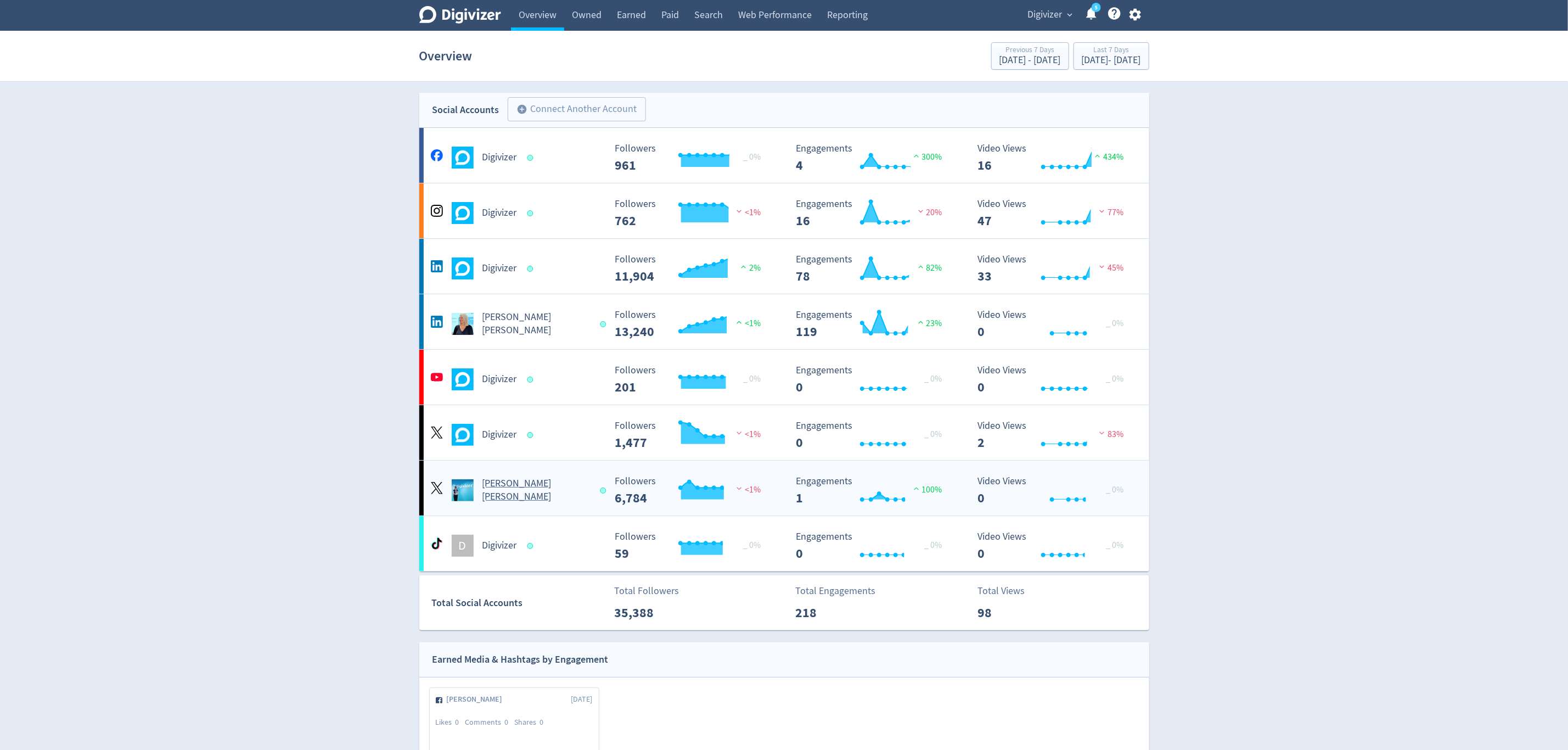
click at [565, 507] on Russo-platform3 "[PERSON_NAME] [PERSON_NAME] Created with Highcharts 10.3.3 Followers 6,784 <1% …" at bounding box center [784, 487] width 730 height 55
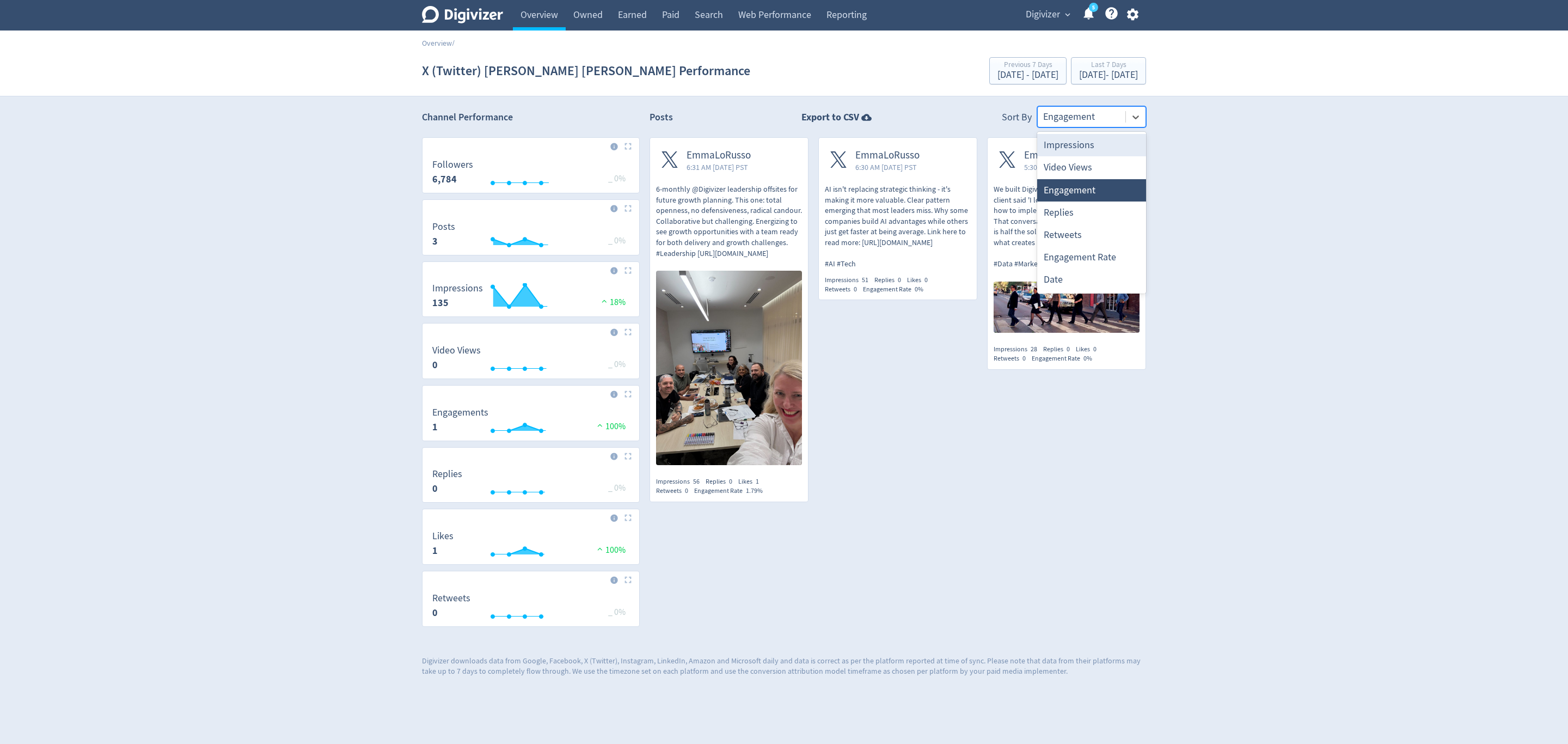
click at [1078, 113] on div at bounding box center [1081, 117] width 77 height 16
click at [1006, 588] on div "Posts Export to CSV Sort By 7 results available. Use Up and Down to choose opti…" at bounding box center [898, 375] width 497 height 536
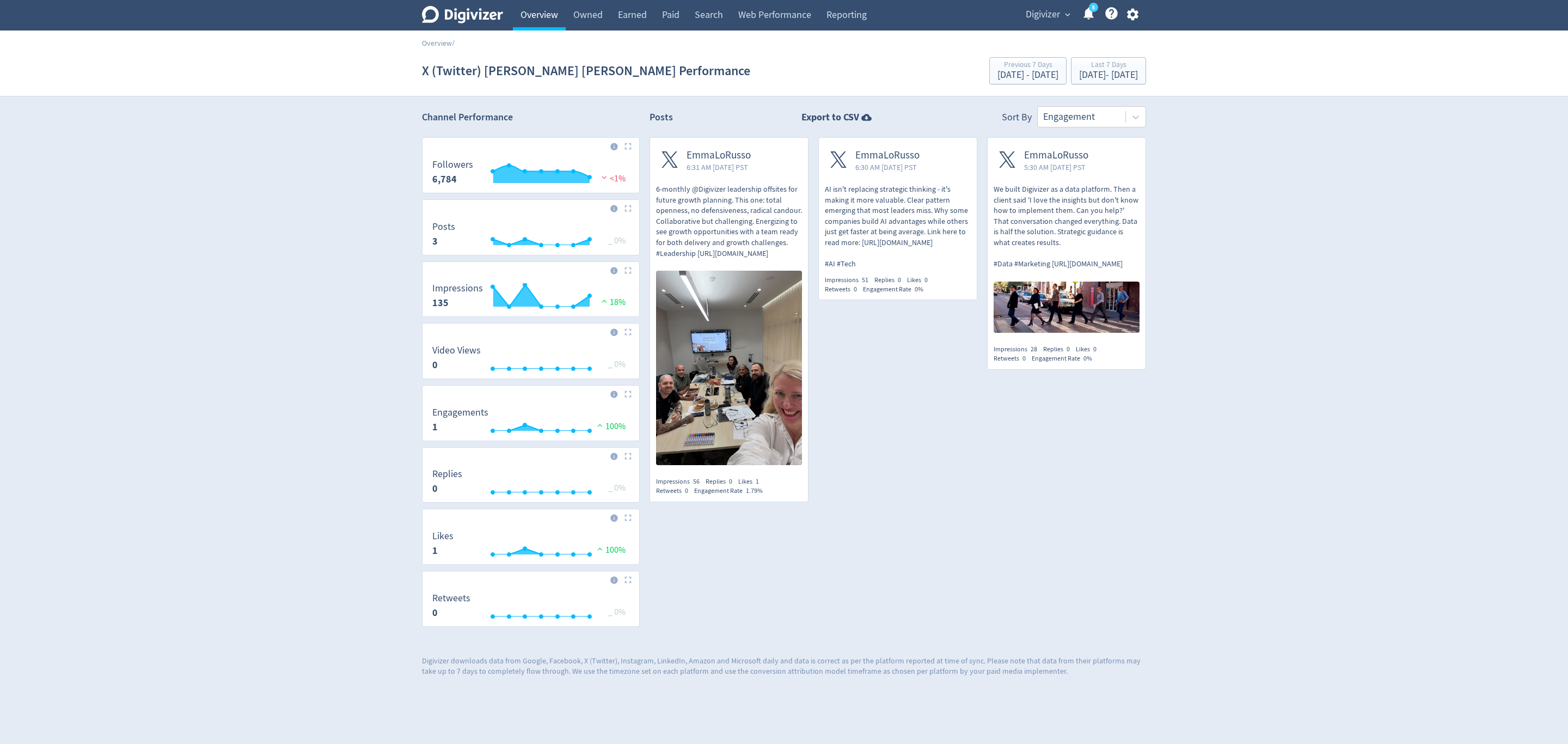
click at [545, 22] on link "Overview" at bounding box center [539, 15] width 53 height 31
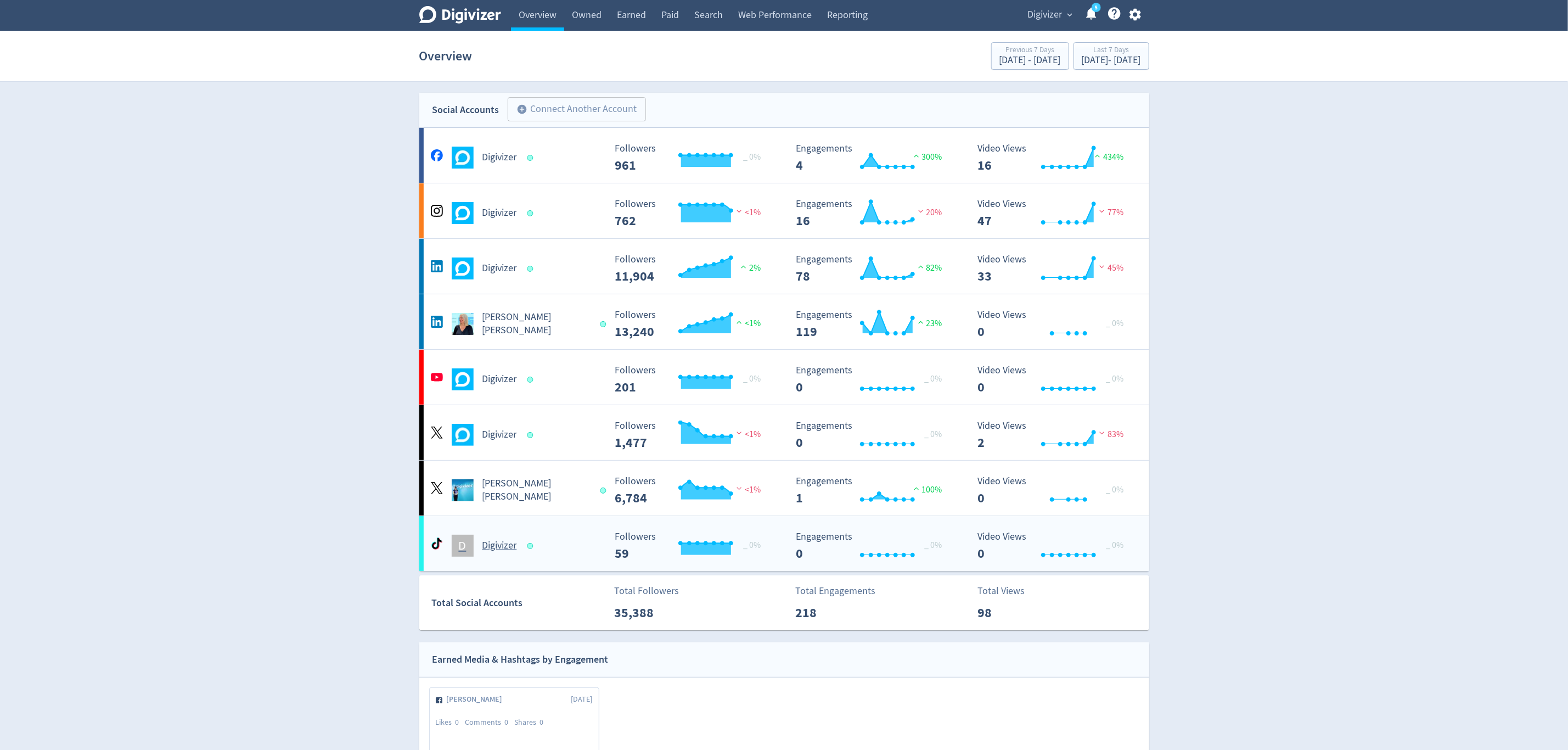
click at [562, 554] on div "D Digivizer" at bounding box center [517, 546] width 177 height 22
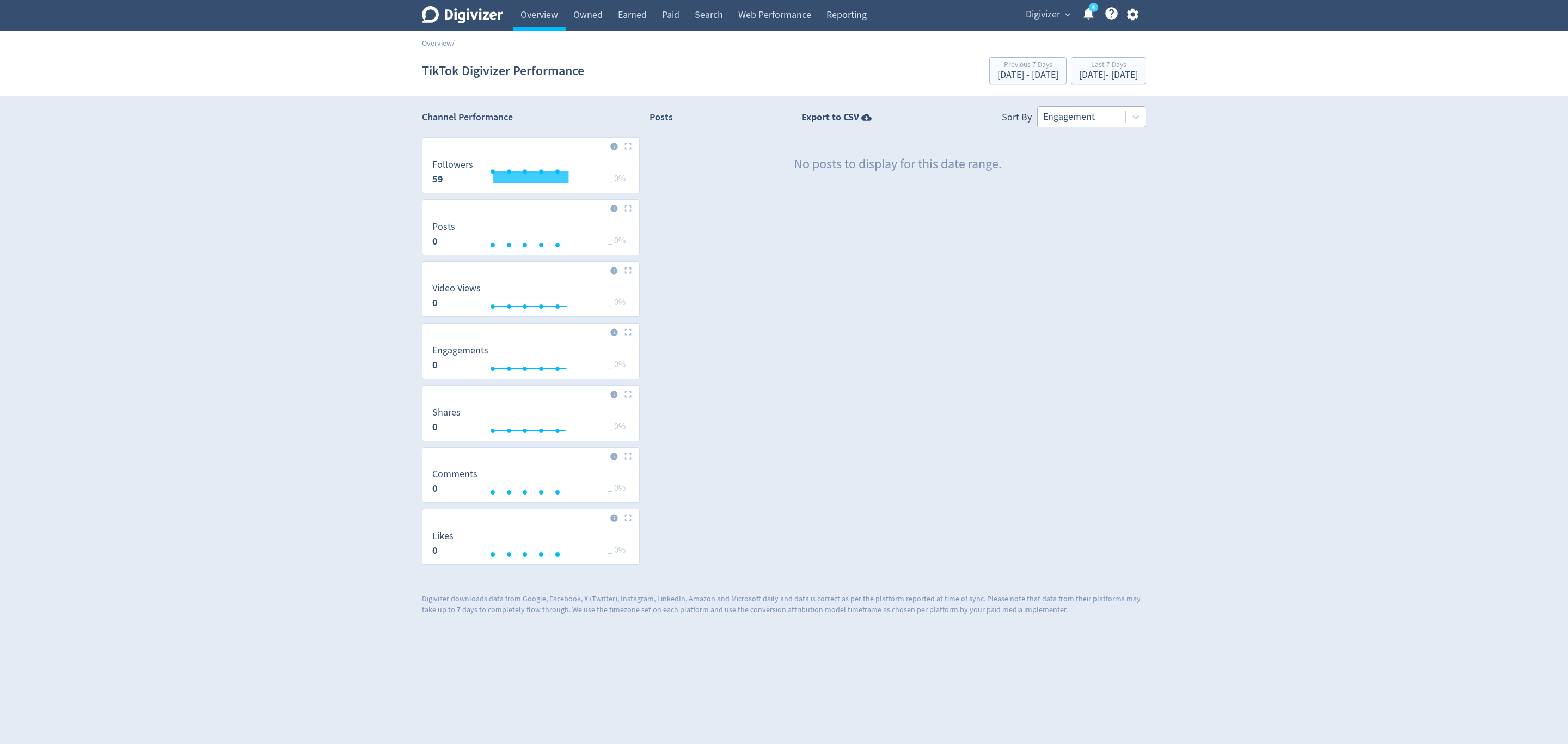
click at [1101, 121] on div at bounding box center [1081, 117] width 77 height 16
click at [1071, 113] on div at bounding box center [1081, 117] width 77 height 16
click at [1067, 121] on div at bounding box center [1081, 117] width 77 height 16
click at [541, 20] on link "Overview" at bounding box center [539, 15] width 53 height 31
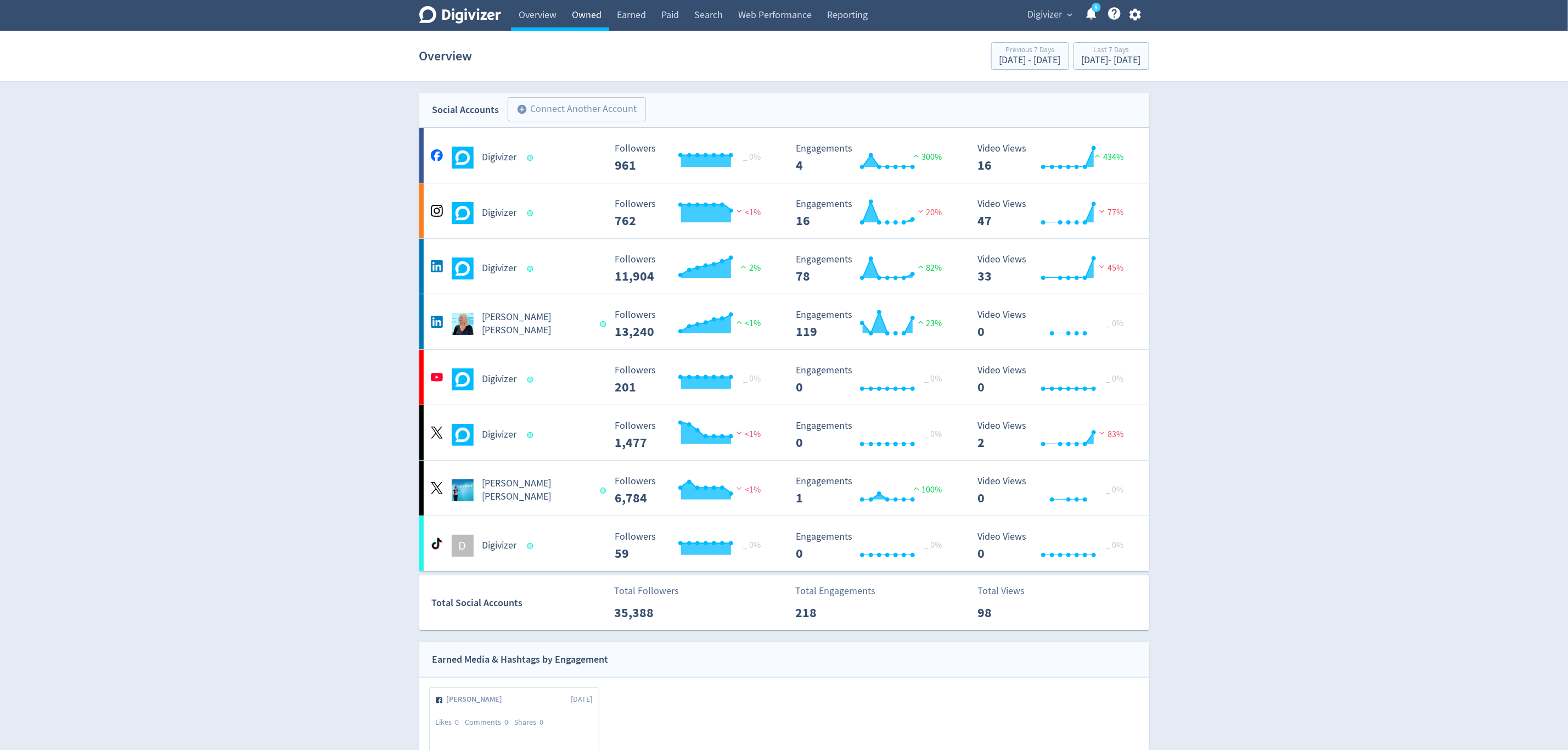
click at [592, 15] on link "Owned" at bounding box center [587, 15] width 45 height 31
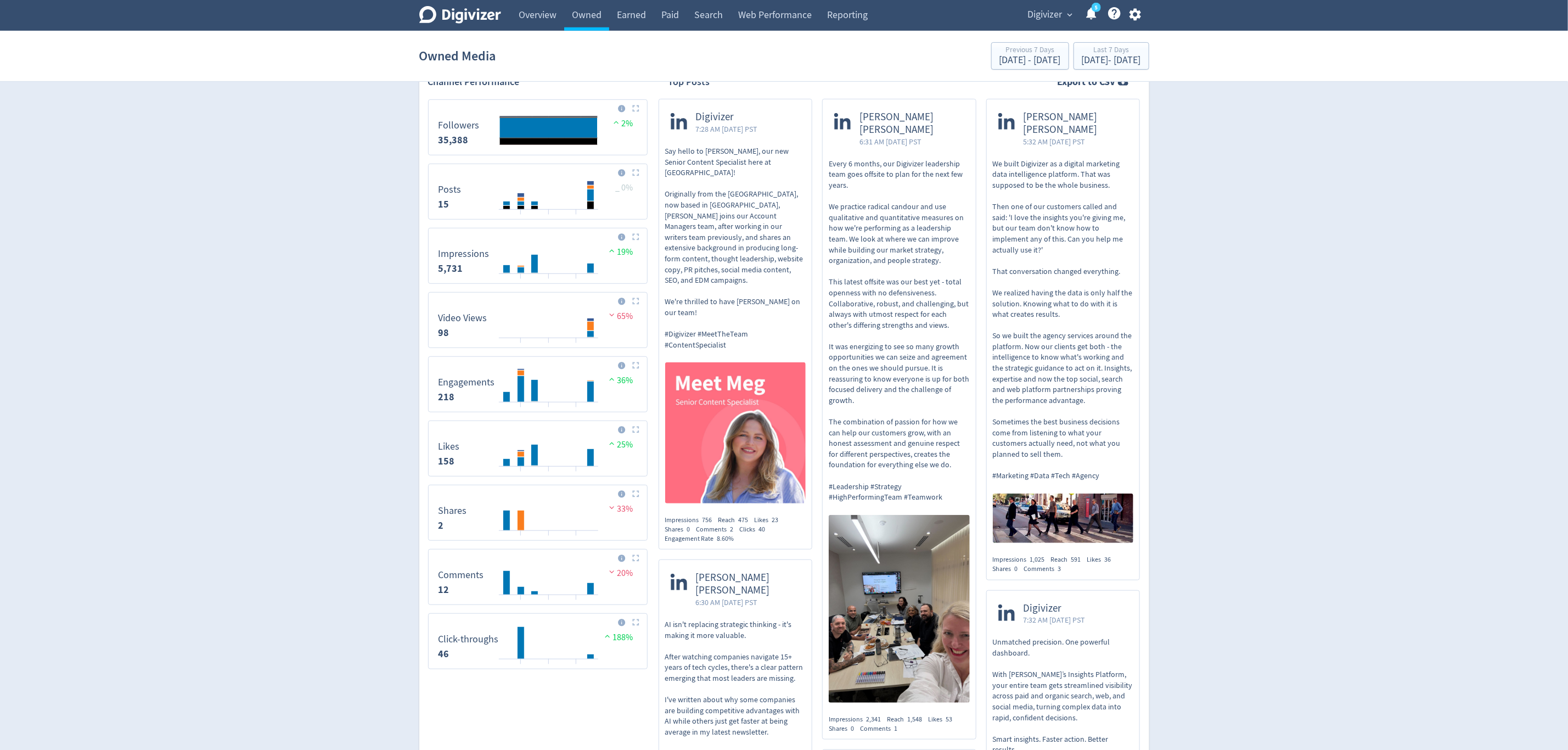
scroll to position [412, 0]
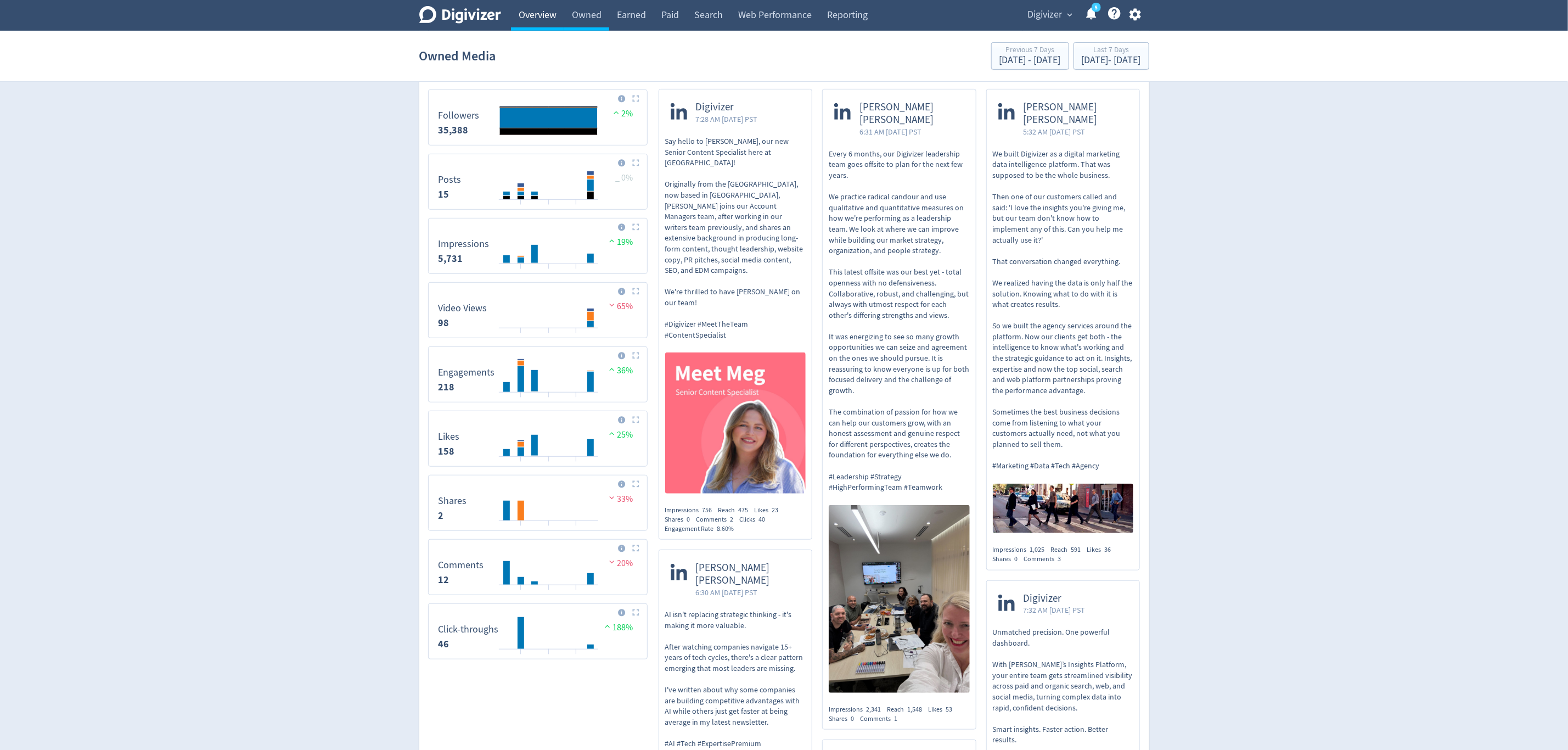
click at [537, 17] on link "Overview" at bounding box center [537, 15] width 53 height 31
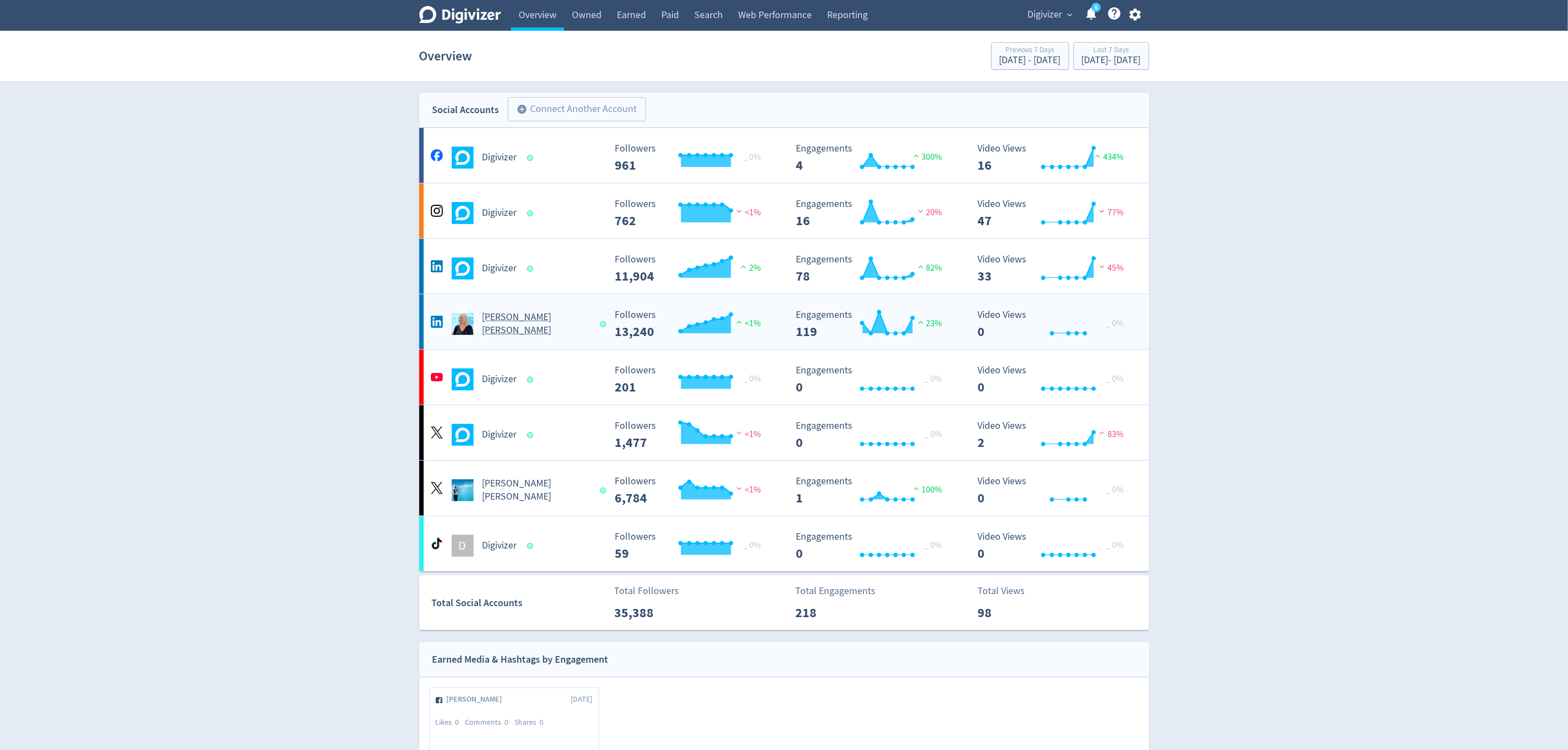
click at [580, 327] on div "[PERSON_NAME] [PERSON_NAME]" at bounding box center [517, 324] width 177 height 26
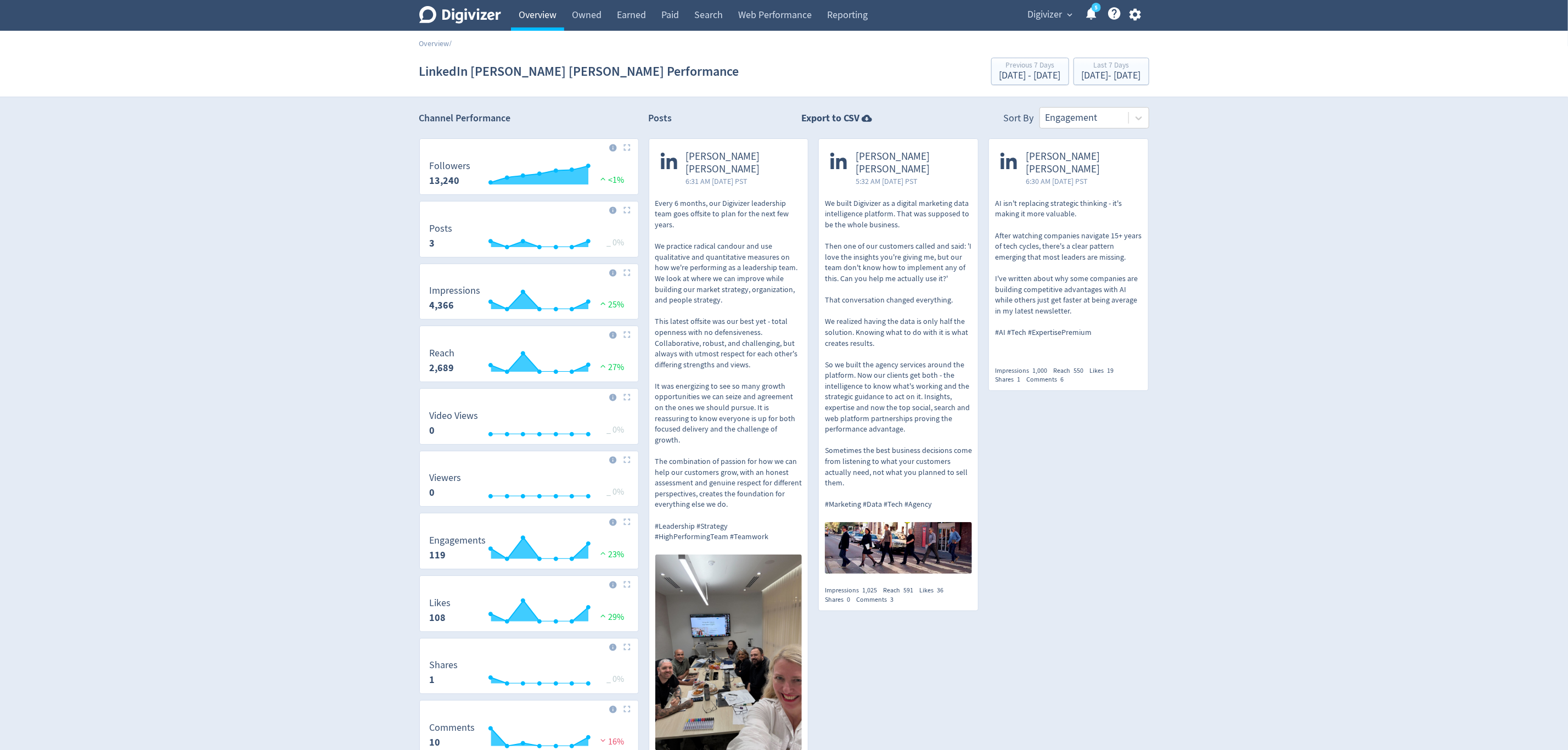
click at [528, 20] on link "Overview" at bounding box center [537, 15] width 53 height 31
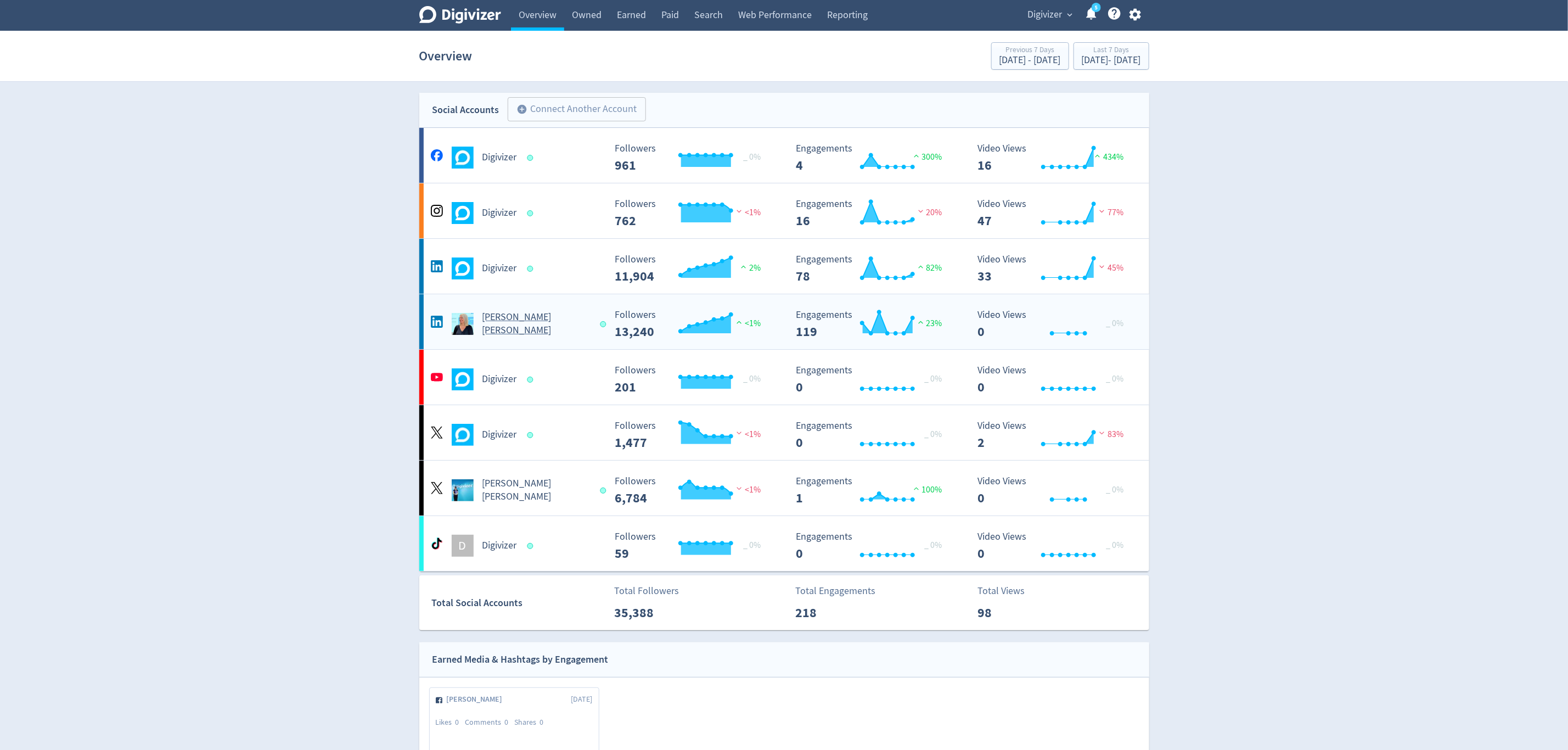
click at [583, 327] on div "[PERSON_NAME] [PERSON_NAME]" at bounding box center [517, 324] width 177 height 26
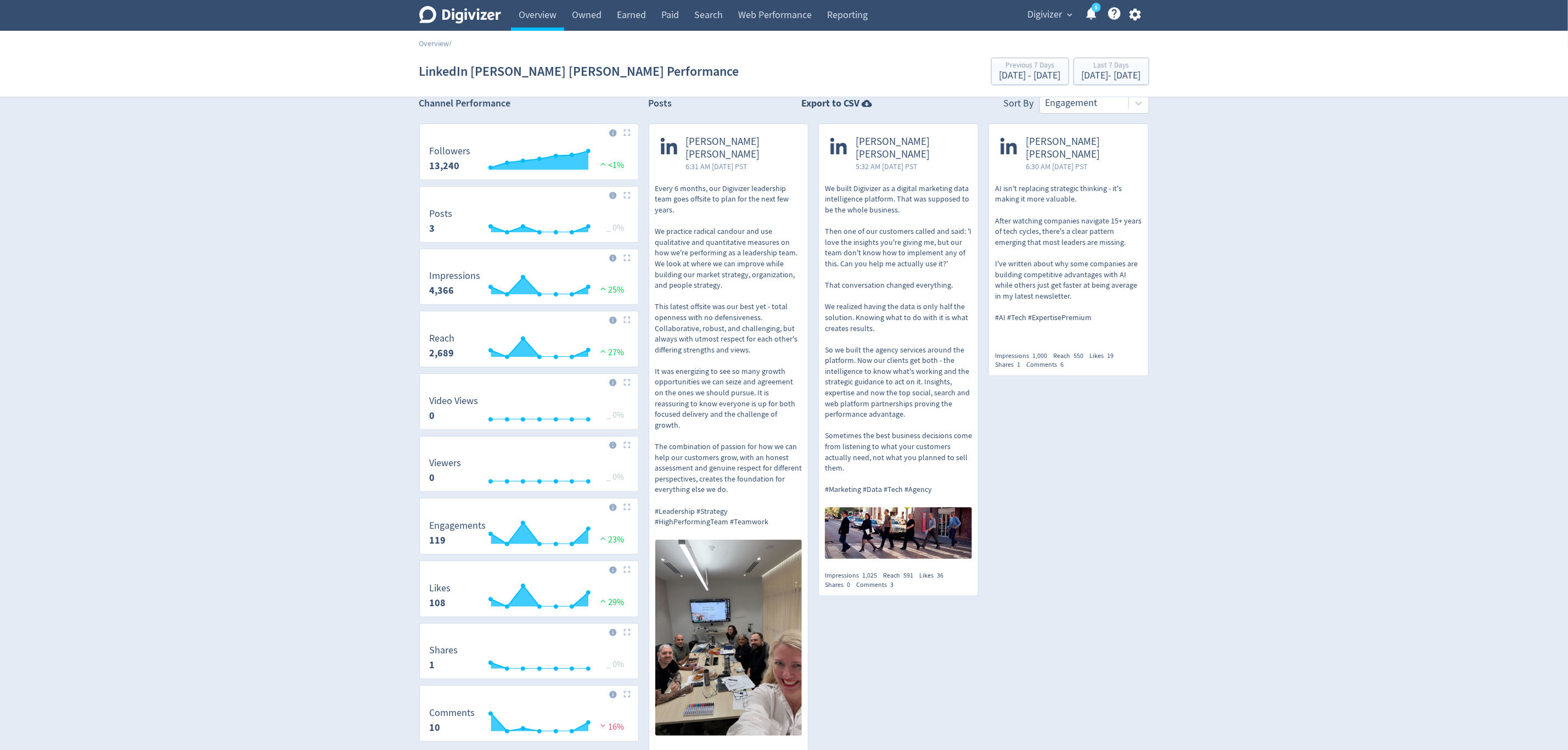
scroll to position [13, 0]
